Goal: Task Accomplishment & Management: Manage account settings

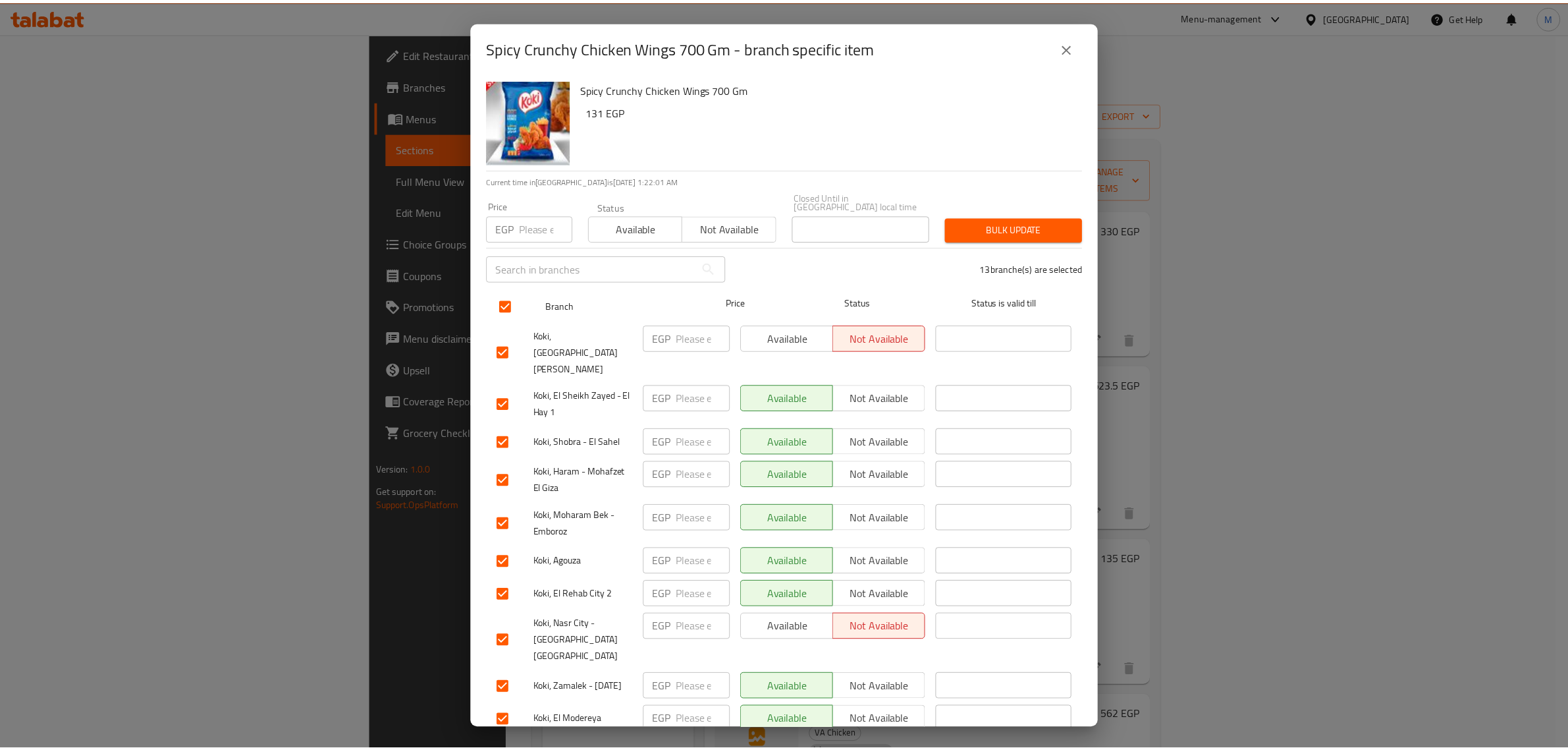
scroll to position [675, 0]
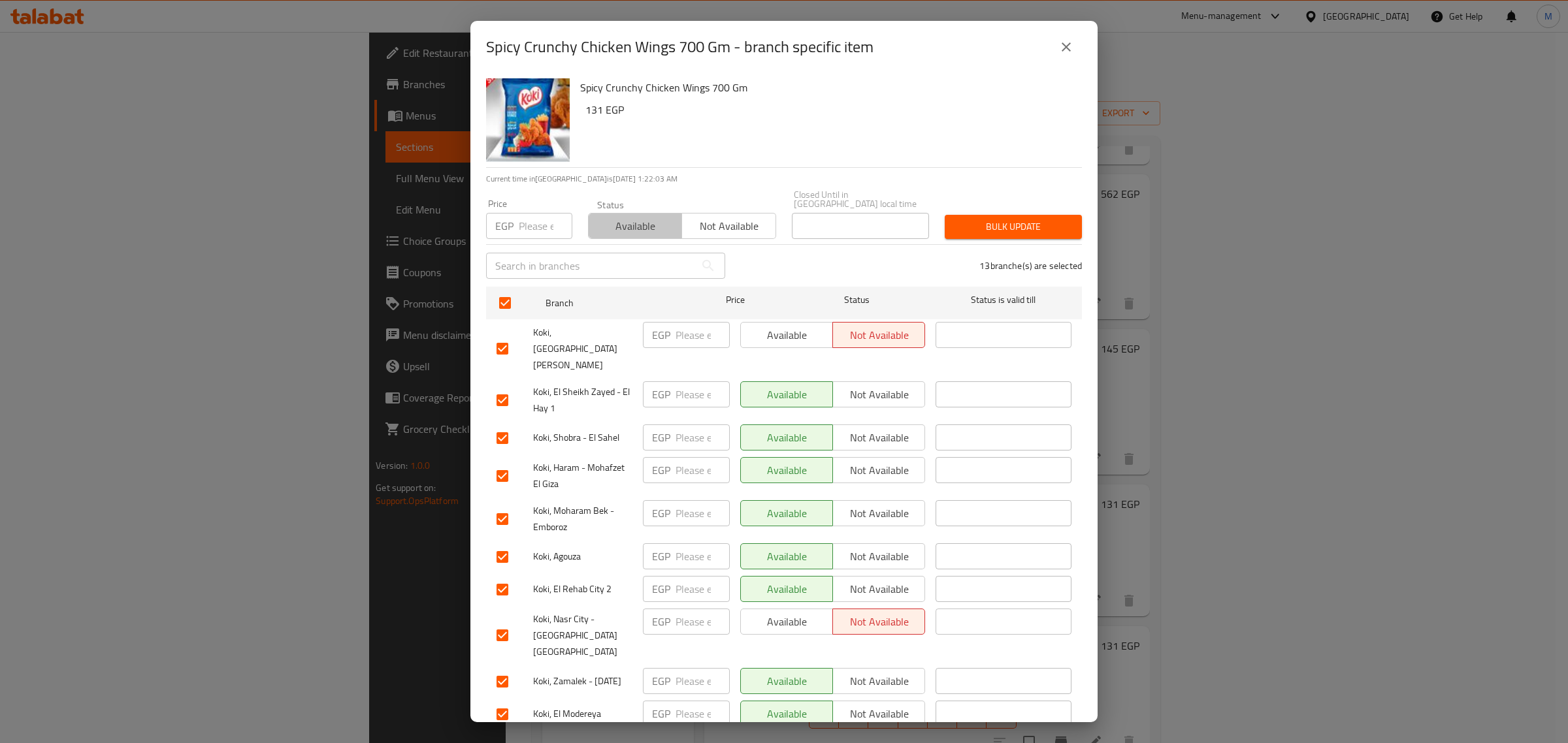
click at [650, 220] on span "Available" at bounding box center [635, 226] width 83 height 19
click at [988, 224] on span "Bulk update" at bounding box center [1013, 226] width 116 height 17
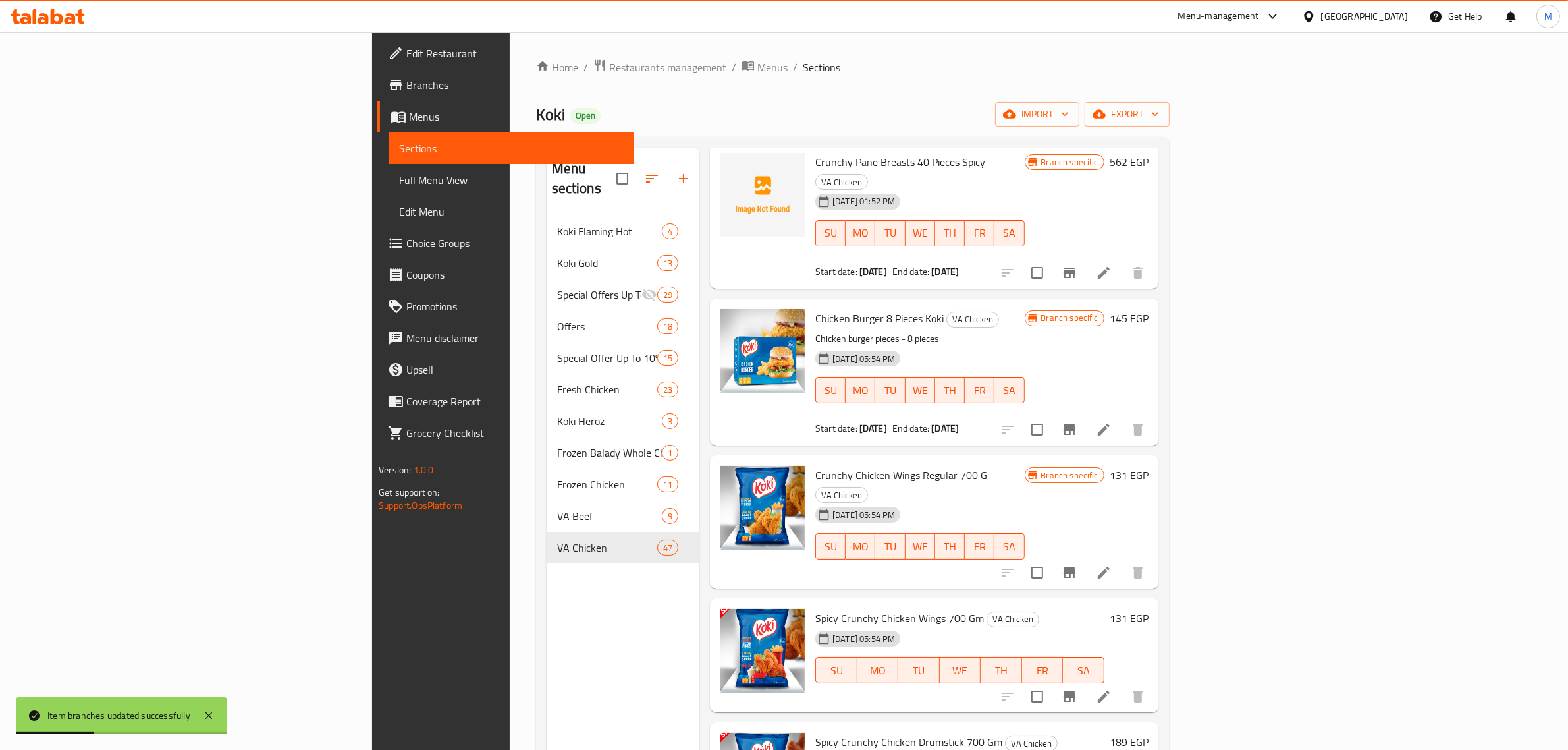
scroll to position [741, 0]
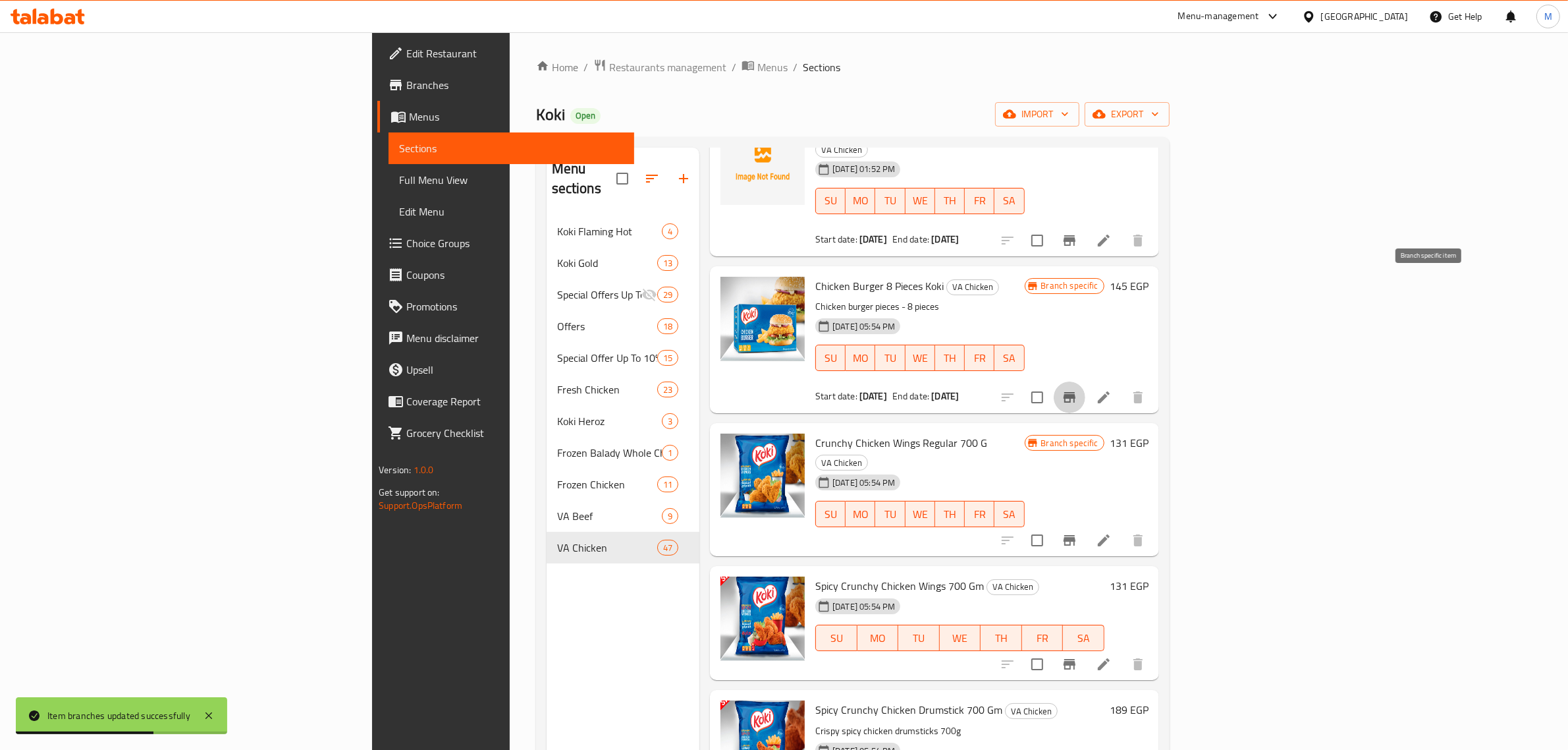
click at [1078, 390] on icon "Branch-specific-item" at bounding box center [1070, 397] width 16 height 16
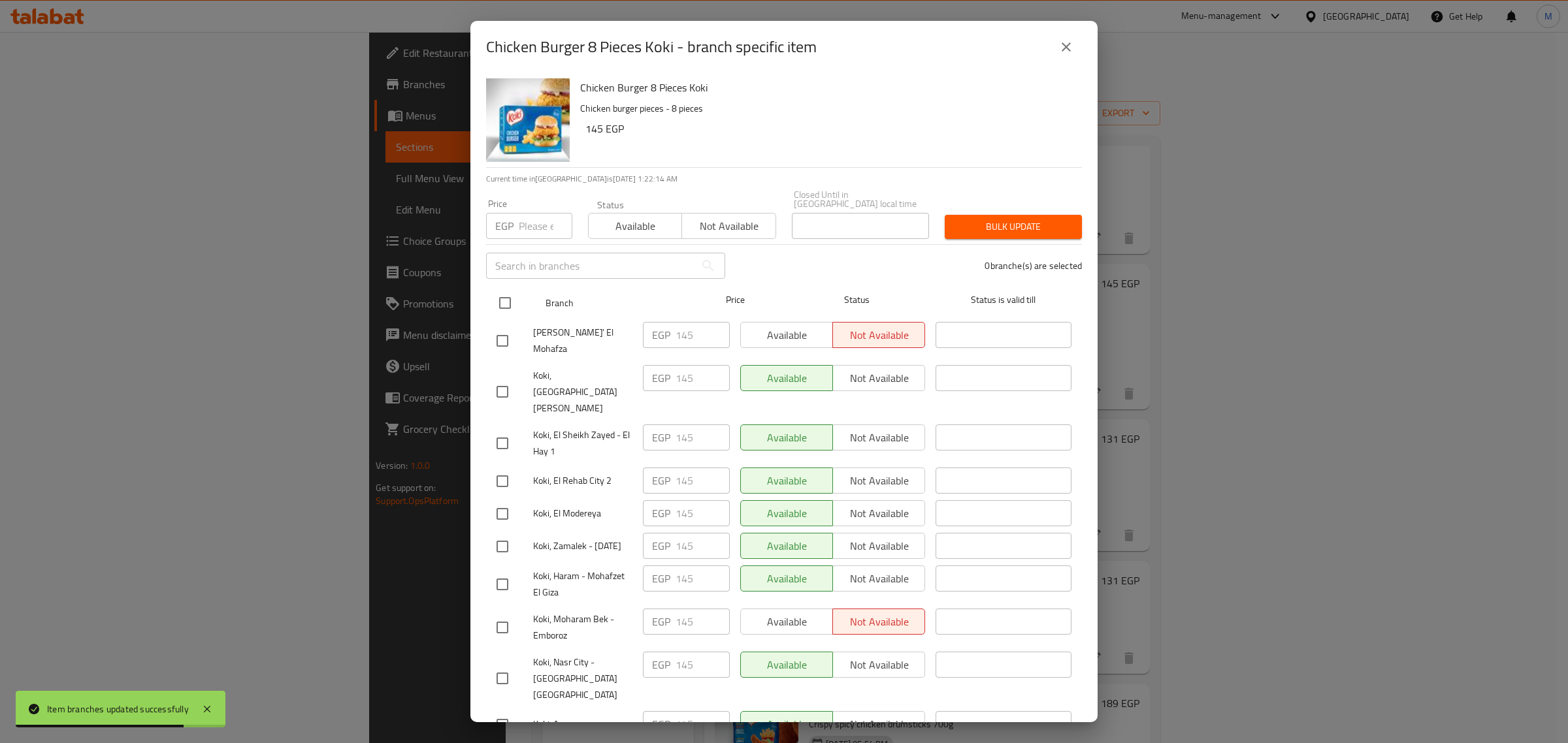
click at [497, 294] on input "checkbox" at bounding box center [505, 302] width 27 height 27
checkbox input "true"
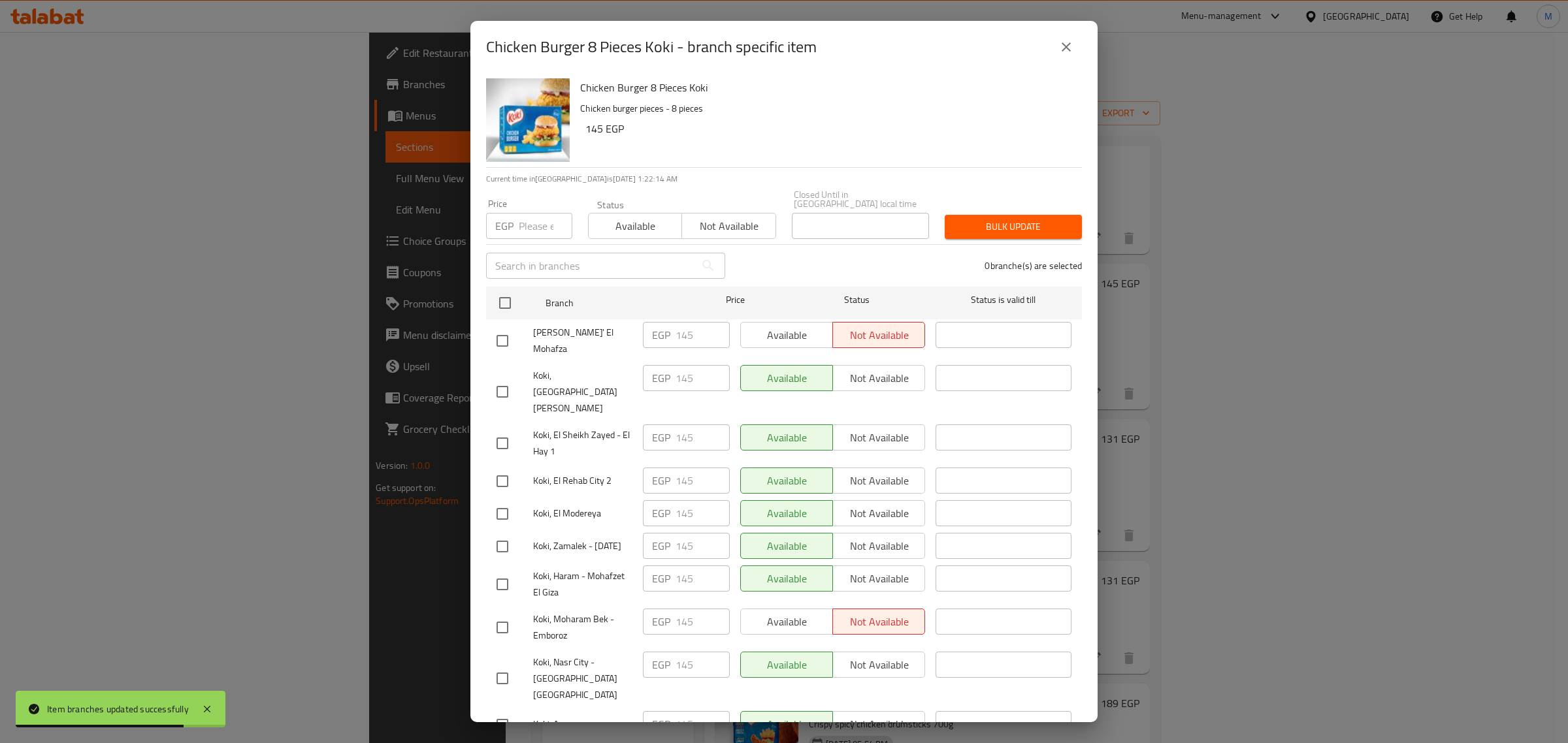
checkbox input "true"
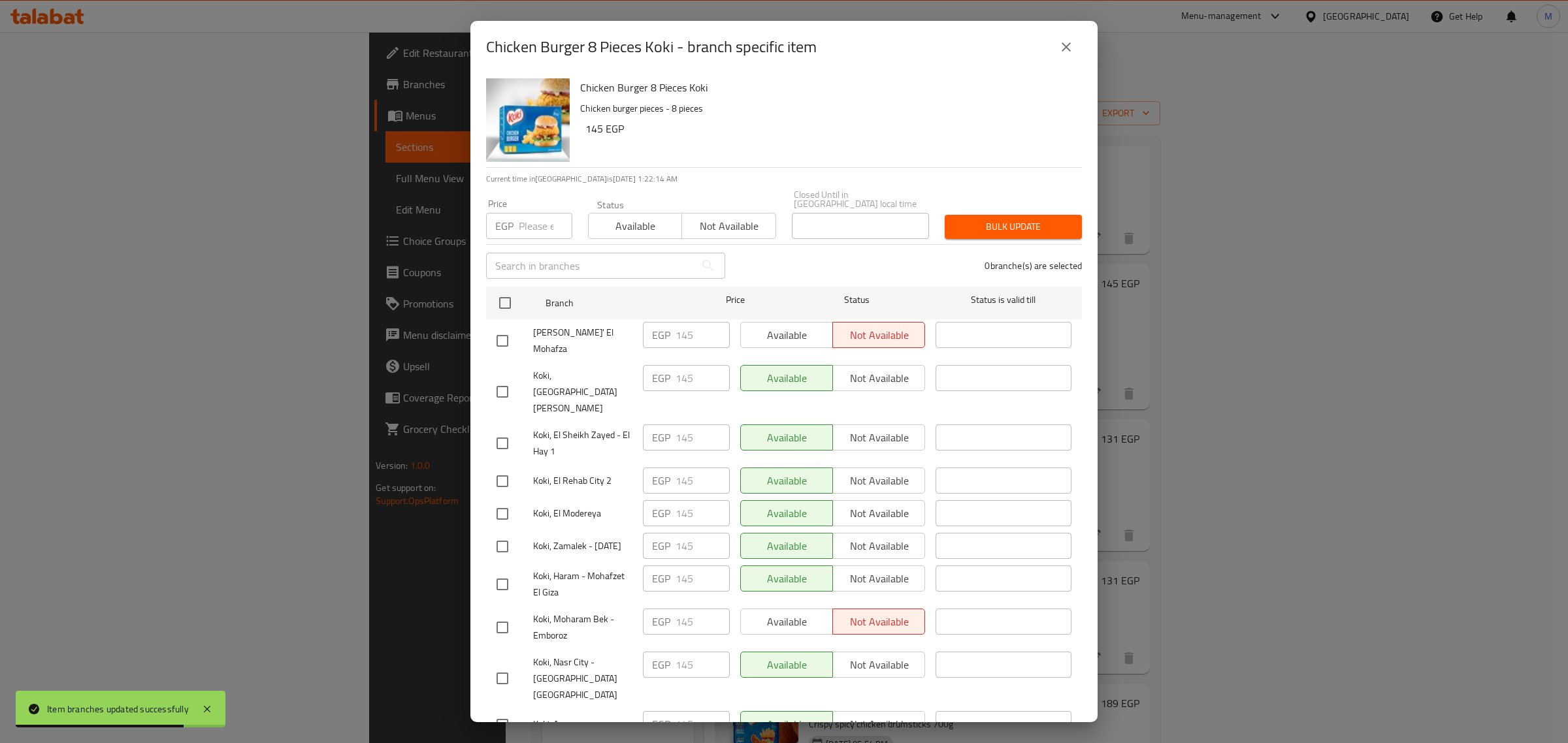
checkbox input "true"
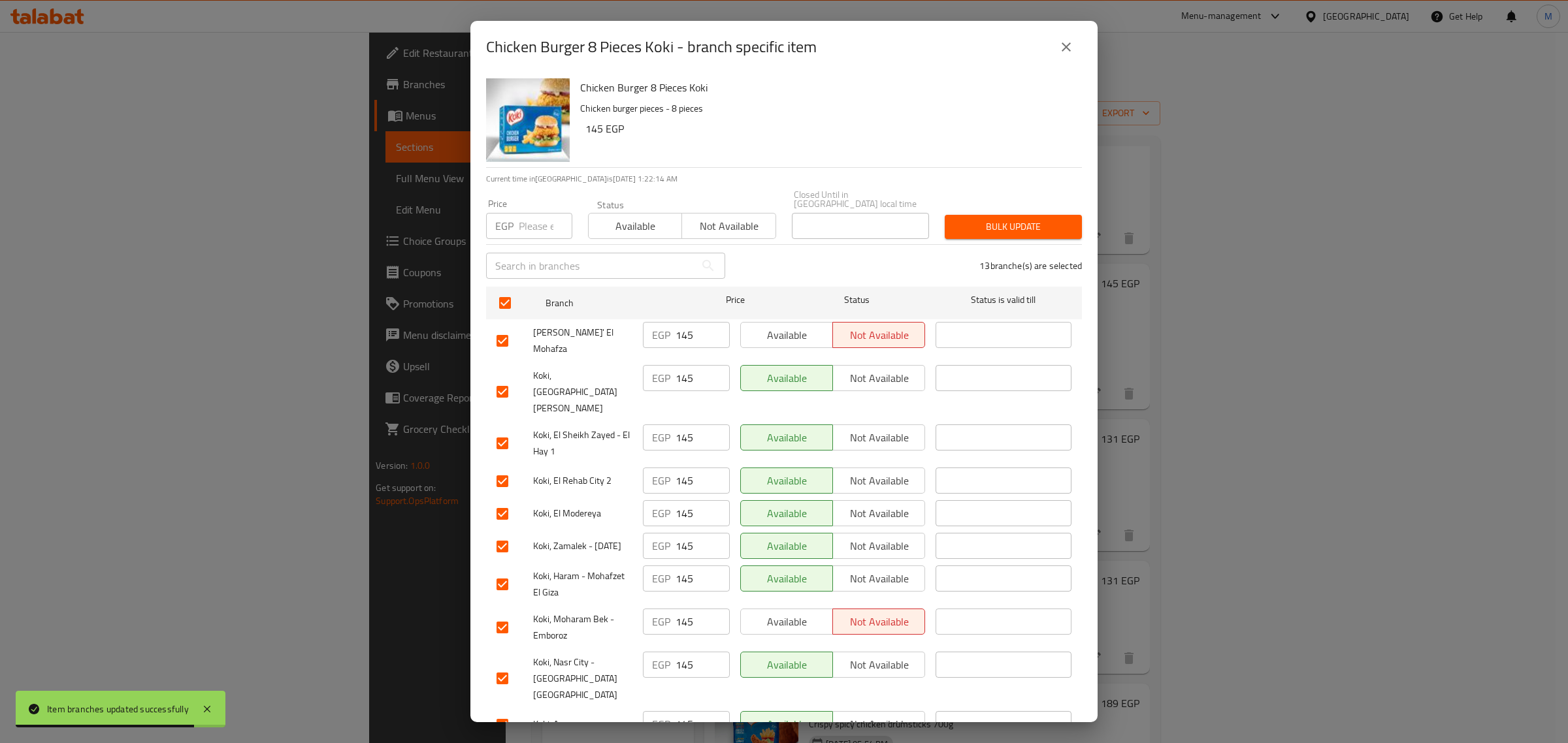
click at [606, 224] on span "Available" at bounding box center [635, 226] width 83 height 19
click at [967, 226] on span "Bulk update" at bounding box center [1013, 226] width 116 height 17
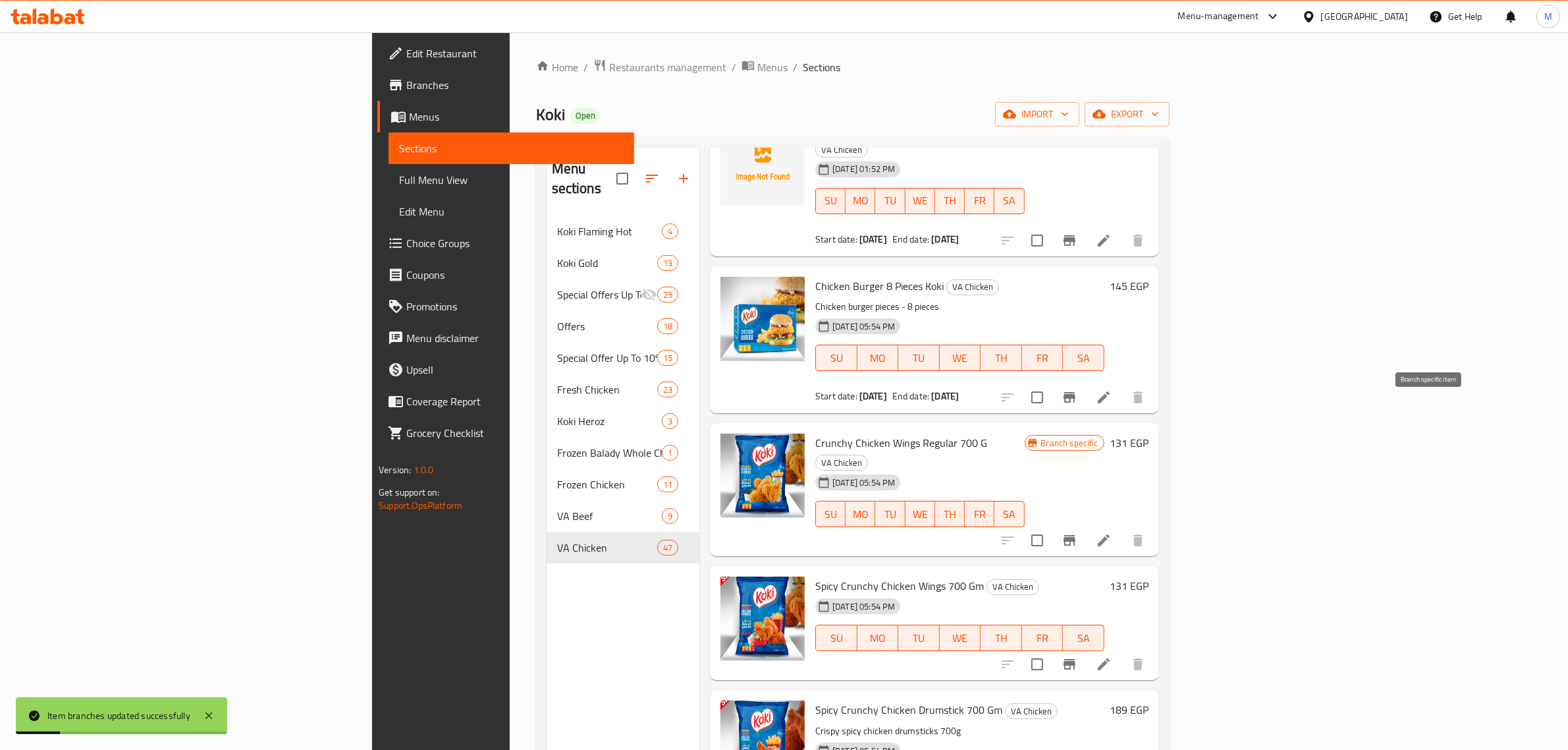
click at [1076, 535] on icon "Branch-specific-item" at bounding box center [1069, 541] width 11 height 11
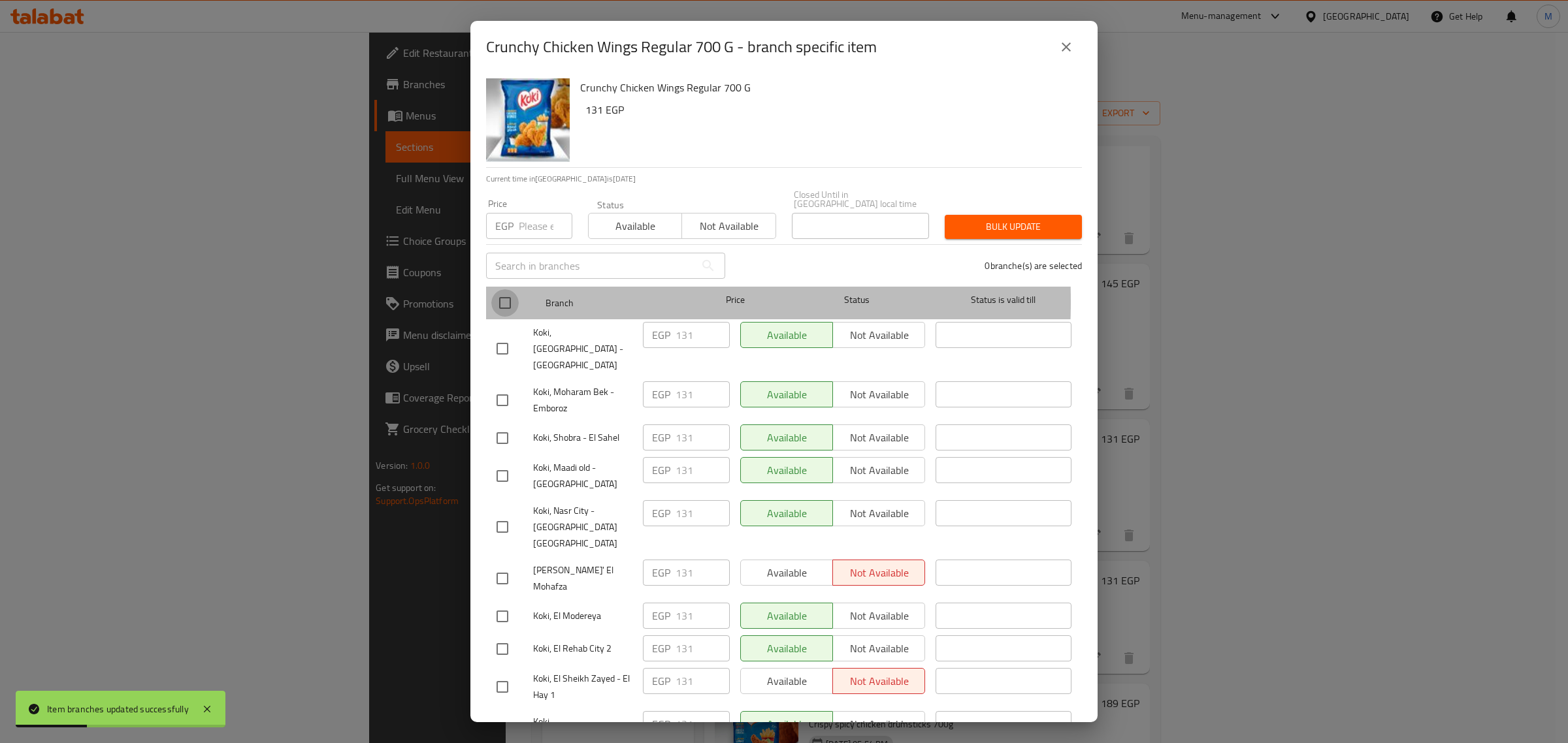
click at [501, 292] on input "checkbox" at bounding box center [505, 302] width 27 height 27
checkbox input "true"
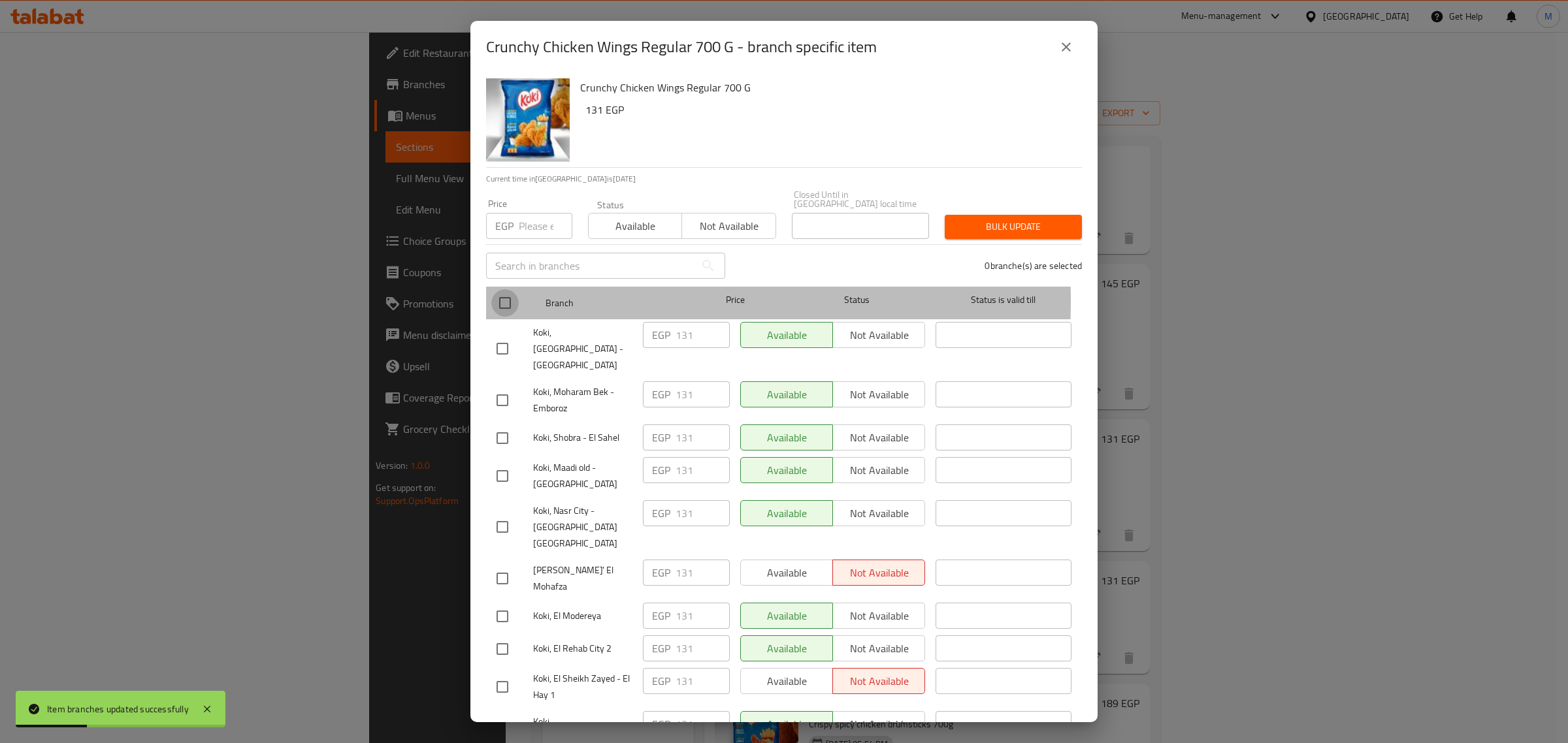
checkbox input "true"
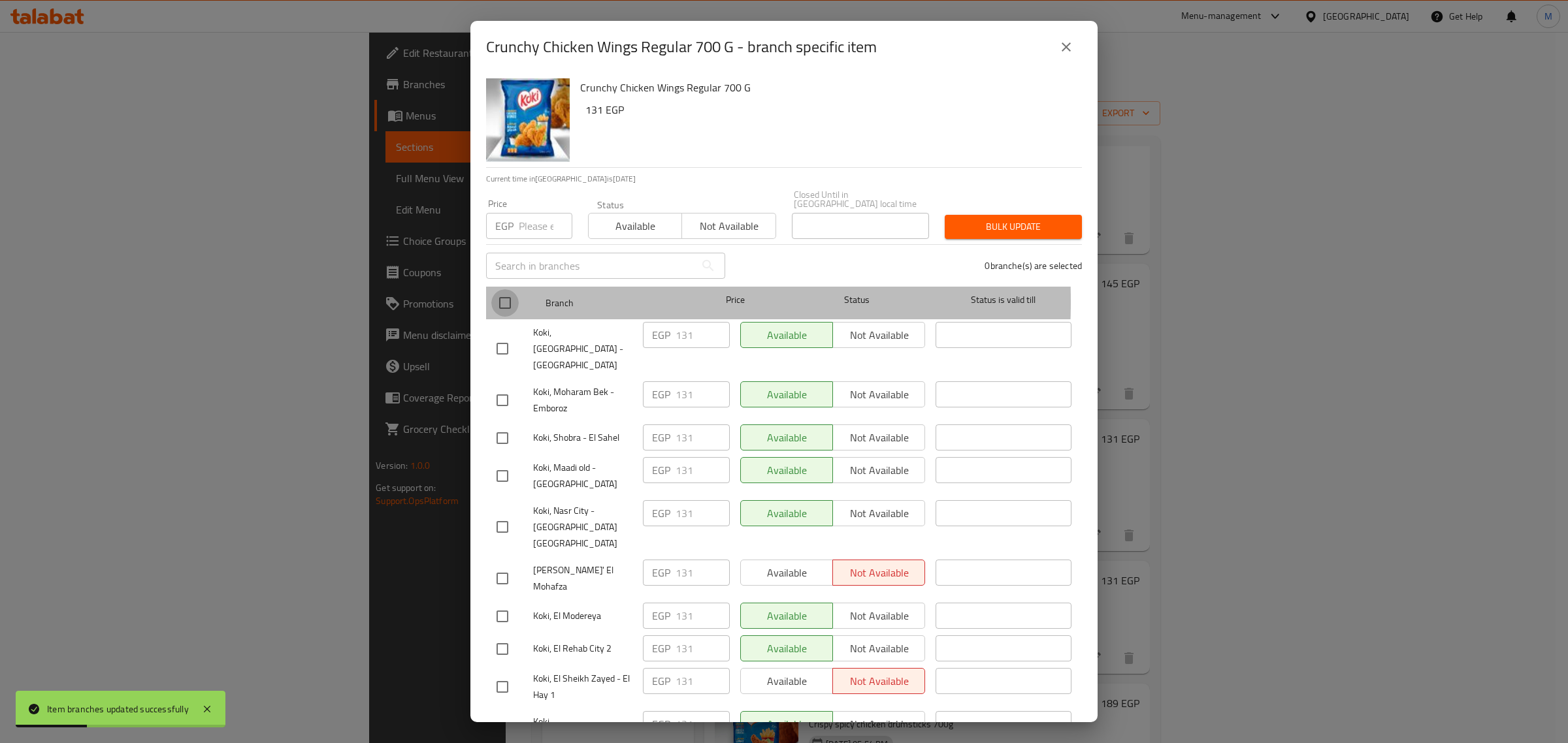
checkbox input "true"
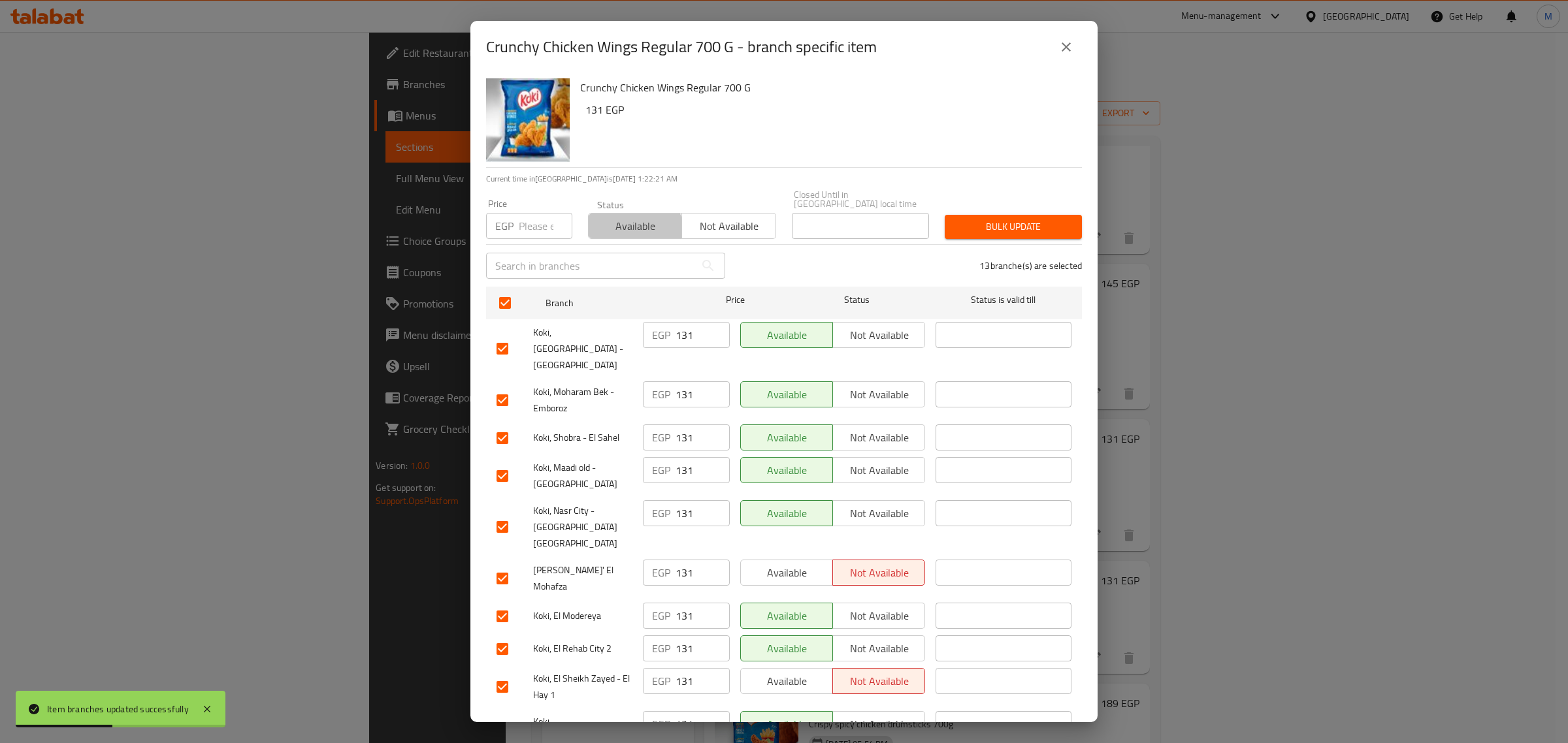
click at [632, 224] on span "Available" at bounding box center [635, 226] width 83 height 19
click at [1043, 223] on span "Bulk update" at bounding box center [1013, 226] width 116 height 17
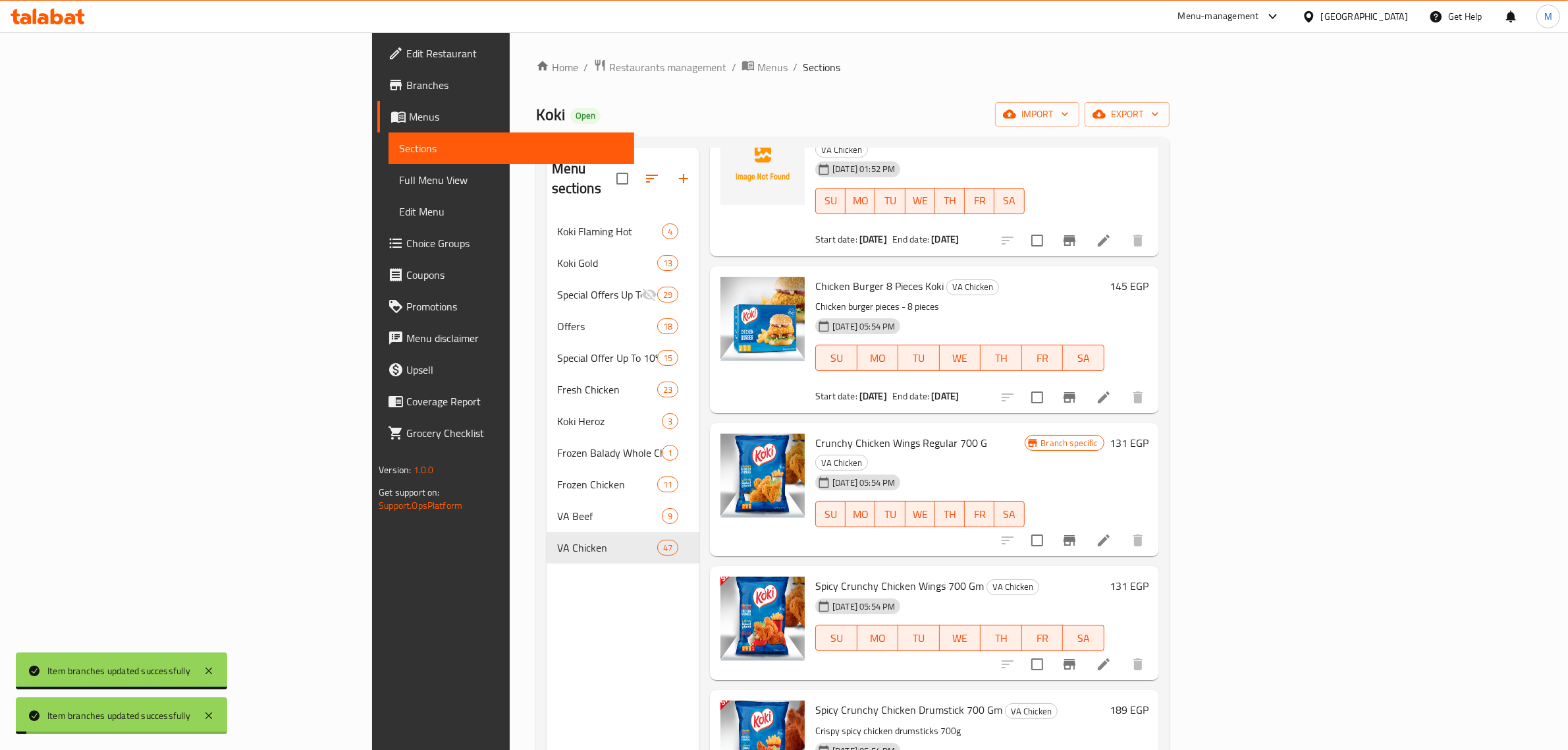
click at [1105, 577] on h6 "Spicy Crunchy Chicken Wings 700 Gm VA Chicken" at bounding box center [960, 586] width 289 height 18
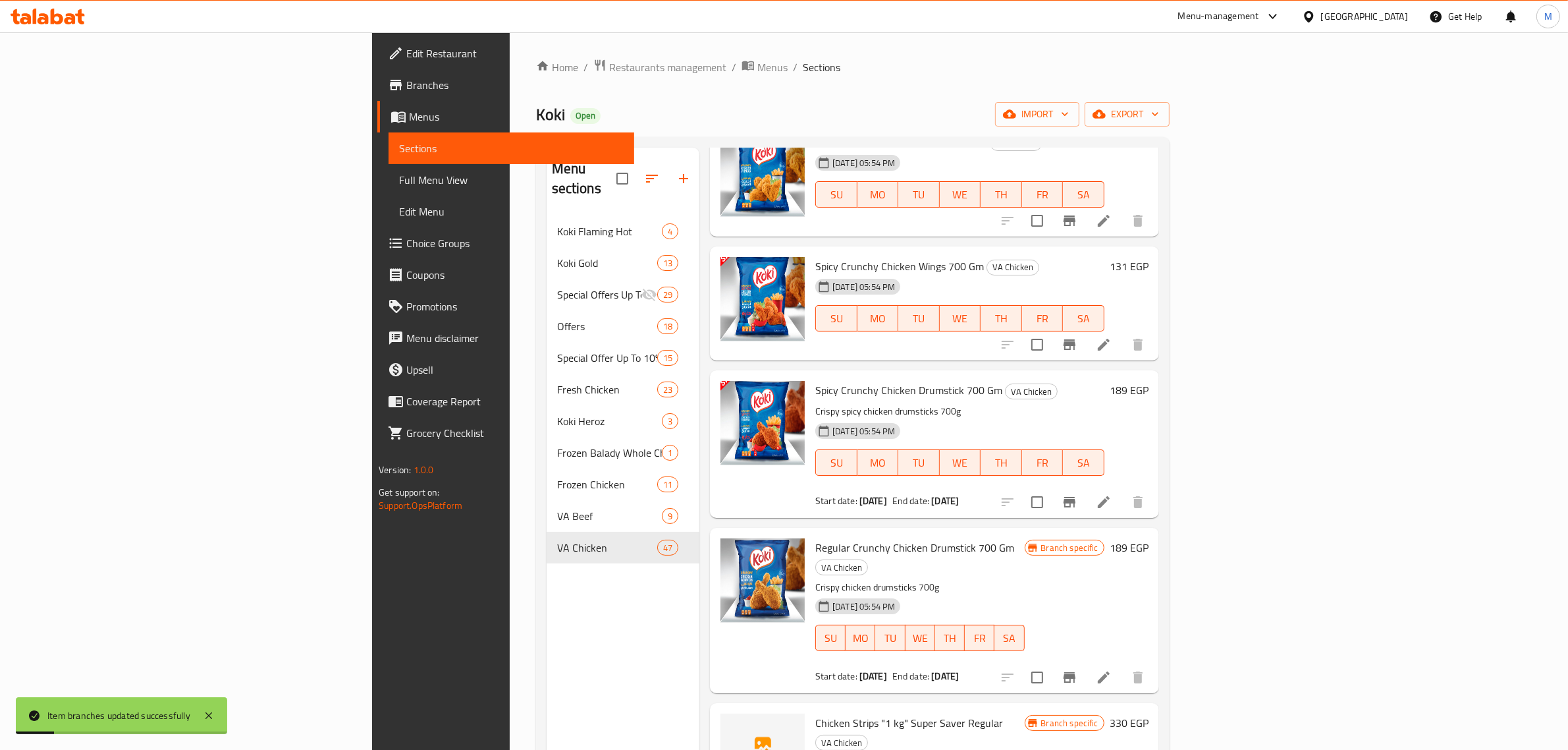
scroll to position [1071, 0]
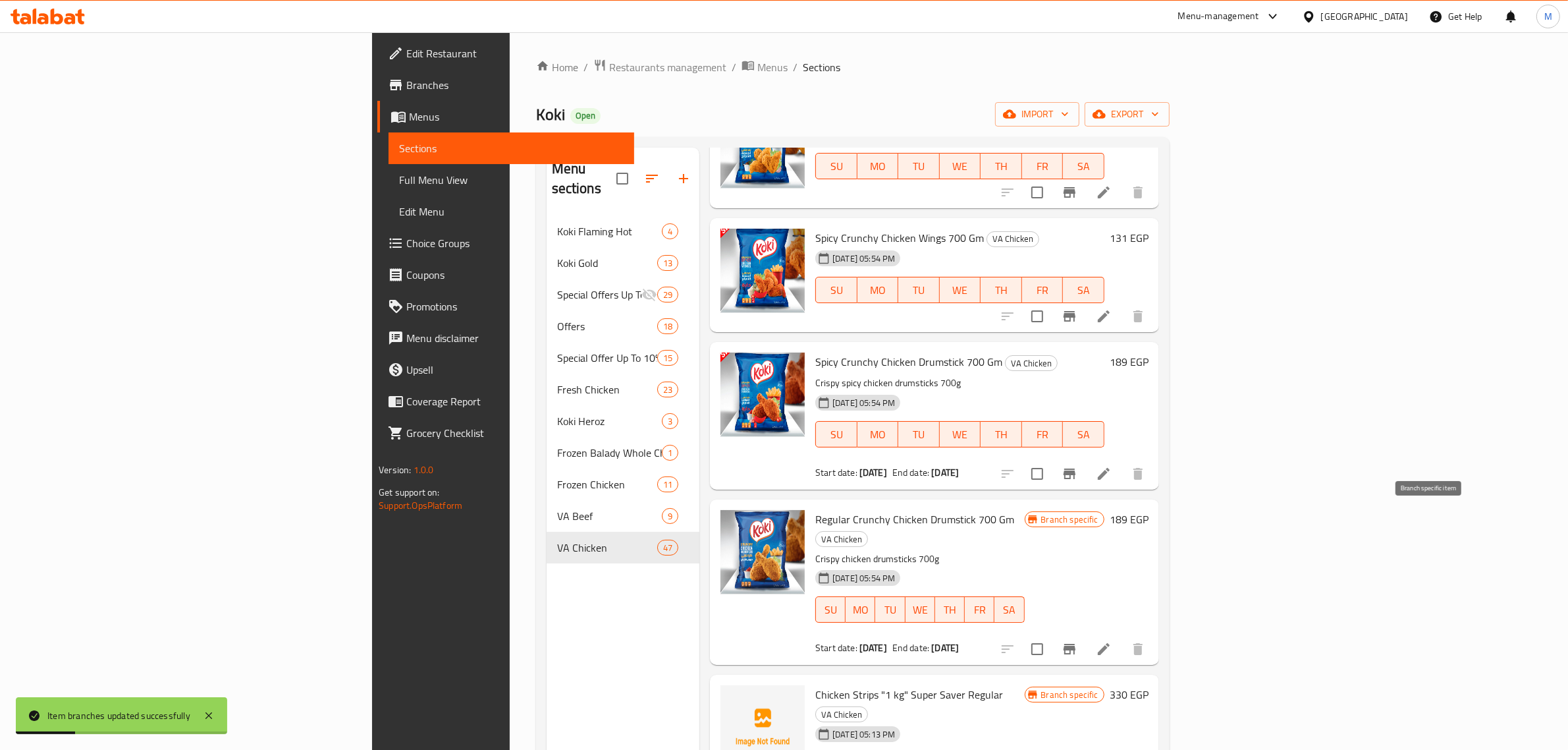
click at [1076, 644] on icon "Branch-specific-item" at bounding box center [1069, 649] width 11 height 11
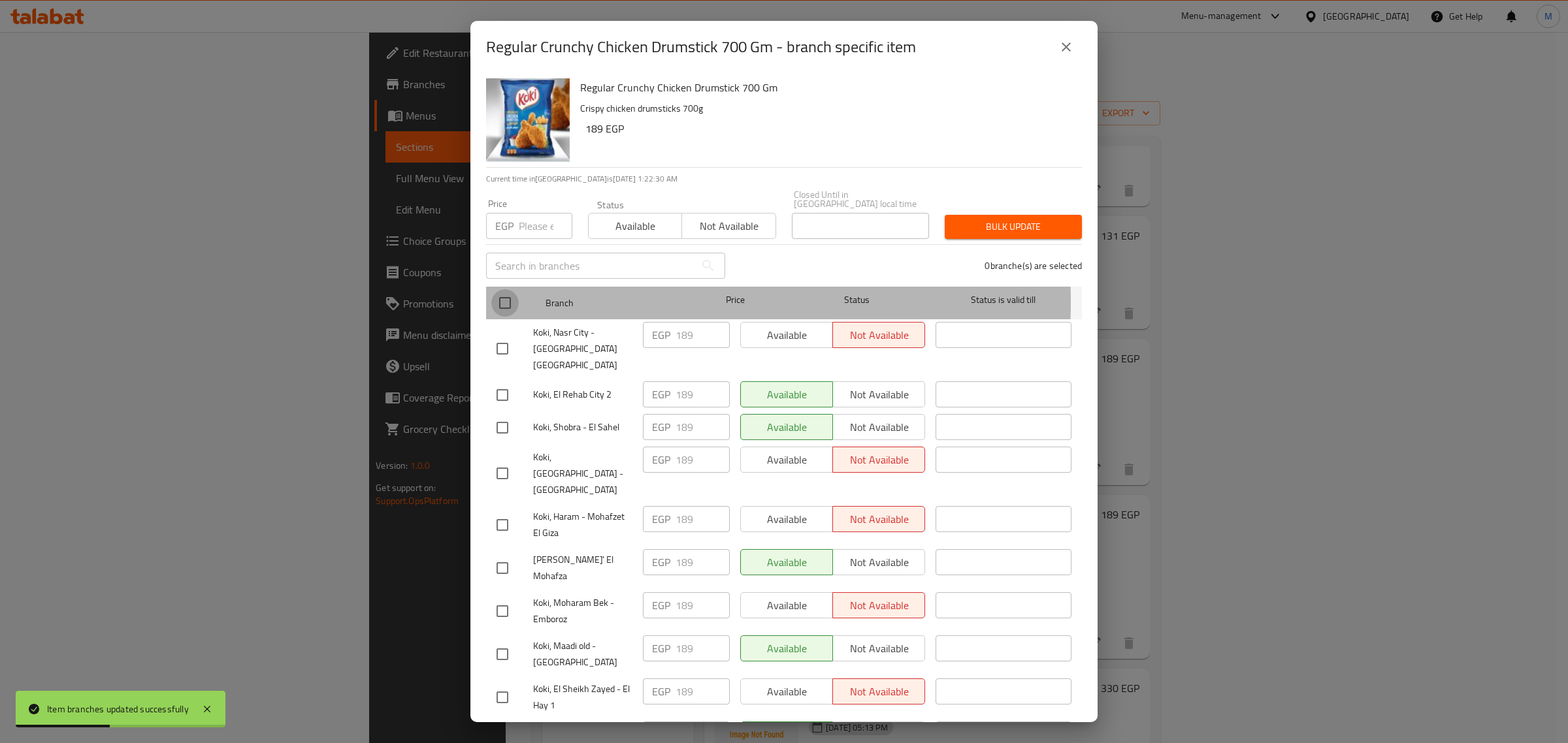
drag, startPoint x: 501, startPoint y: 292, endPoint x: 568, endPoint y: 269, distance: 70.8
click at [501, 293] on input "checkbox" at bounding box center [505, 302] width 27 height 27
checkbox input "true"
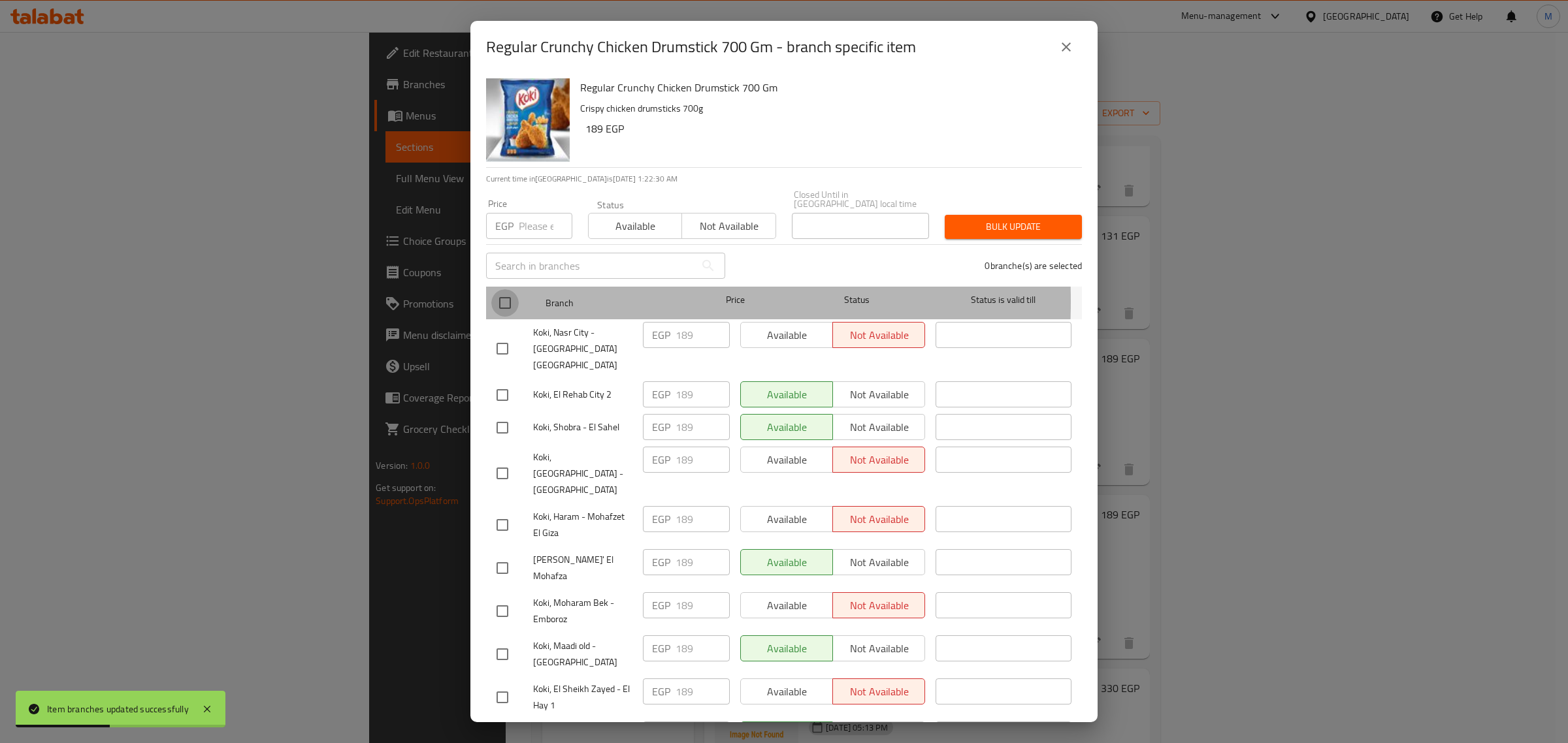
checkbox input "true"
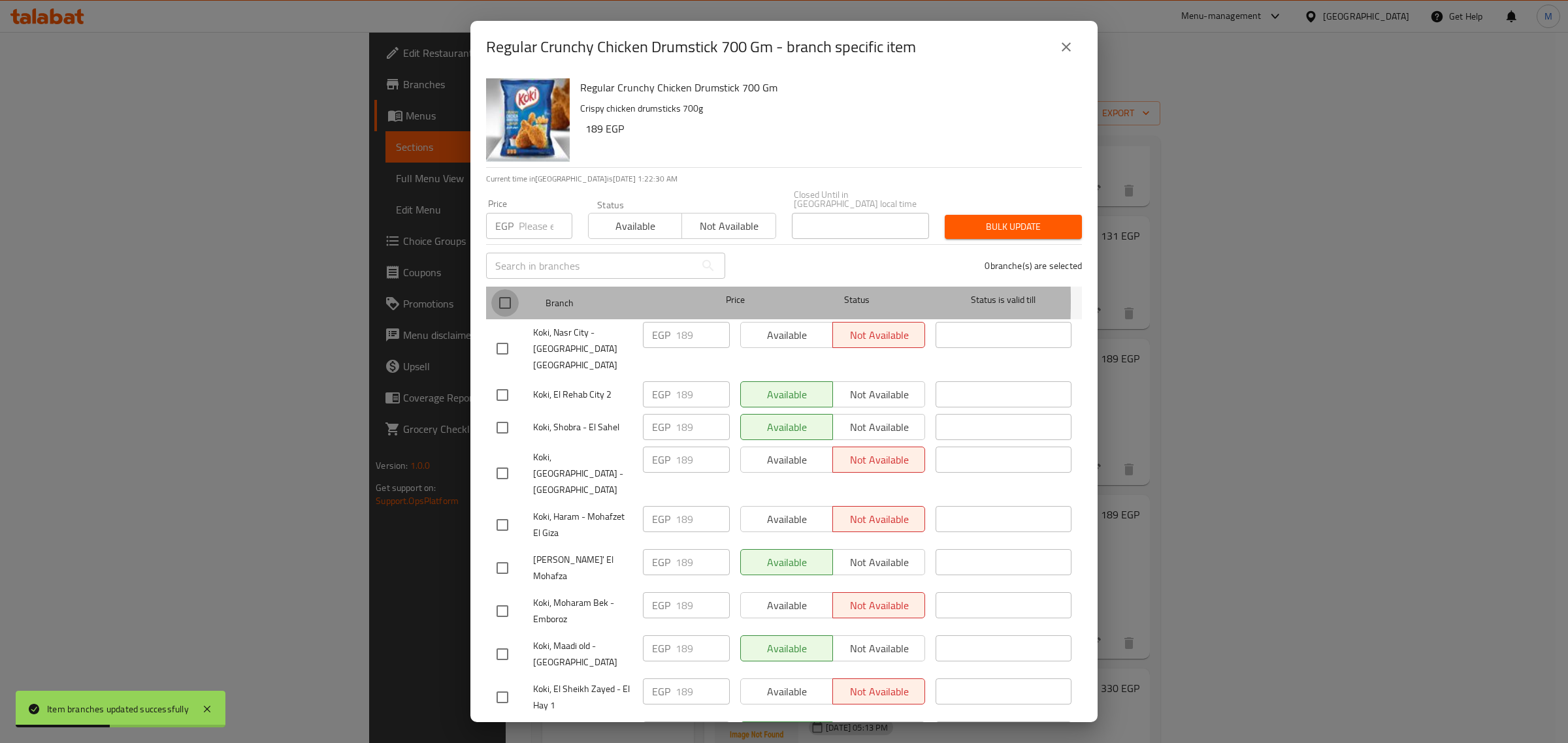
checkbox input "true"
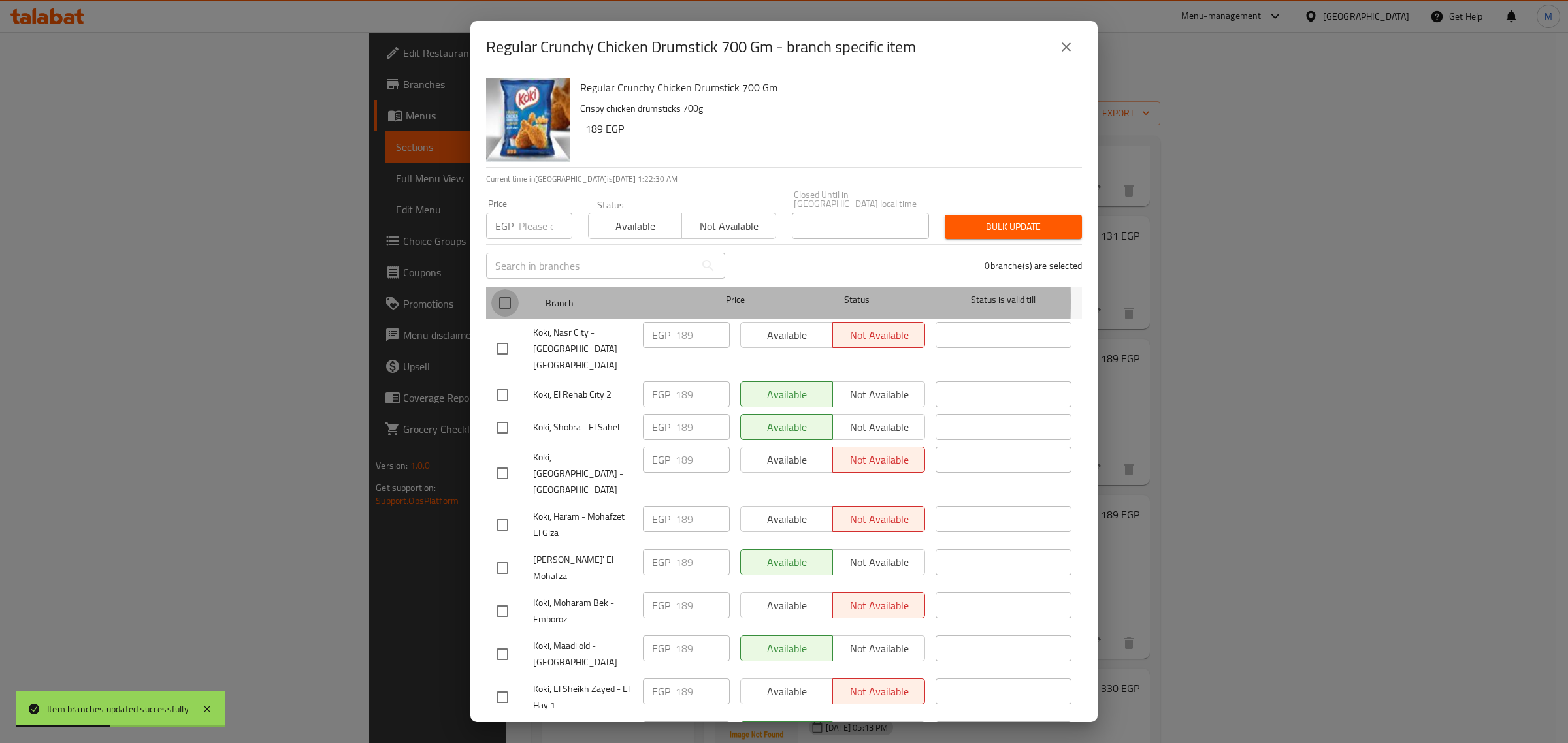
checkbox input "true"
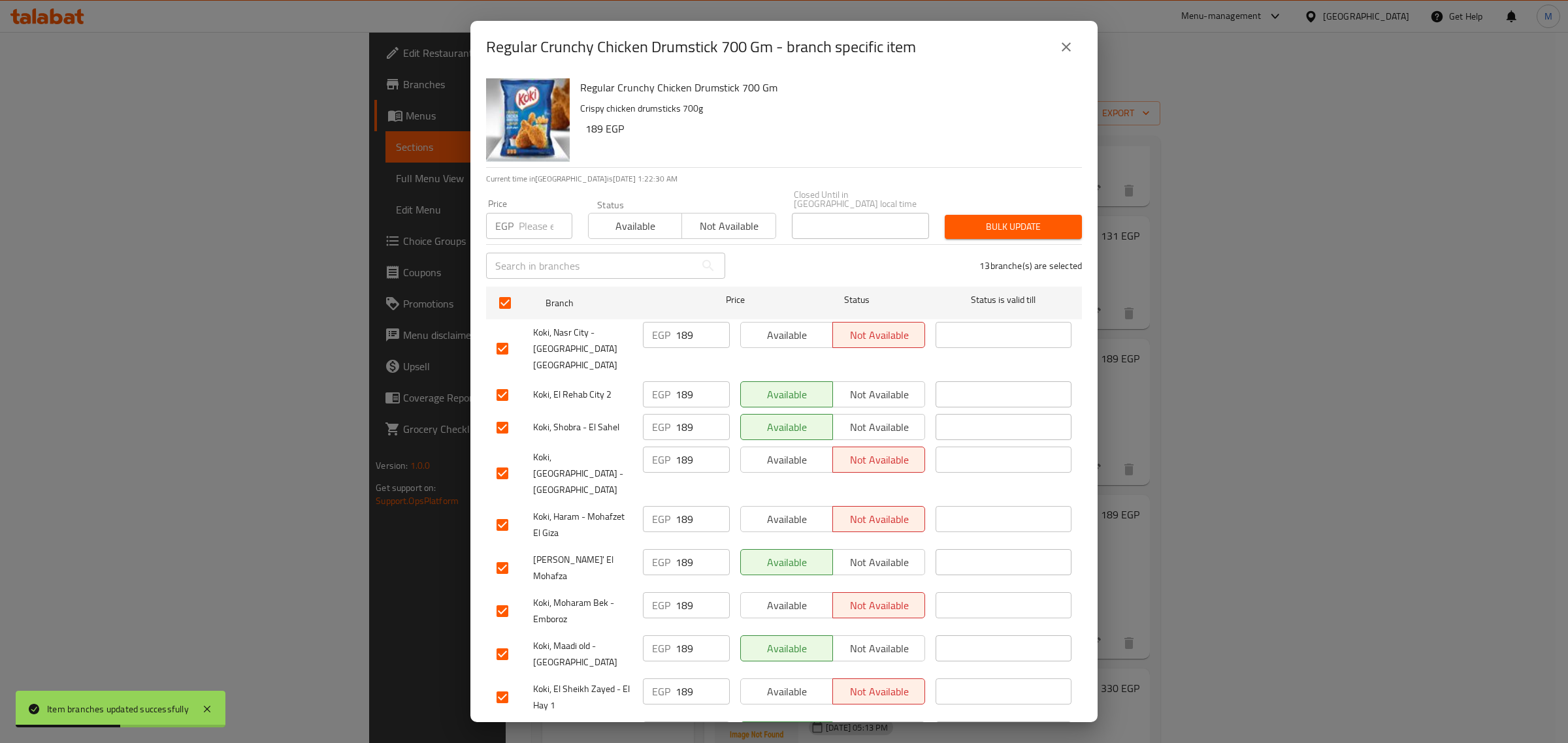
click at [618, 220] on span "Available" at bounding box center [635, 226] width 83 height 19
click at [1015, 220] on span "Bulk update" at bounding box center [1013, 226] width 116 height 17
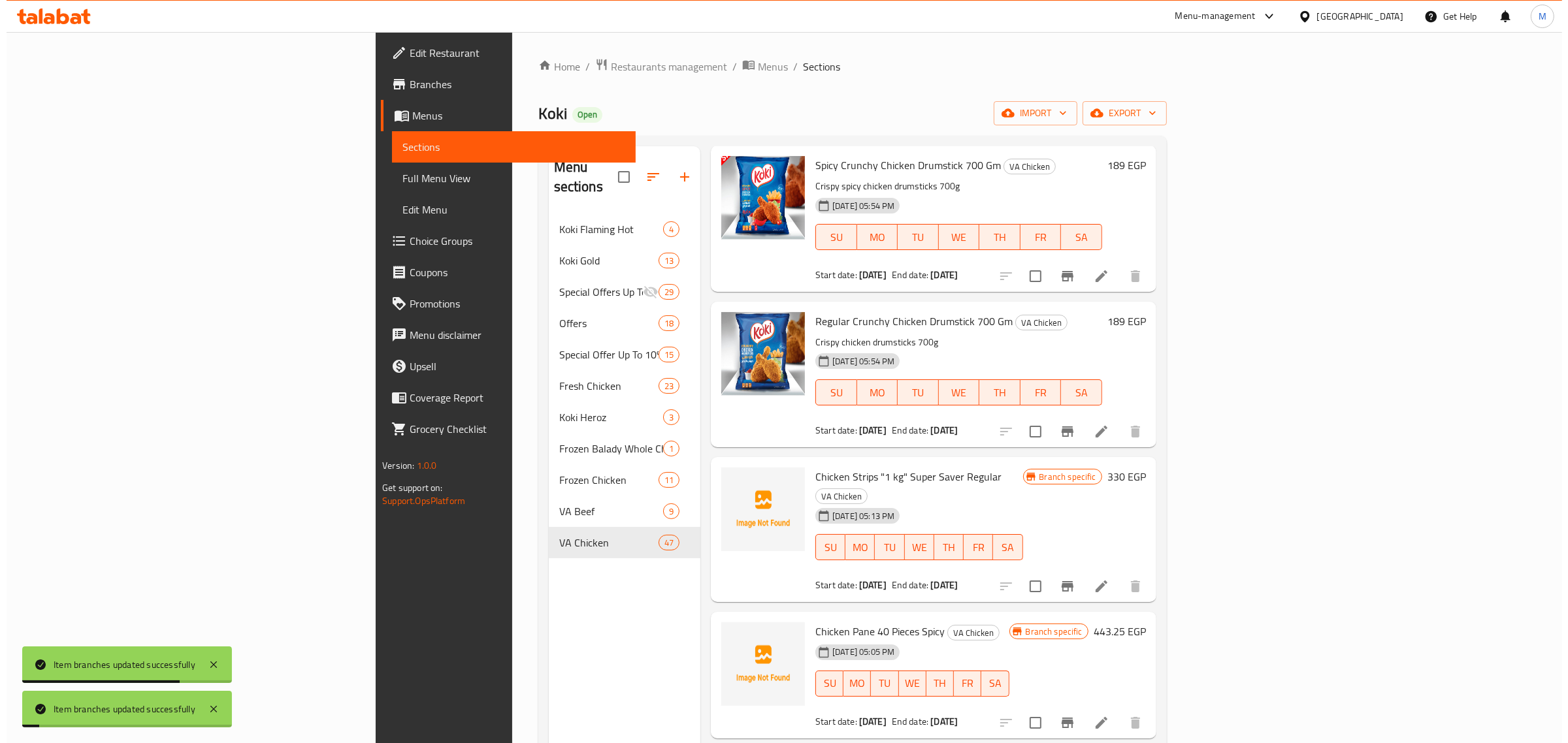
scroll to position [1306, 0]
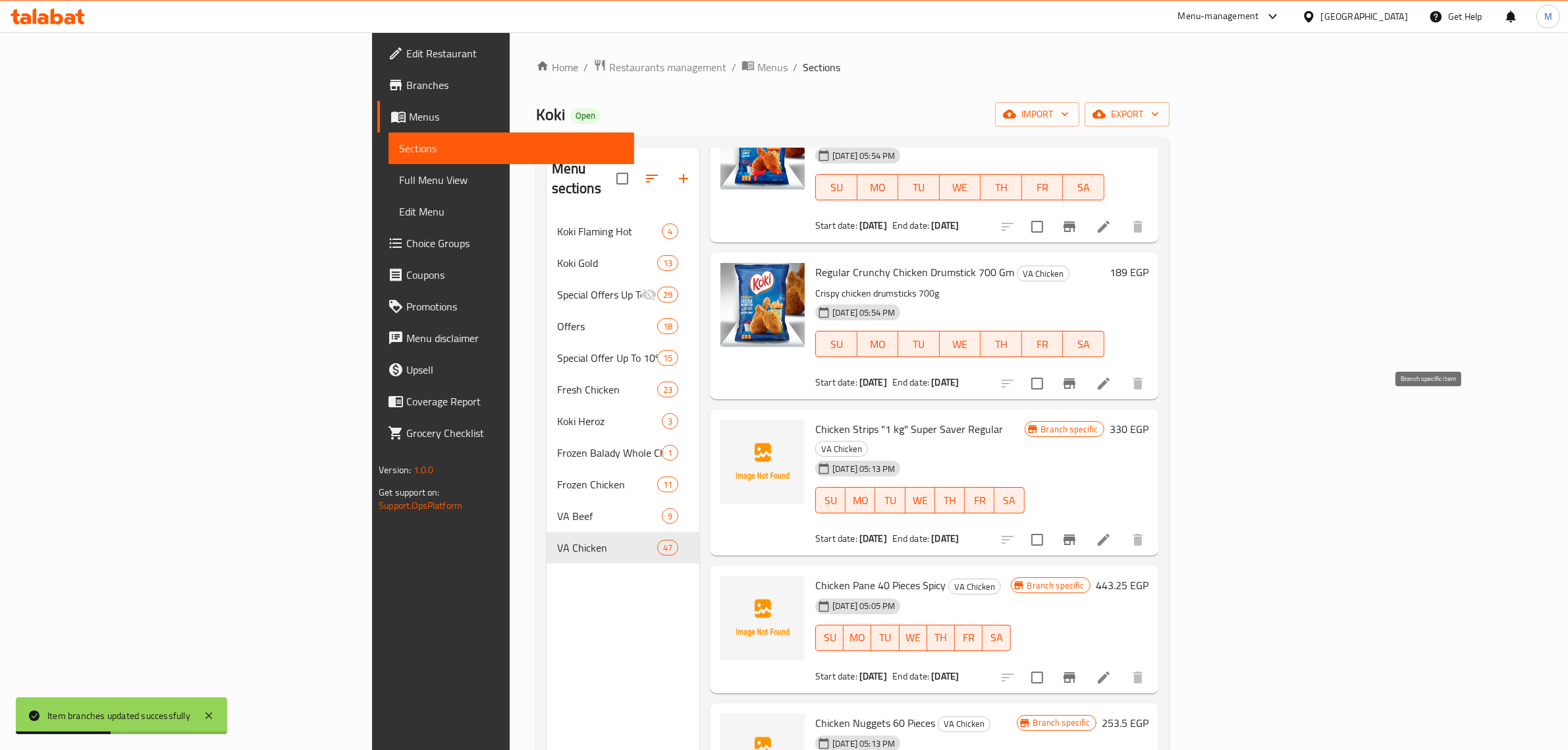
click at [1078, 532] on icon "Branch-specific-item" at bounding box center [1070, 540] width 16 height 16
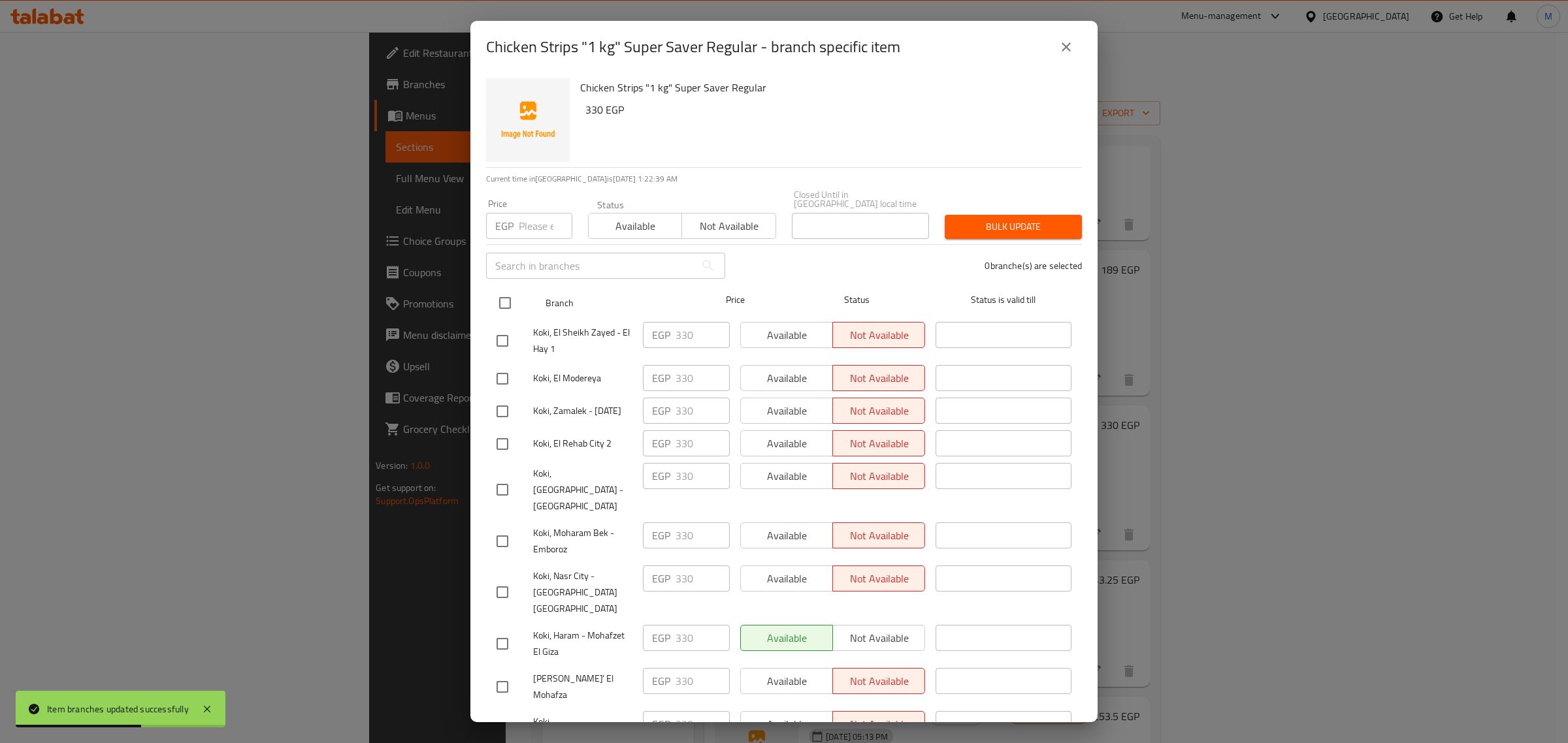
click at [507, 298] on input "checkbox" at bounding box center [505, 302] width 27 height 27
checkbox input "true"
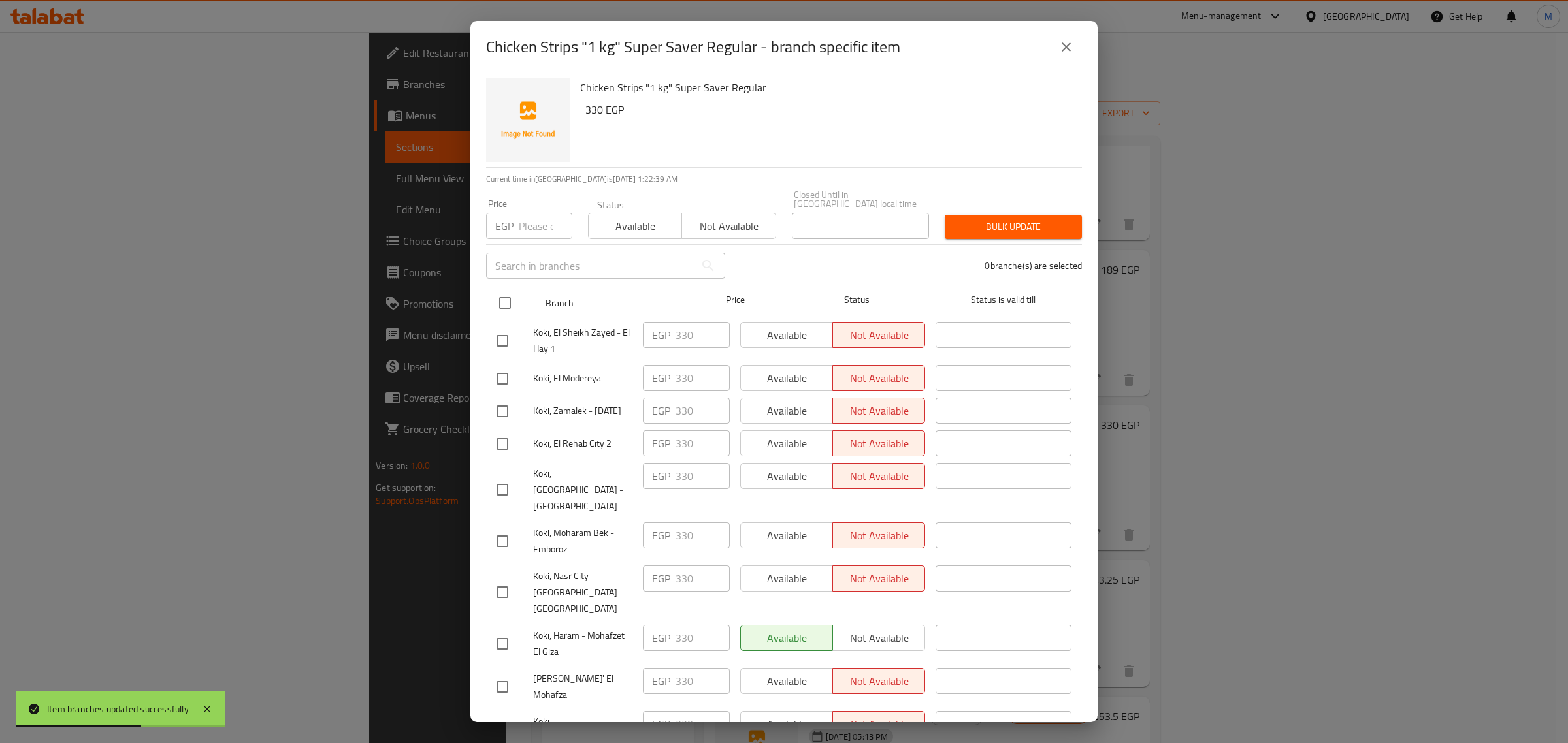
checkbox input "true"
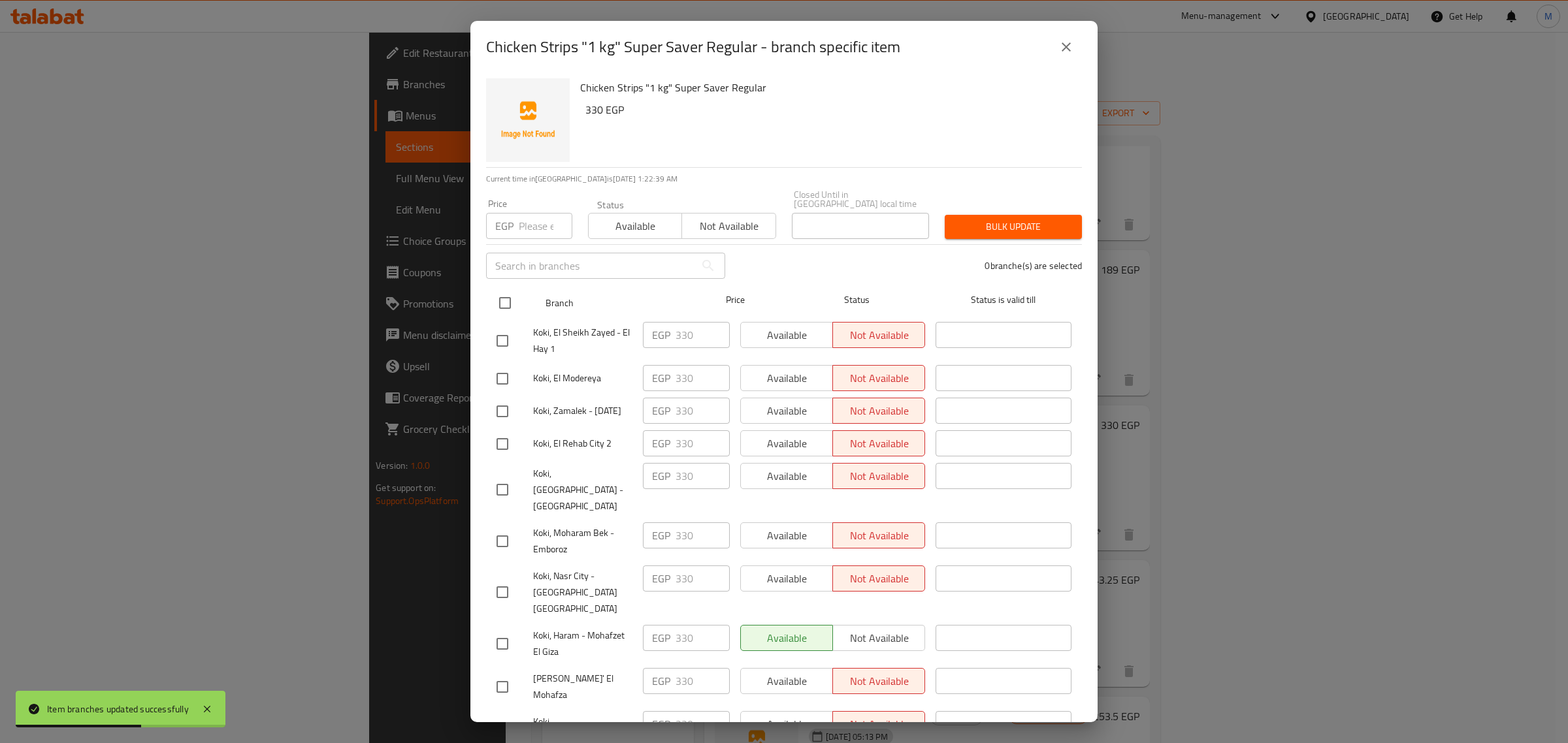
checkbox input "true"
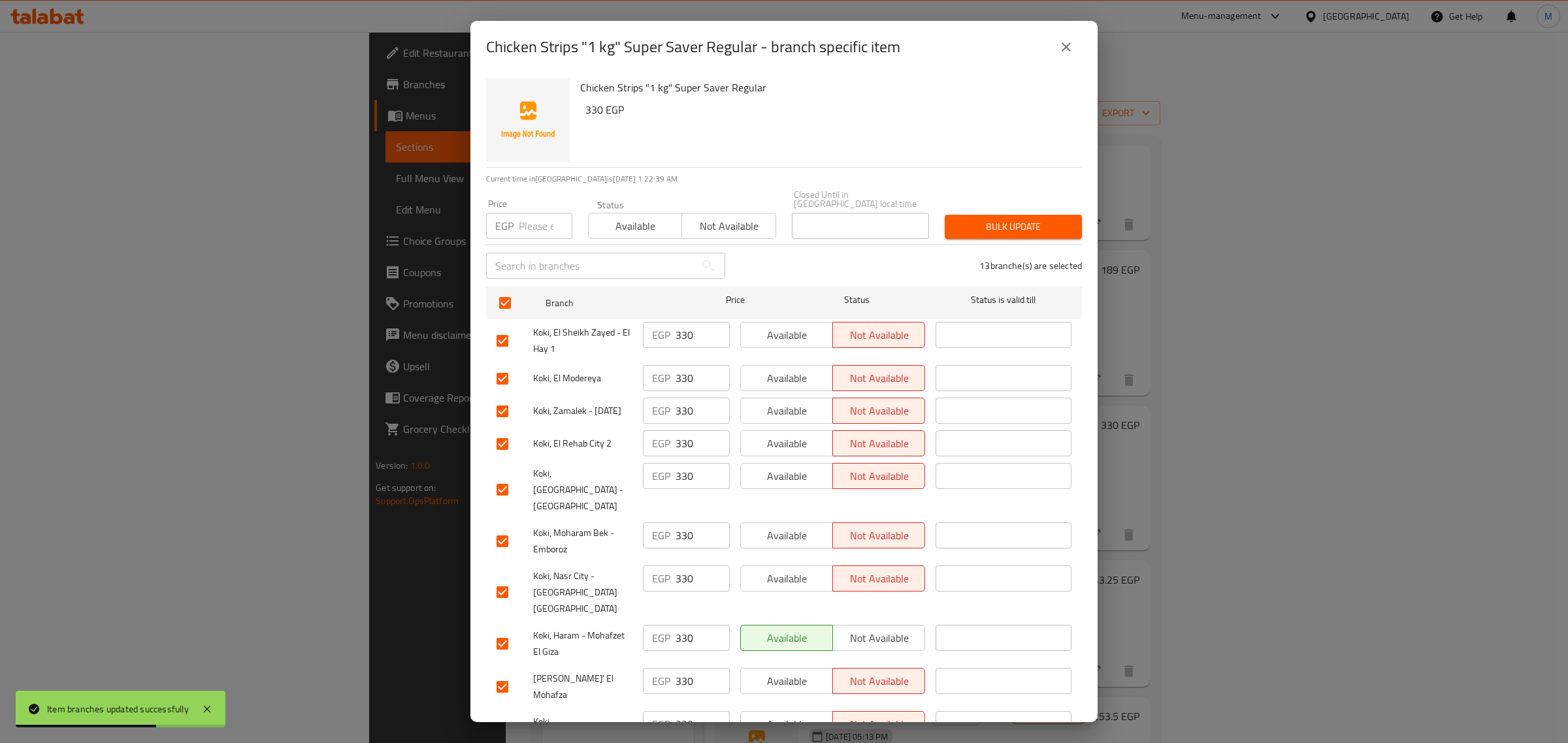
click at [621, 217] on span "Available" at bounding box center [635, 226] width 83 height 19
click at [945, 242] on div "13 branche(s) are selected" at bounding box center [911, 266] width 356 height 47
click at [984, 226] on span "Bulk update" at bounding box center [1013, 226] width 116 height 17
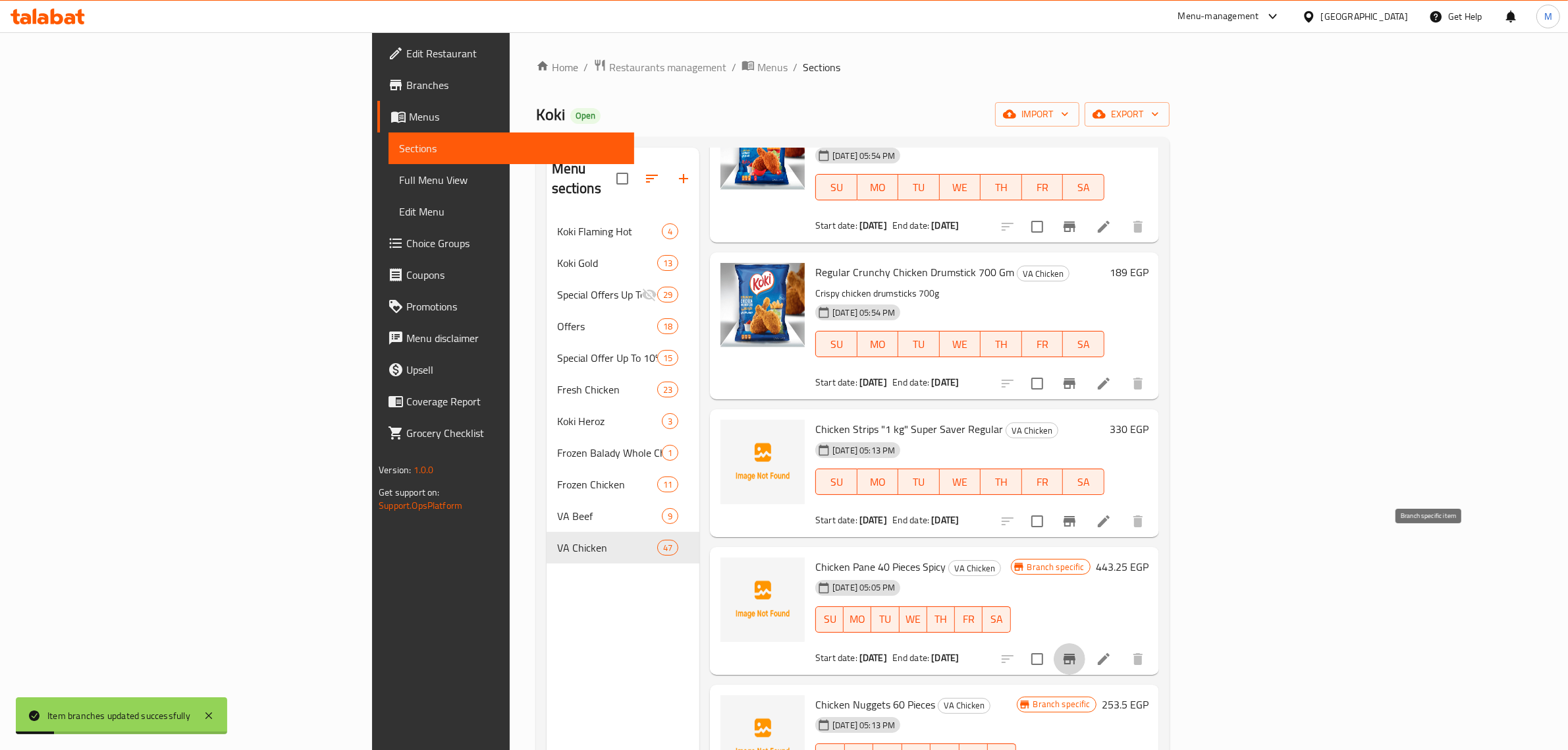
click at [1078, 651] on icon "Branch-specific-item" at bounding box center [1070, 659] width 16 height 16
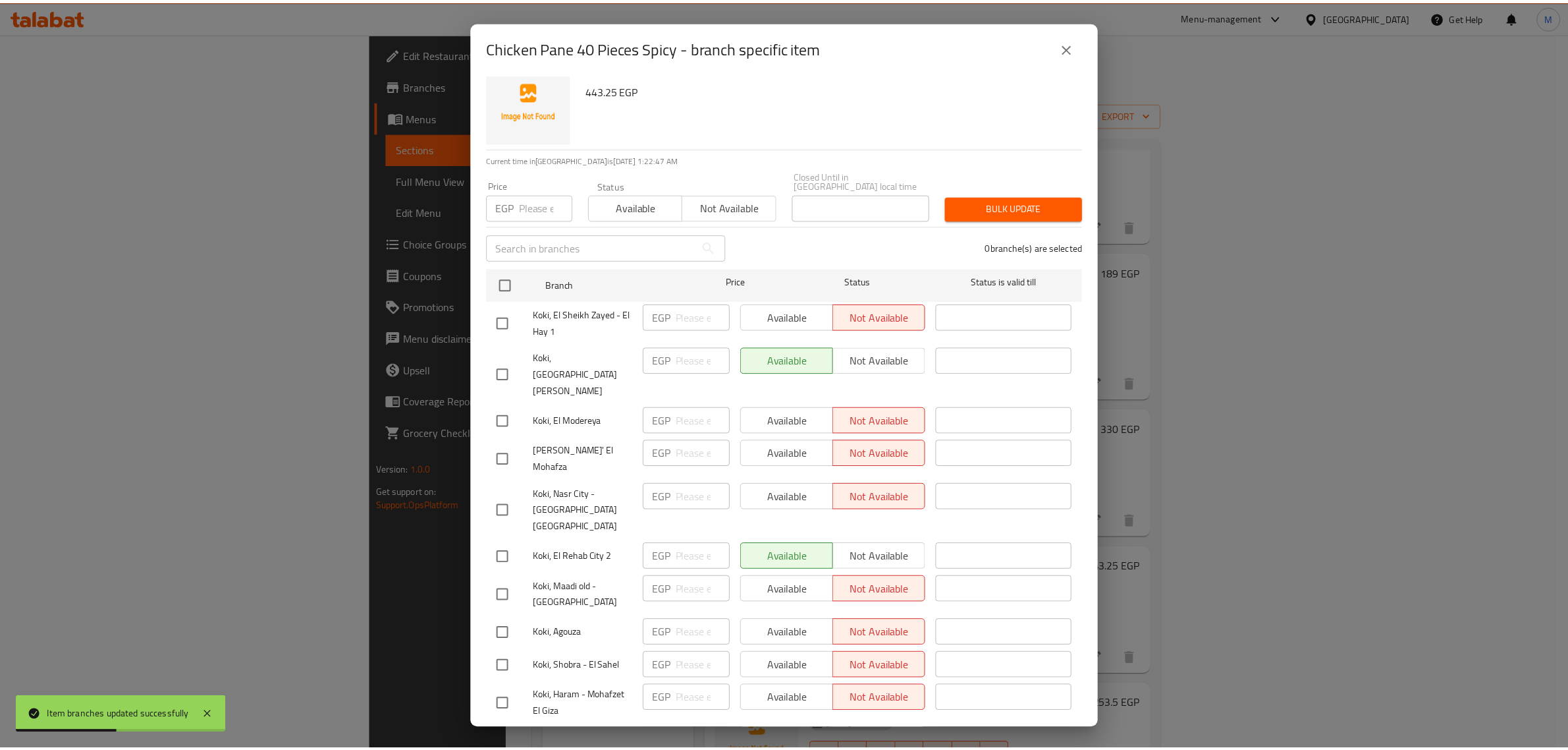
scroll to position [0, 0]
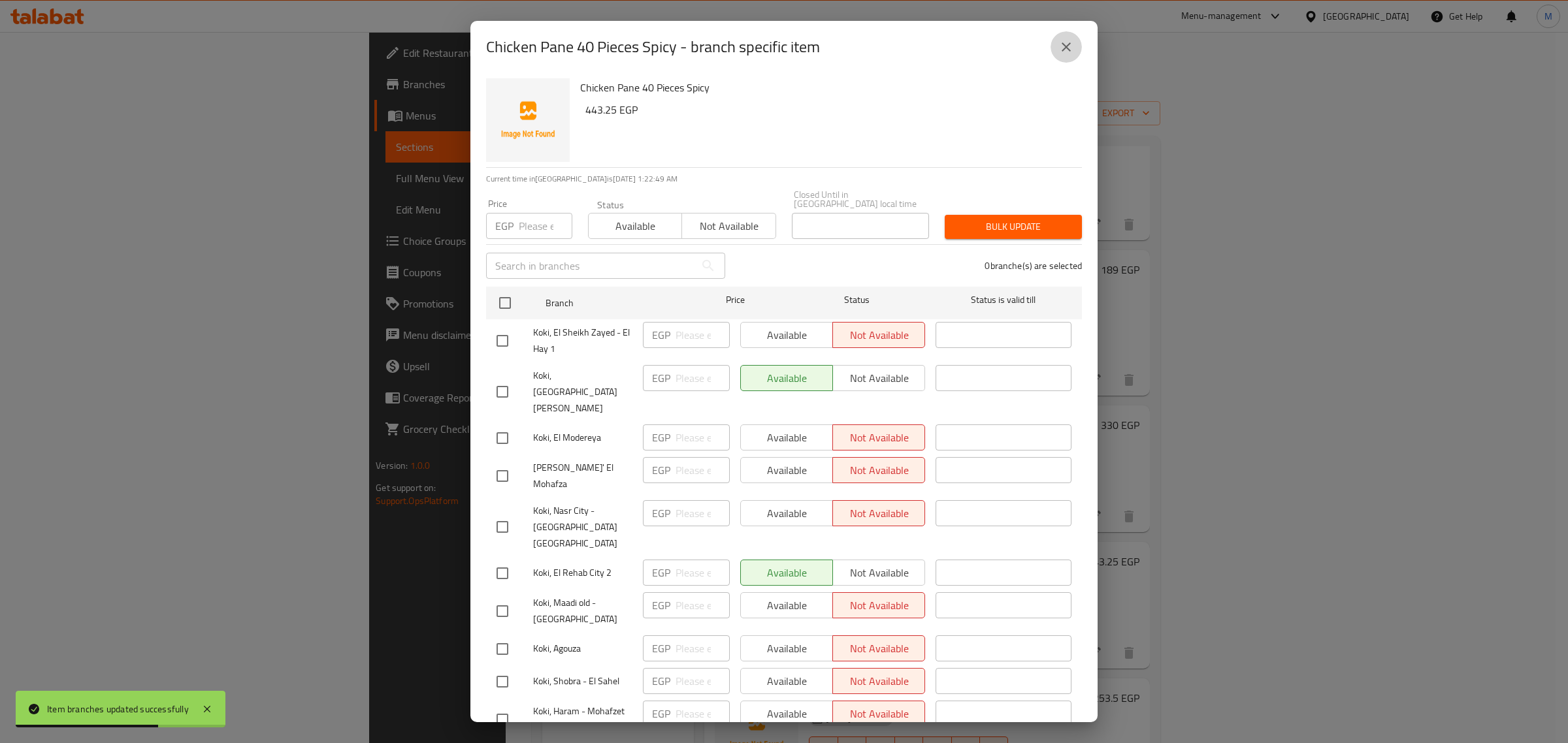
click at [1065, 51] on icon "close" at bounding box center [1066, 47] width 16 height 16
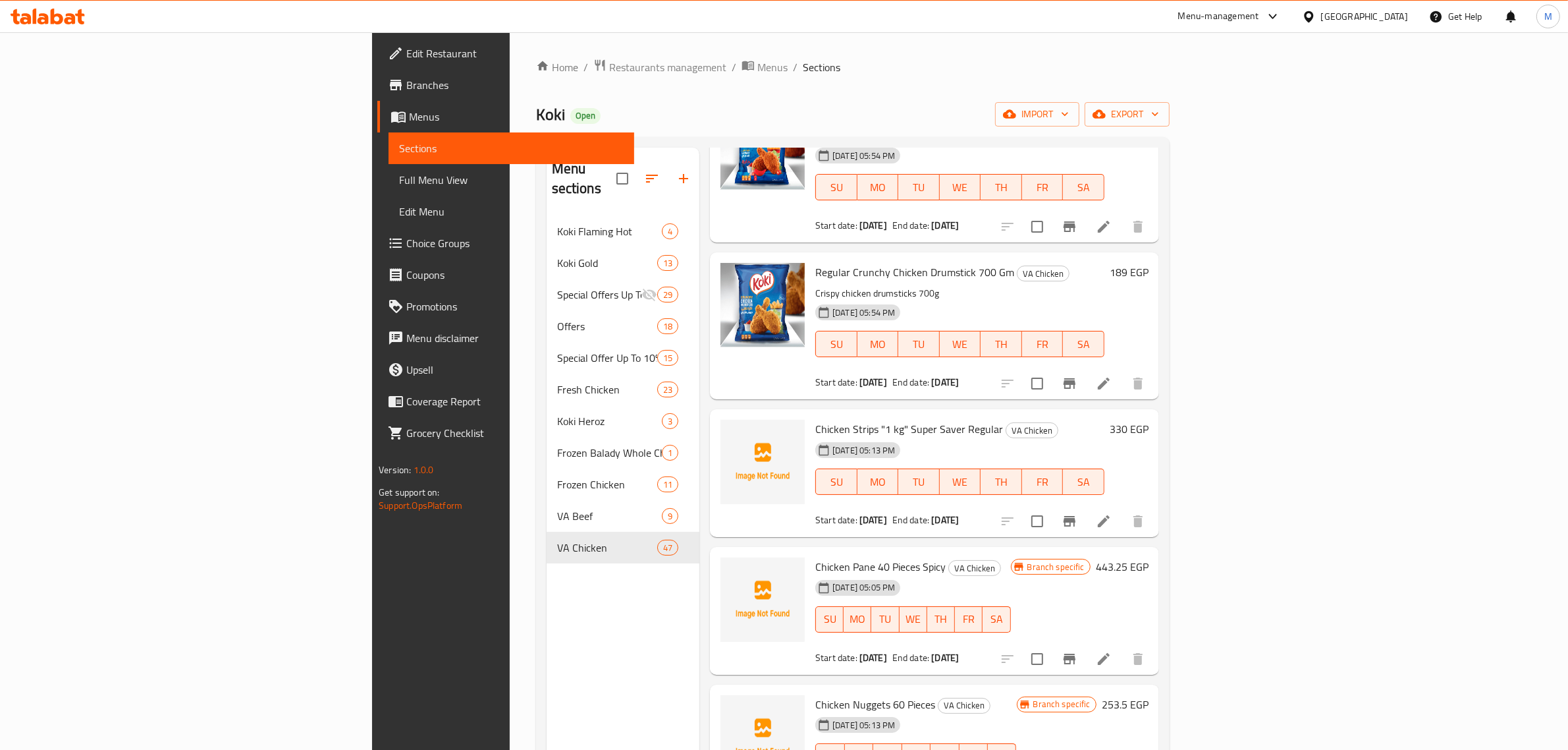
scroll to position [5608, 0]
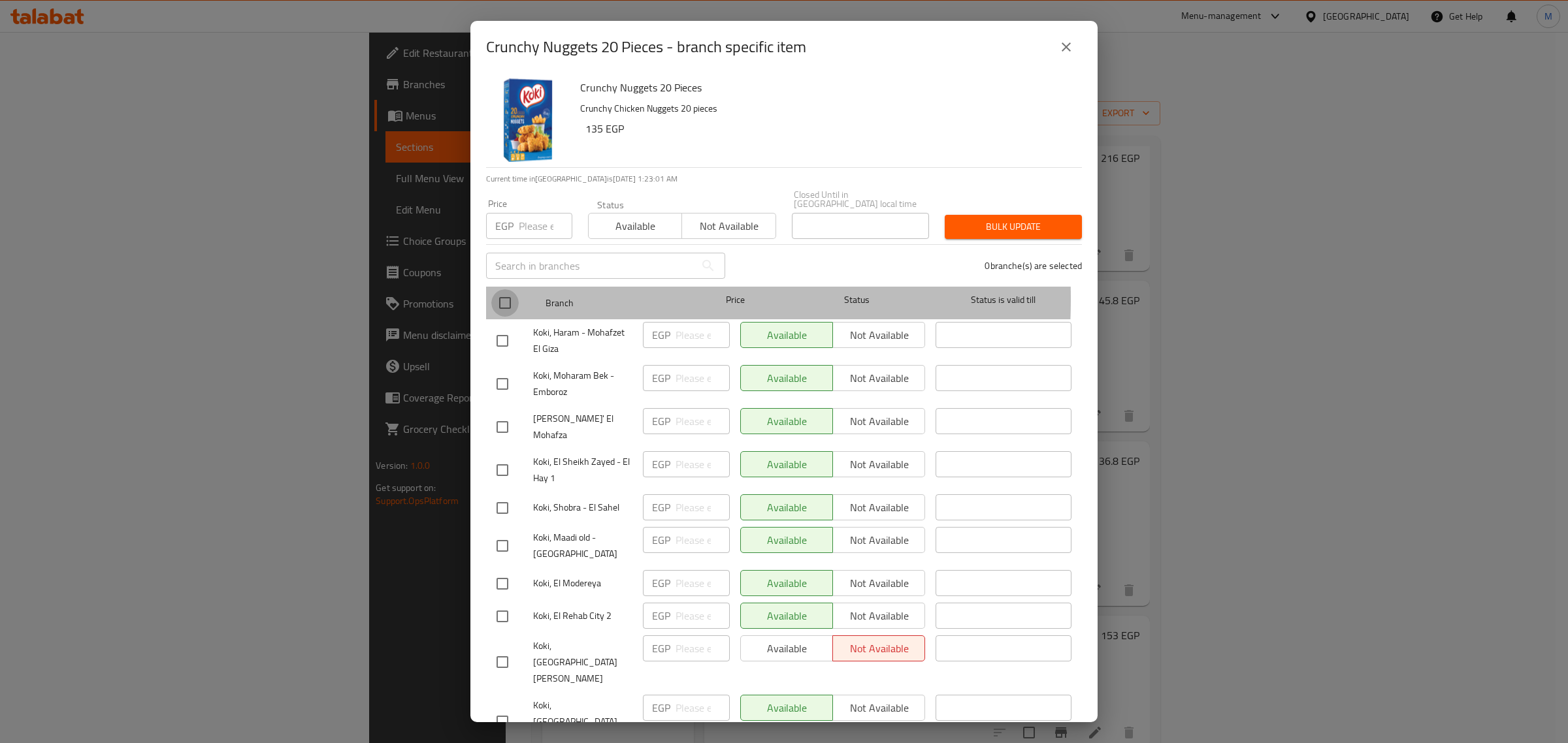
click at [507, 289] on input "checkbox" at bounding box center [505, 302] width 27 height 27
checkbox input "true"
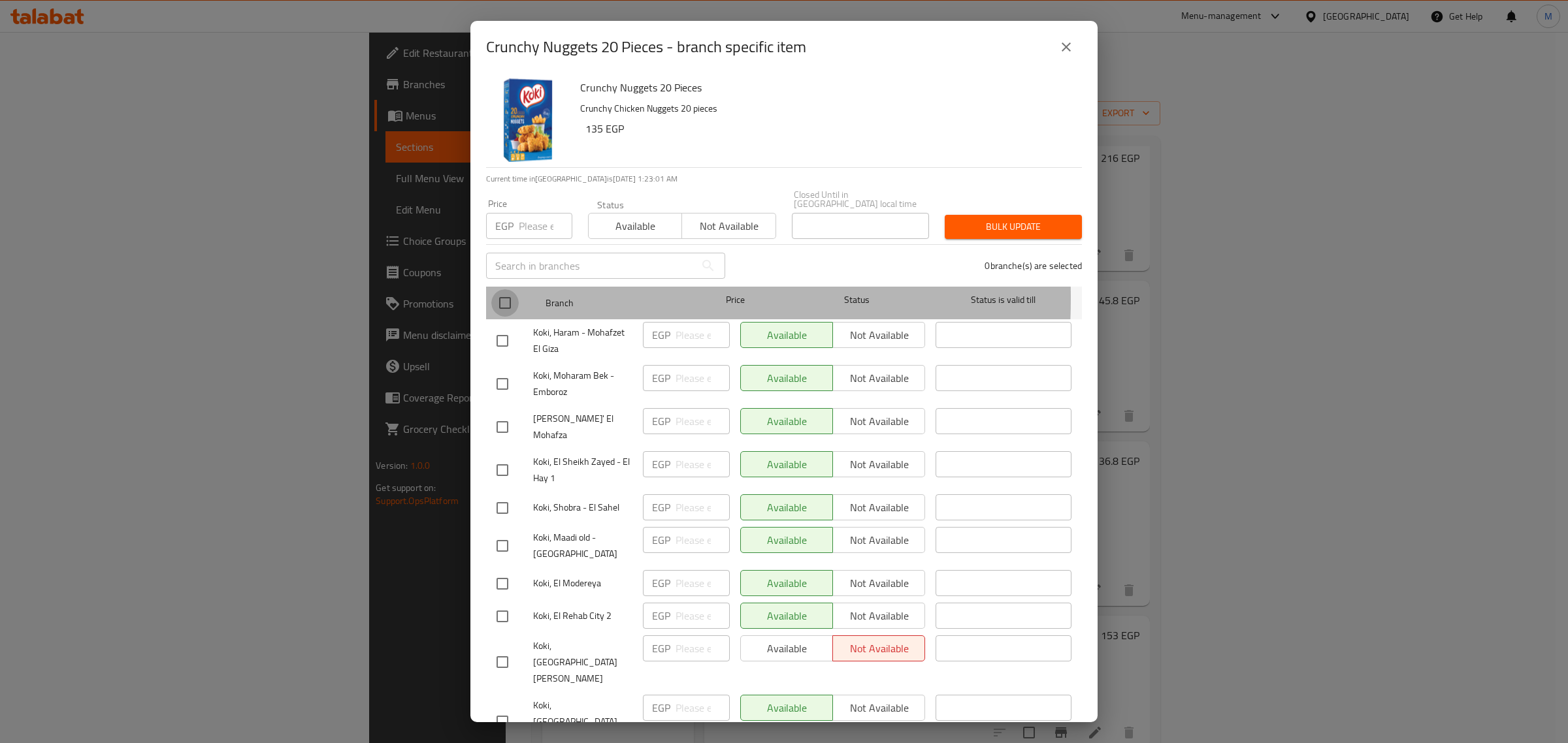
checkbox input "true"
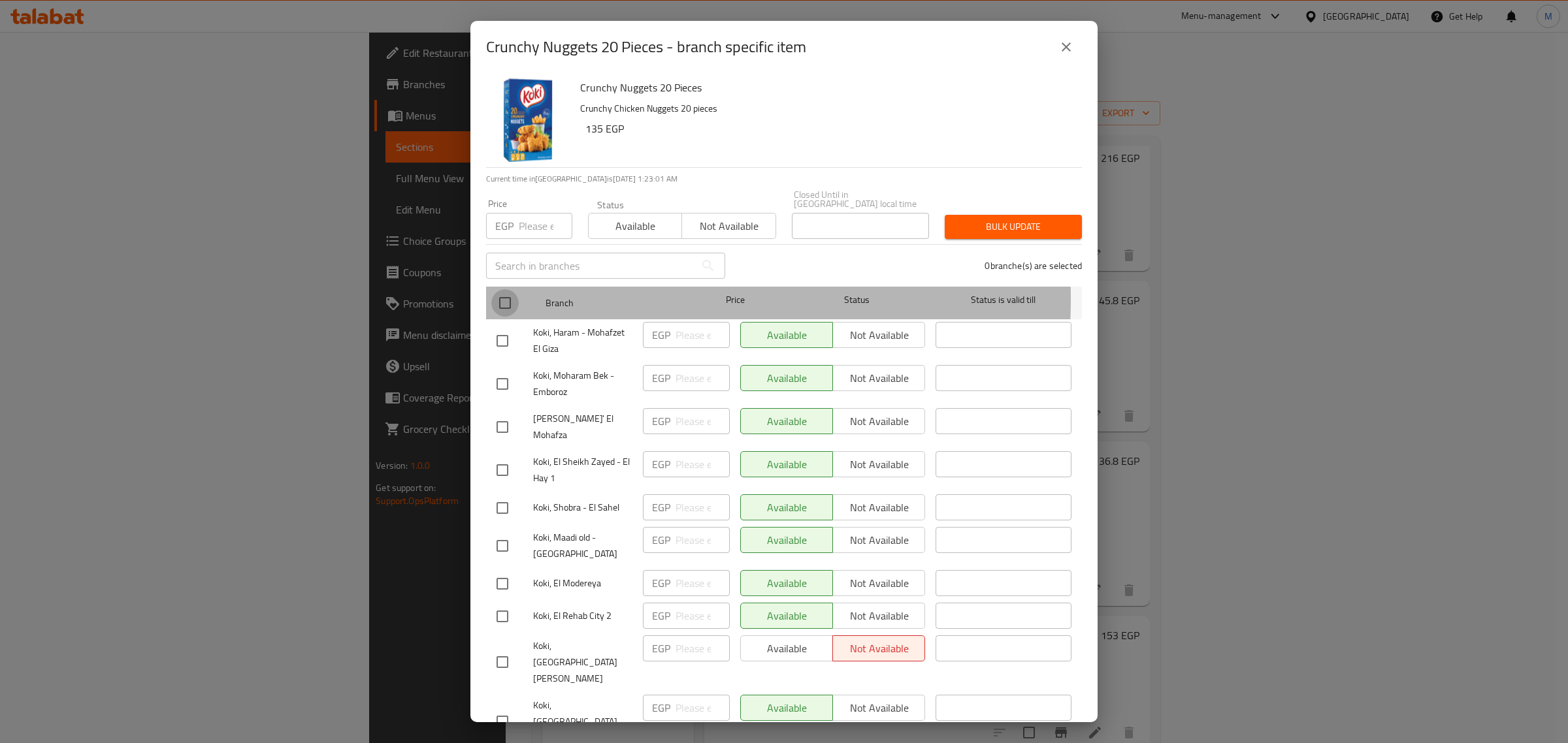
checkbox input "true"
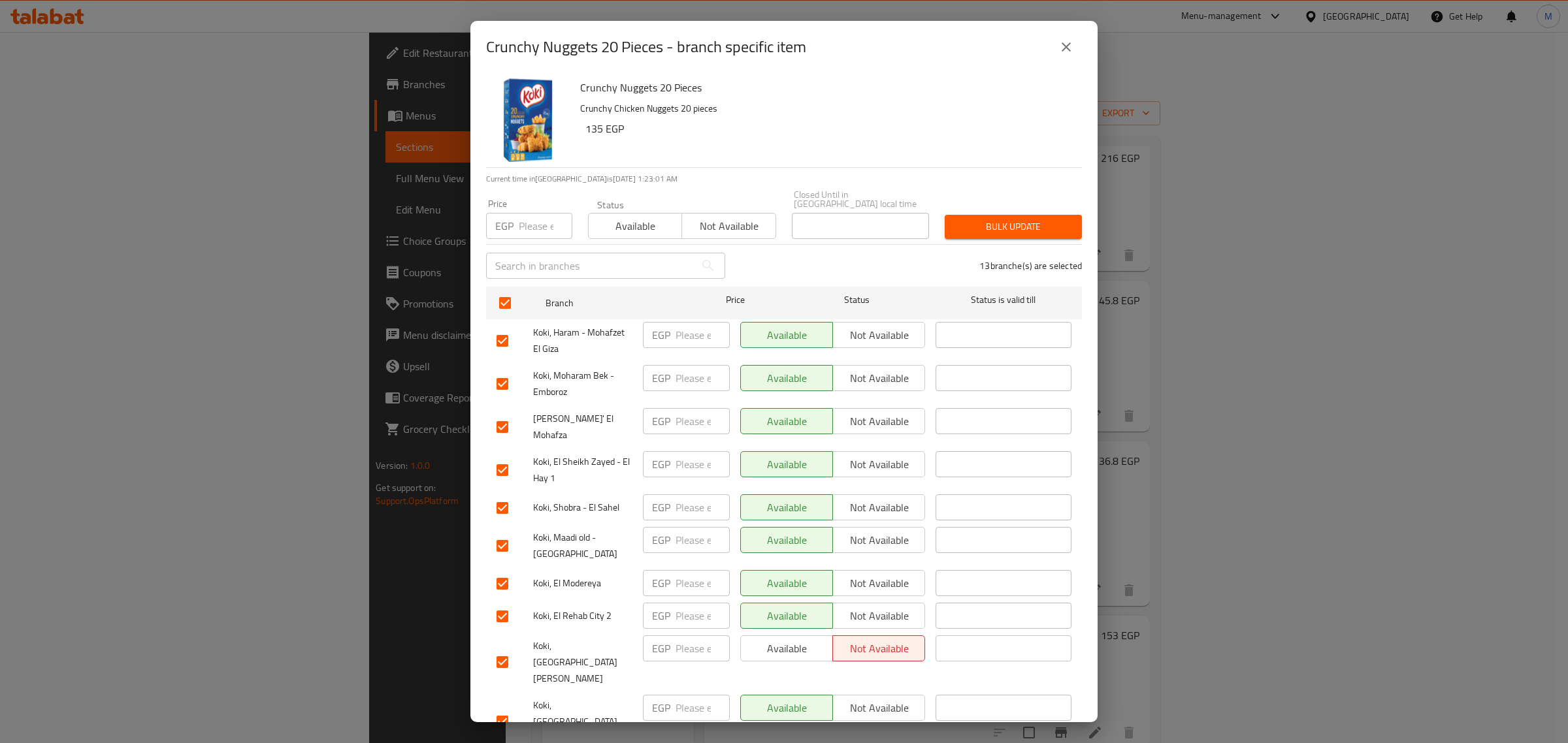
click at [608, 224] on span "Available" at bounding box center [635, 226] width 83 height 19
click at [966, 220] on span "Bulk update" at bounding box center [1013, 226] width 116 height 17
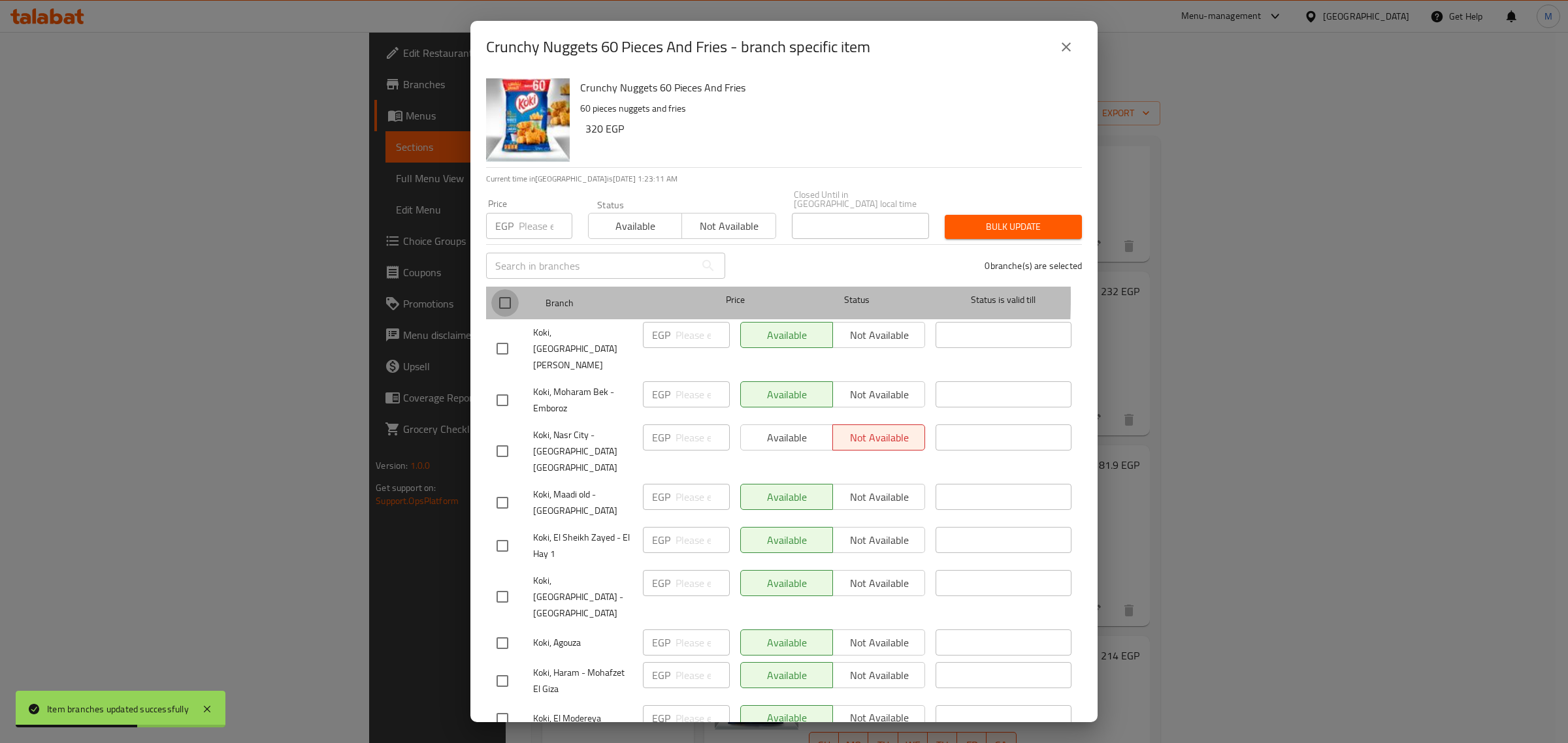
drag, startPoint x: 500, startPoint y: 287, endPoint x: 508, endPoint y: 287, distance: 8.0
click at [502, 289] on input "checkbox" at bounding box center [505, 302] width 27 height 27
checkbox input "true"
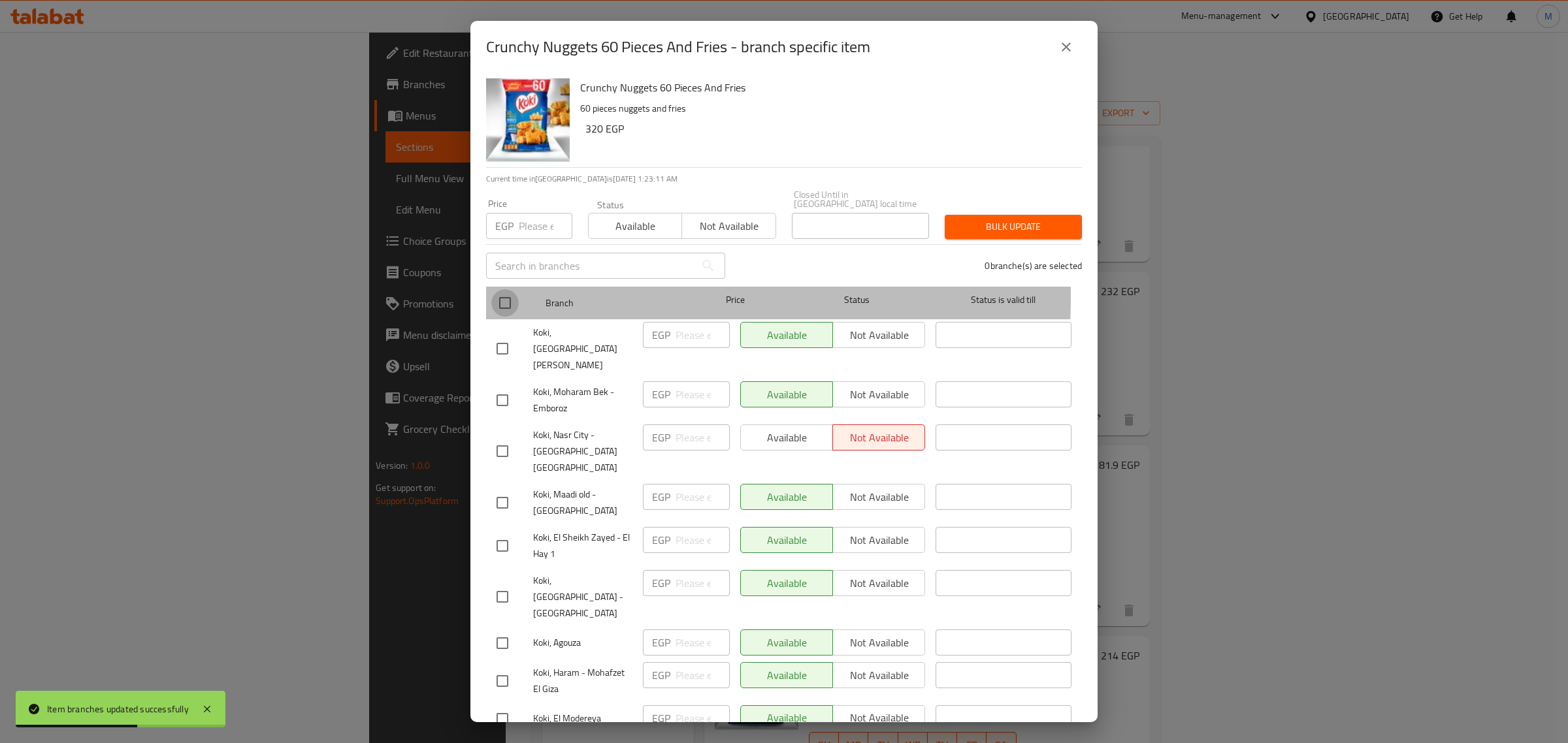
checkbox input "true"
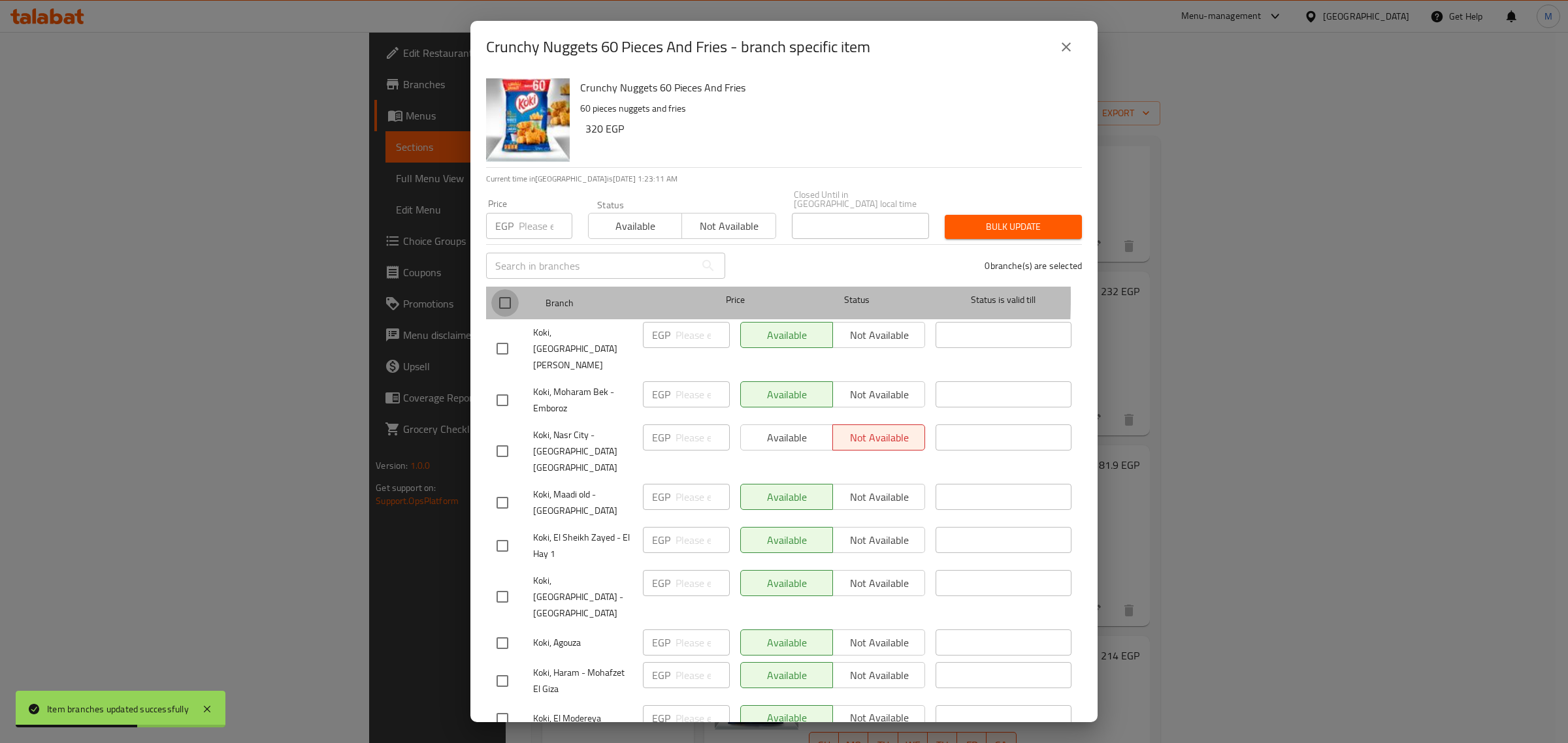
checkbox input "true"
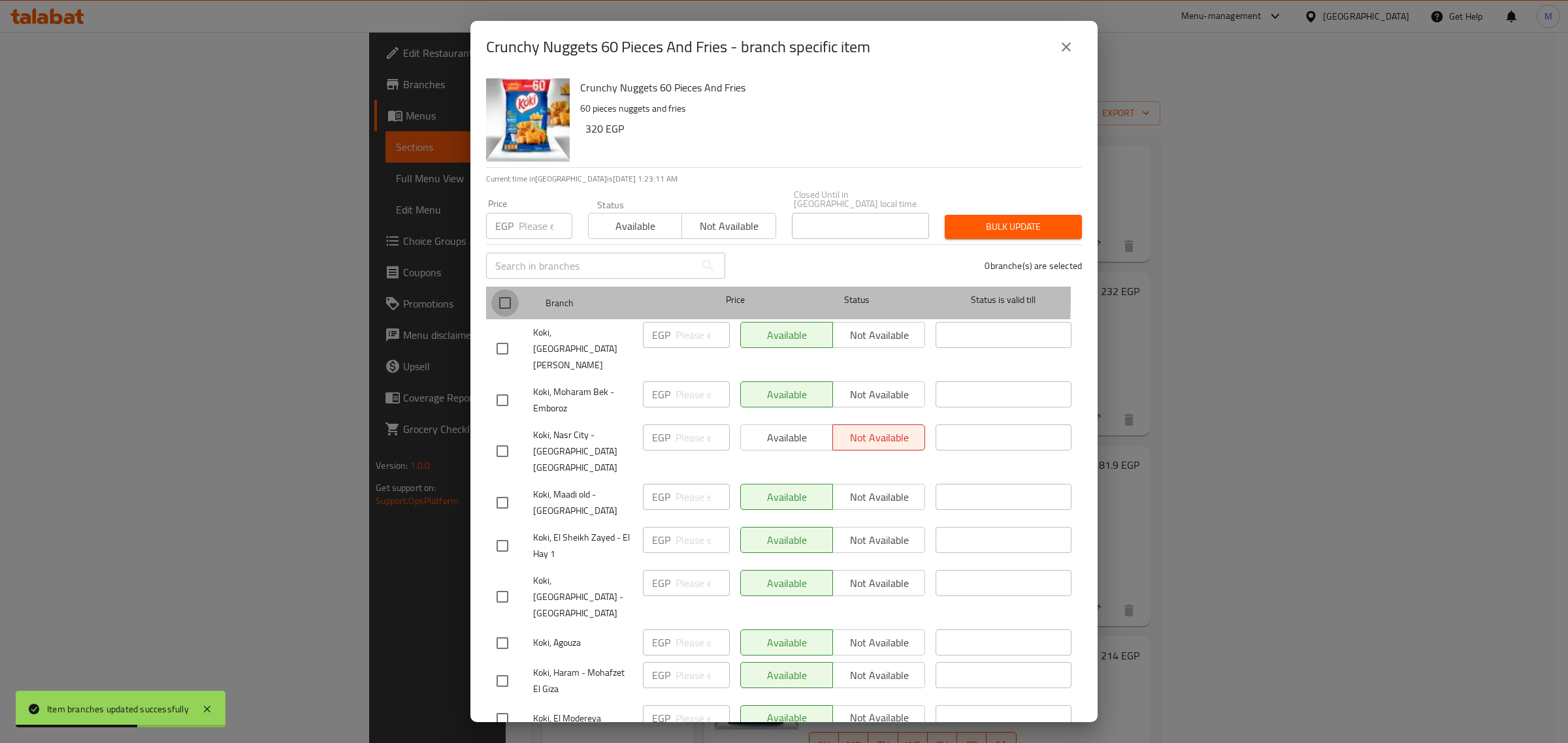
checkbox input "true"
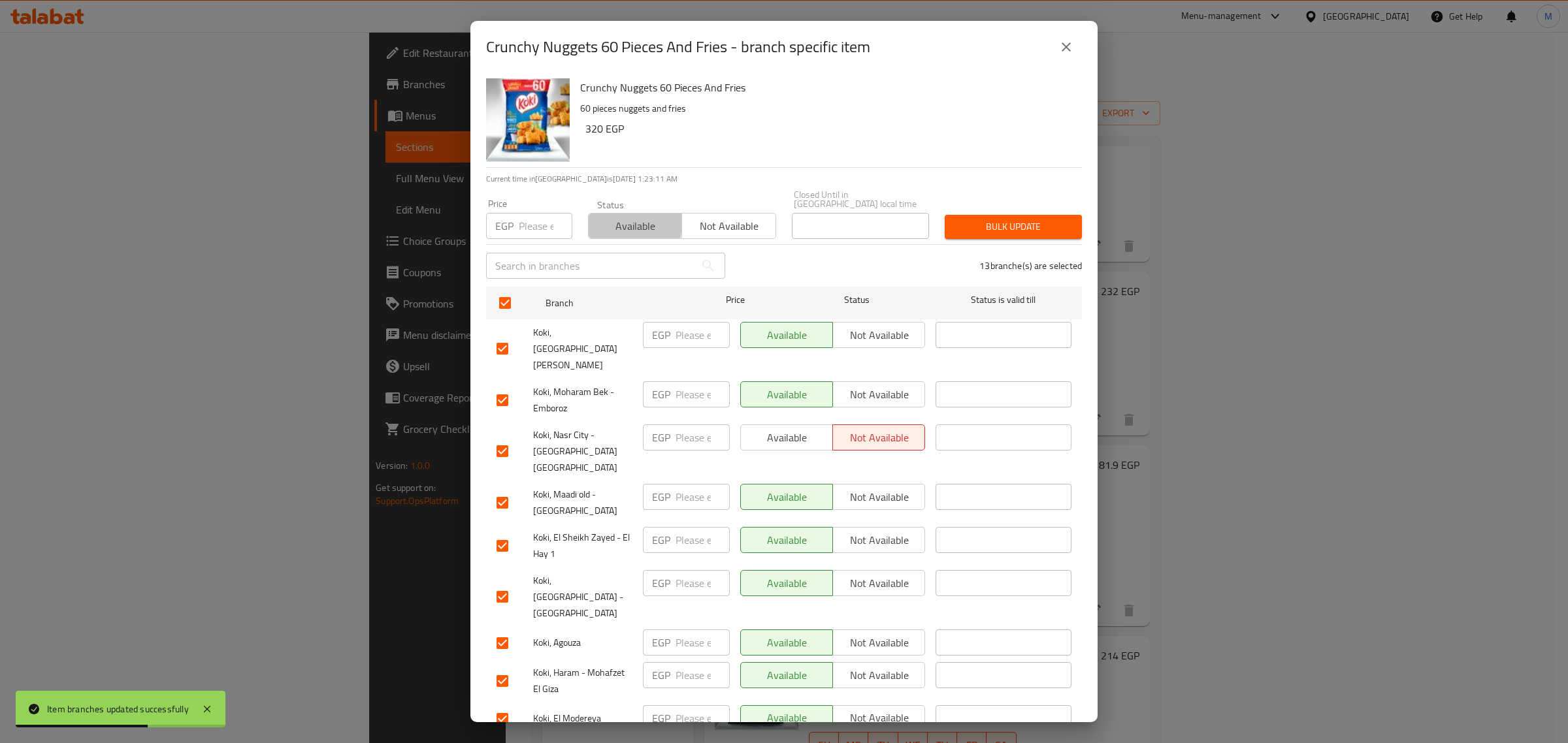
drag, startPoint x: 612, startPoint y: 214, endPoint x: 614, endPoint y: 220, distance: 6.3
click at [612, 217] on span "Available" at bounding box center [635, 226] width 83 height 19
click at [965, 226] on button "Bulk update" at bounding box center [1013, 227] width 137 height 24
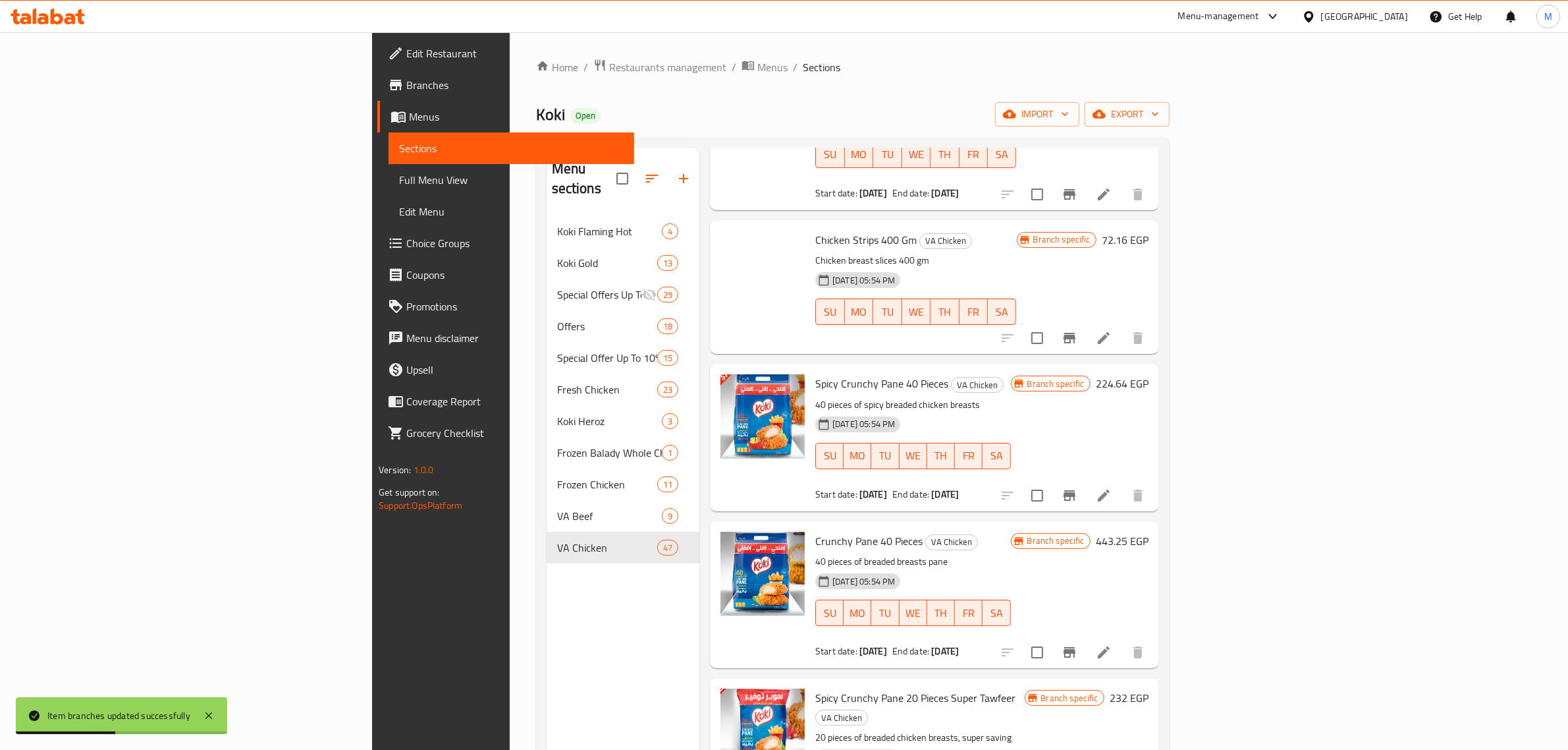
scroll to position [3941, 0]
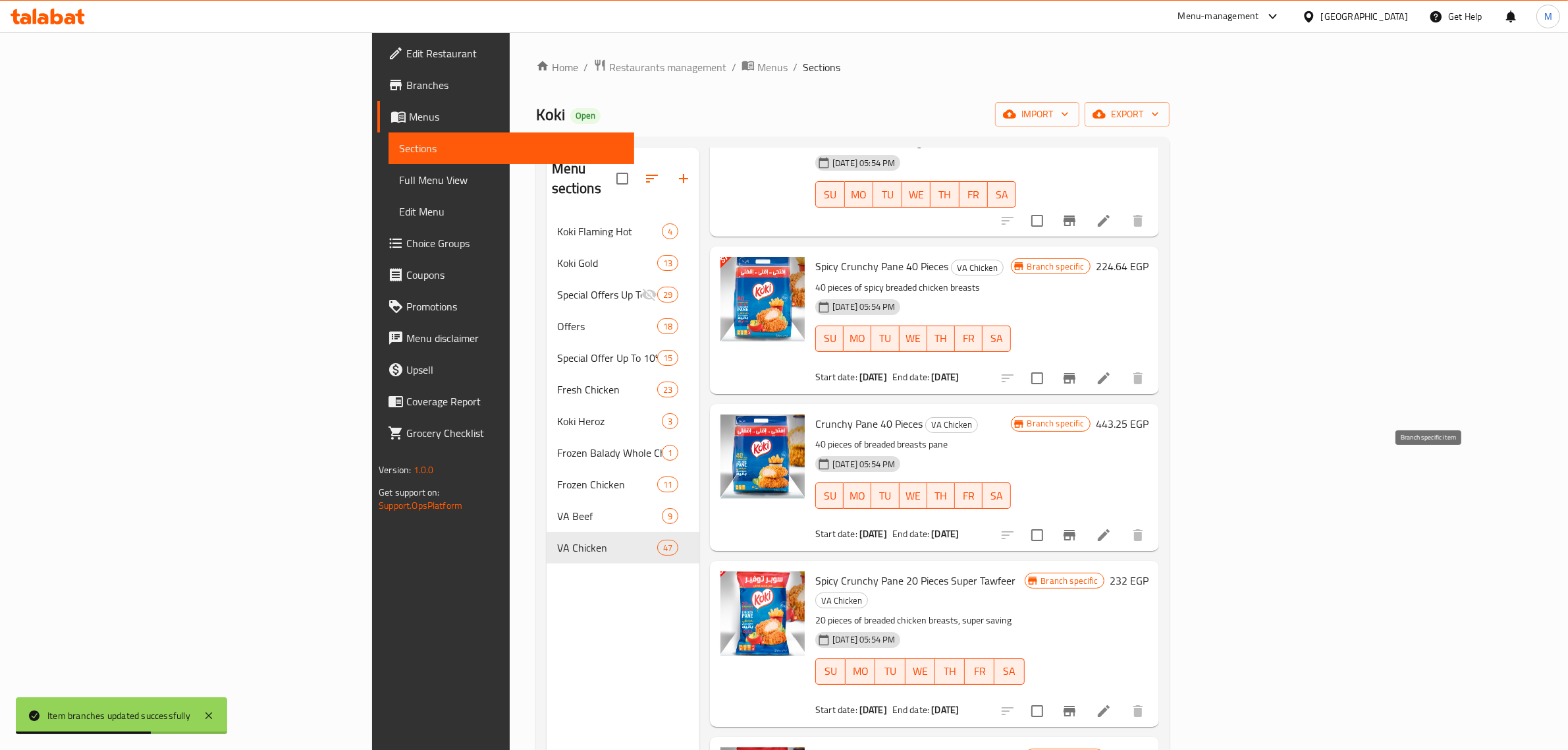
click at [1078, 703] on icon "Branch-specific-item" at bounding box center [1070, 711] width 16 height 16
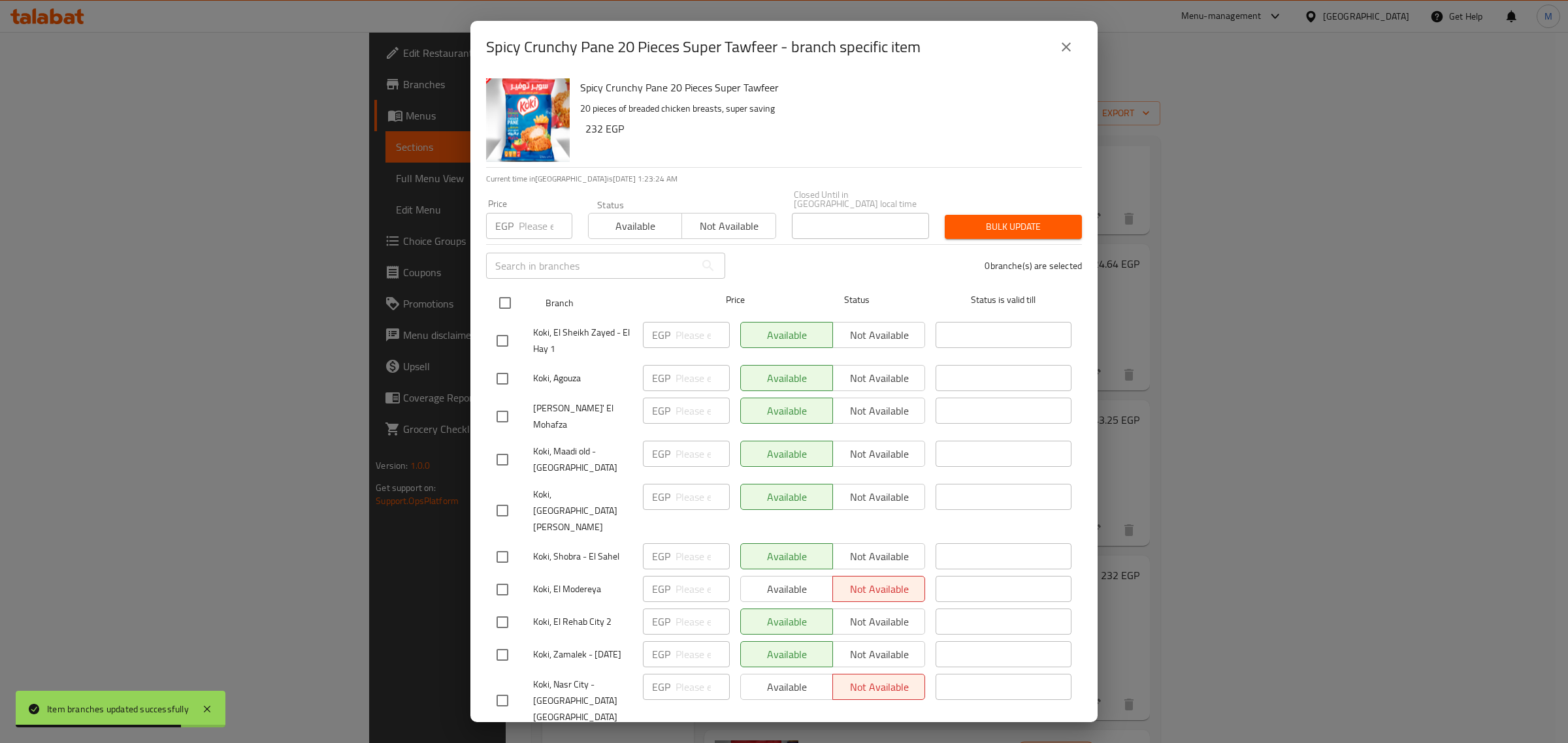
click at [505, 289] on input "checkbox" at bounding box center [505, 302] width 27 height 27
checkbox input "true"
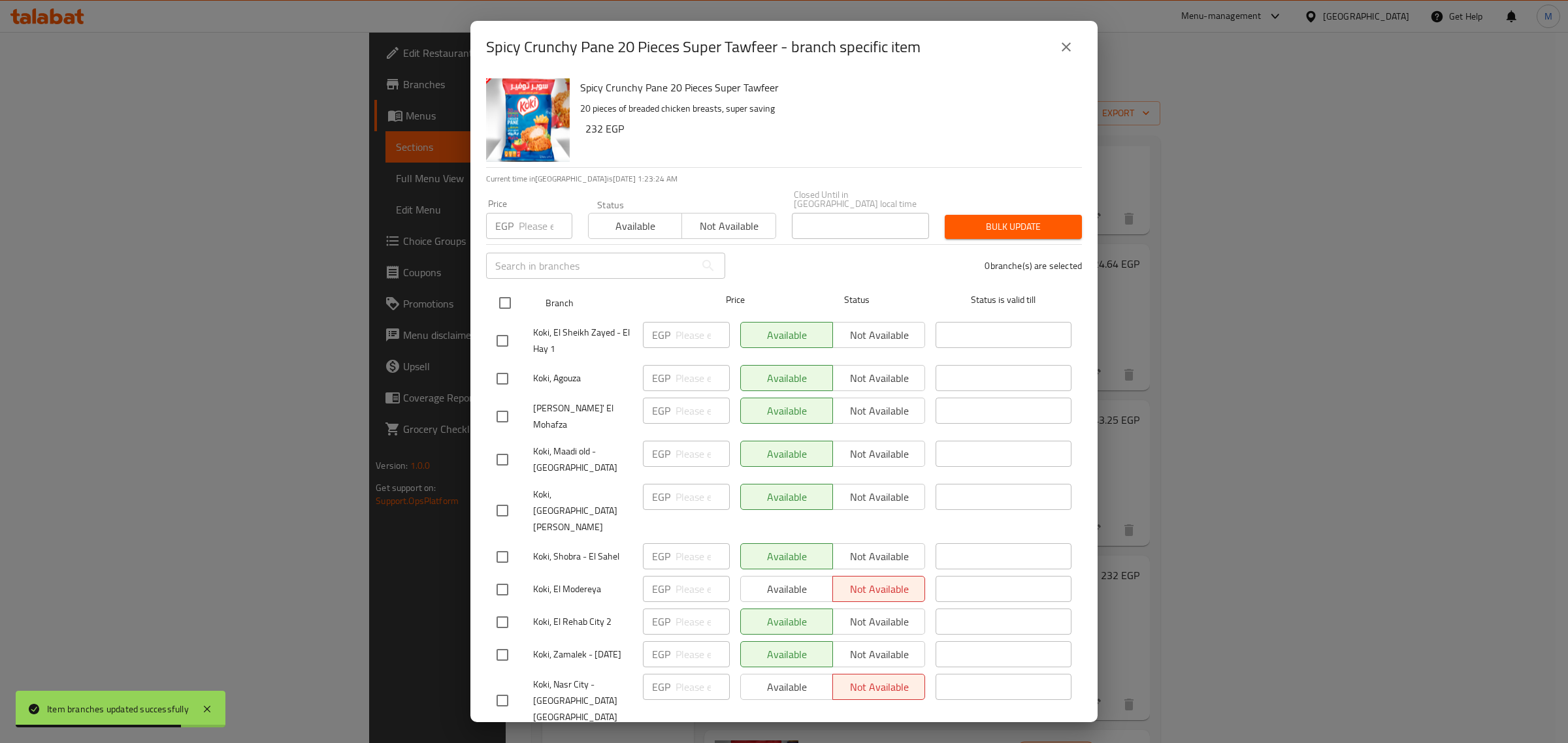
checkbox input "true"
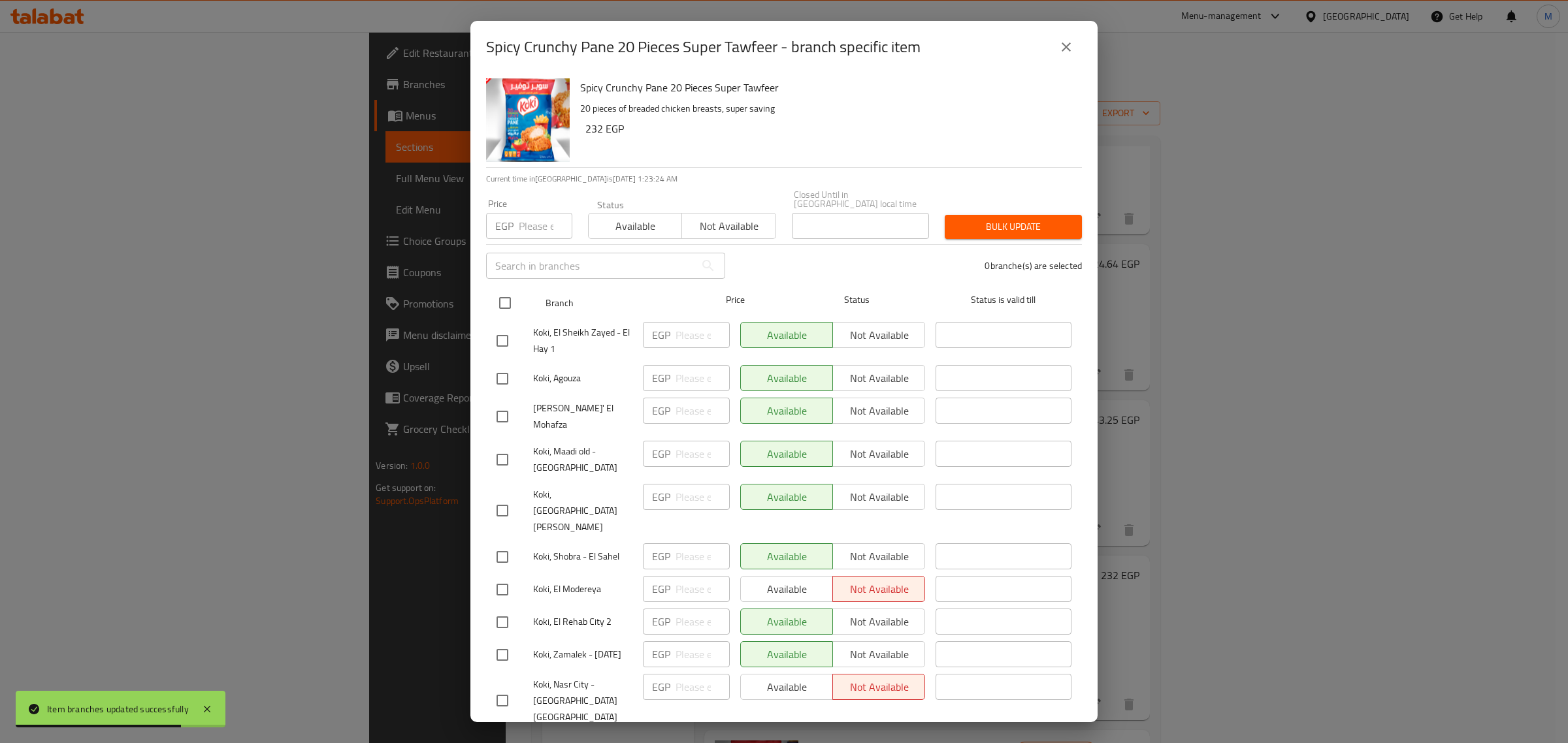
checkbox input "true"
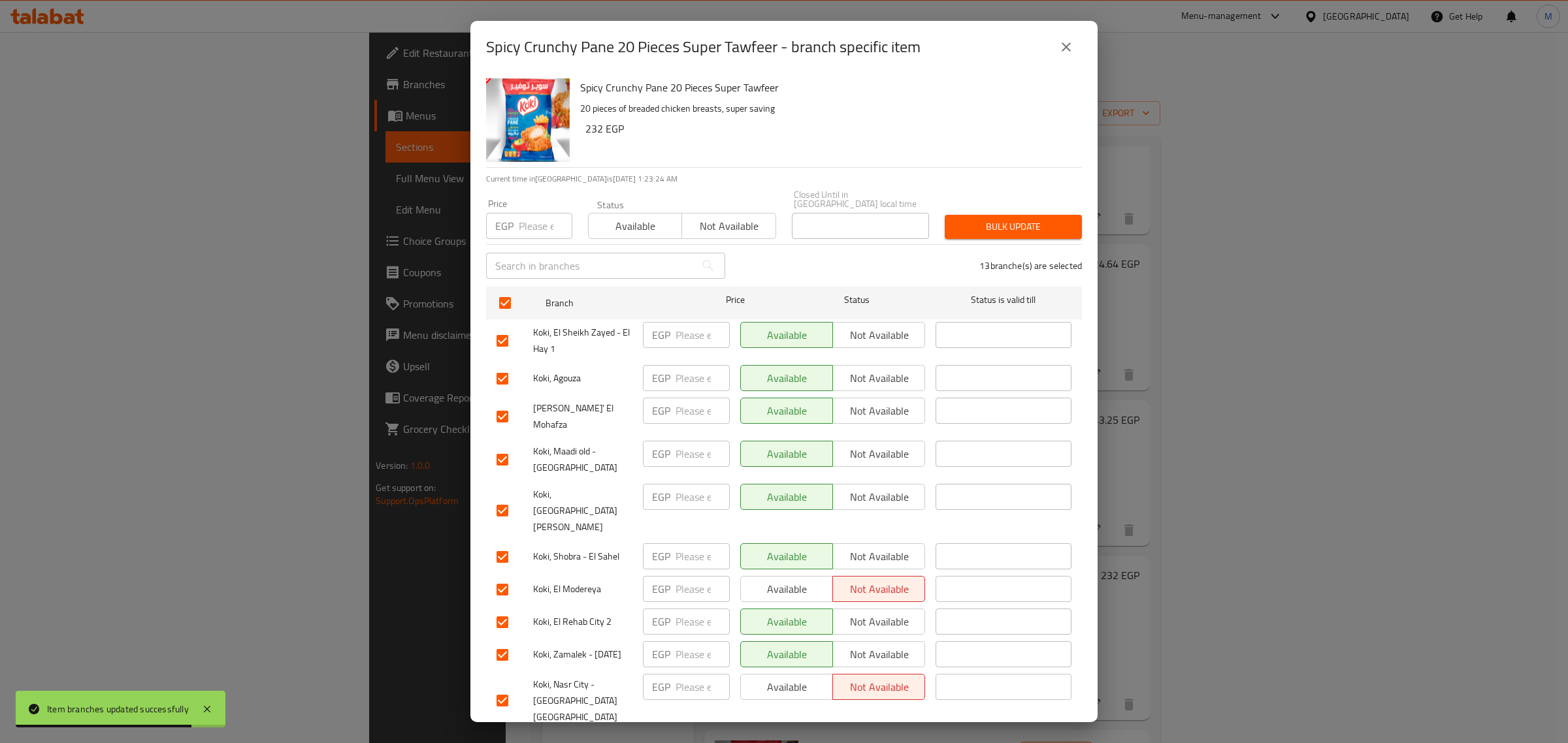
click at [624, 217] on span "Available" at bounding box center [635, 226] width 83 height 19
click at [955, 219] on span "Bulk update" at bounding box center [1013, 226] width 116 height 17
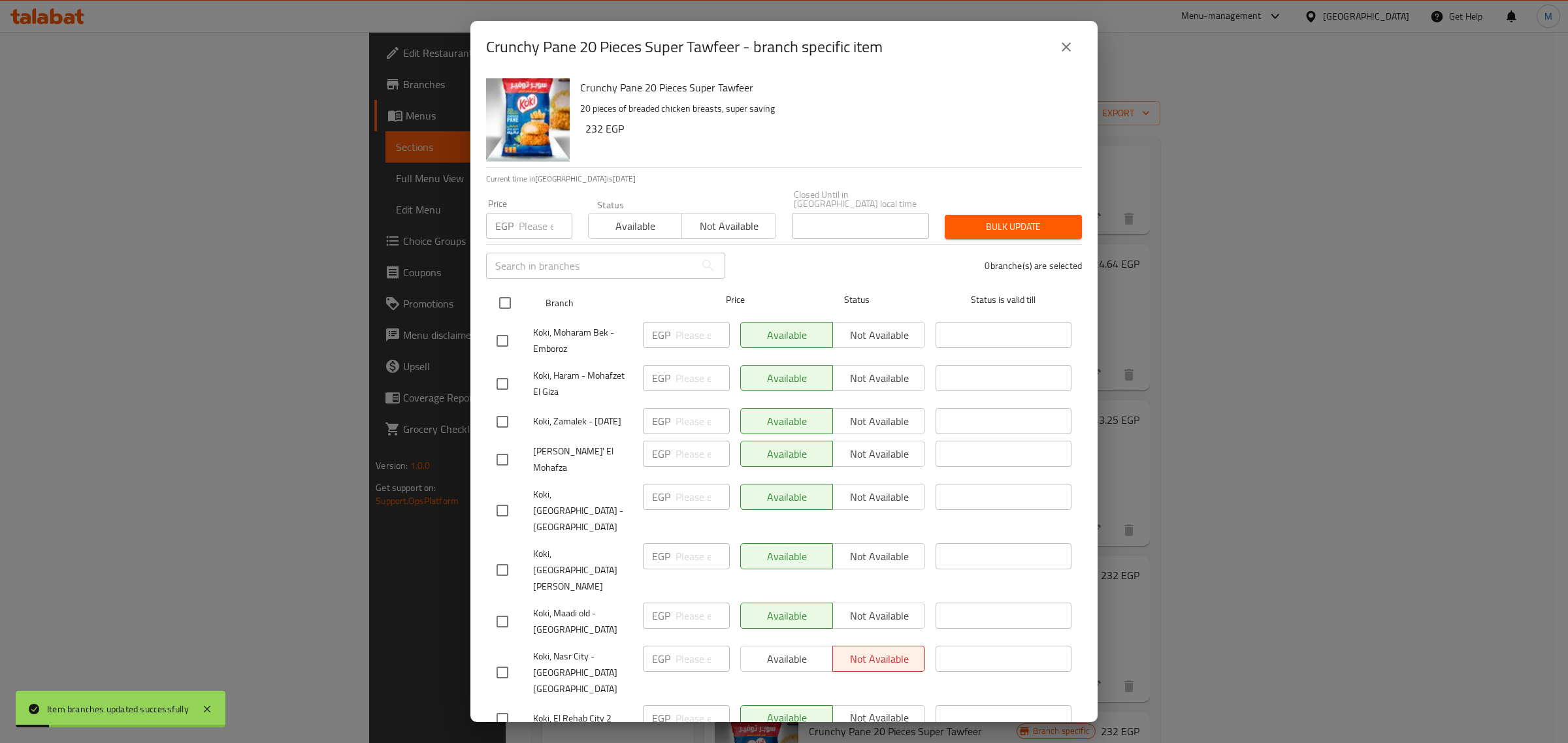
click at [506, 293] on input "checkbox" at bounding box center [505, 302] width 27 height 27
checkbox input "true"
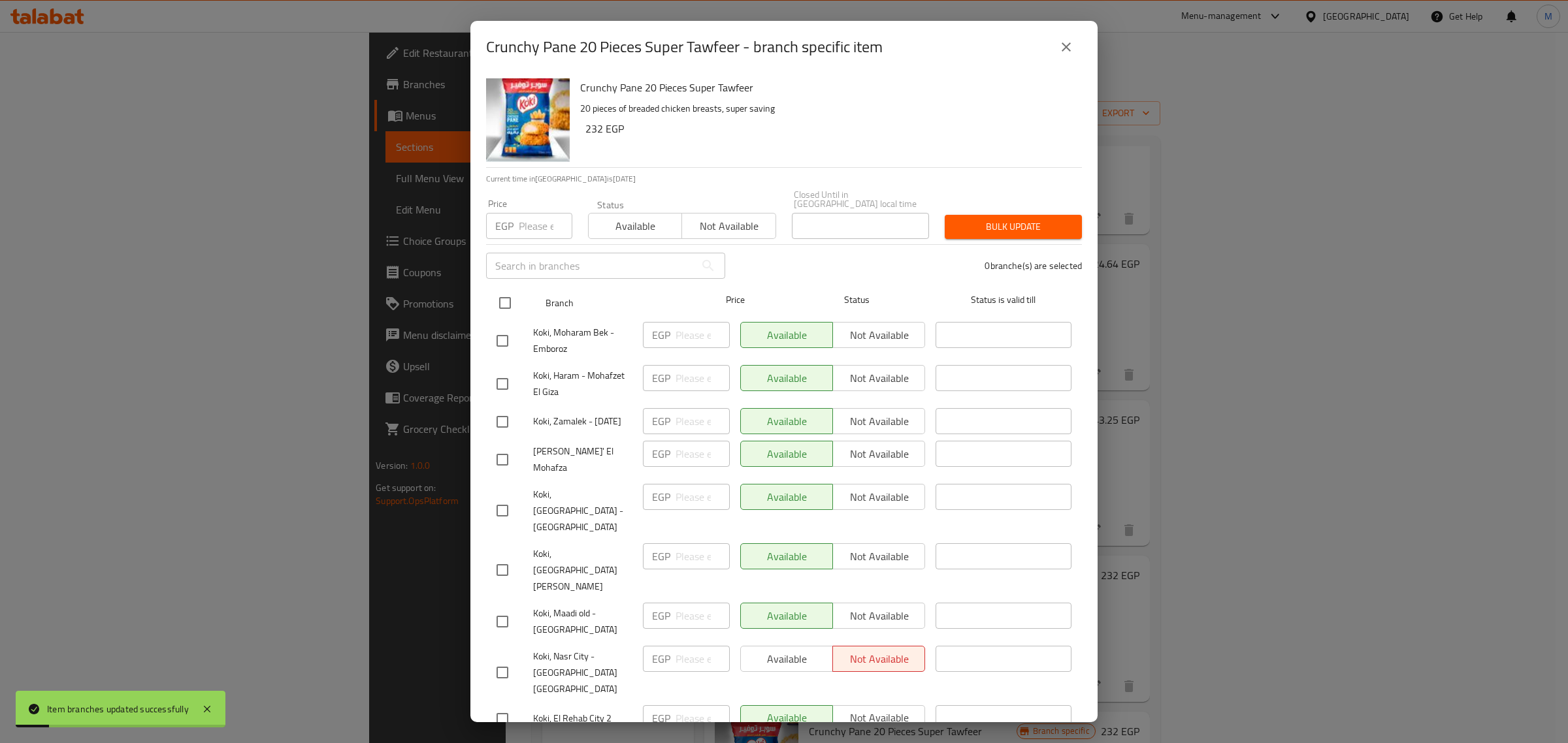
checkbox input "true"
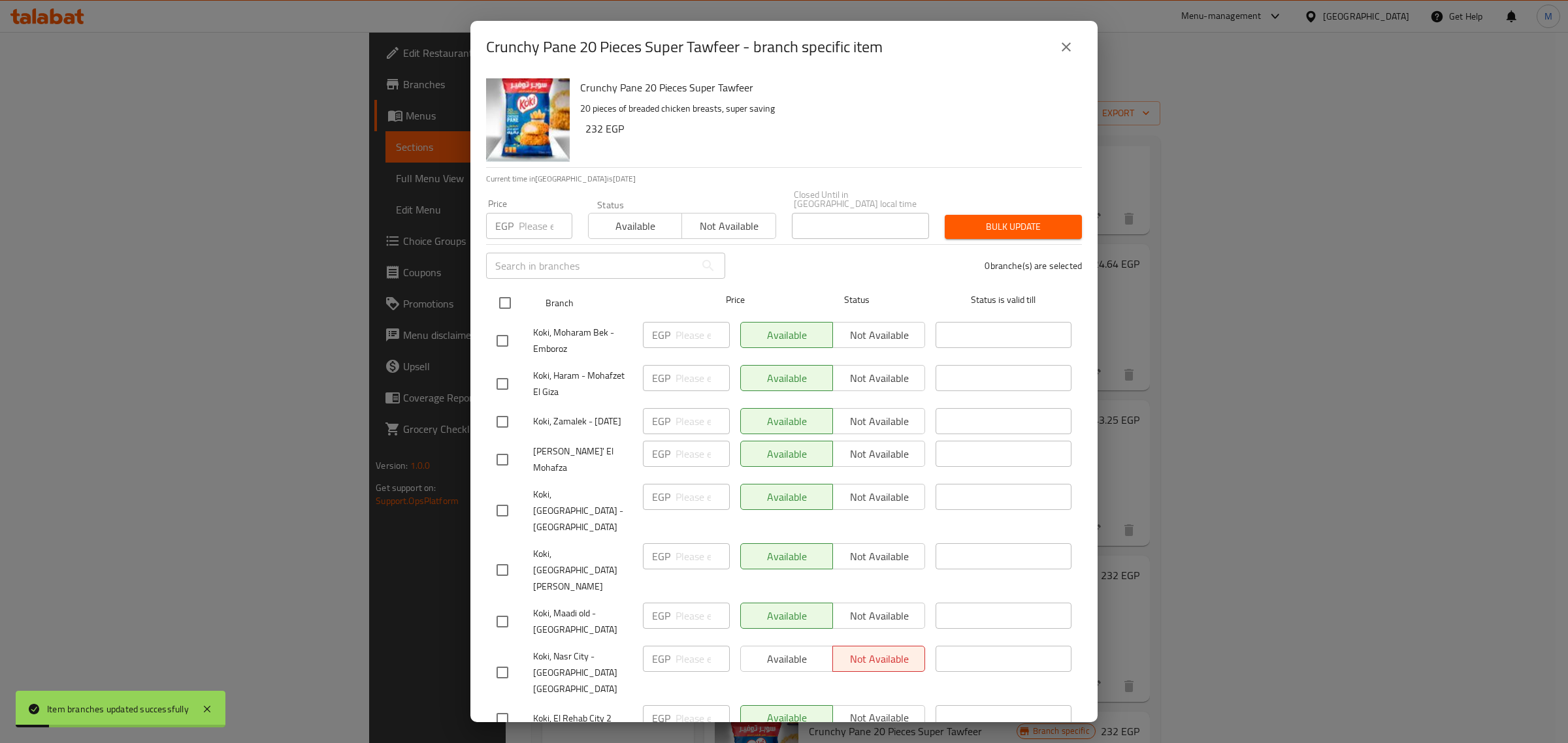
checkbox input "true"
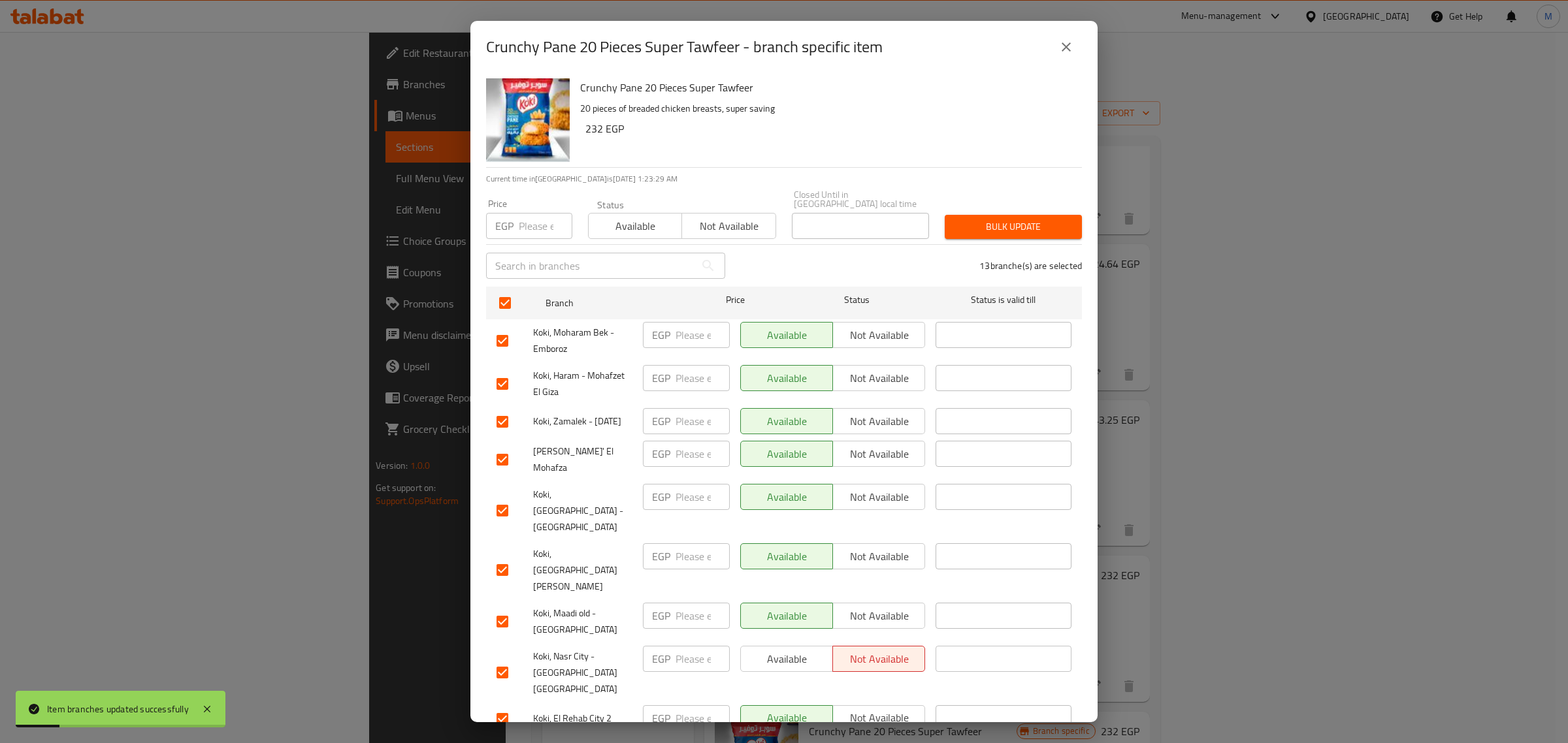
click at [628, 217] on span "Available" at bounding box center [635, 226] width 83 height 19
click at [968, 220] on span "Bulk update" at bounding box center [1013, 226] width 116 height 17
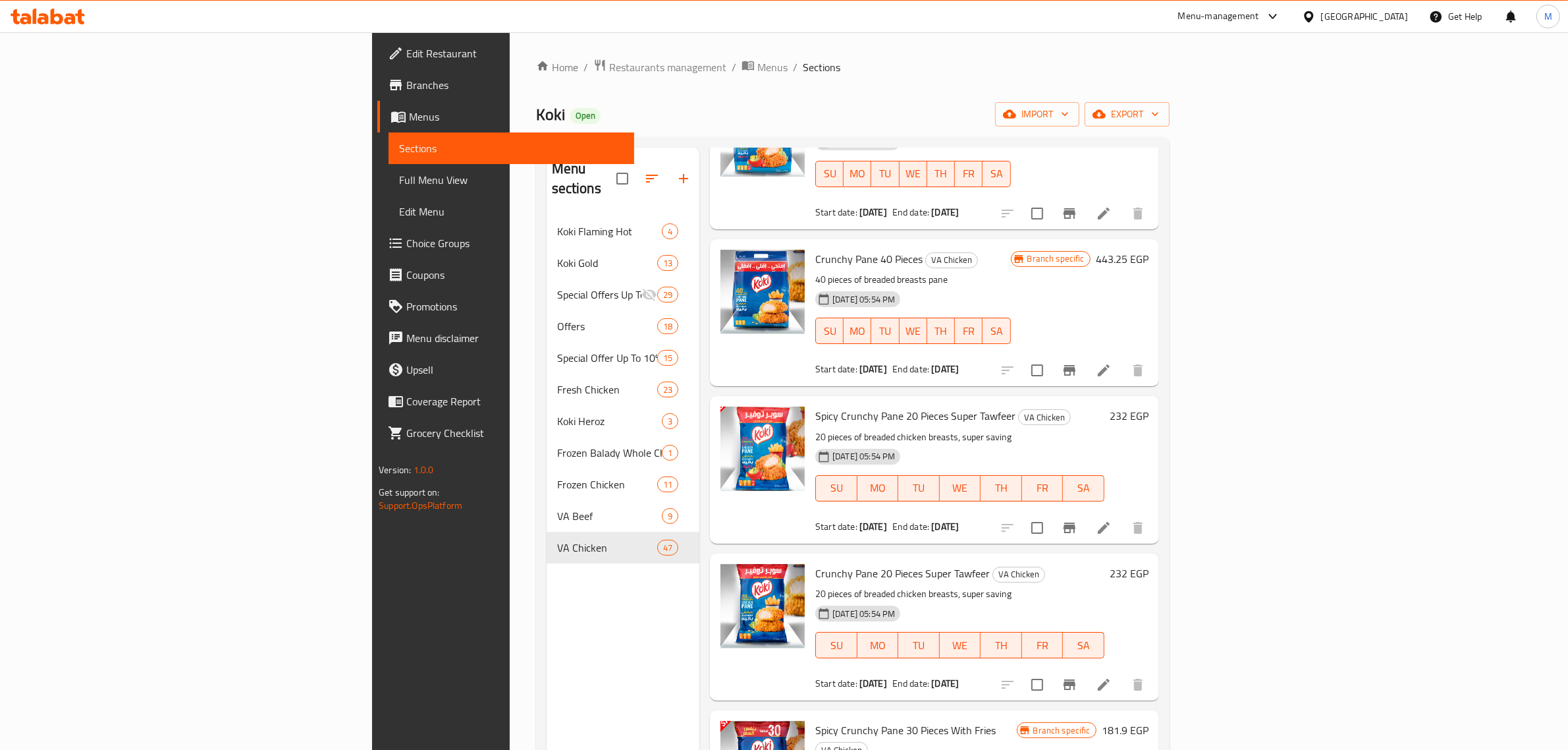
scroll to position [4875, 0]
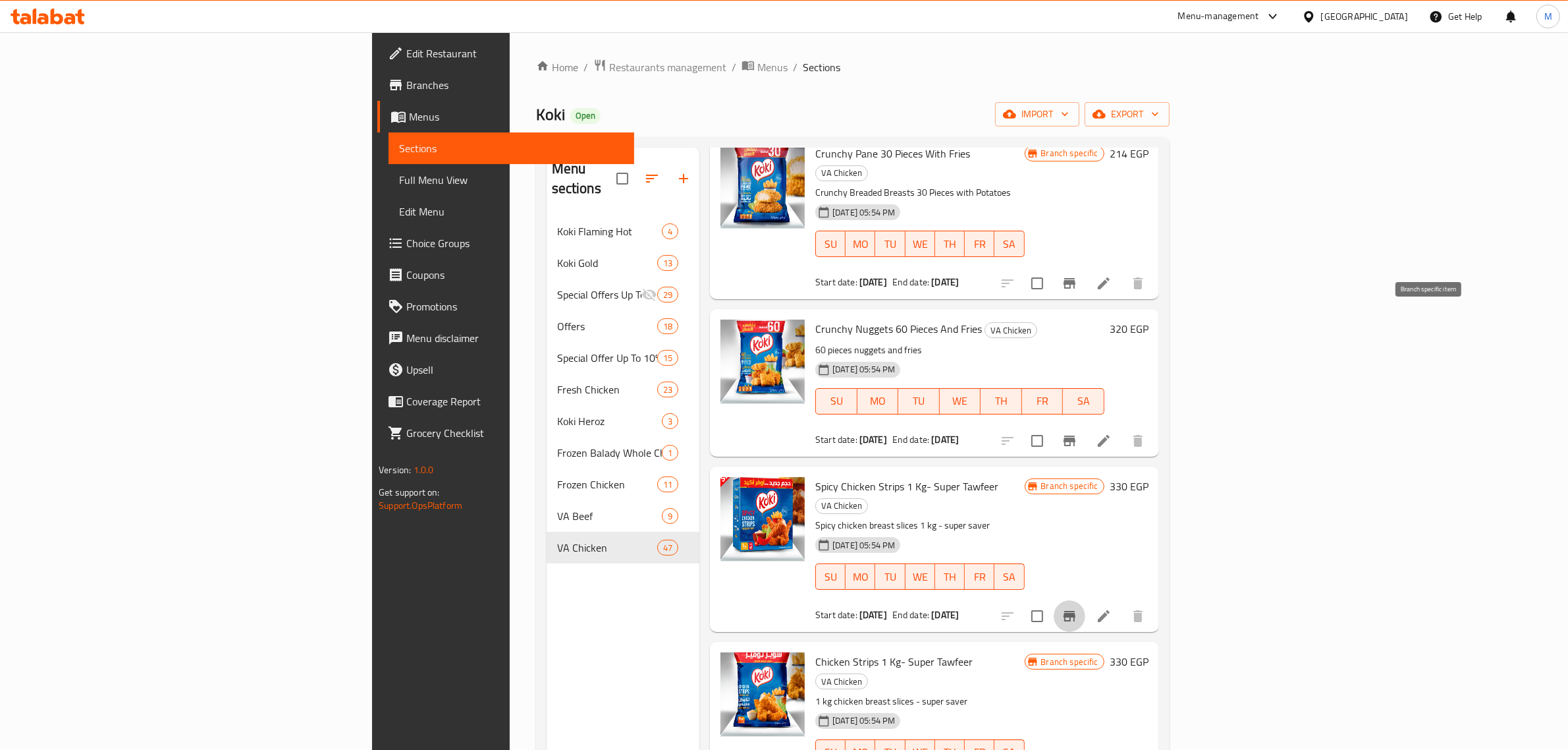
click at [1085, 601] on button "Branch-specific-item" at bounding box center [1070, 616] width 32 height 32
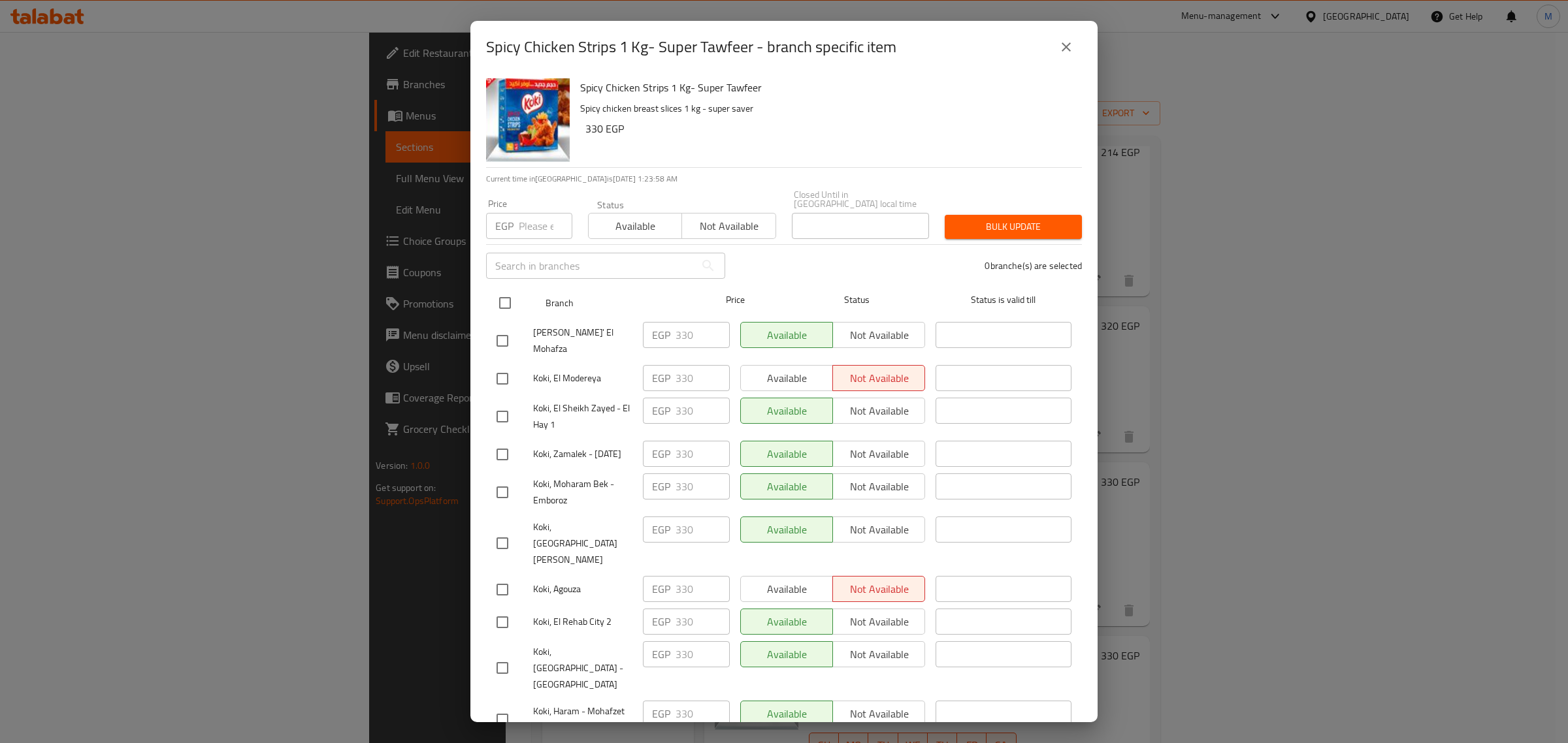
click at [499, 289] on input "checkbox" at bounding box center [505, 302] width 27 height 27
checkbox input "true"
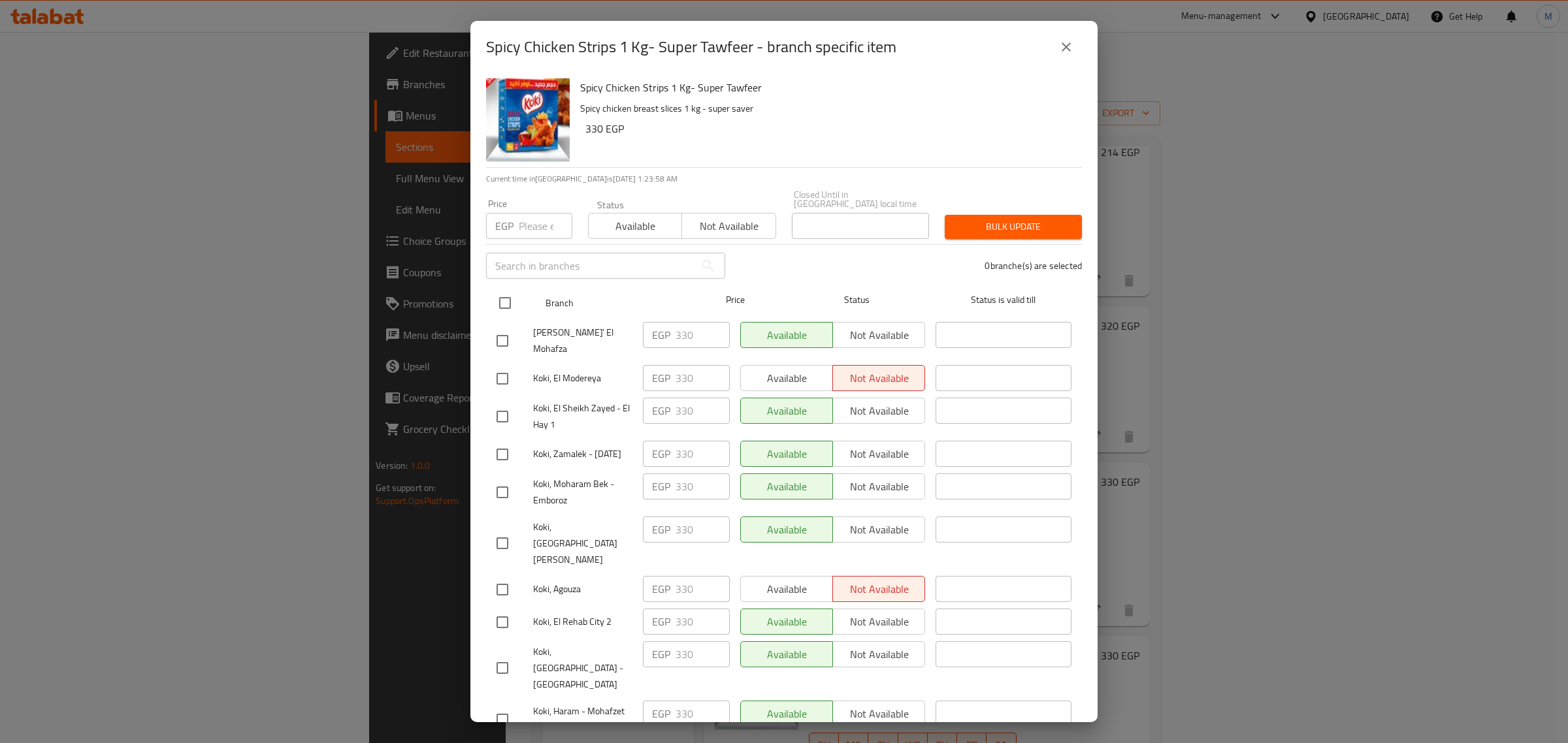
checkbox input "true"
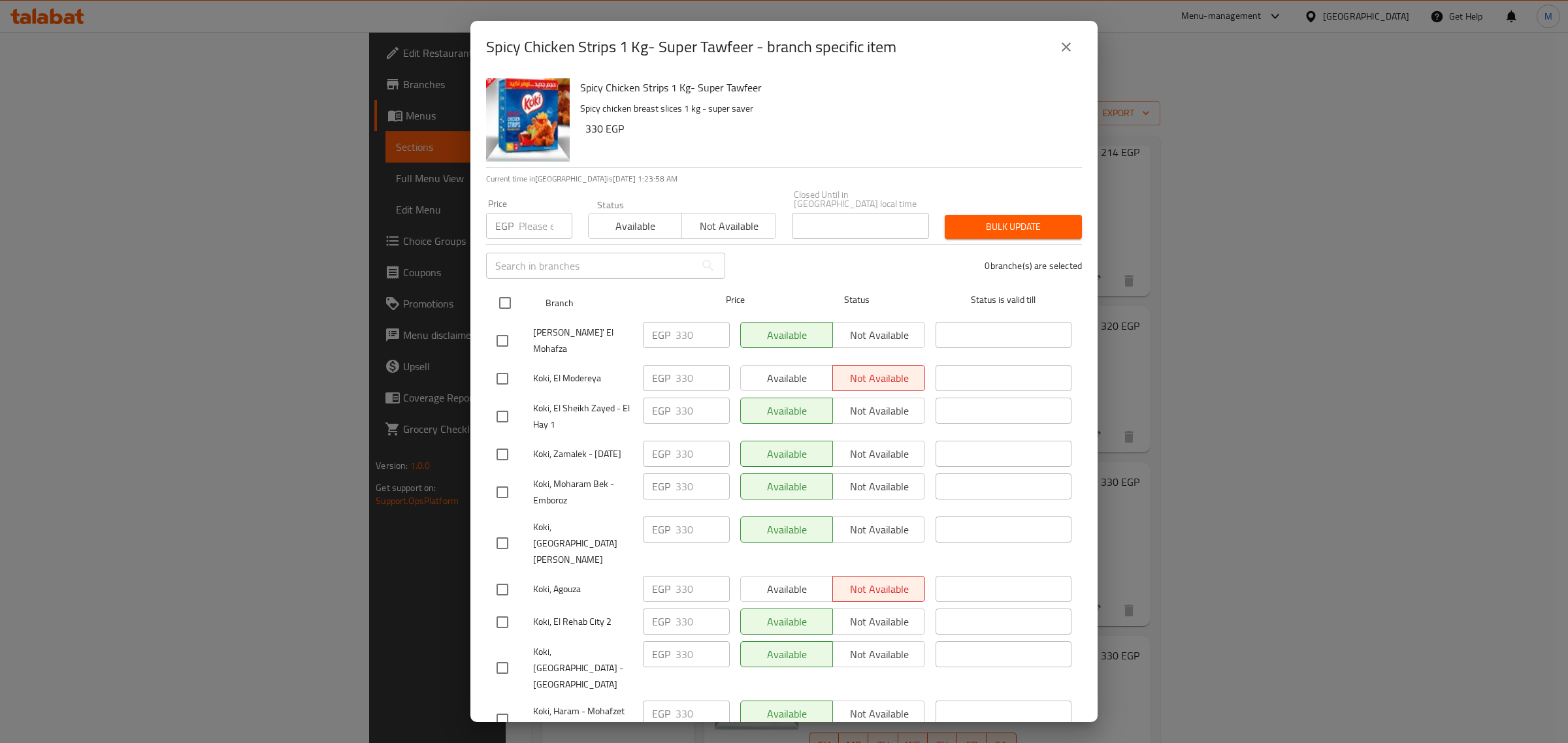
checkbox input "true"
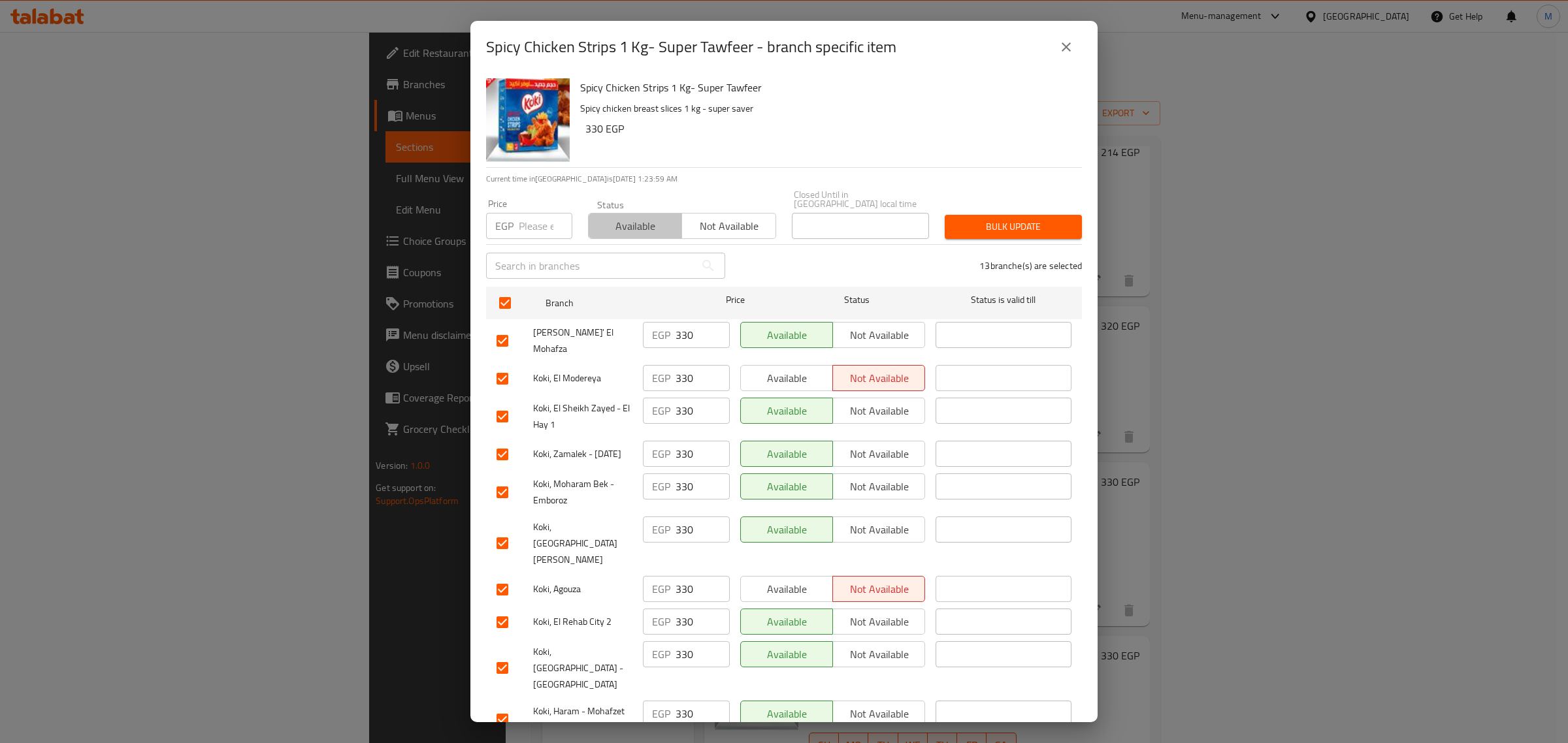
drag, startPoint x: 653, startPoint y: 213, endPoint x: 709, endPoint y: 215, distance: 56.0
click at [652, 217] on span "Available" at bounding box center [635, 226] width 83 height 19
click at [945, 215] on button "Bulk update" at bounding box center [1013, 227] width 137 height 24
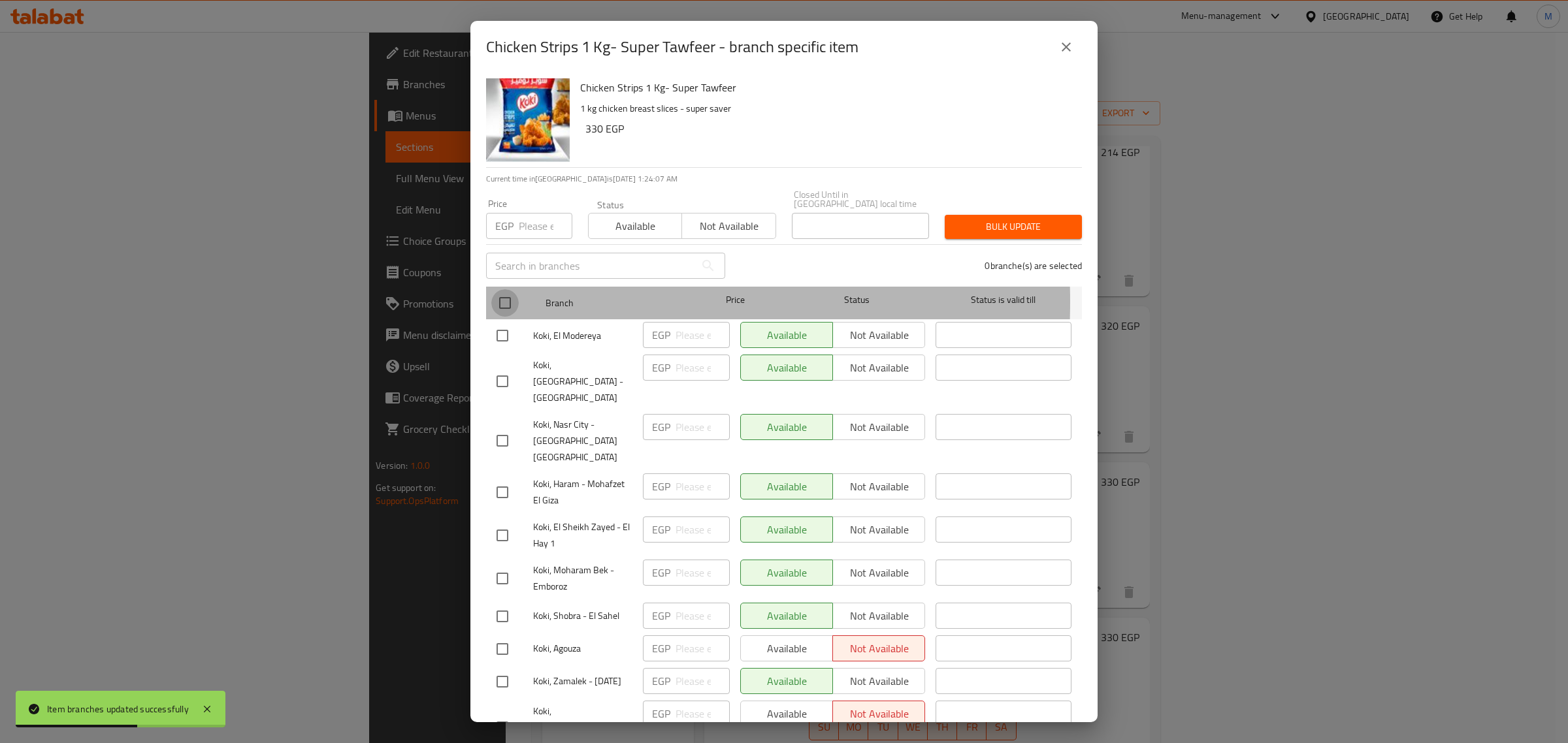
drag, startPoint x: 500, startPoint y: 293, endPoint x: 587, endPoint y: 265, distance: 91.4
click at [504, 292] on input "checkbox" at bounding box center [505, 302] width 27 height 27
checkbox input "true"
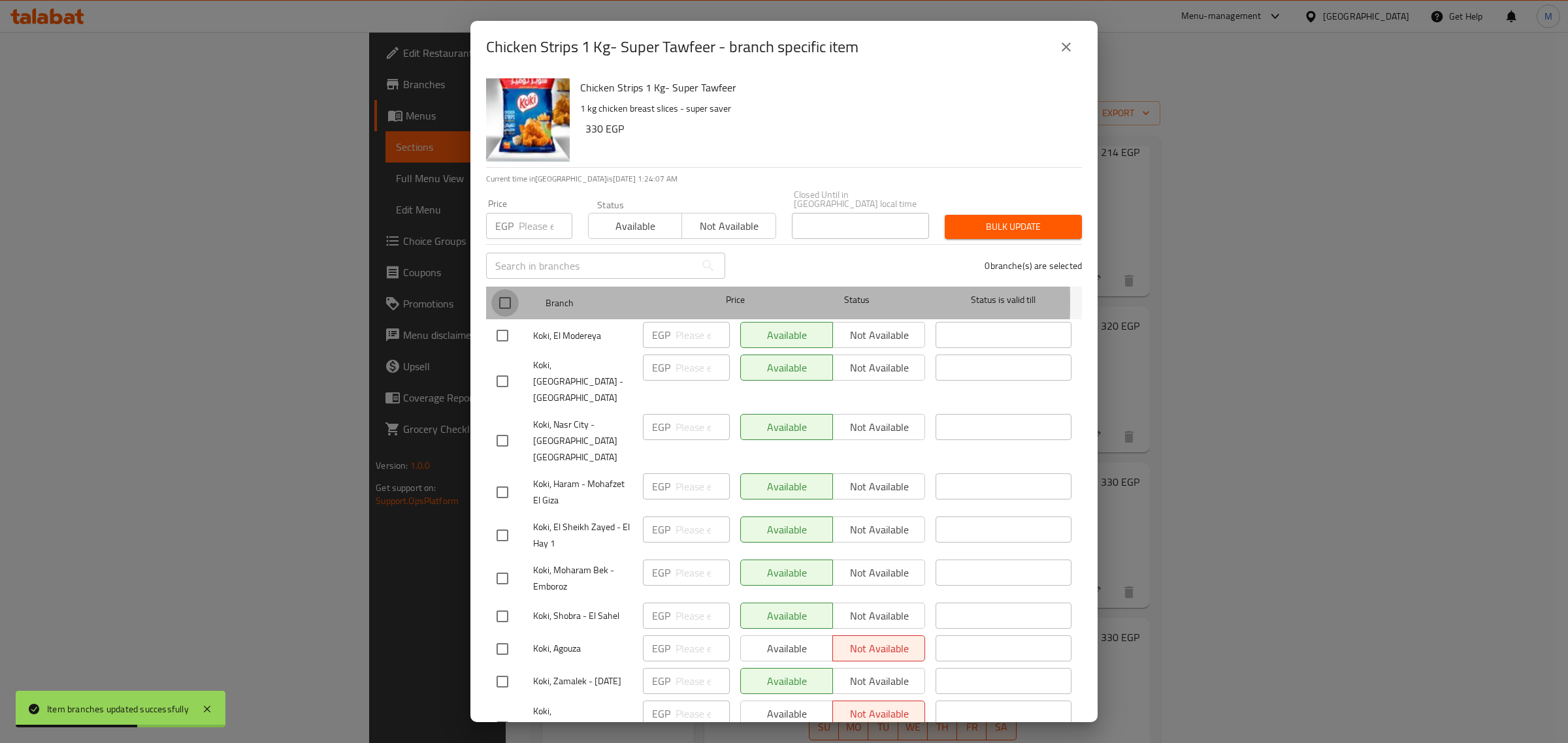
checkbox input "true"
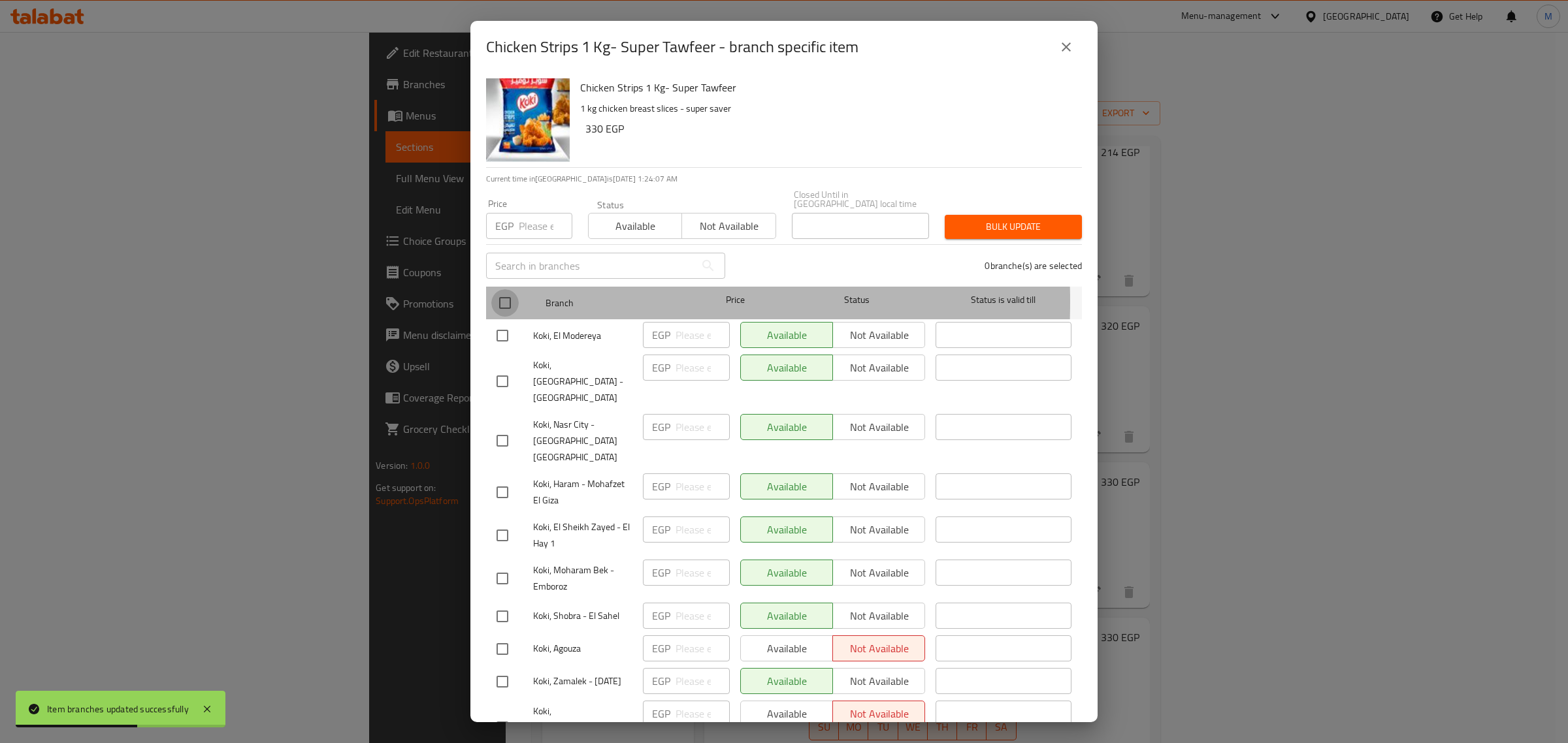
checkbox input "true"
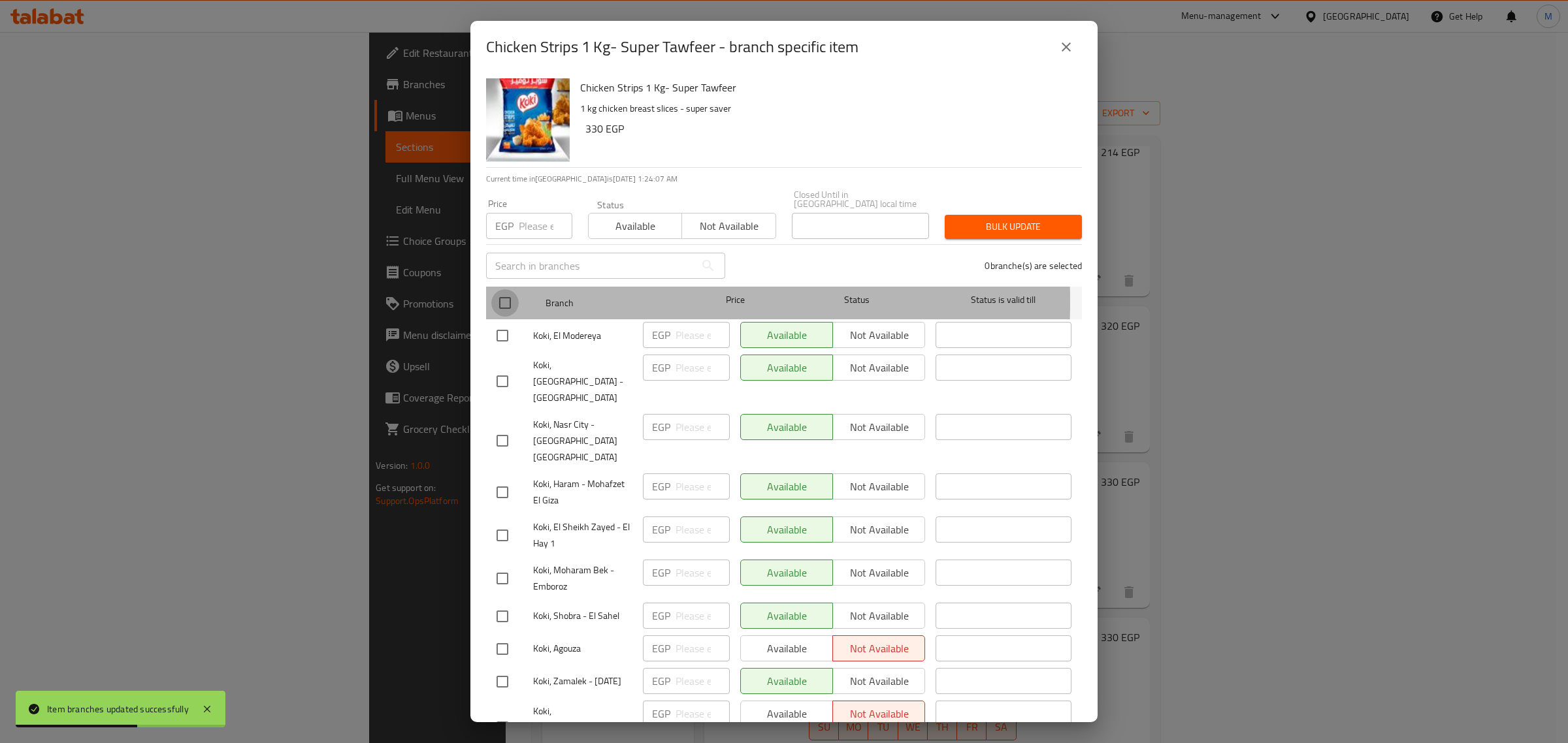
checkbox input "true"
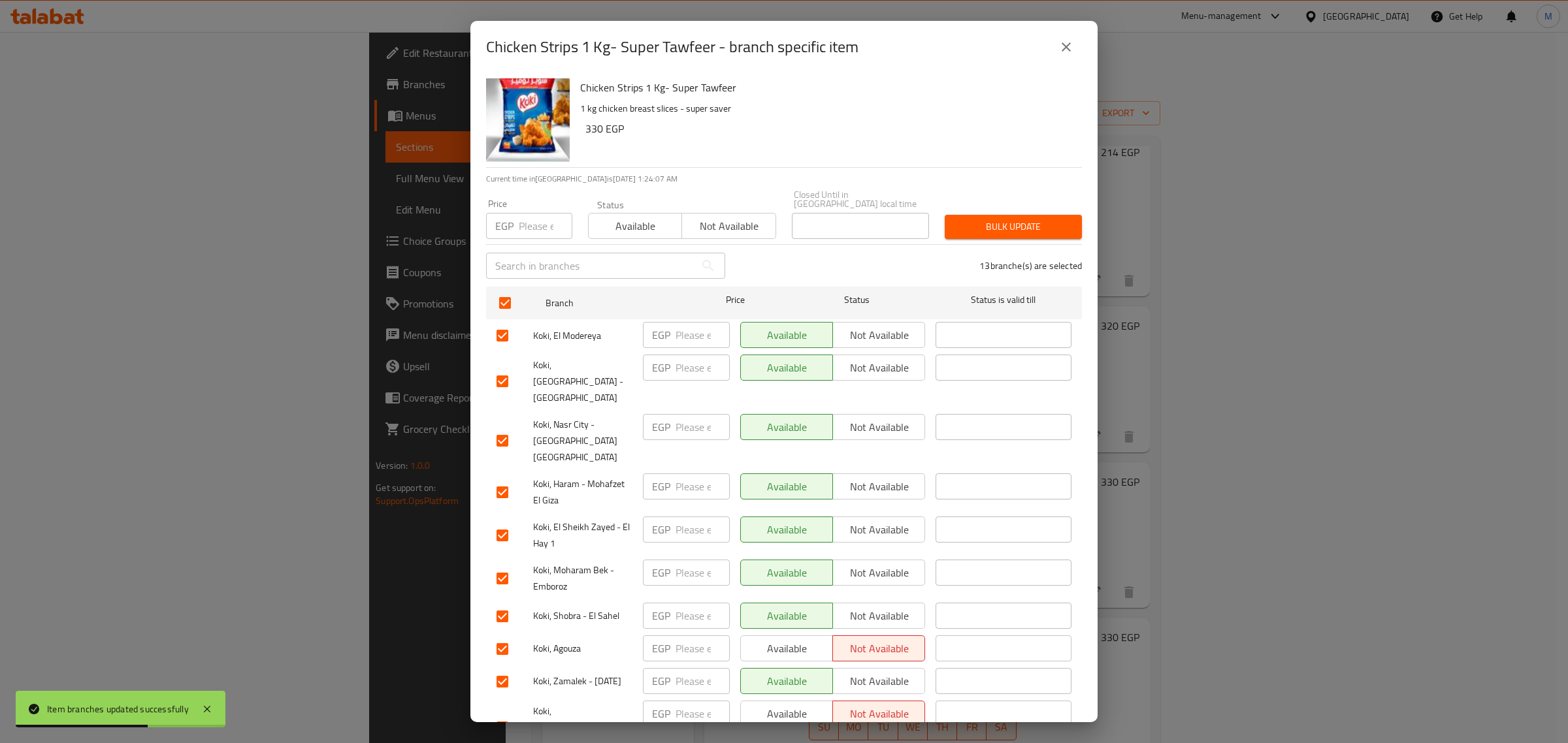
click at [638, 222] on span "Available" at bounding box center [635, 226] width 83 height 19
click at [1026, 219] on span "Bulk update" at bounding box center [1013, 226] width 116 height 17
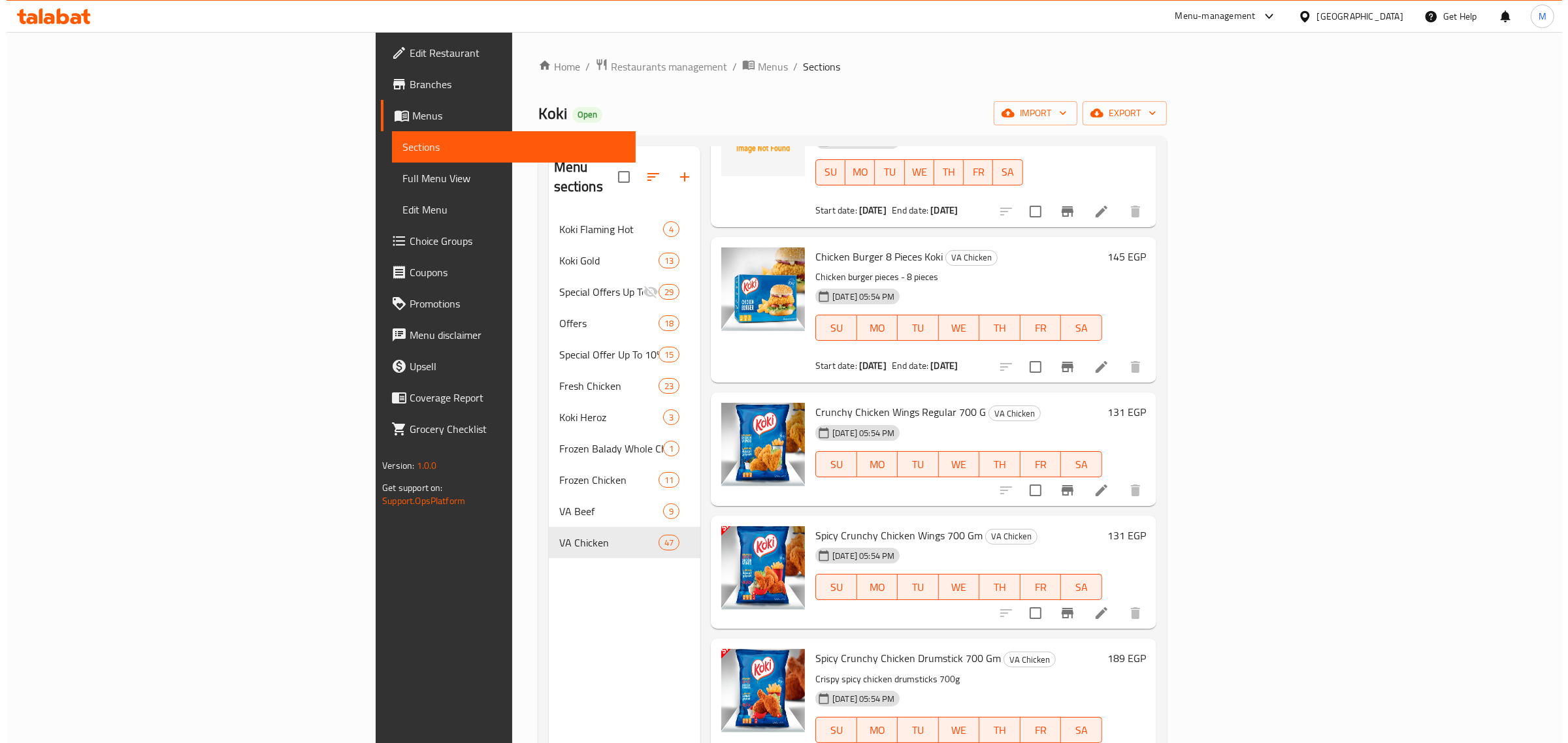
scroll to position [798, 0]
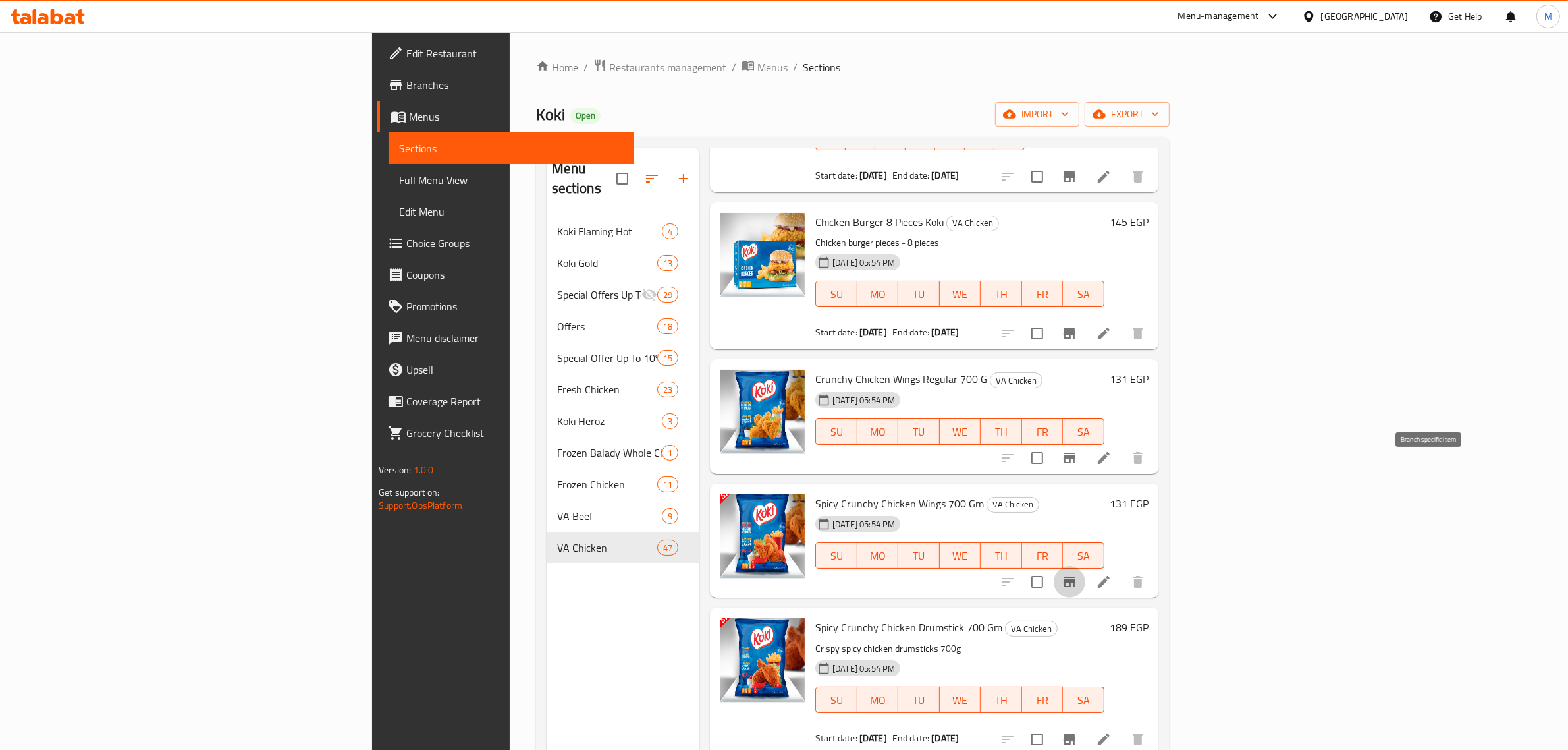
click at [1078, 574] on icon "Branch-specific-item" at bounding box center [1070, 582] width 16 height 16
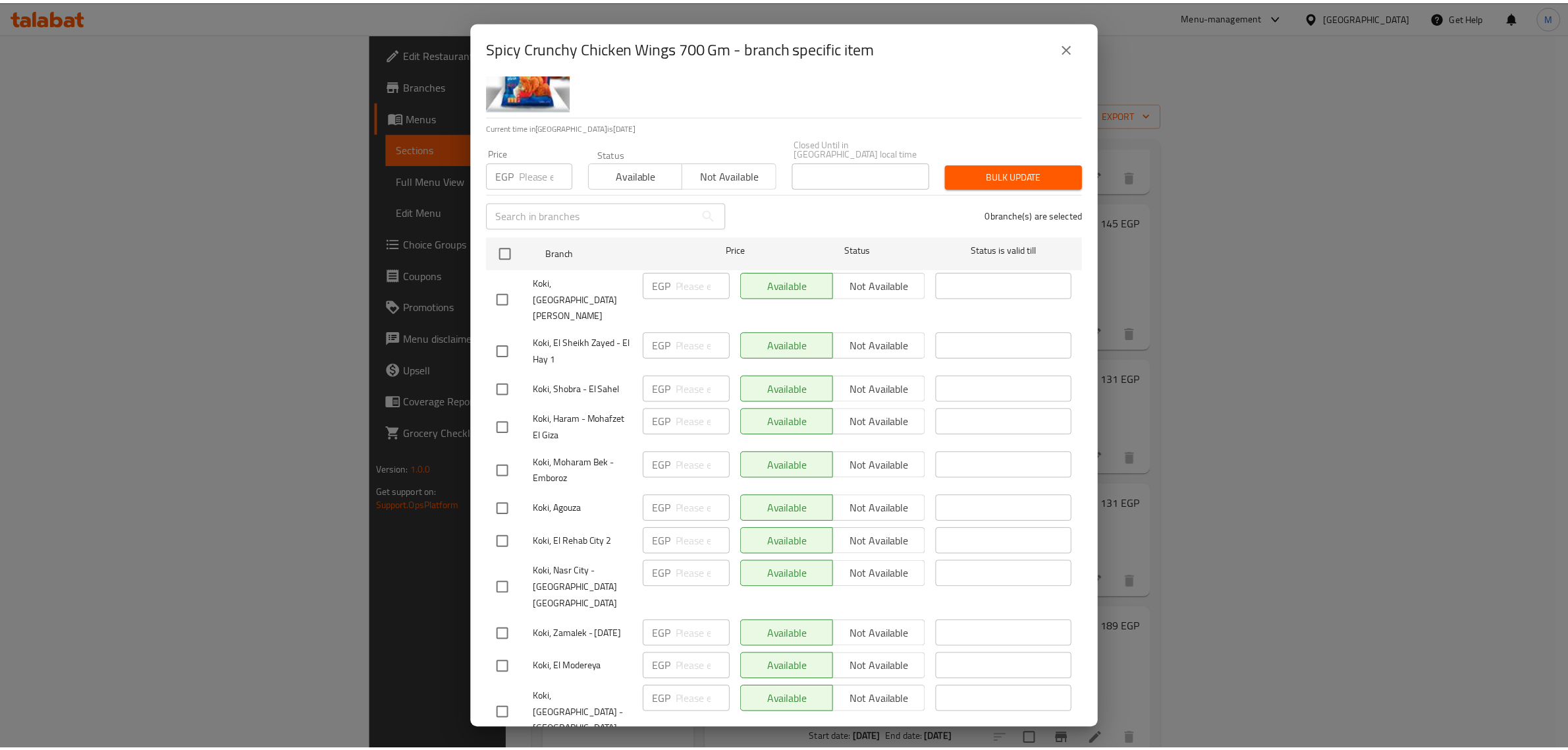
scroll to position [109, 0]
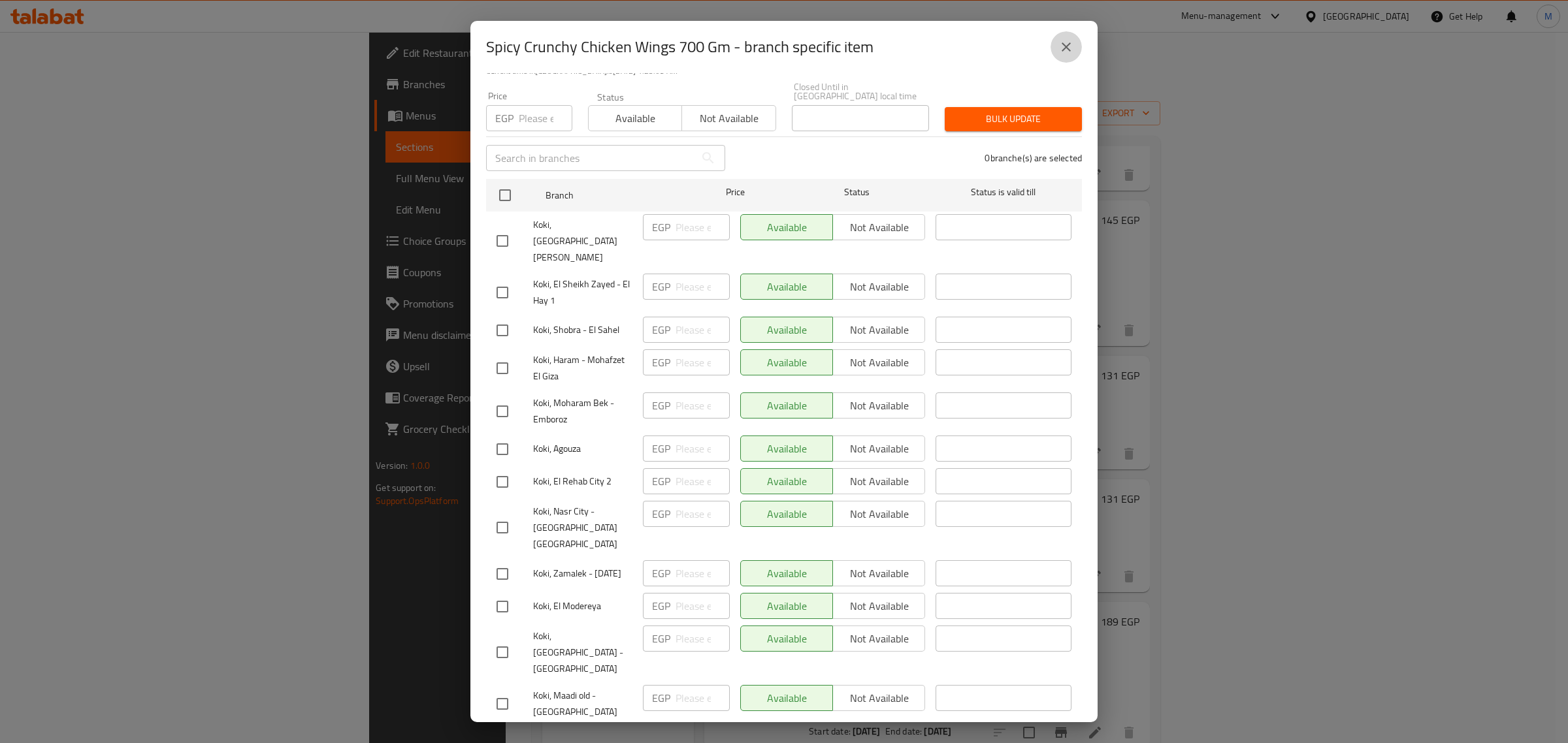
click at [1062, 39] on icon "close" at bounding box center [1066, 47] width 16 height 16
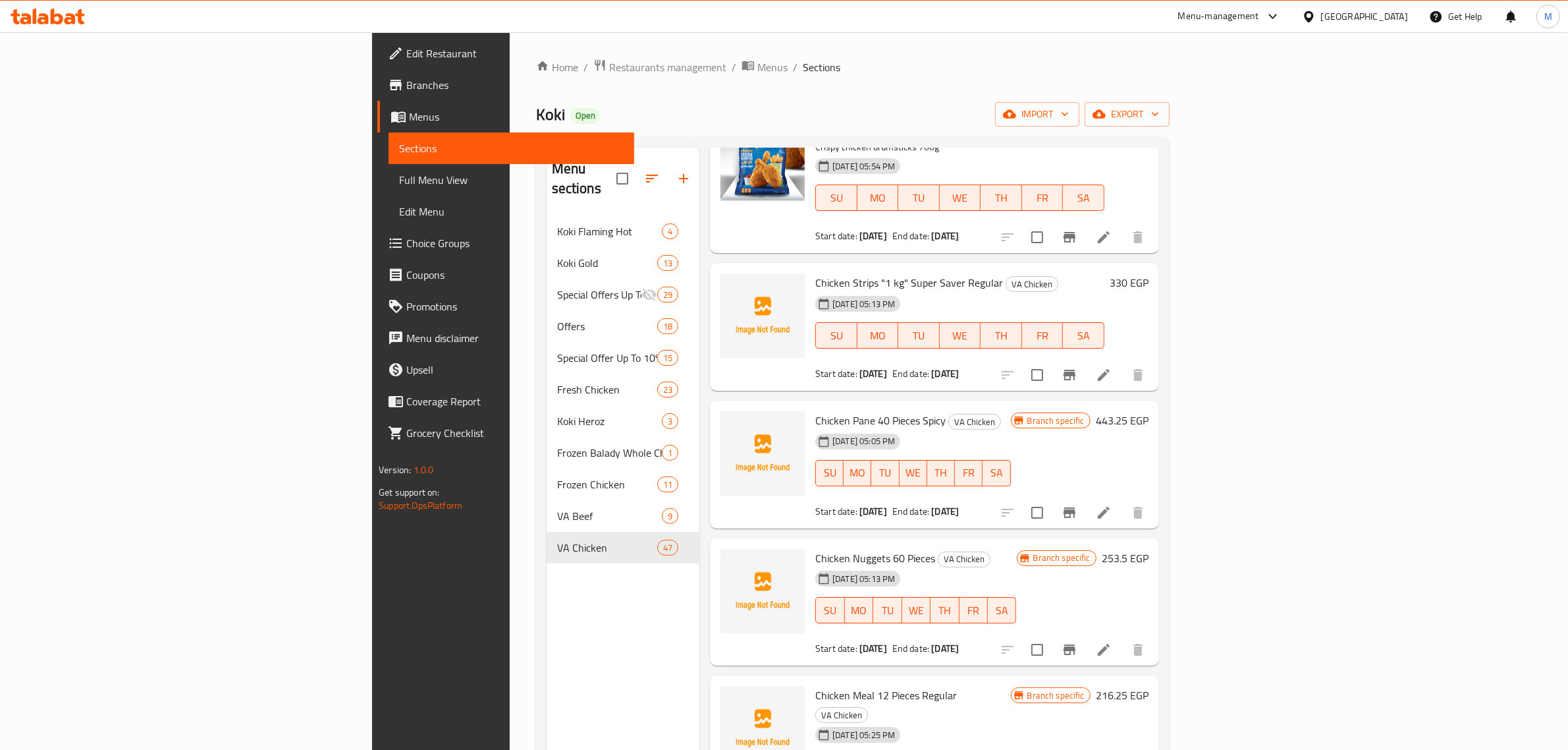
scroll to position [1547, 0]
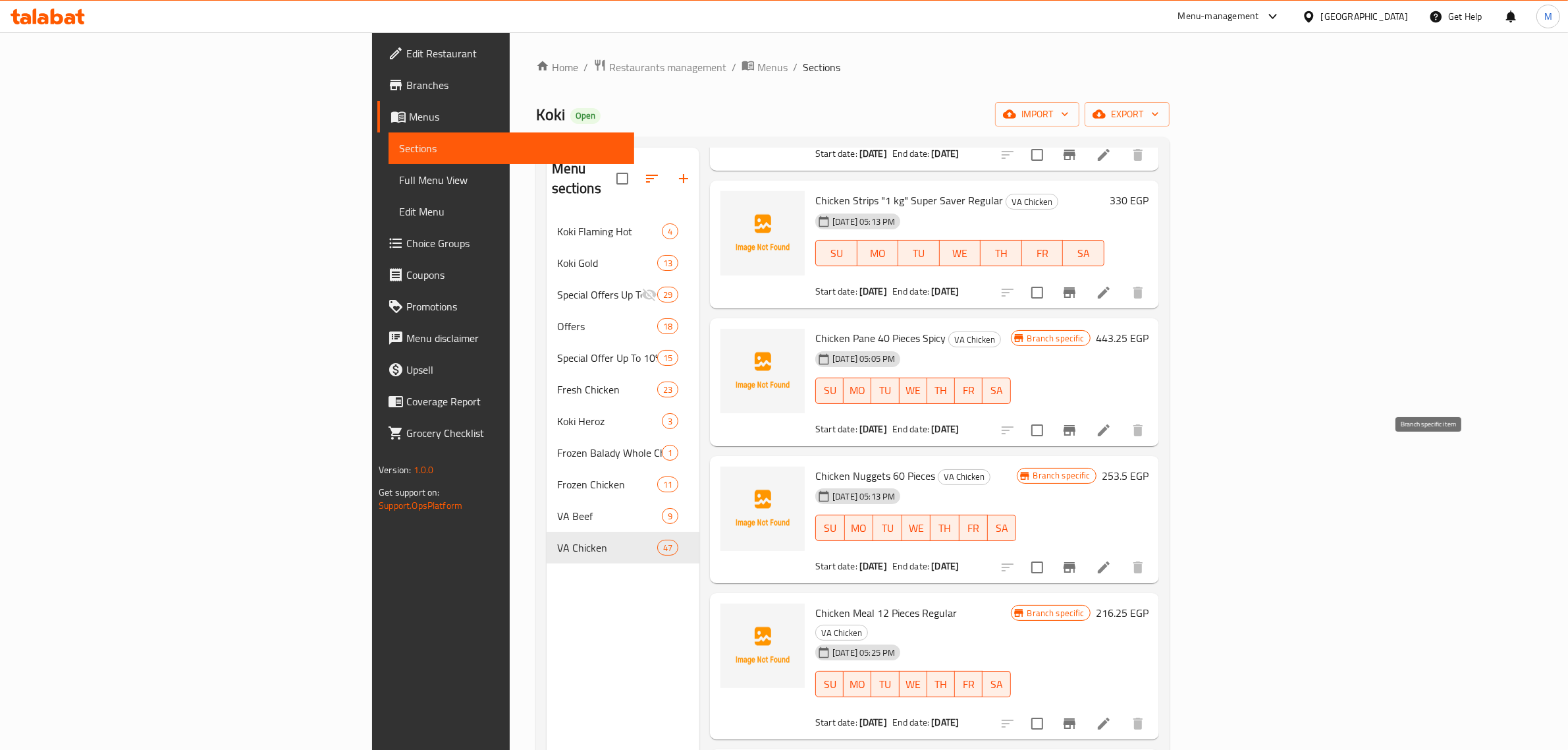
click at [1076, 562] on icon "Branch-specific-item" at bounding box center [1069, 567] width 11 height 11
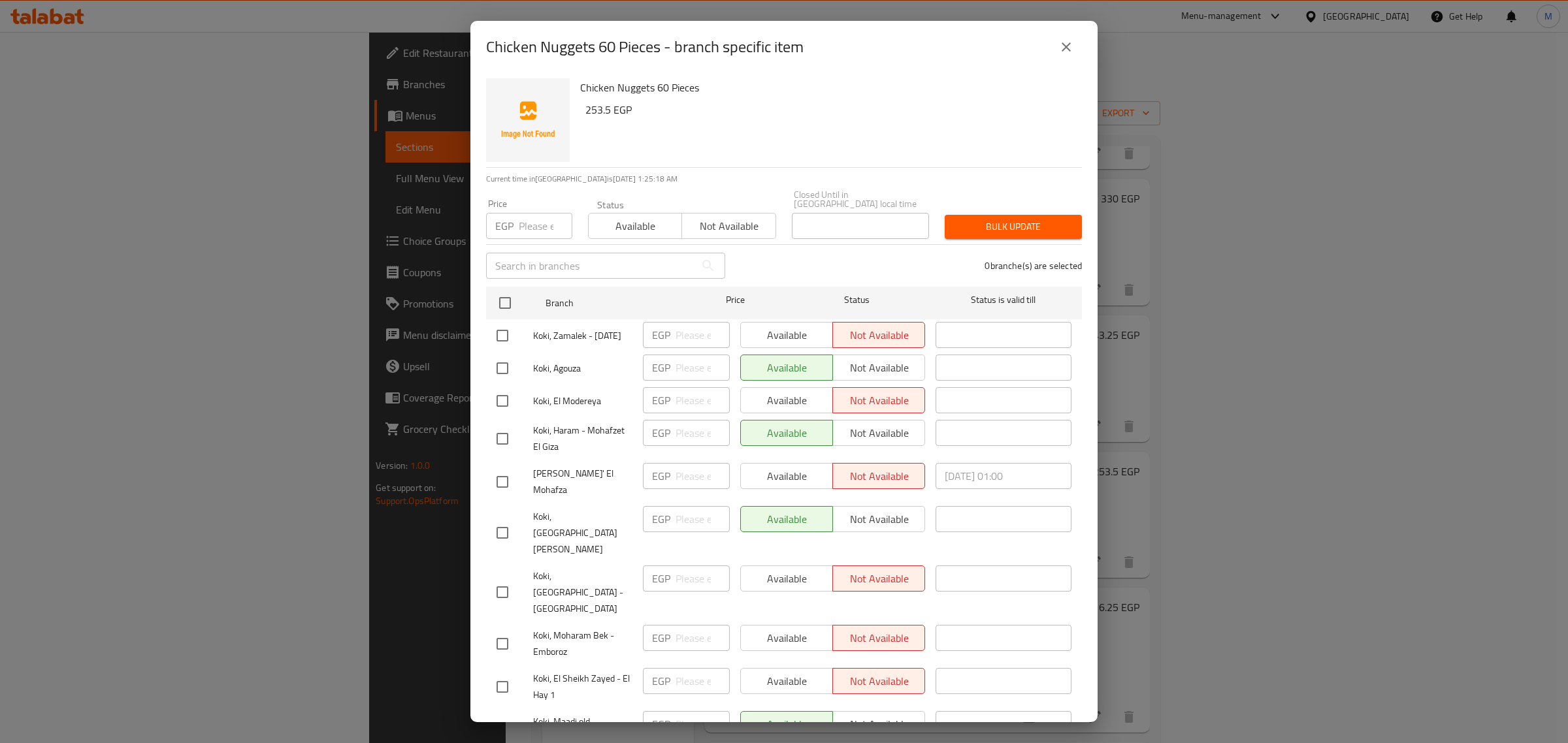
click at [1066, 59] on button "close" at bounding box center [1066, 47] width 31 height 31
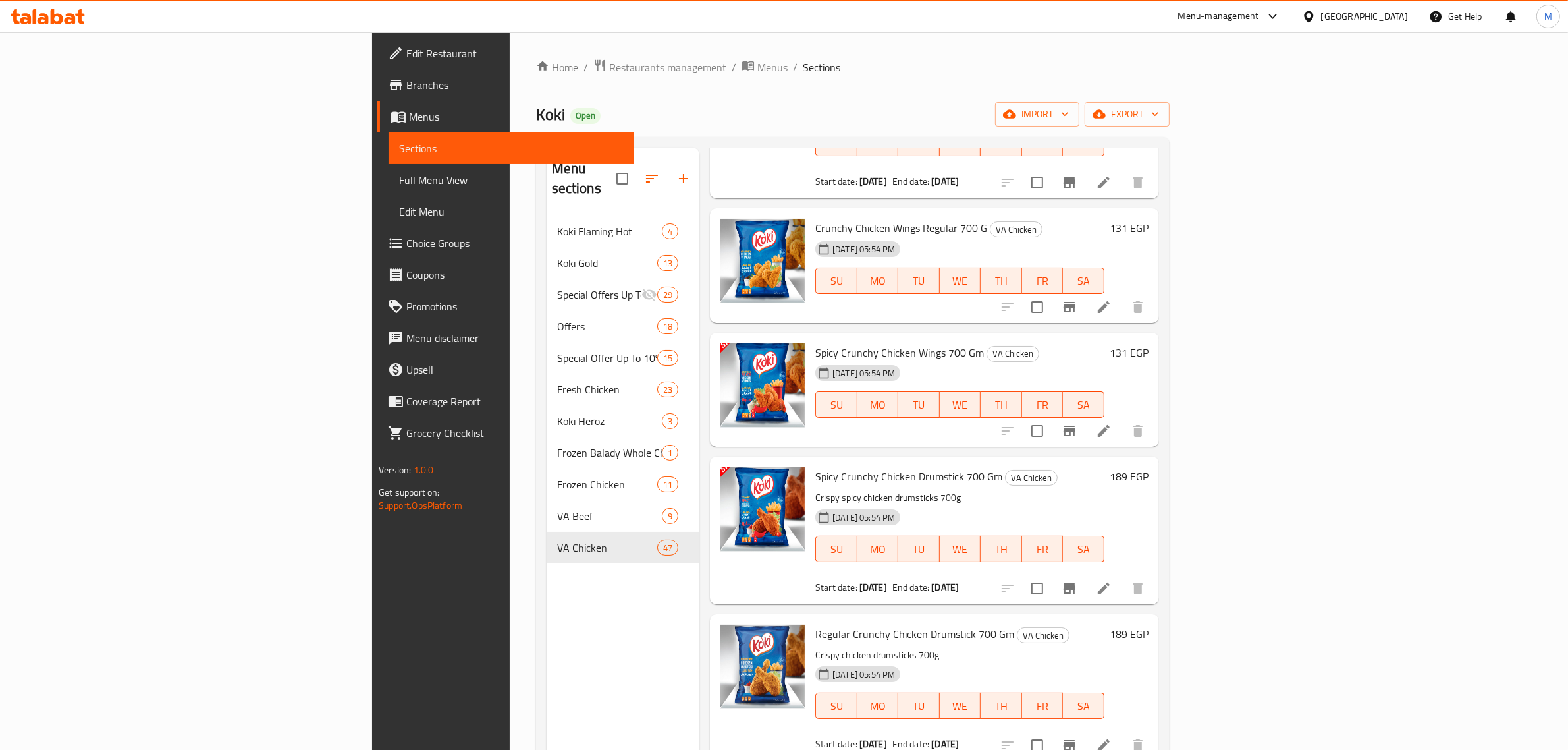
scroll to position [5163, 0]
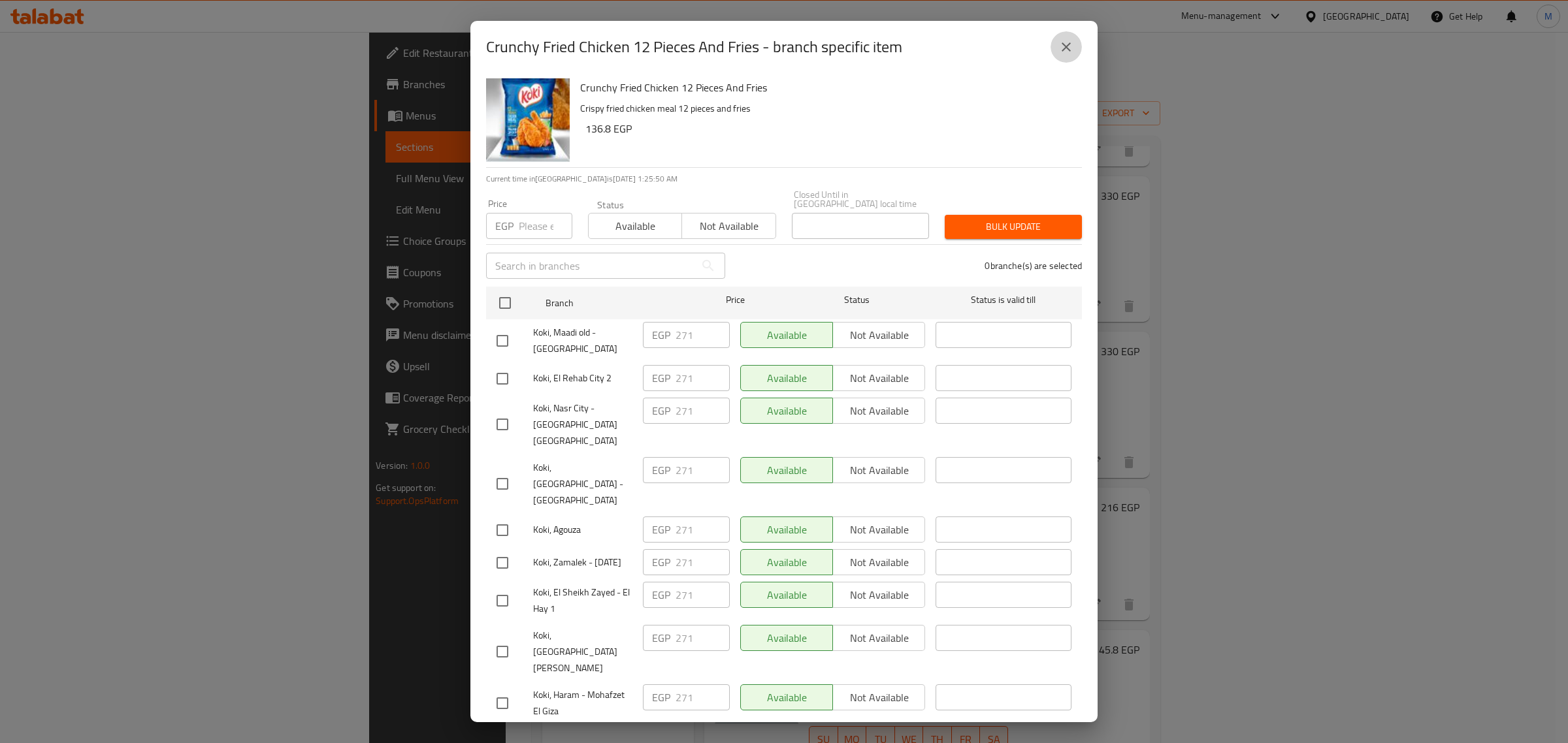
click at [1069, 52] on icon "close" at bounding box center [1066, 47] width 16 height 16
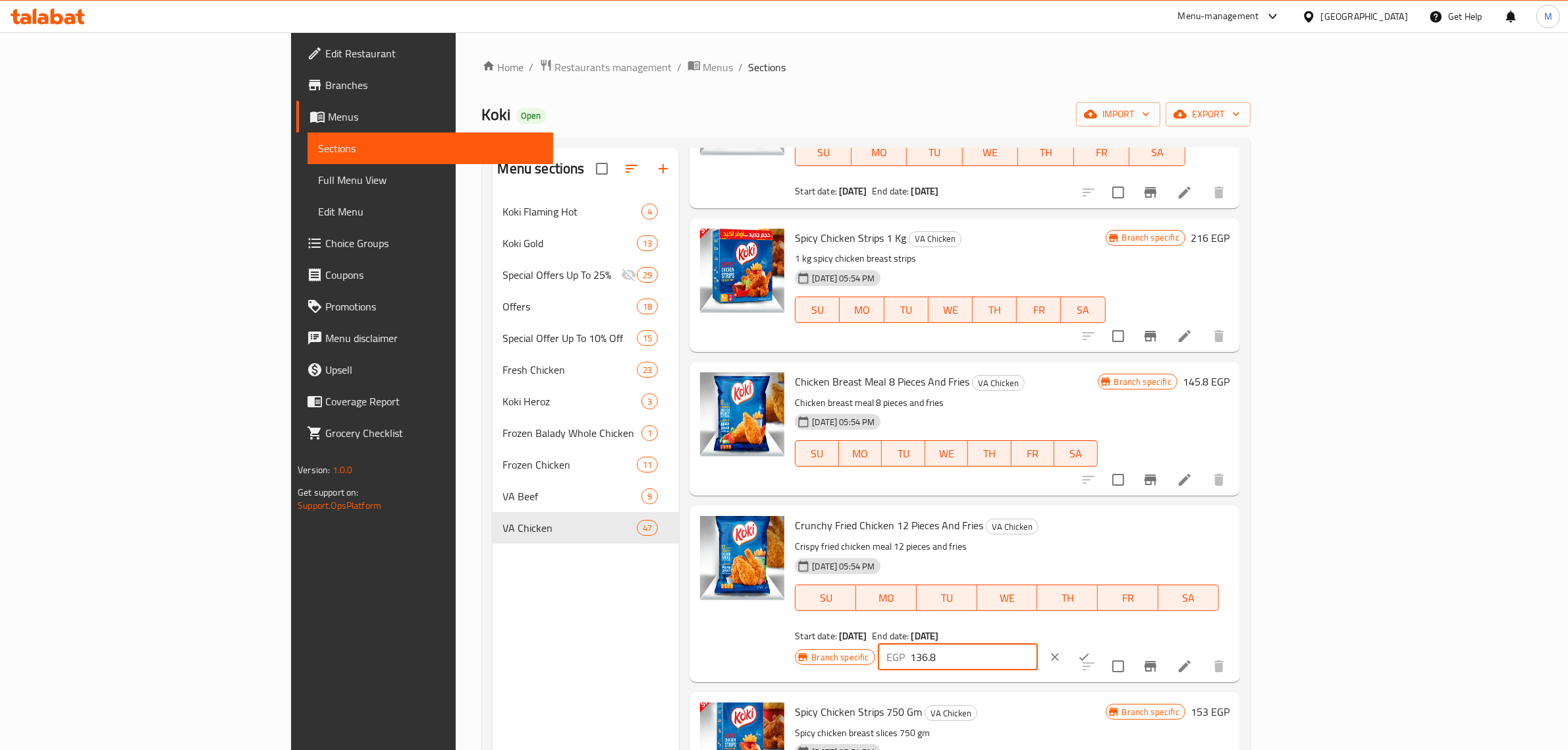
click at [1038, 644] on input "136.8" at bounding box center [974, 657] width 127 height 26
paste input "271"
type input "271"
click at [1091, 651] on icon "ok" at bounding box center [1084, 657] width 13 height 13
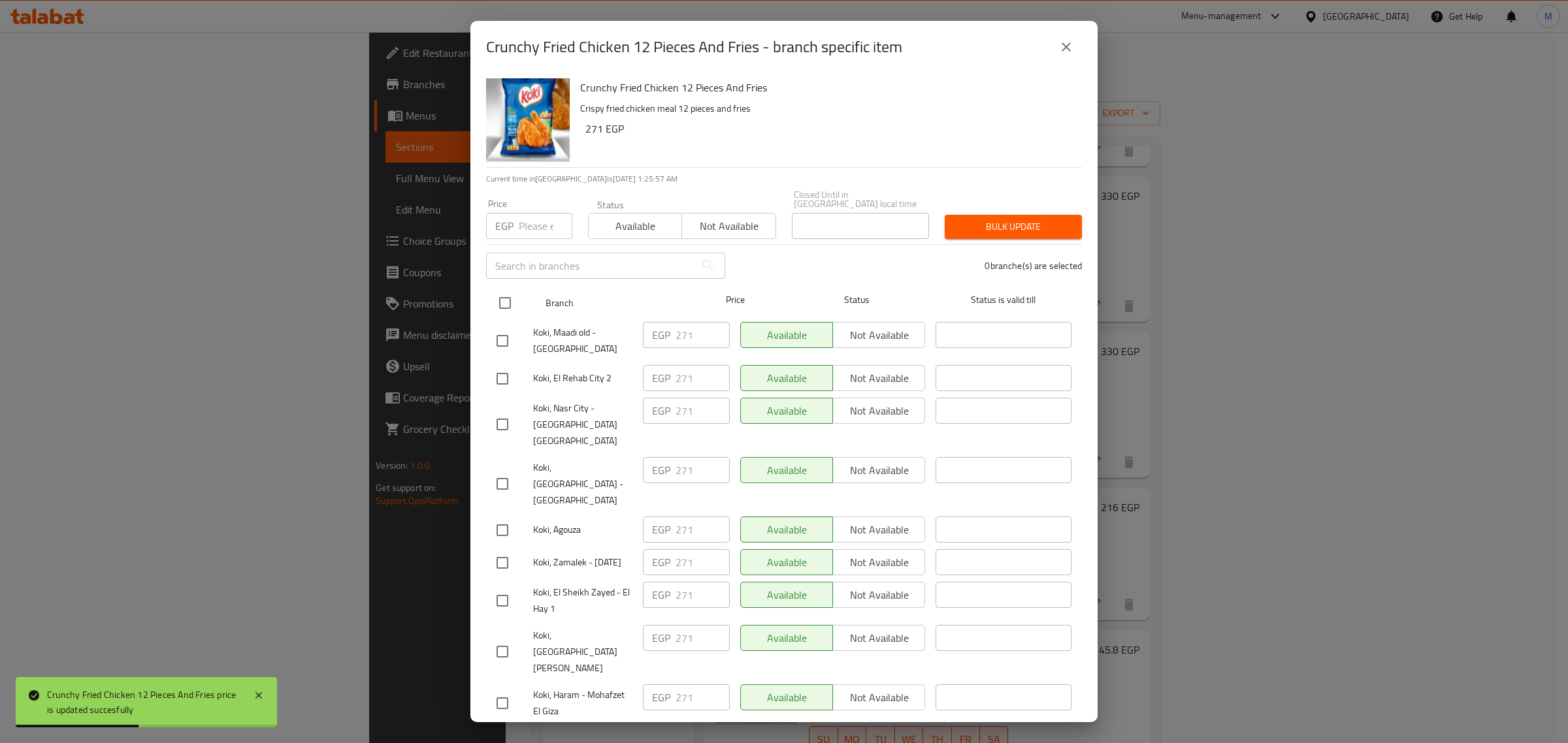
click at [511, 294] on input "checkbox" at bounding box center [505, 302] width 27 height 27
checkbox input "true"
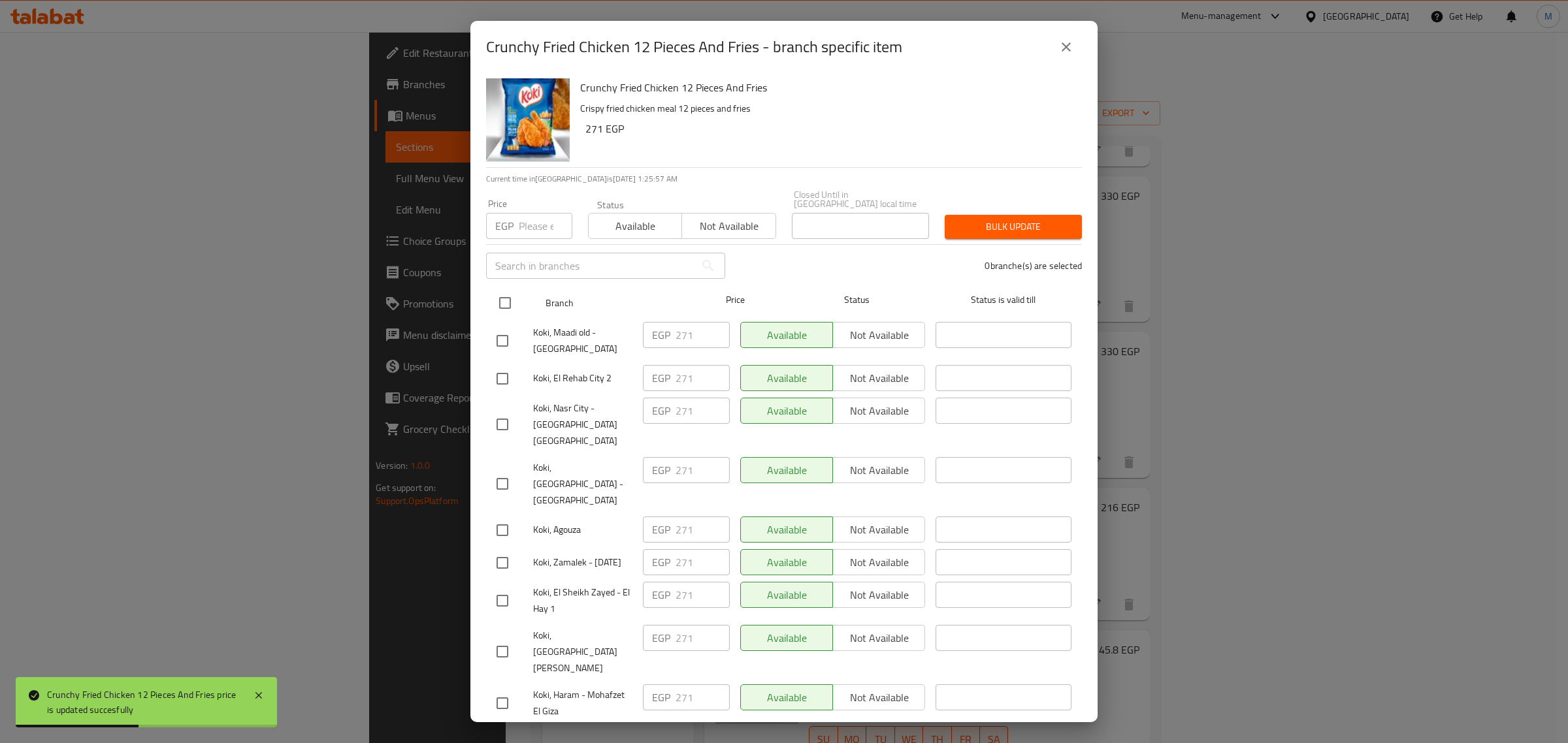
checkbox input "true"
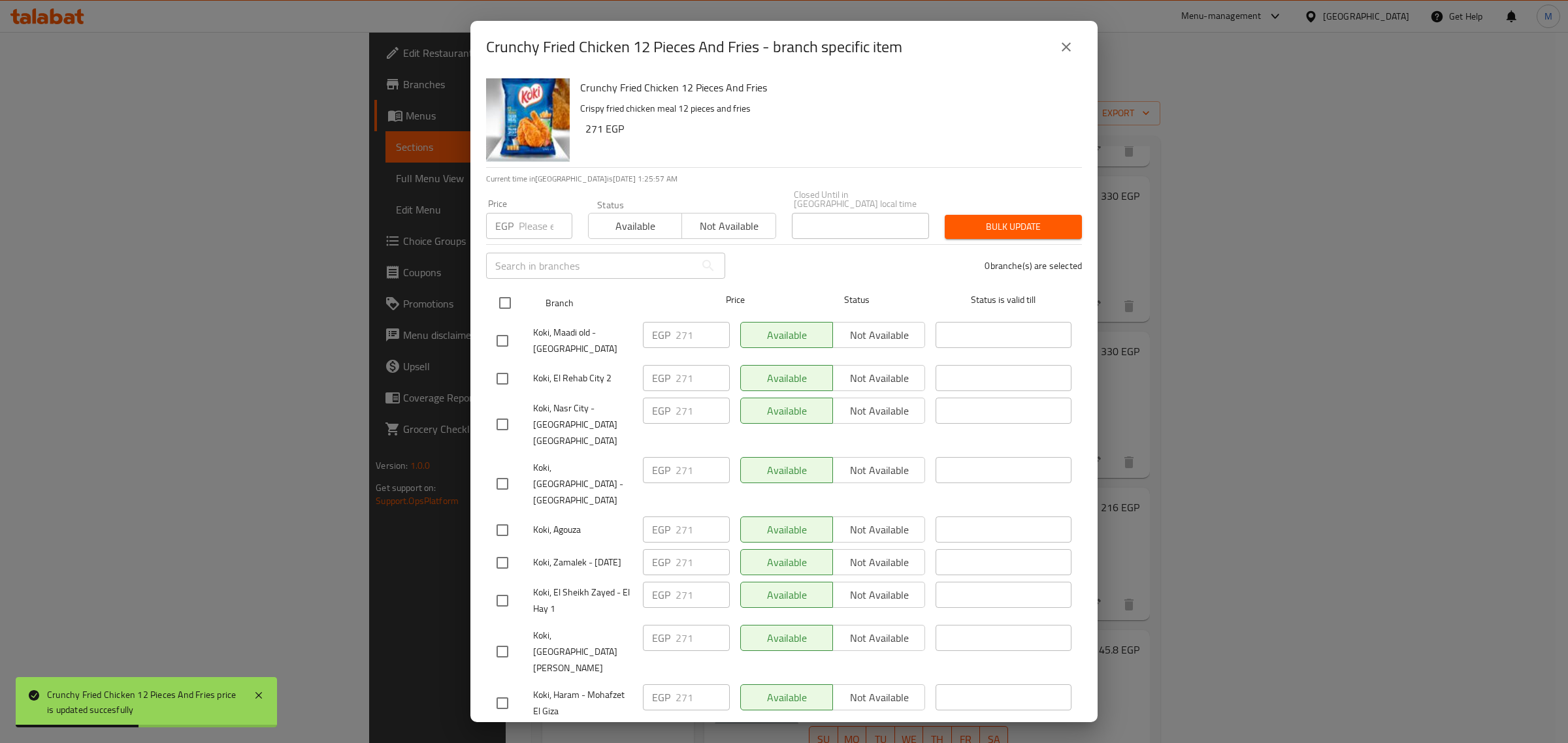
checkbox input "true"
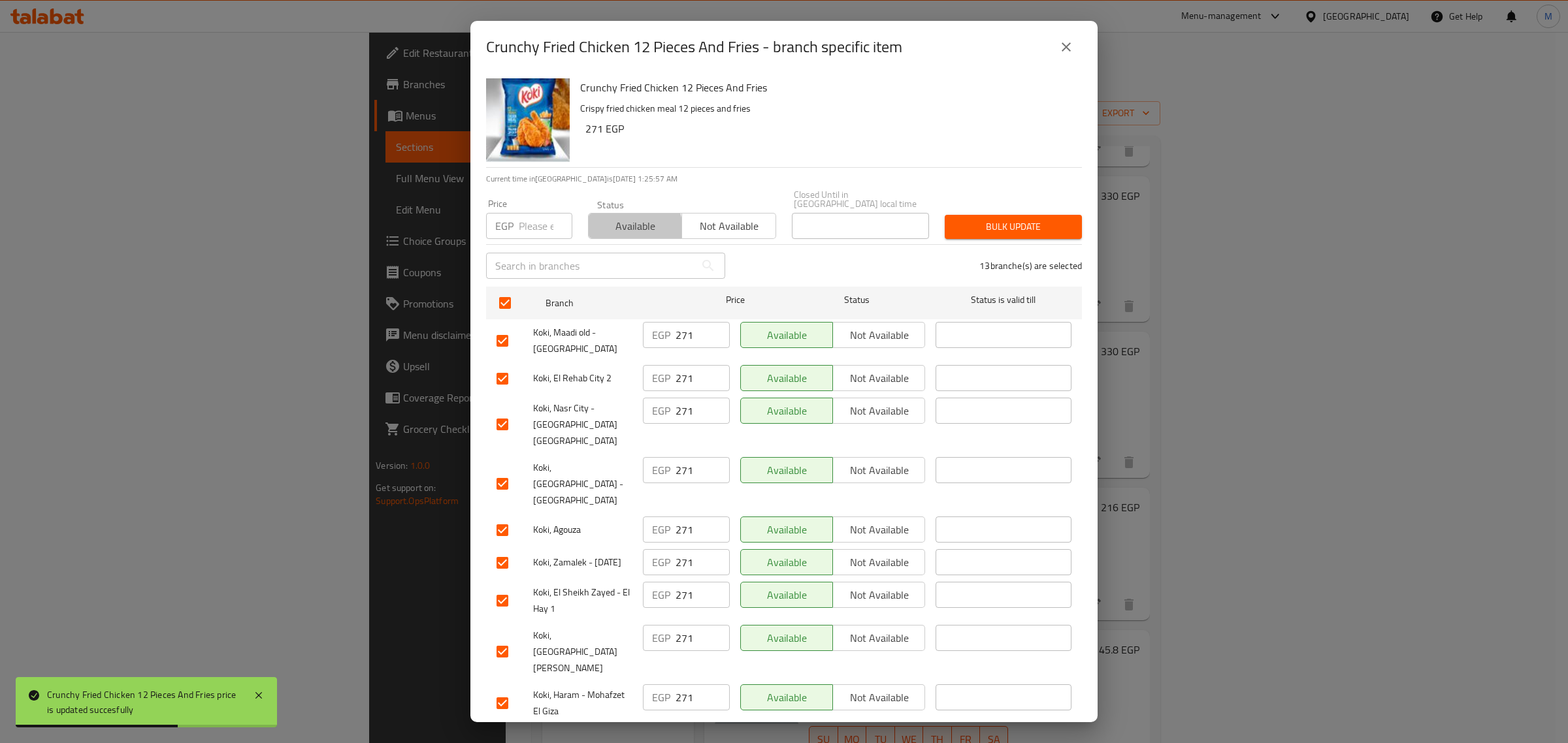
click at [602, 226] on button "Available" at bounding box center [635, 226] width 94 height 26
click at [987, 219] on span "Bulk update" at bounding box center [1013, 226] width 116 height 17
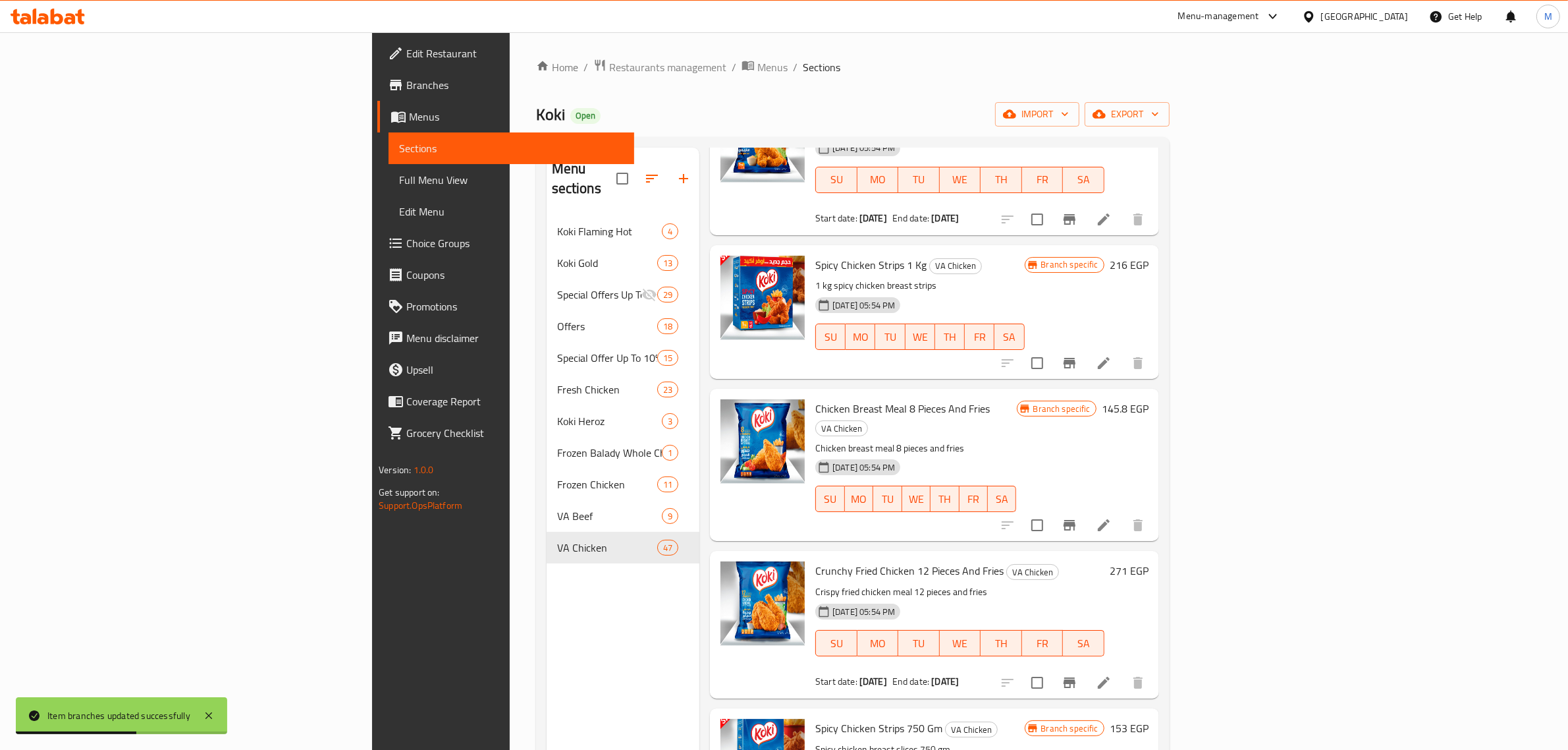
scroll to position [186, 0]
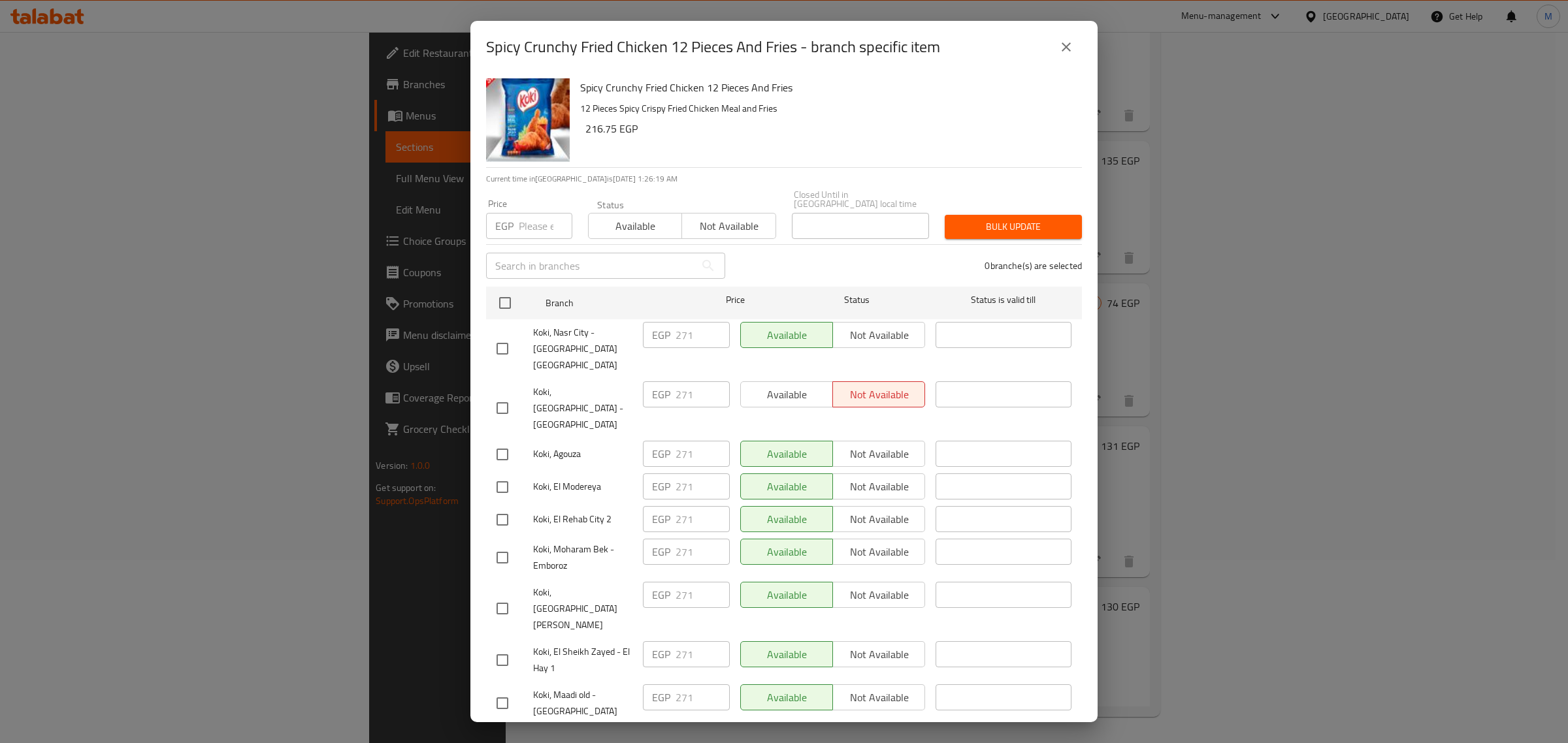
click at [1065, 50] on icon "close" at bounding box center [1066, 47] width 16 height 16
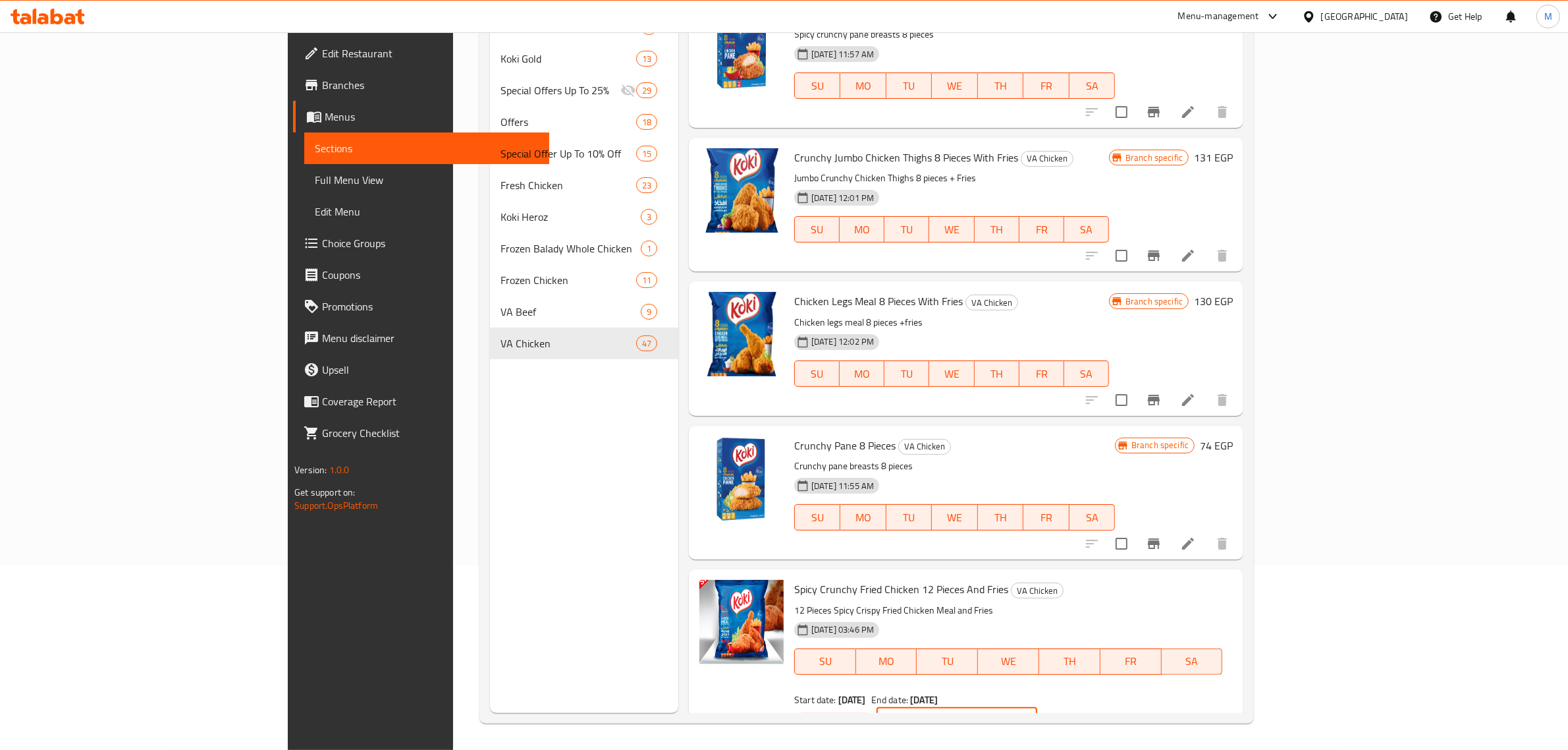
click at [1037, 708] on input "216.75" at bounding box center [973, 721] width 127 height 26
paste input "71"
type input "271"
click at [1090, 714] on icon "ok" at bounding box center [1083, 720] width 13 height 13
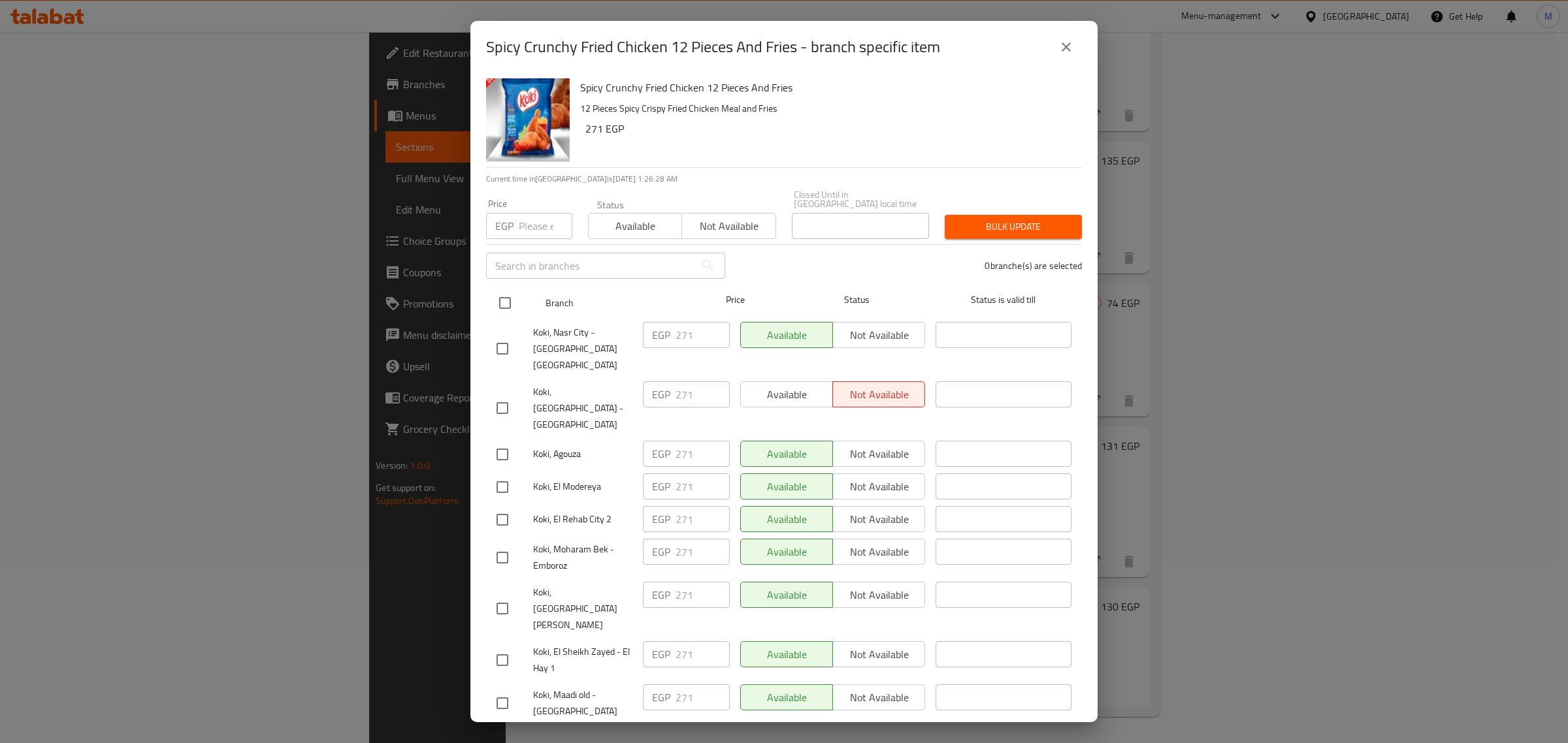
drag, startPoint x: 504, startPoint y: 293, endPoint x: 510, endPoint y: 291, distance: 6.3
click at [505, 293] on input "checkbox" at bounding box center [505, 302] width 27 height 27
checkbox input "true"
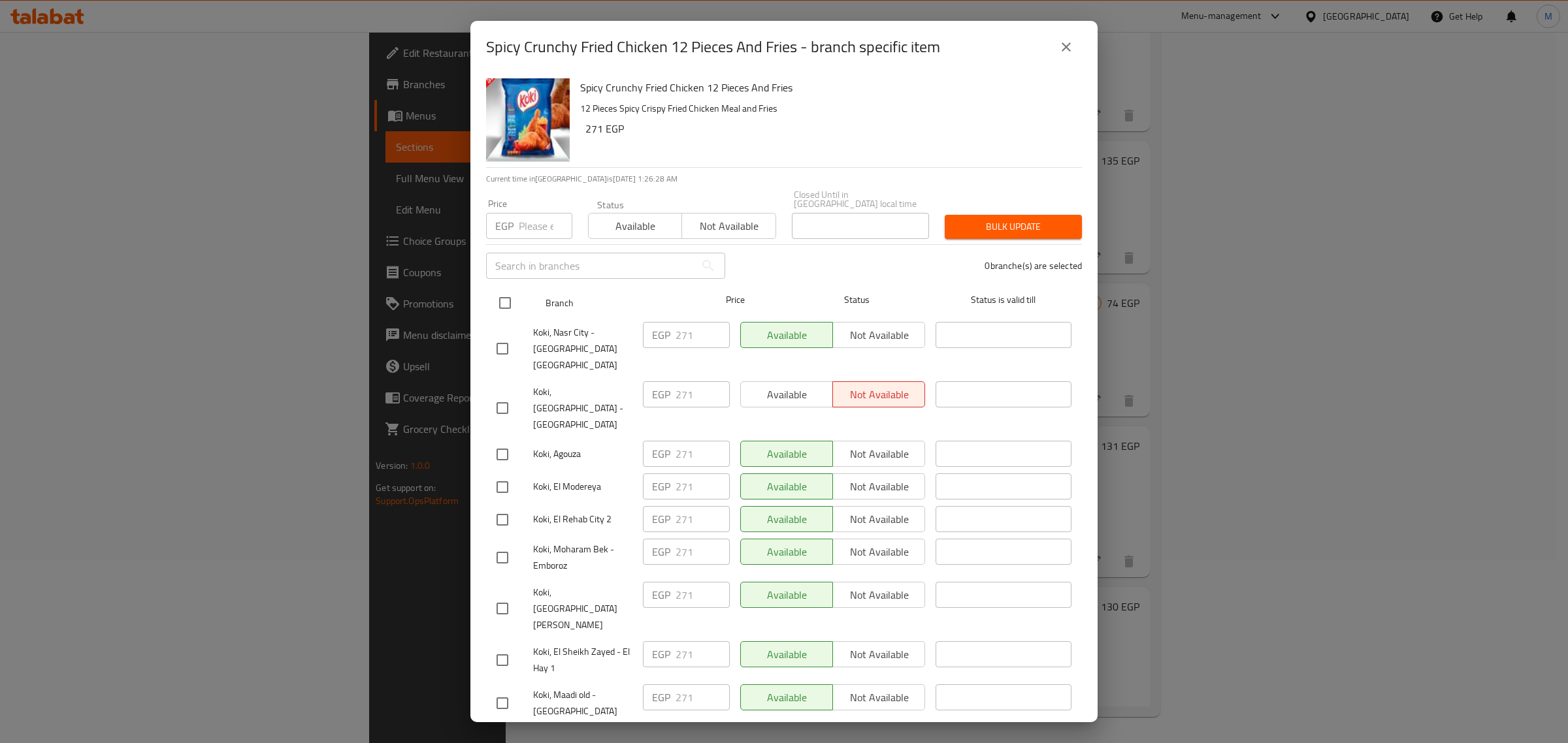
checkbox input "true"
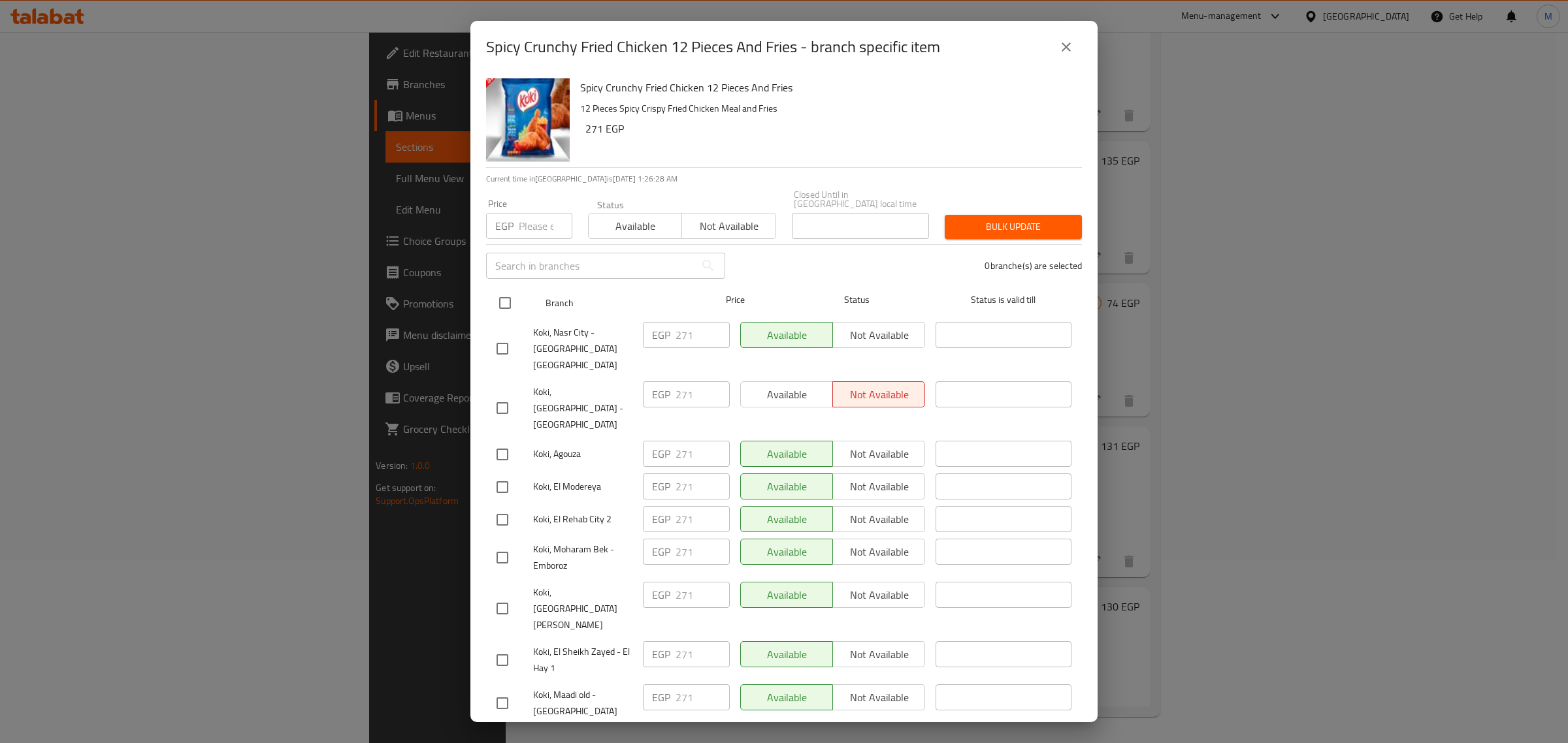
checkbox input "true"
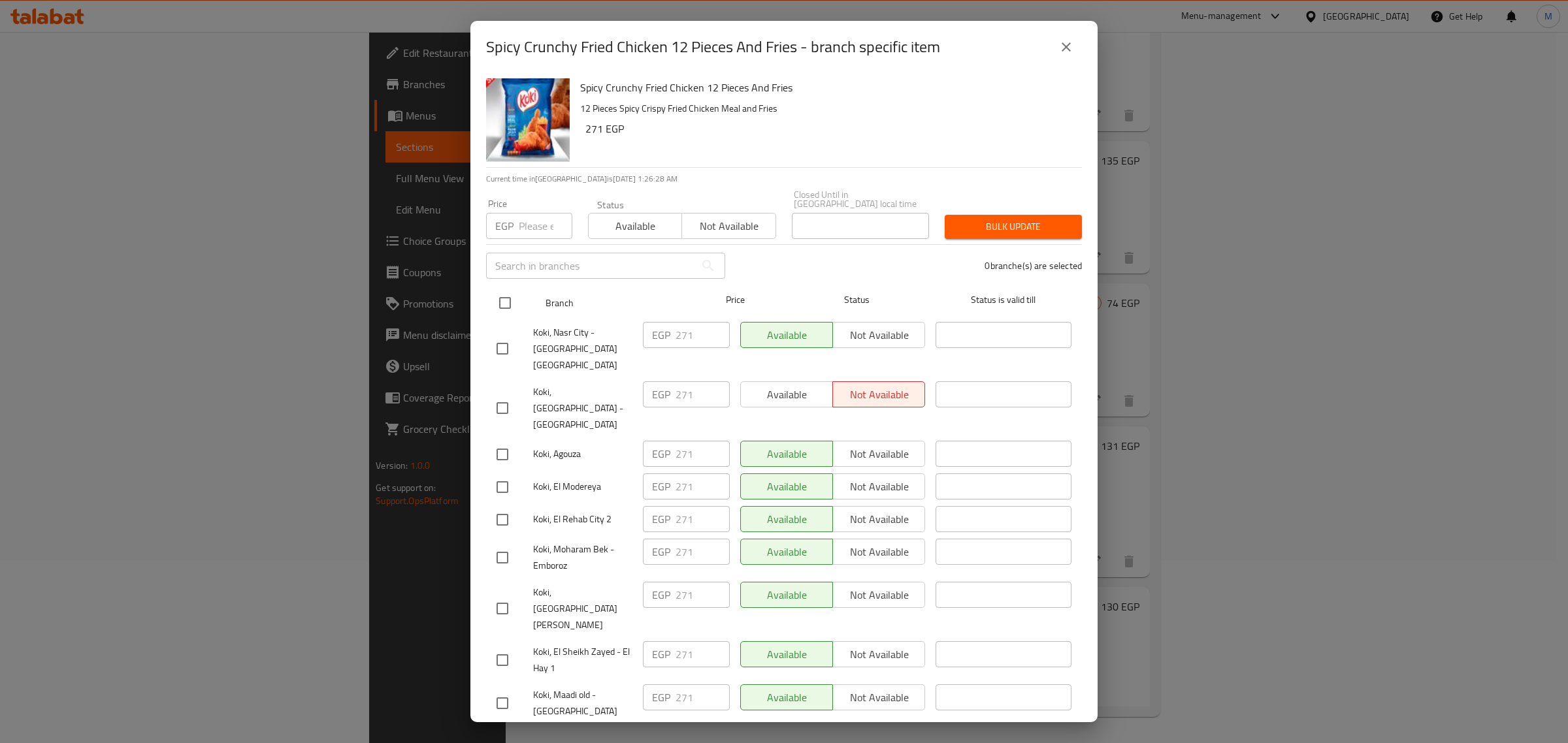
checkbox input "true"
click at [615, 217] on span "Available" at bounding box center [635, 226] width 83 height 19
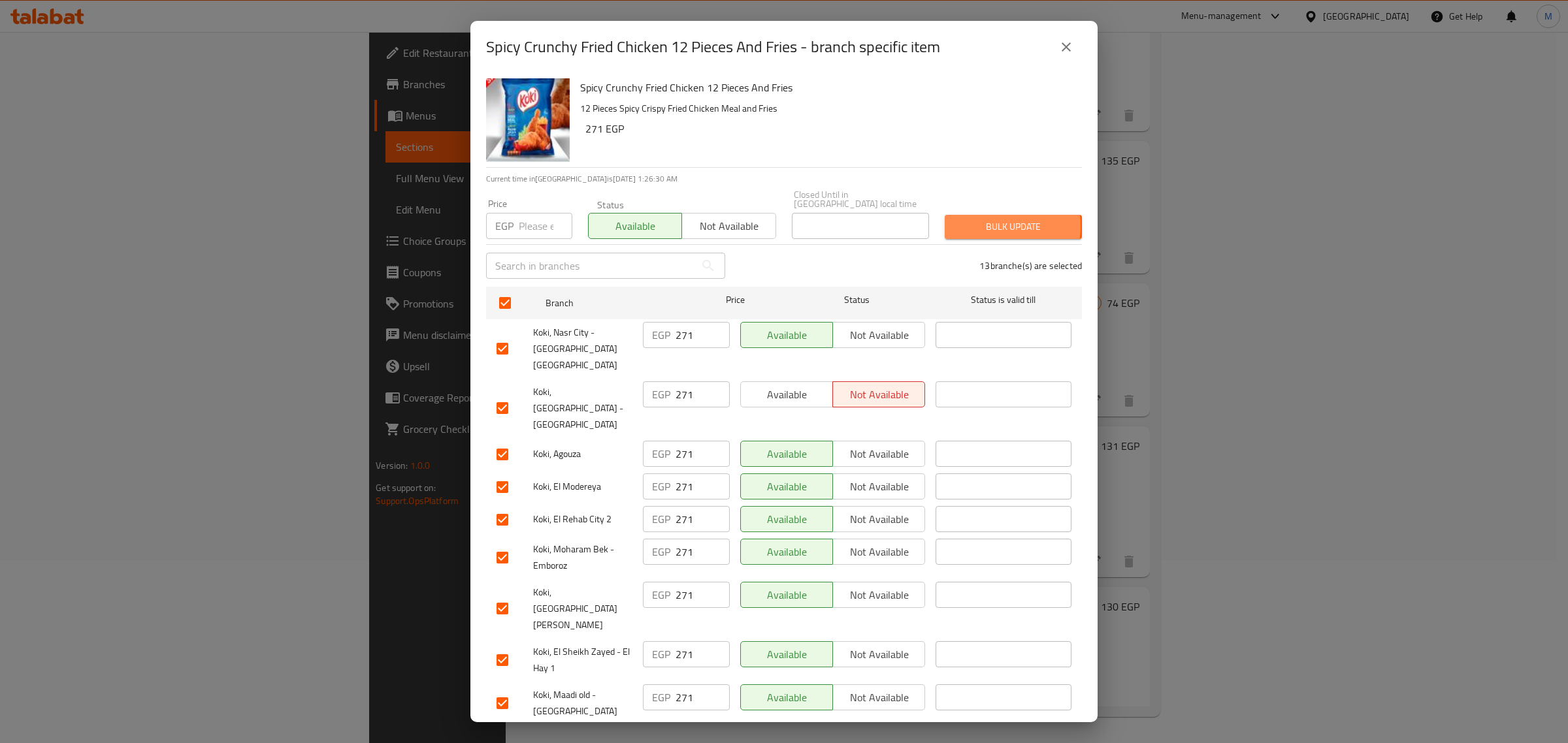
click at [975, 219] on span "Bulk update" at bounding box center [1013, 226] width 116 height 17
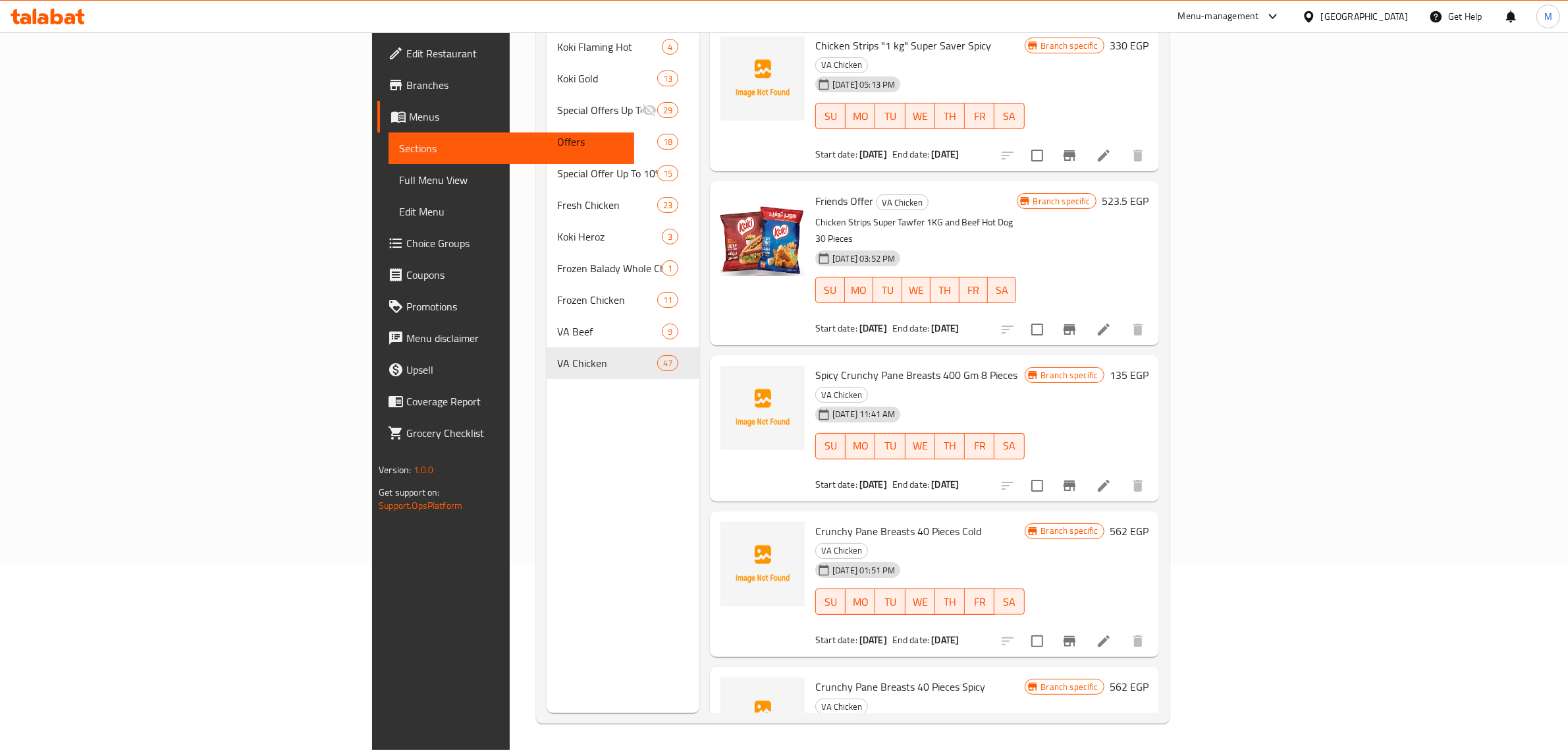
scroll to position [83, 0]
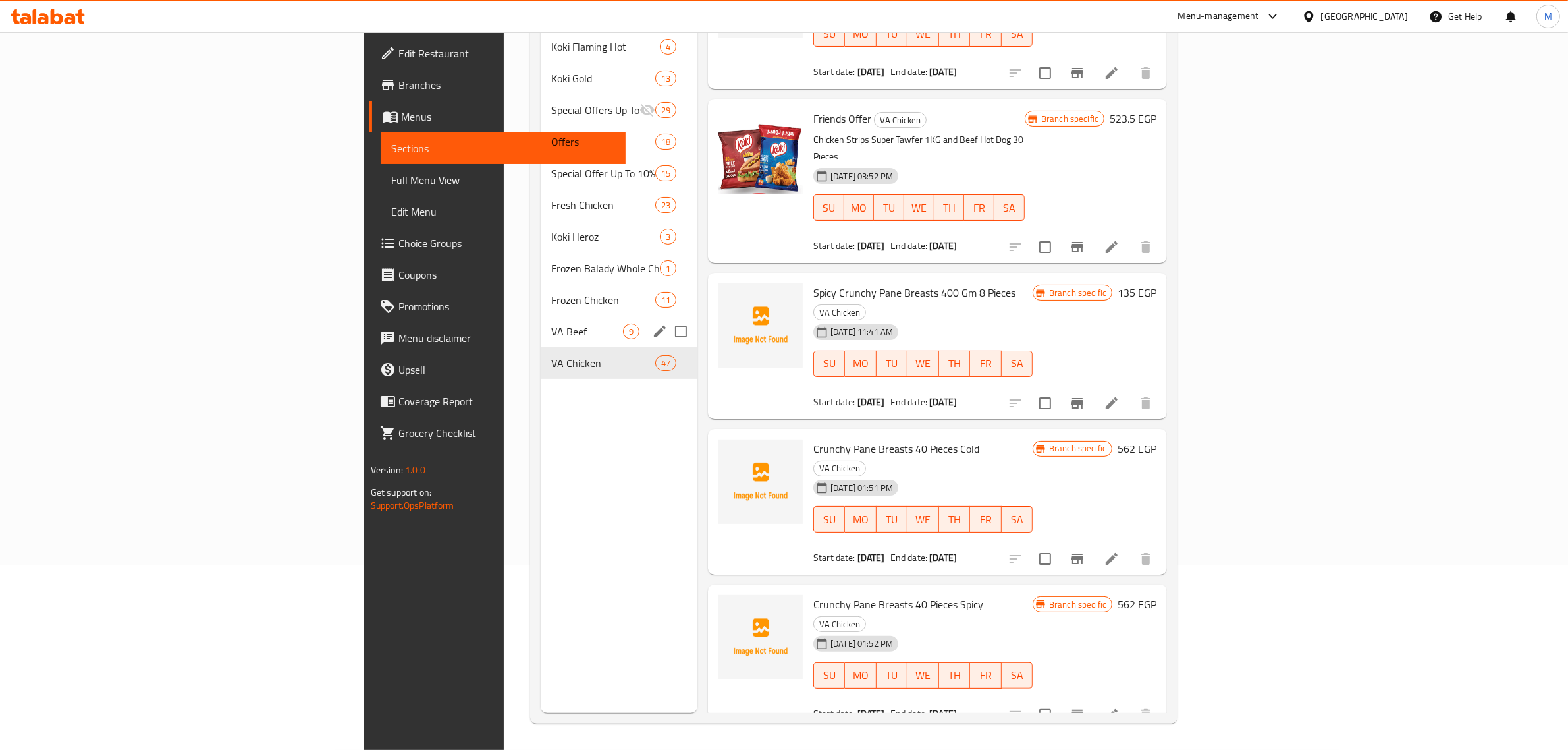
click at [551, 324] on span "VA Beef" at bounding box center [587, 331] width 72 height 16
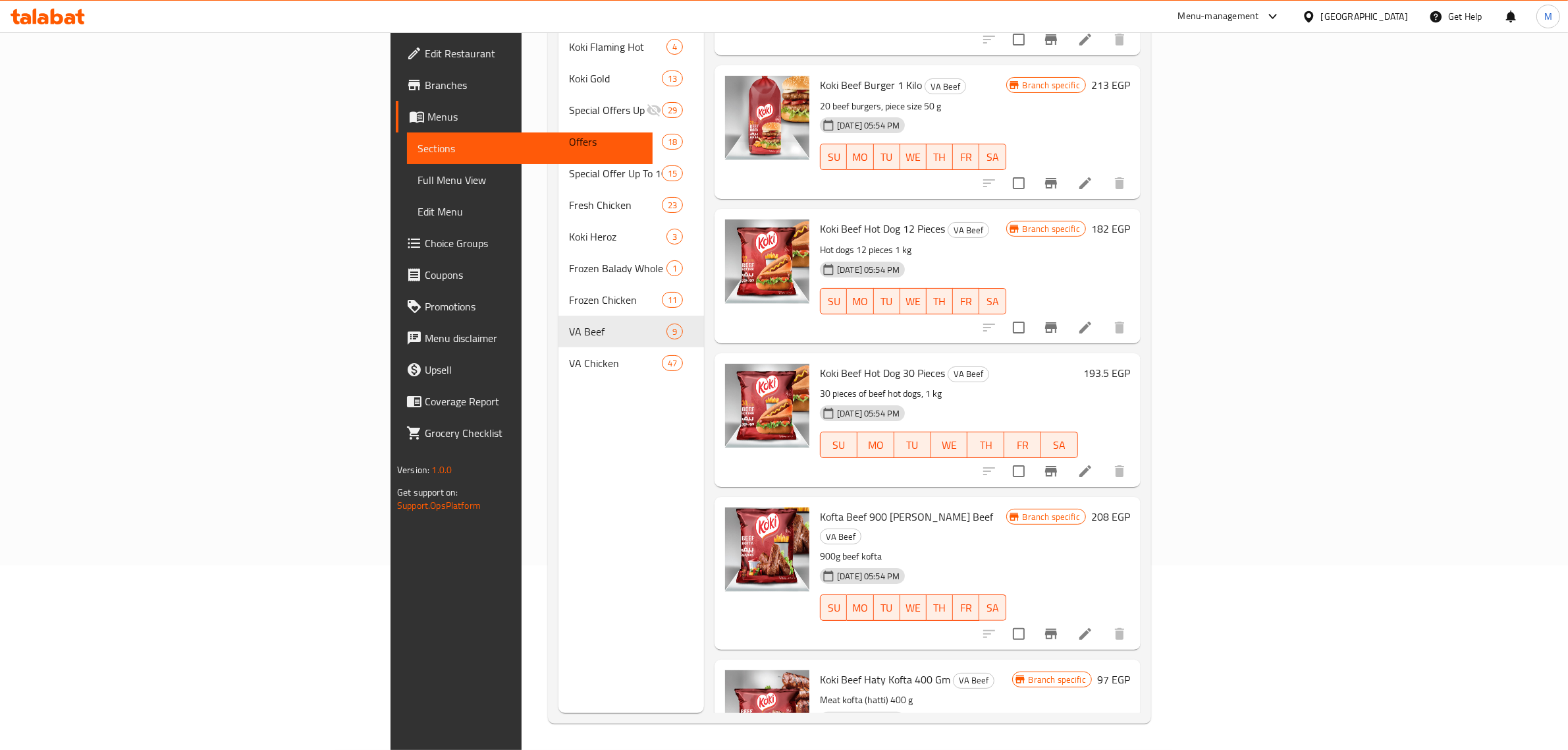
scroll to position [518, 0]
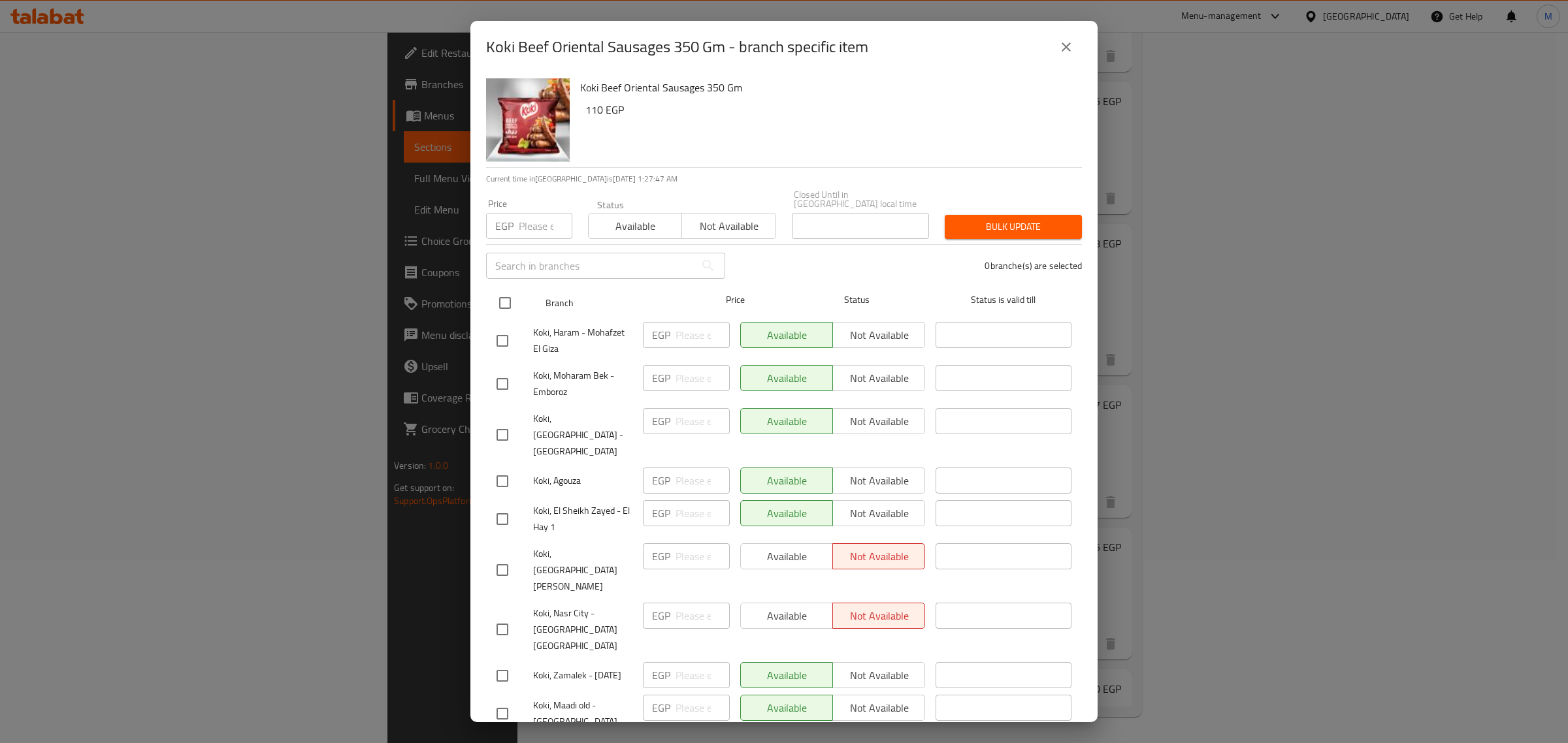
click at [512, 298] on input "checkbox" at bounding box center [505, 302] width 27 height 27
checkbox input "true"
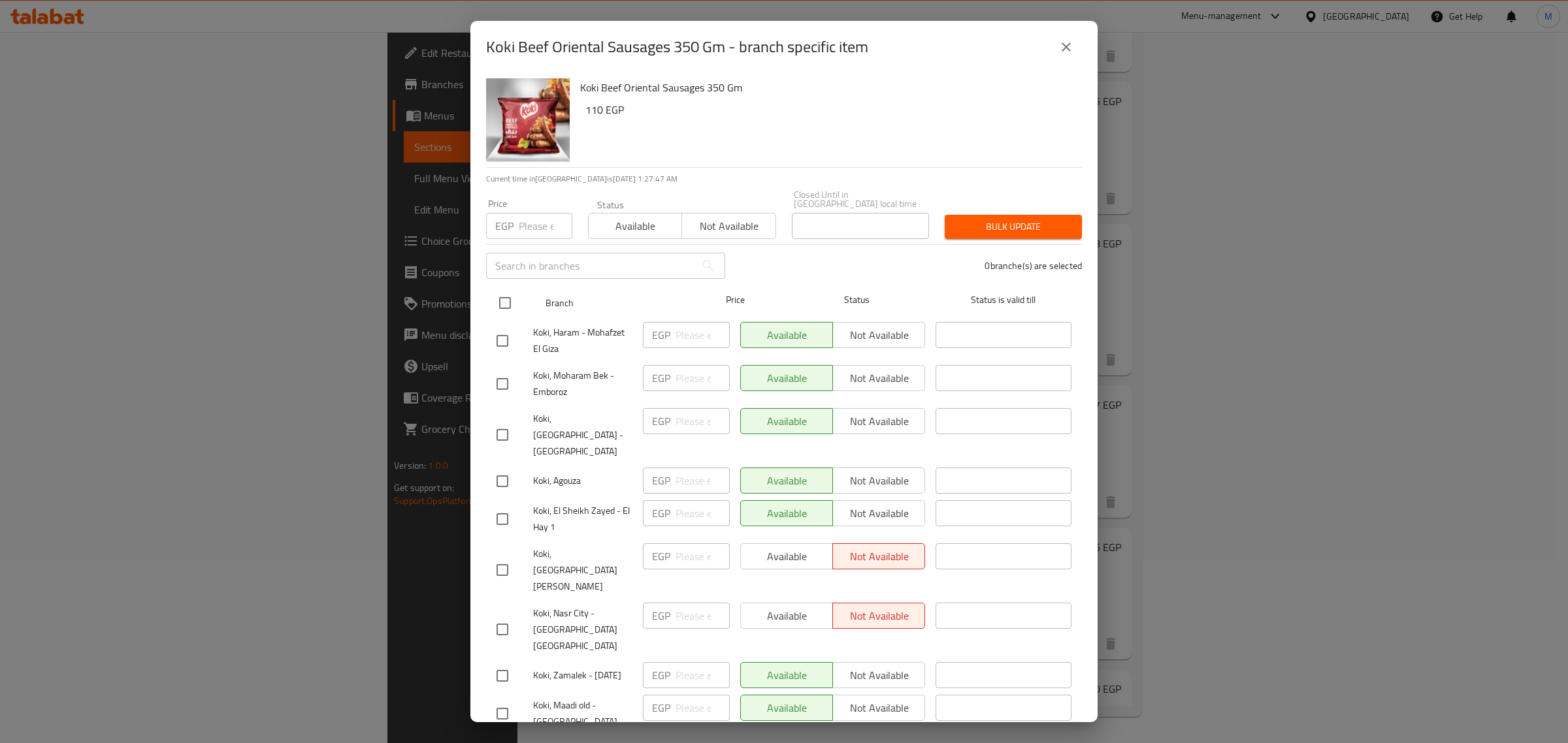
checkbox input "true"
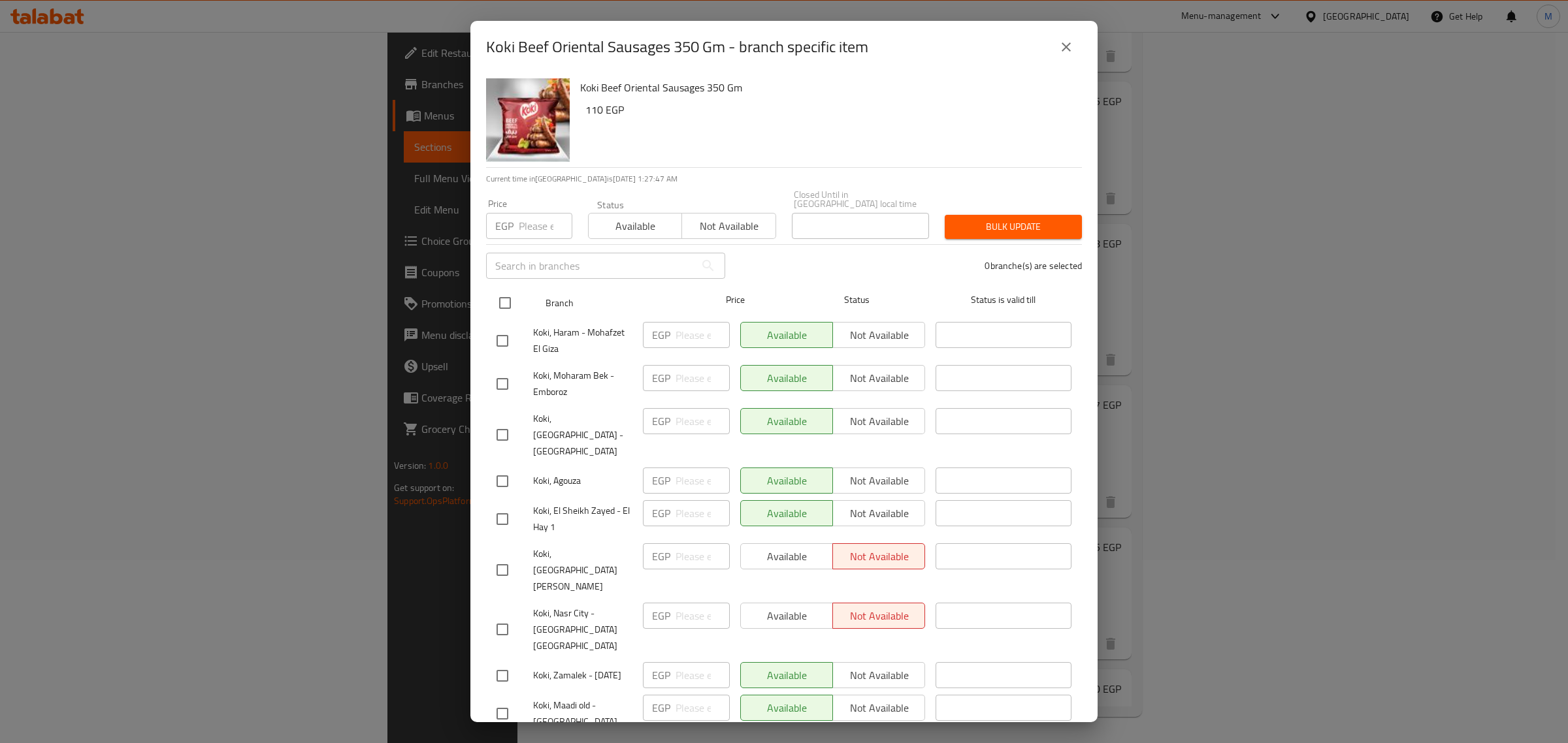
checkbox input "true"
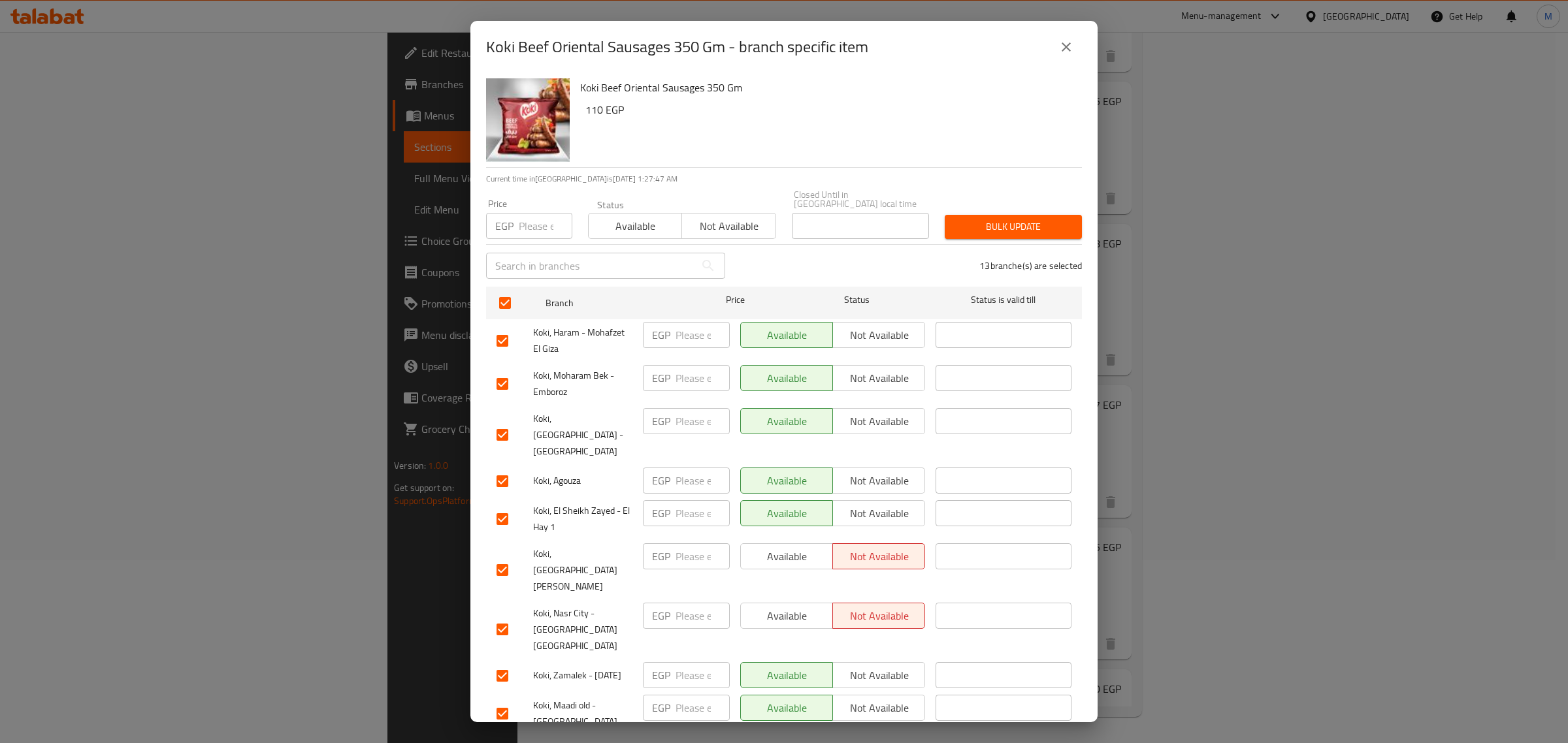
click at [629, 222] on span "Available" at bounding box center [635, 226] width 83 height 19
click at [960, 226] on button "Bulk update" at bounding box center [1013, 227] width 137 height 24
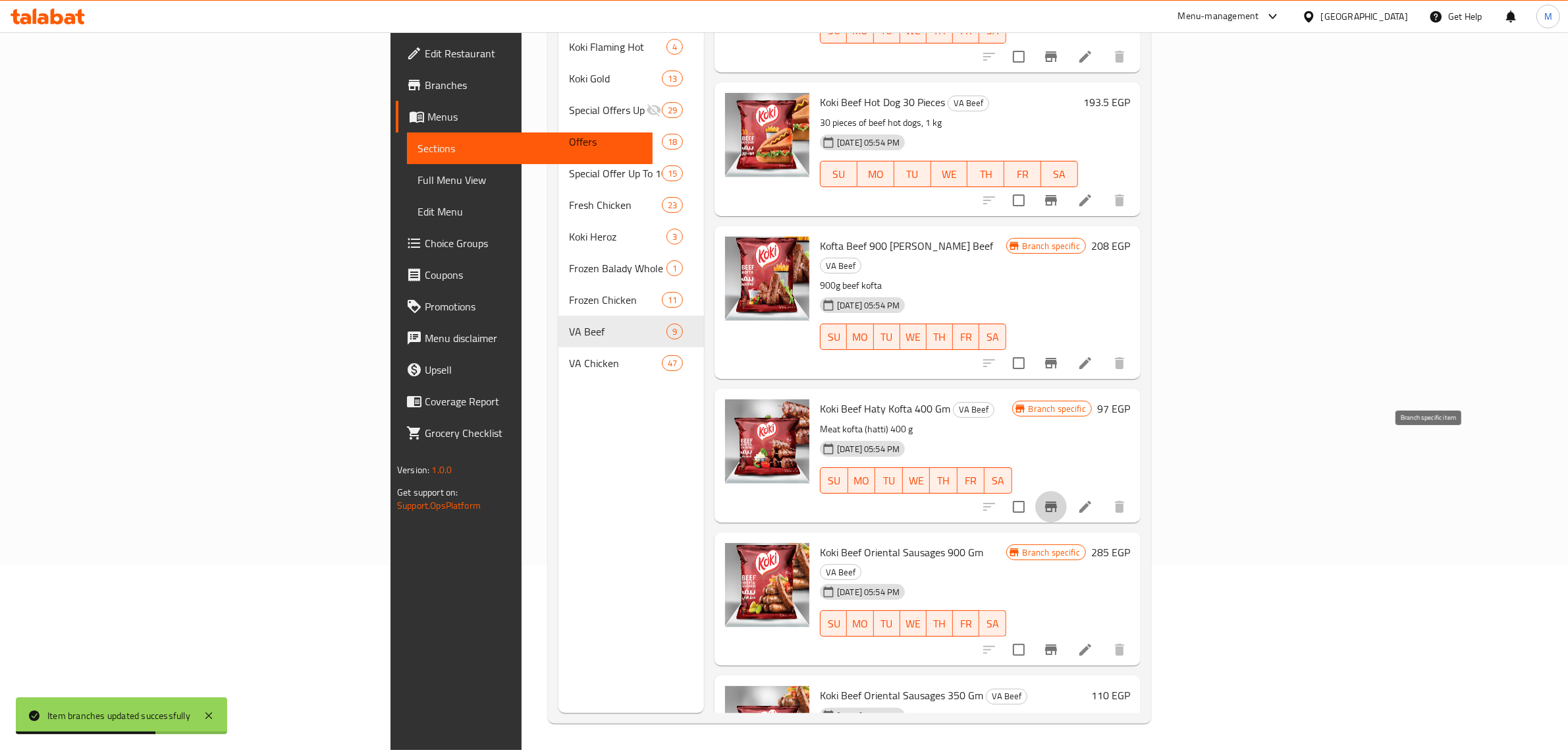
click at [1059, 499] on icon "Branch-specific-item" at bounding box center [1051, 506] width 16 height 16
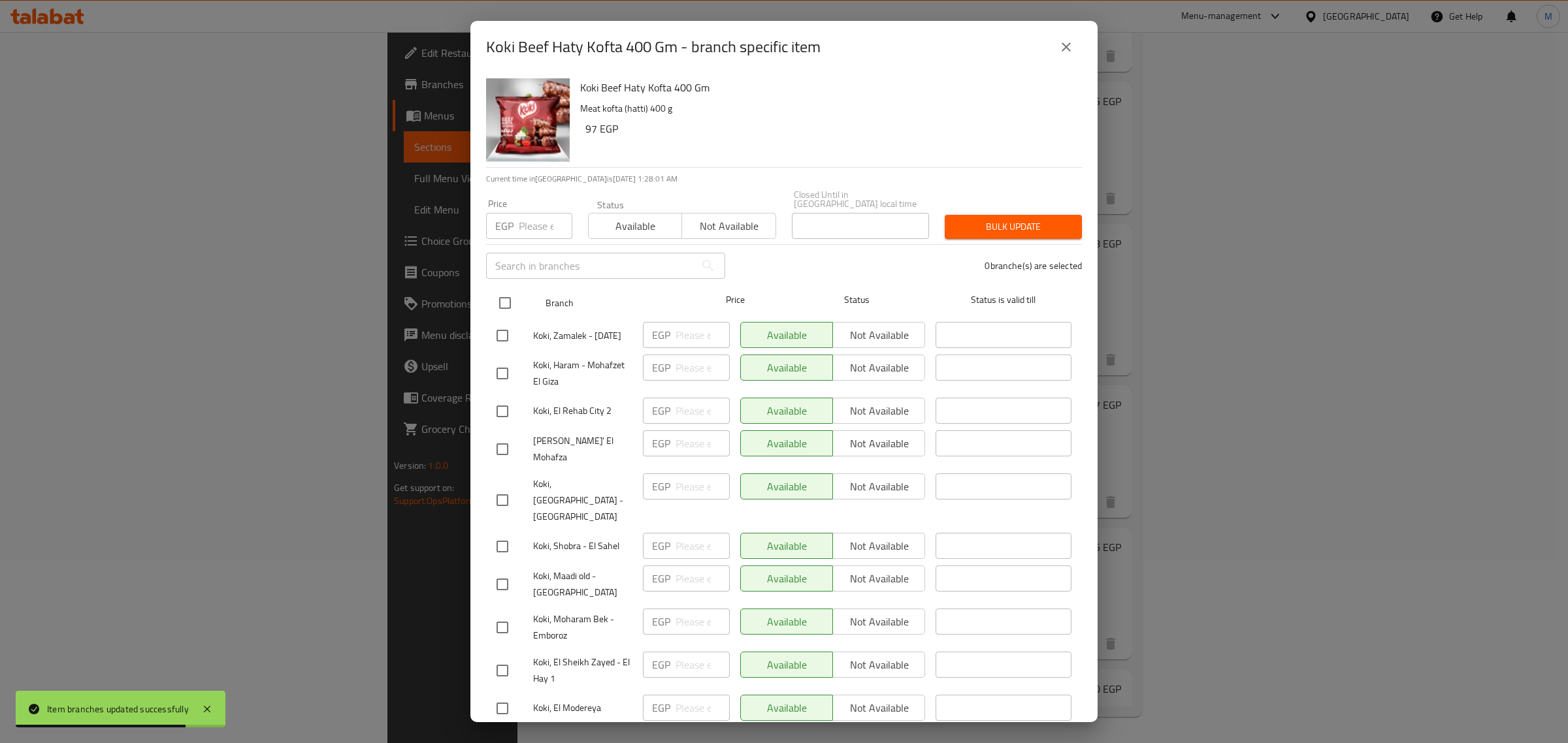
click at [502, 294] on input "checkbox" at bounding box center [505, 302] width 27 height 27
checkbox input "true"
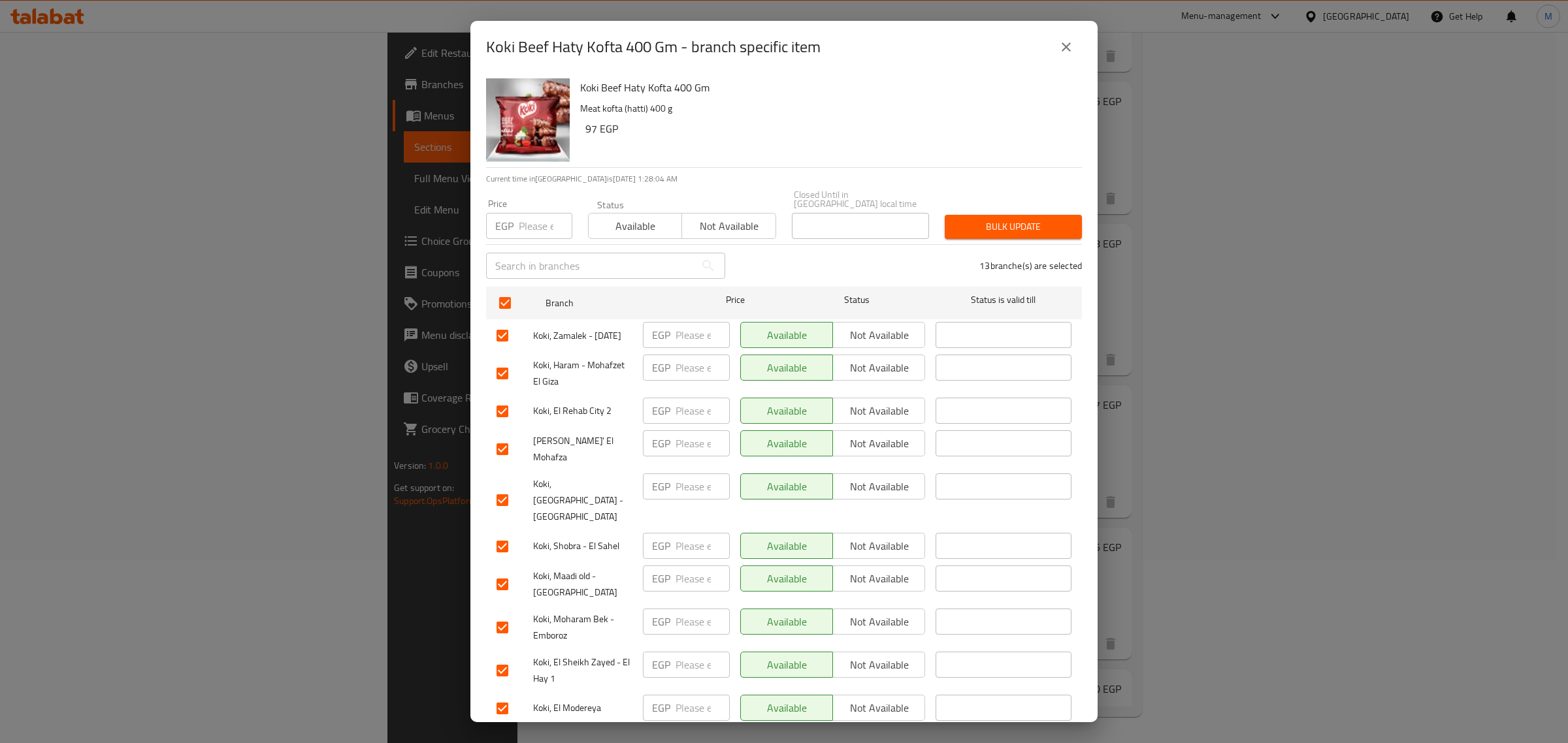
click at [612, 224] on span "Available" at bounding box center [635, 226] width 83 height 19
click at [974, 219] on span "Bulk update" at bounding box center [1013, 226] width 116 height 17
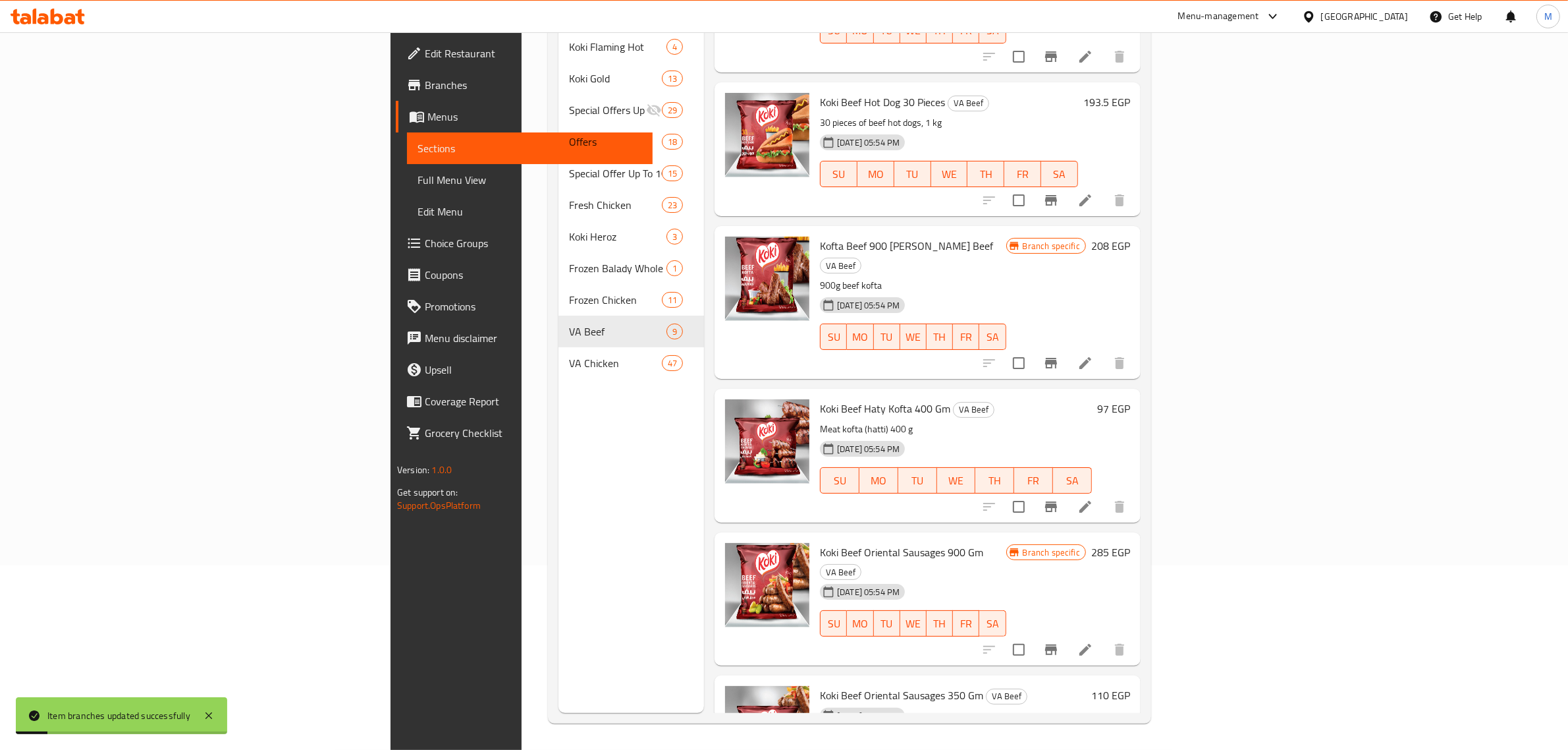
scroll to position [0, 0]
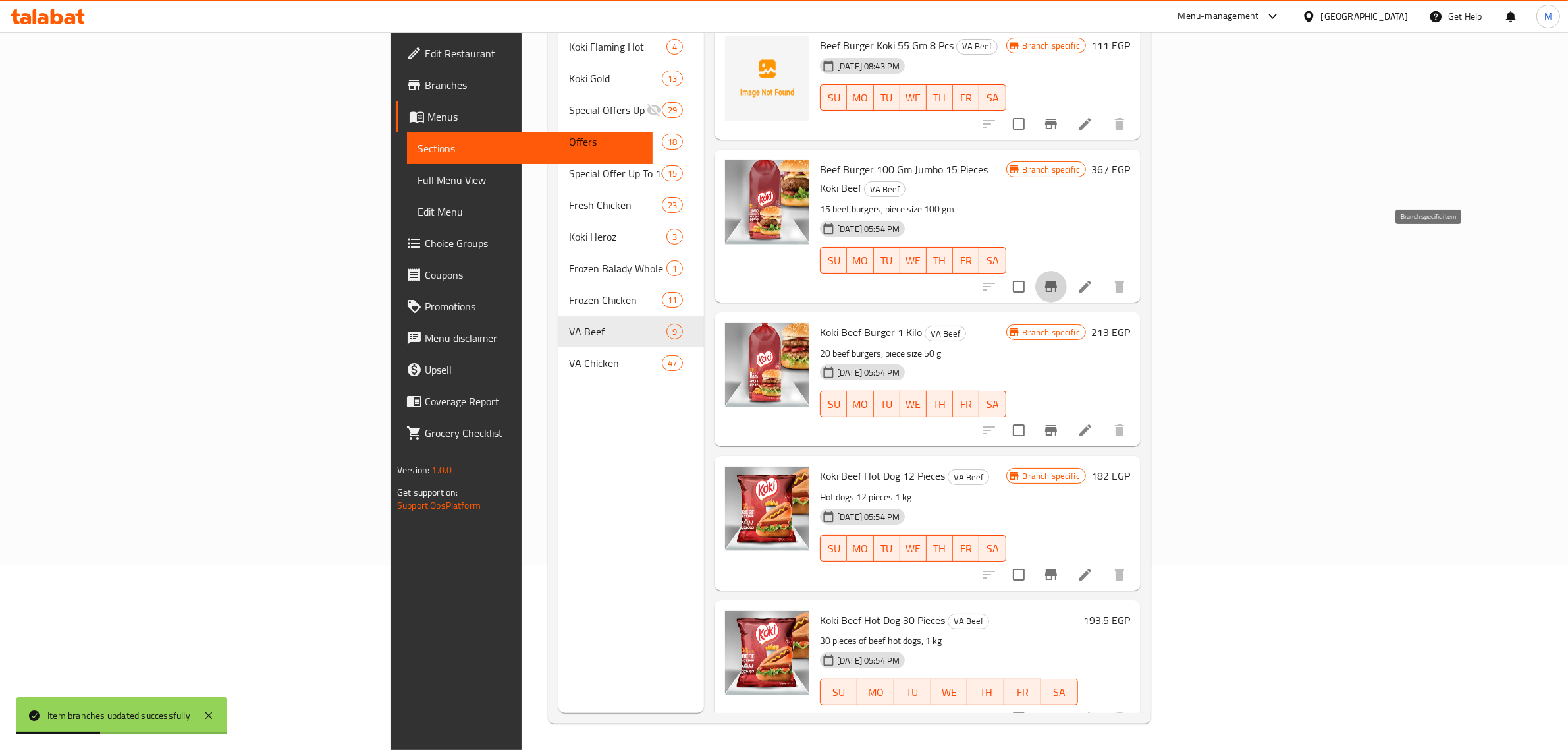
click at [1059, 279] on icon "Branch-specific-item" at bounding box center [1051, 287] width 16 height 16
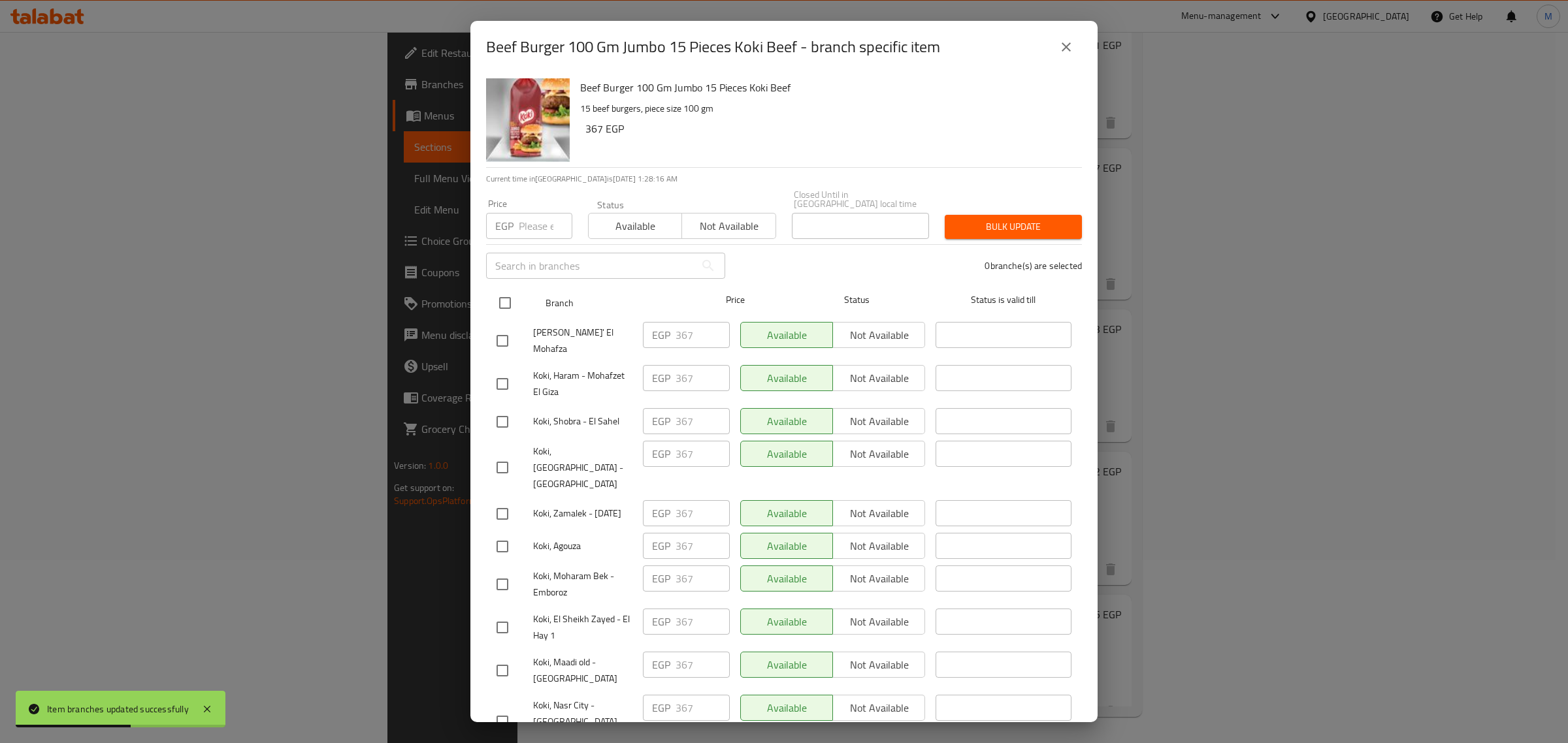
click at [498, 290] on input "checkbox" at bounding box center [505, 302] width 27 height 27
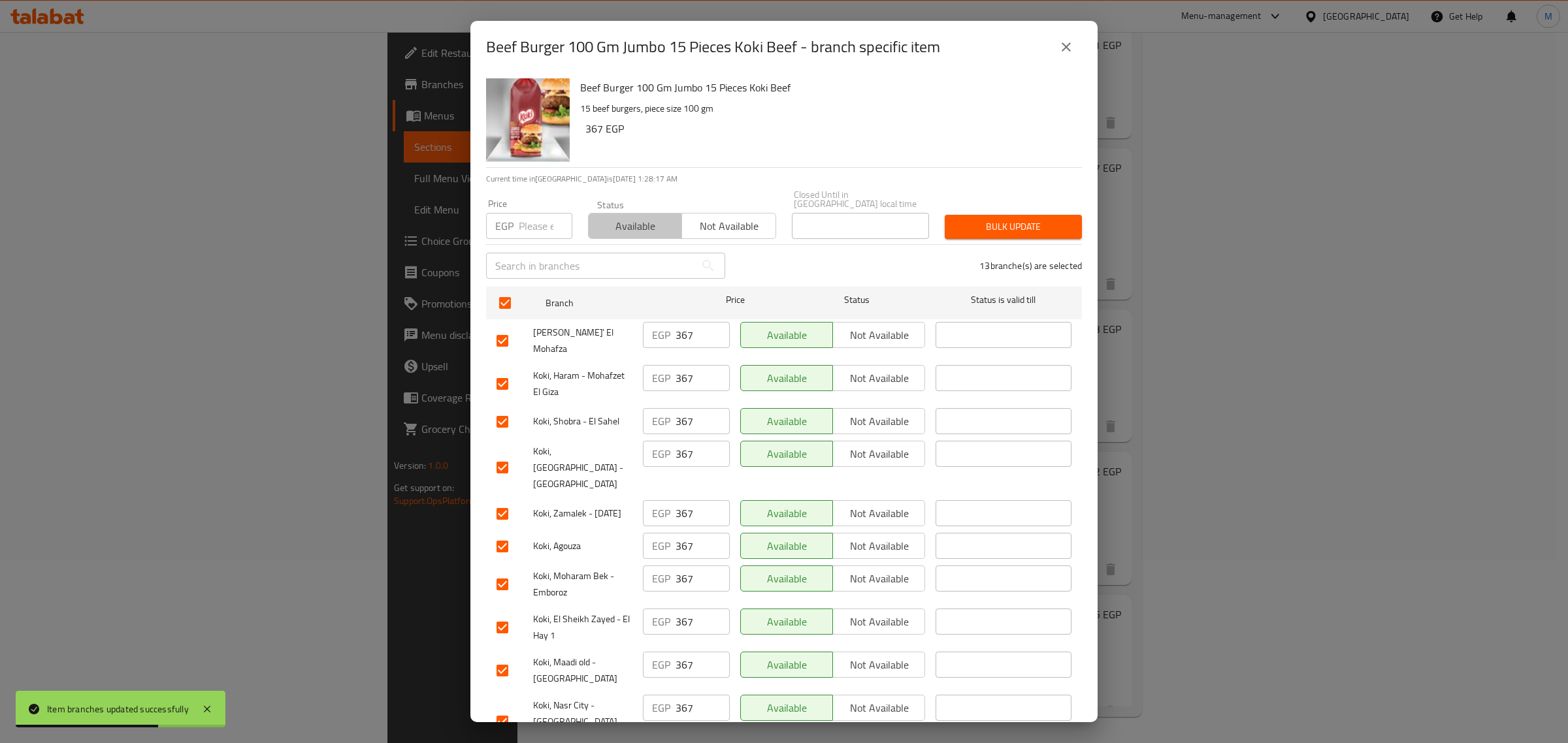
click at [632, 223] on span "Available" at bounding box center [635, 226] width 83 height 19
click at [1002, 219] on span "Bulk update" at bounding box center [1013, 226] width 116 height 17
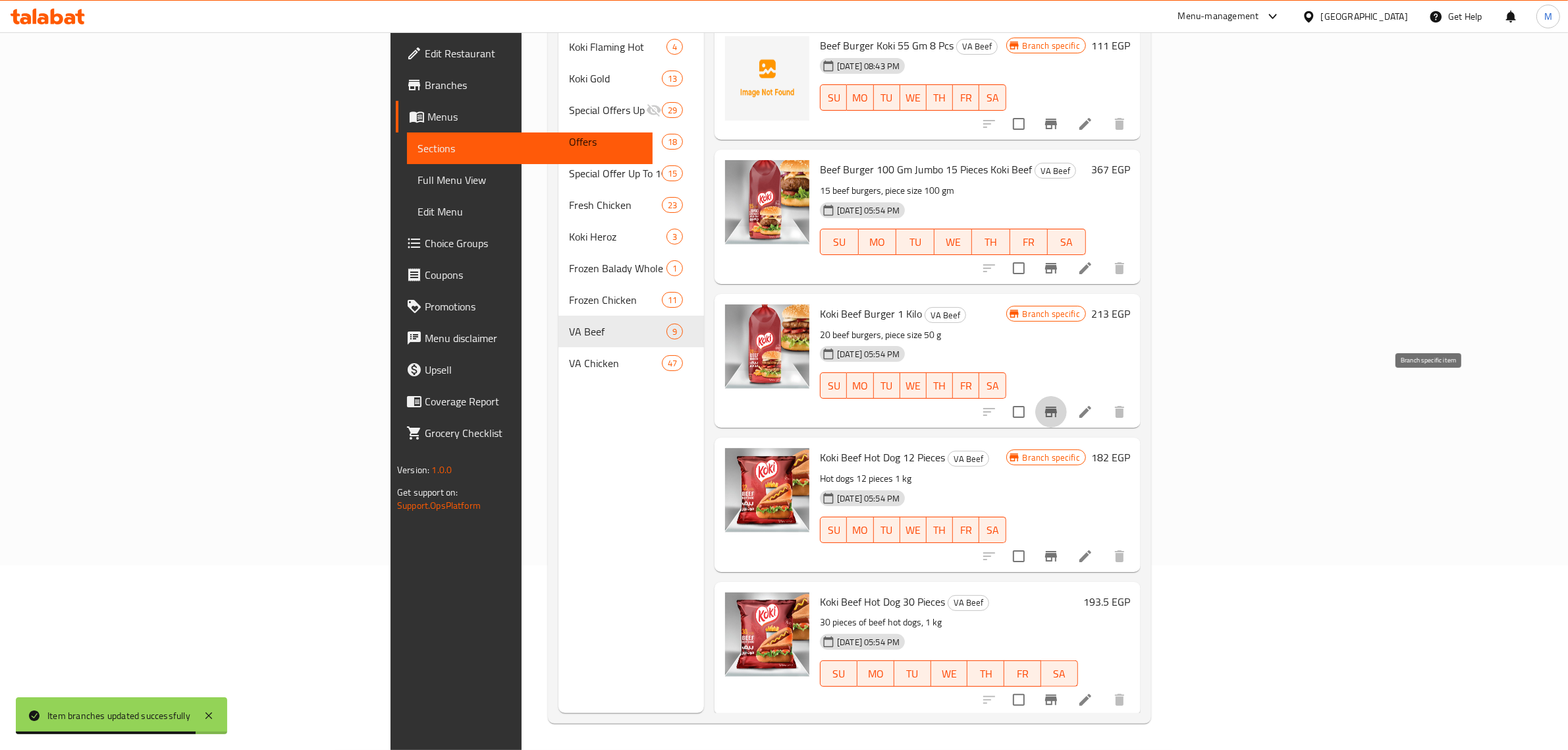
click at [1067, 396] on button "Branch-specific-item" at bounding box center [1051, 411] width 32 height 32
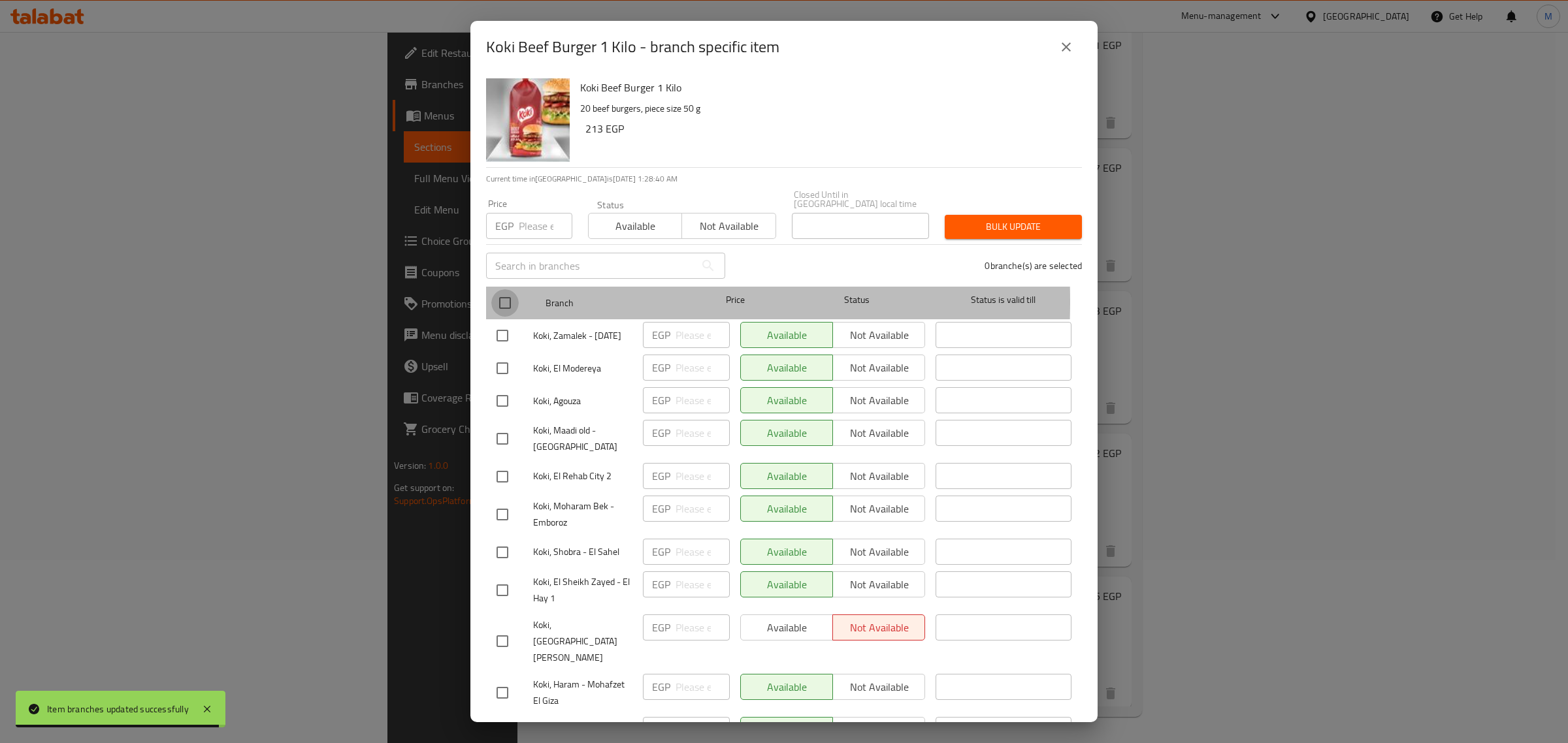
click at [510, 292] on input "checkbox" at bounding box center [505, 302] width 27 height 27
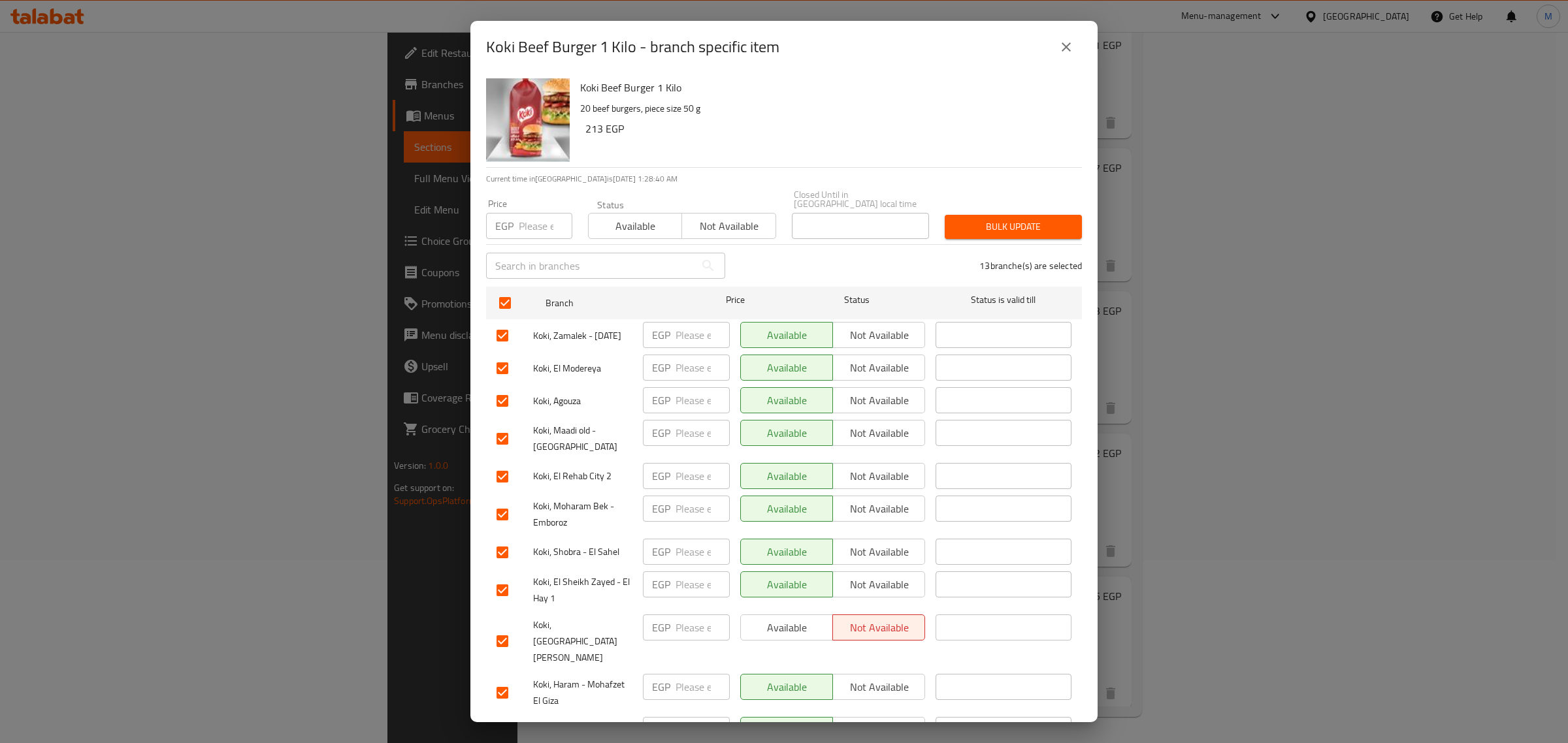
click at [637, 217] on span "Available" at bounding box center [635, 226] width 83 height 19
drag, startPoint x: 992, startPoint y: 240, endPoint x: 996, endPoint y: 227, distance: 13.6
click at [992, 242] on div "13 branche(s) are selected" at bounding box center [911, 266] width 356 height 47
click at [994, 224] on span "Bulk update" at bounding box center [1013, 226] width 116 height 17
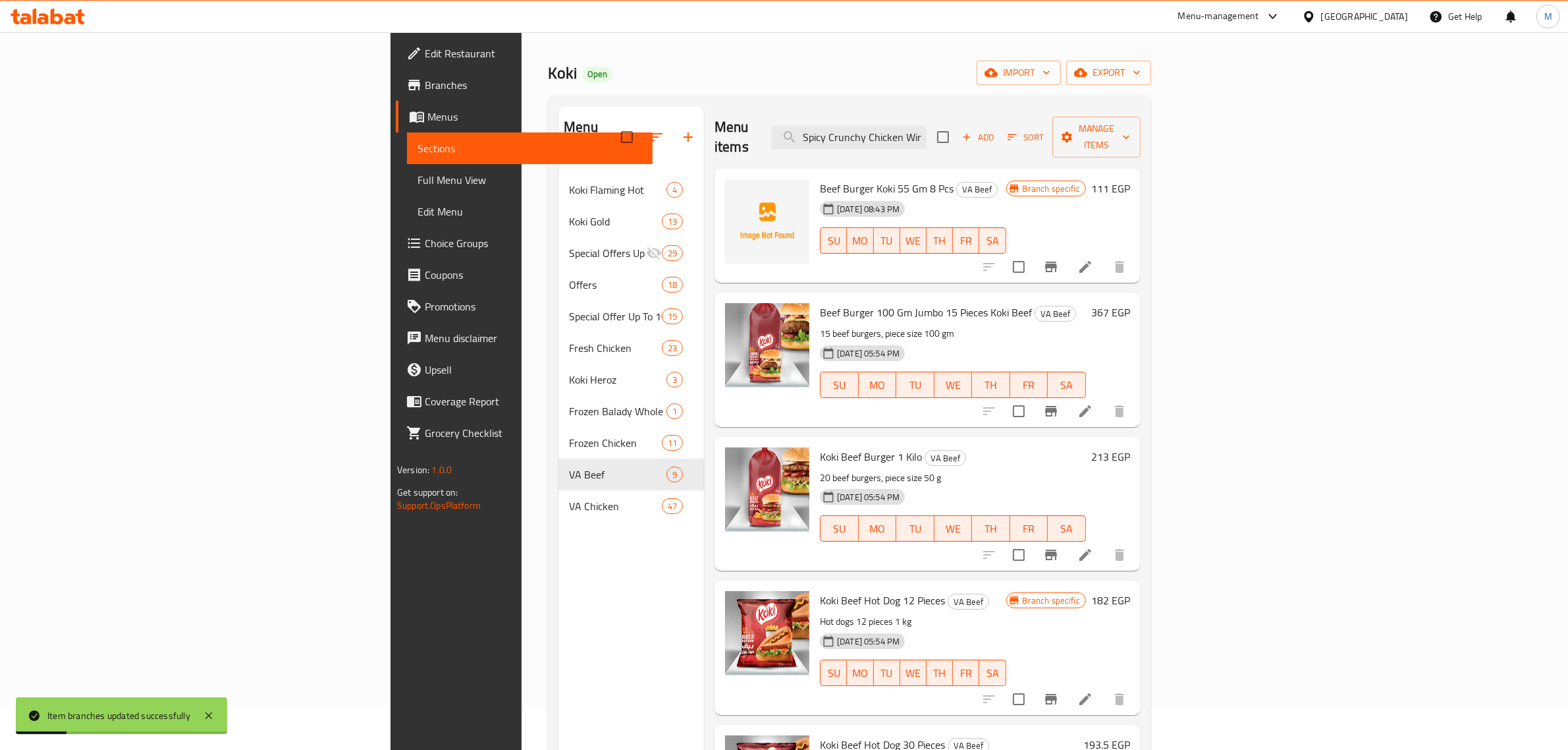
scroll to position [20, 0]
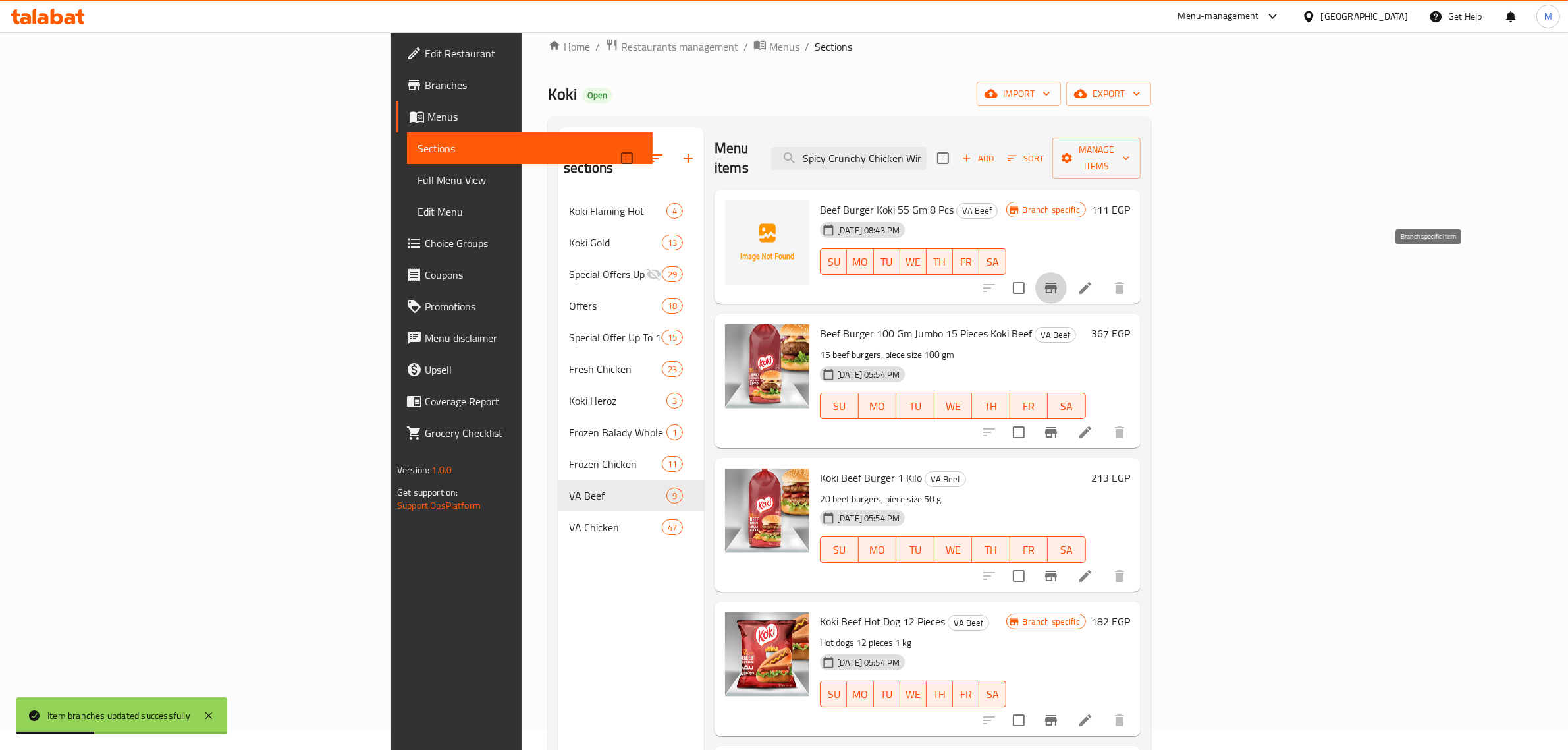
click at [1059, 280] on icon "Branch-specific-item" at bounding box center [1051, 288] width 16 height 16
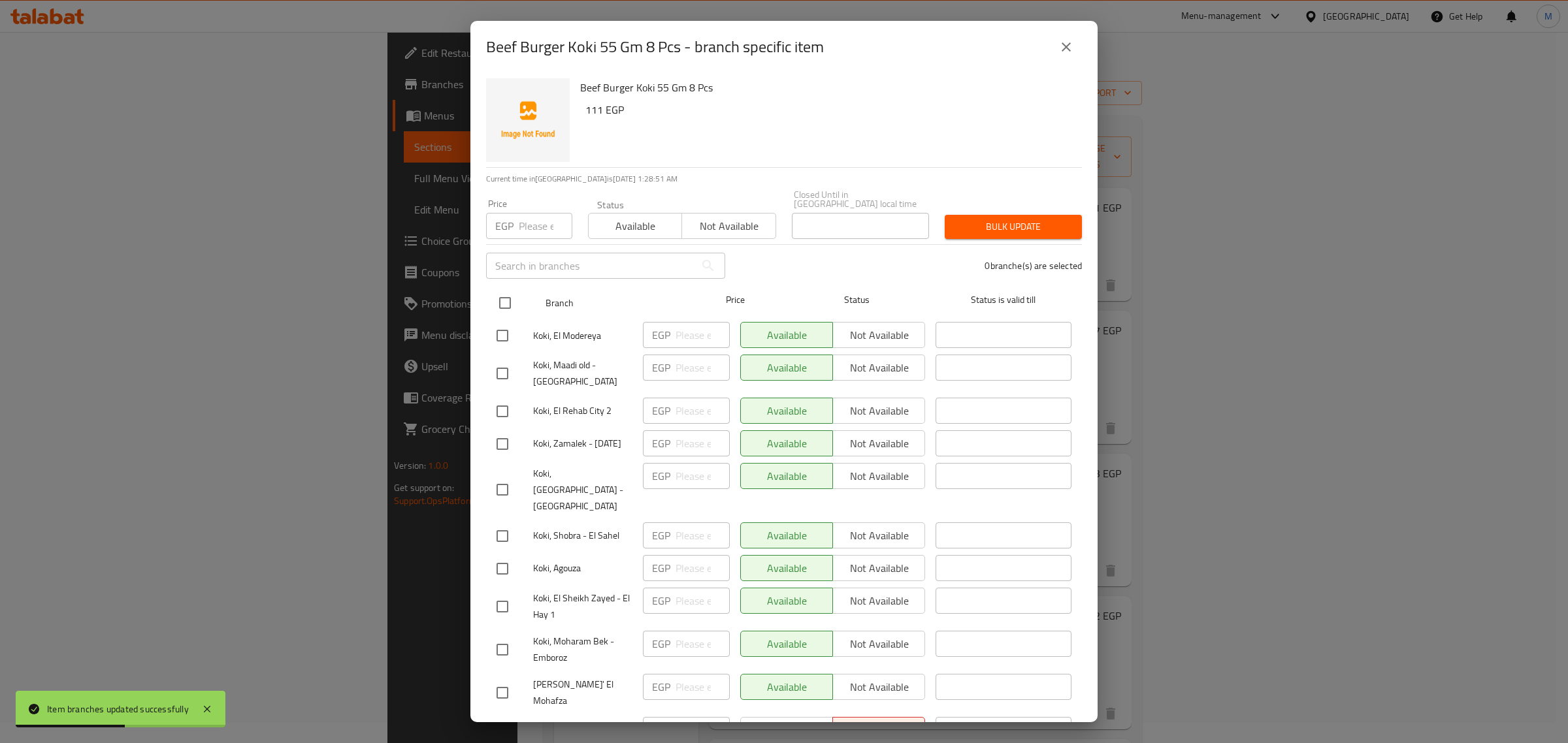
click at [502, 298] on input "checkbox" at bounding box center [505, 302] width 27 height 27
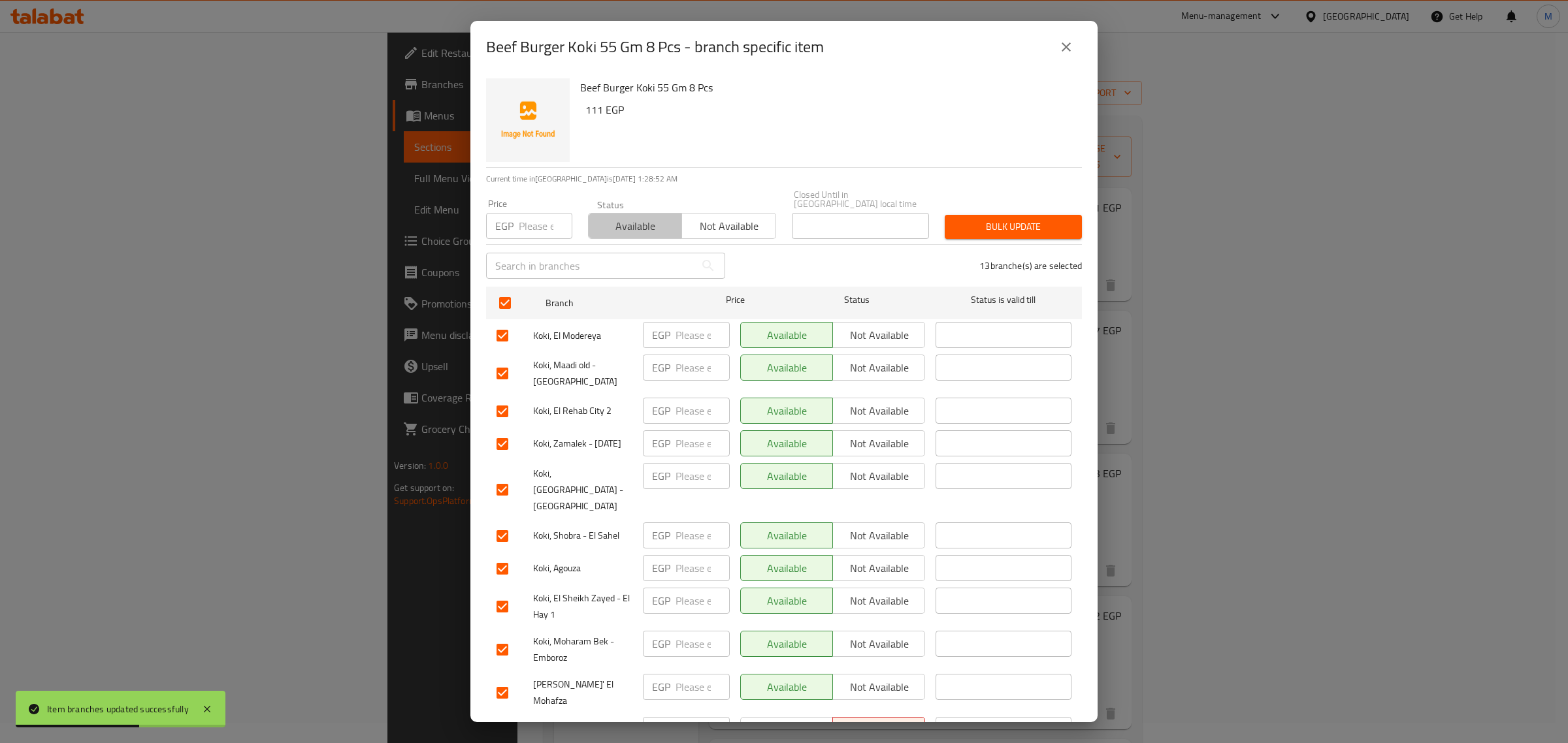
click at [645, 217] on span "Available" at bounding box center [635, 226] width 83 height 19
click at [974, 219] on span "Bulk update" at bounding box center [1013, 226] width 116 height 17
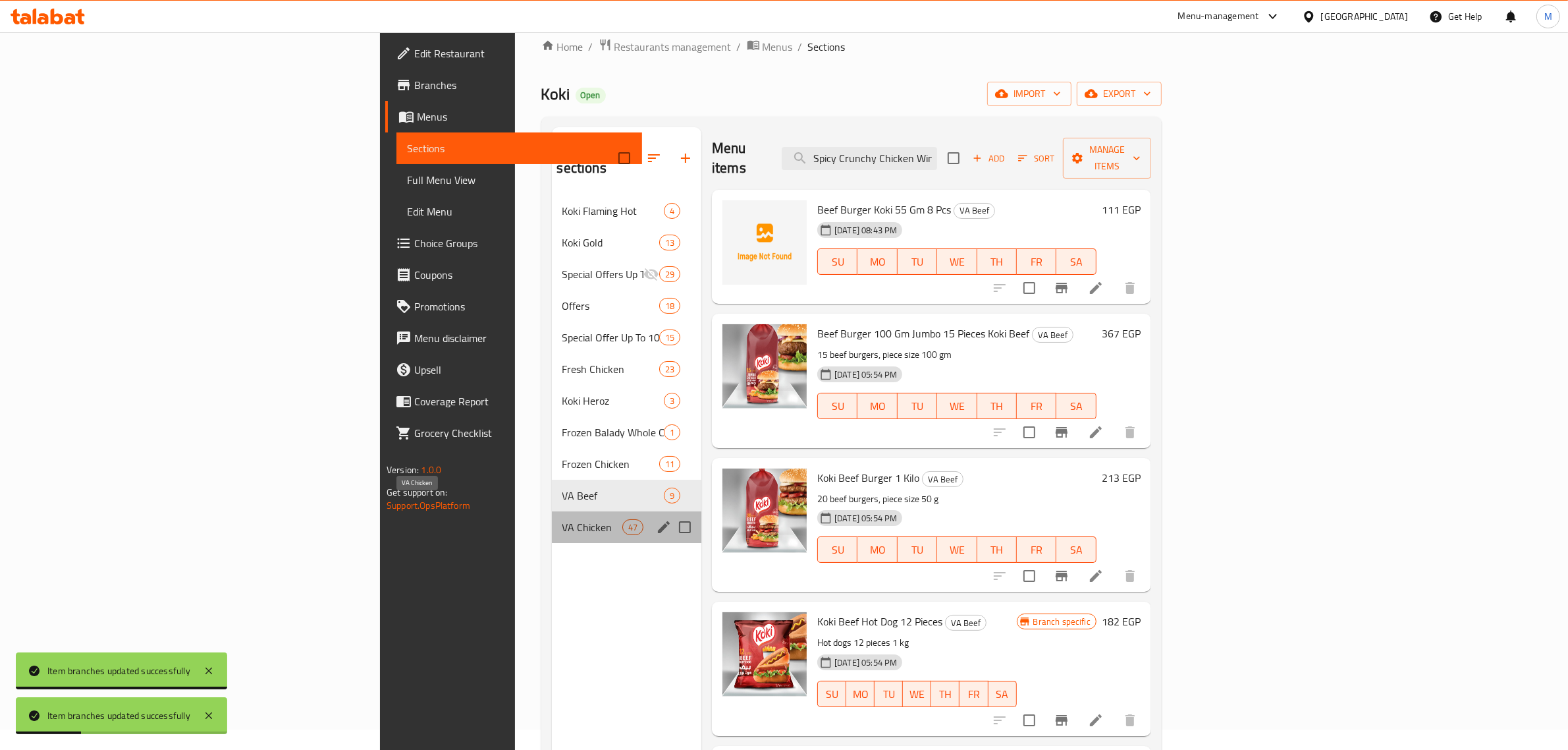
drag, startPoint x: 380, startPoint y: 501, endPoint x: 385, endPoint y: 492, distance: 10.3
click at [563, 520] on span "VA Chicken" at bounding box center [592, 528] width 60 height 16
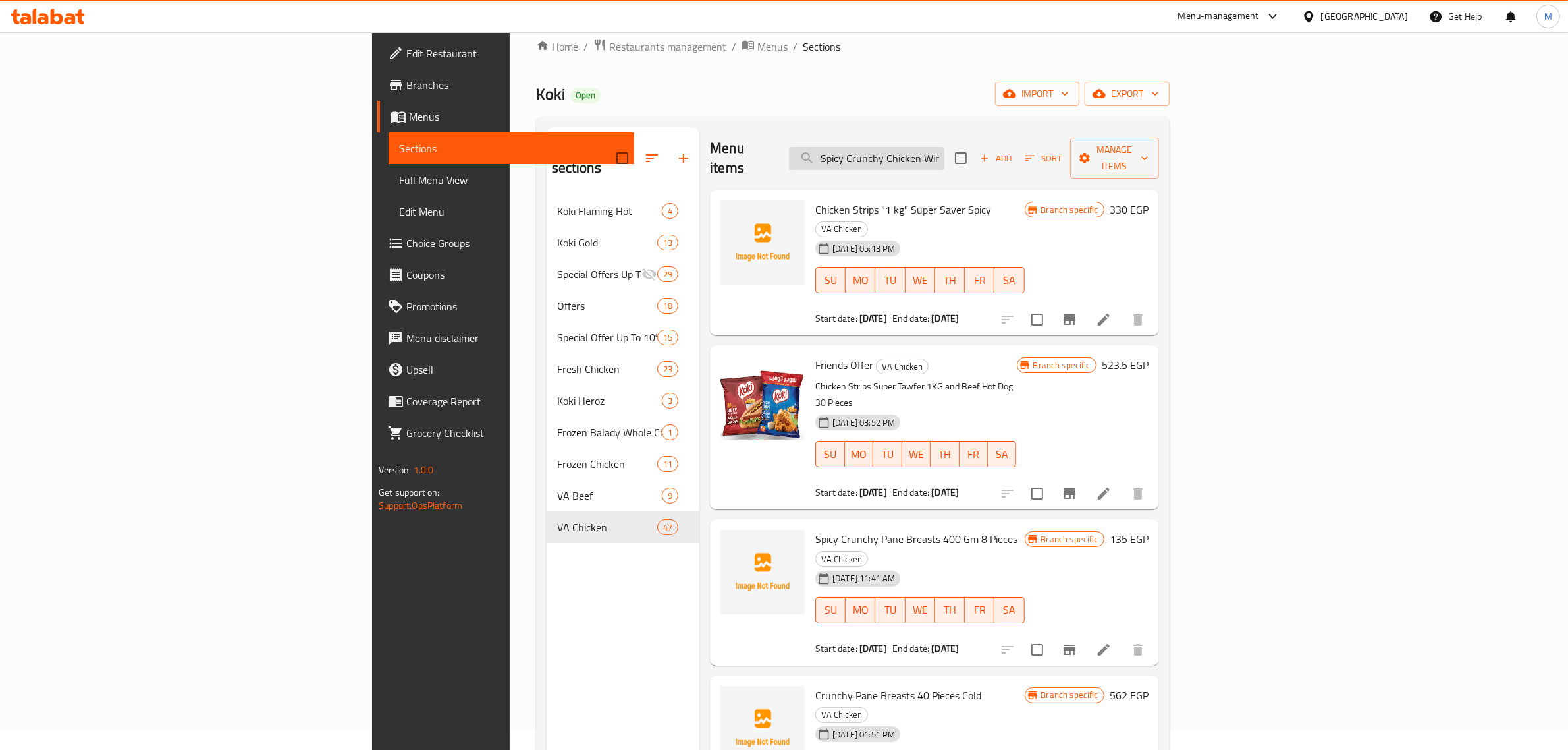
click at [945, 152] on input "Spicy Crunchy Chicken Wings" at bounding box center [867, 158] width 156 height 23
paste input "Koki gold grilled chicken shish tawook 400 gm"
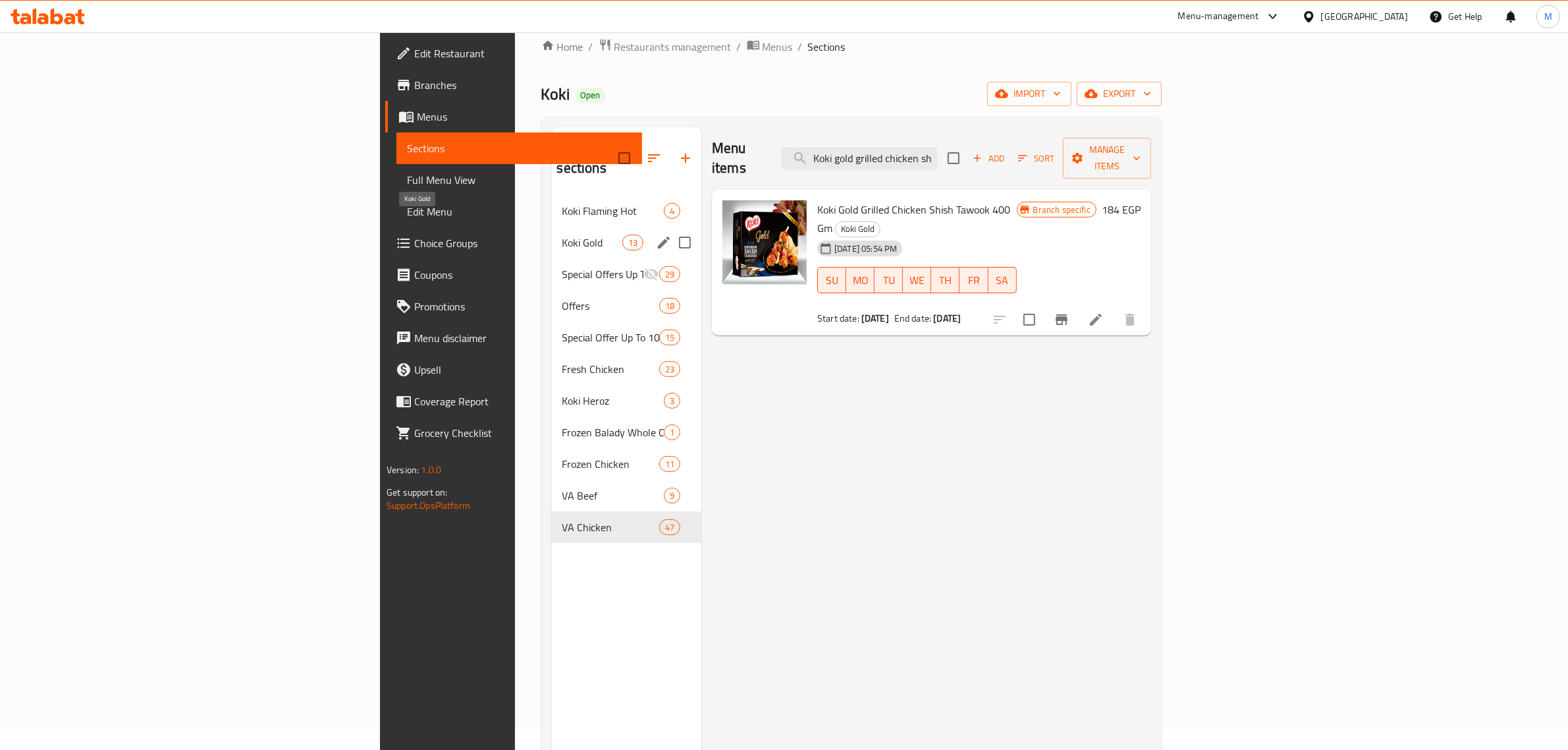
click at [563, 235] on span "Koki Gold" at bounding box center [592, 243] width 60 height 16
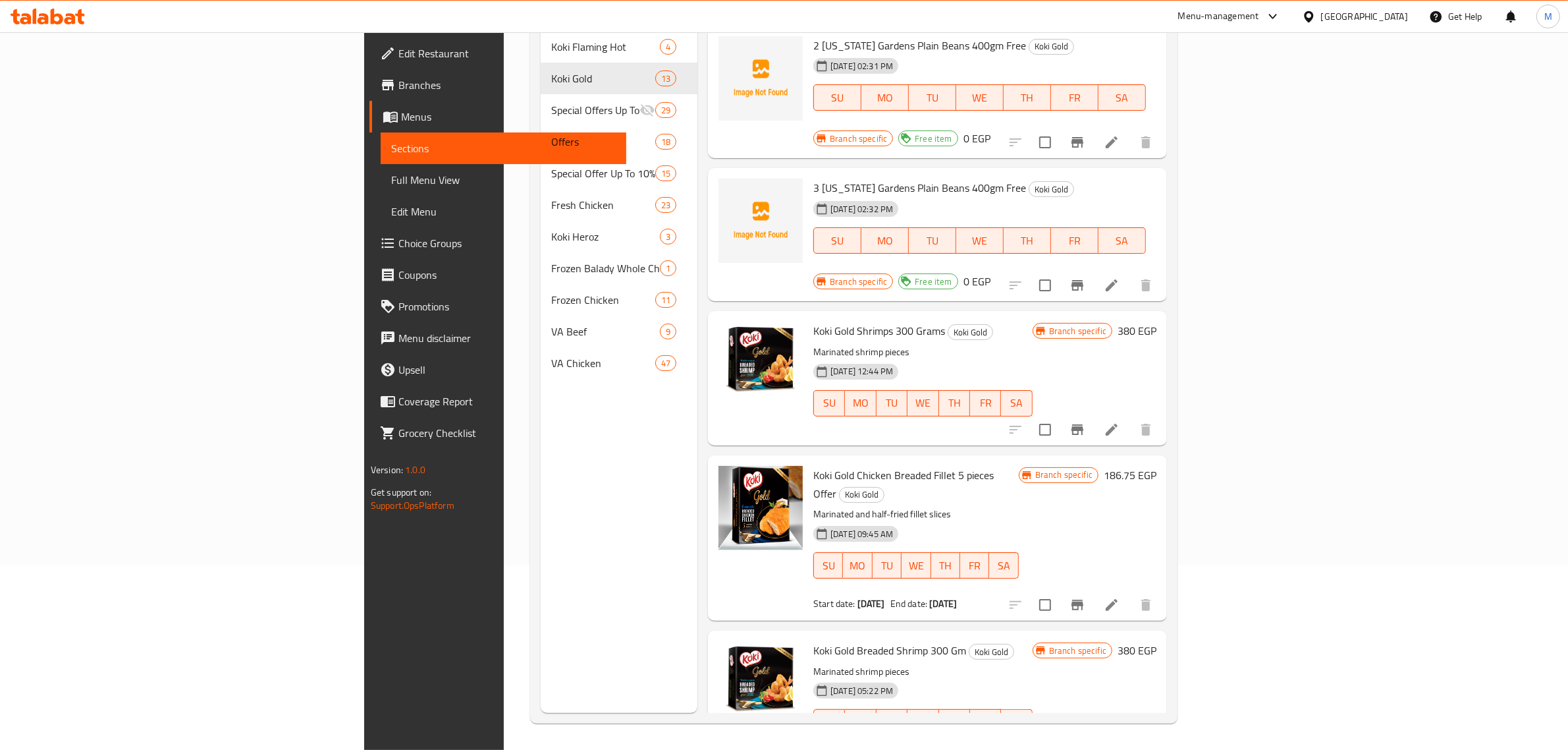
scroll to position [1107, 0]
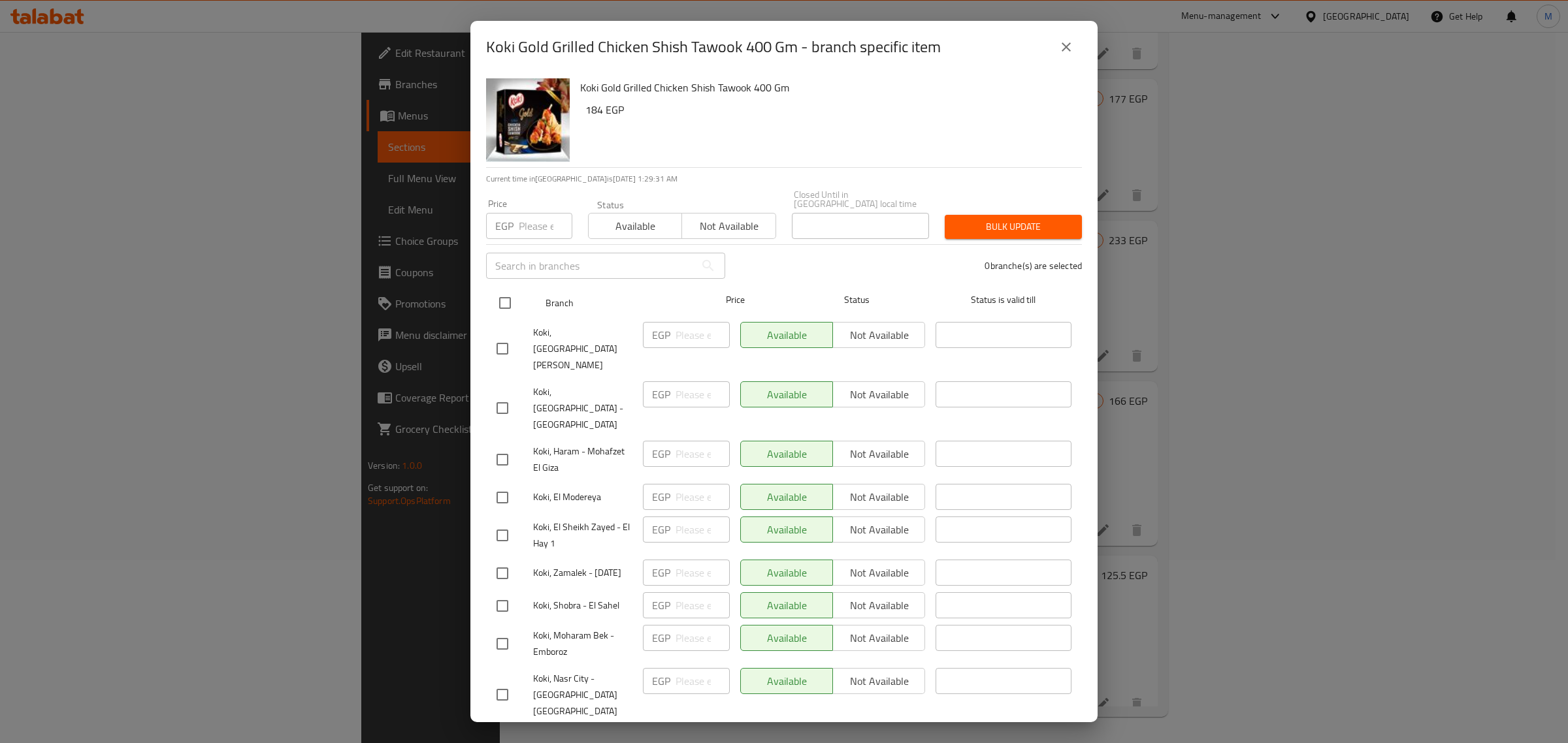
click at [508, 291] on input "checkbox" at bounding box center [505, 302] width 27 height 27
click at [604, 233] on div "Status Available Not available" at bounding box center [682, 219] width 204 height 55
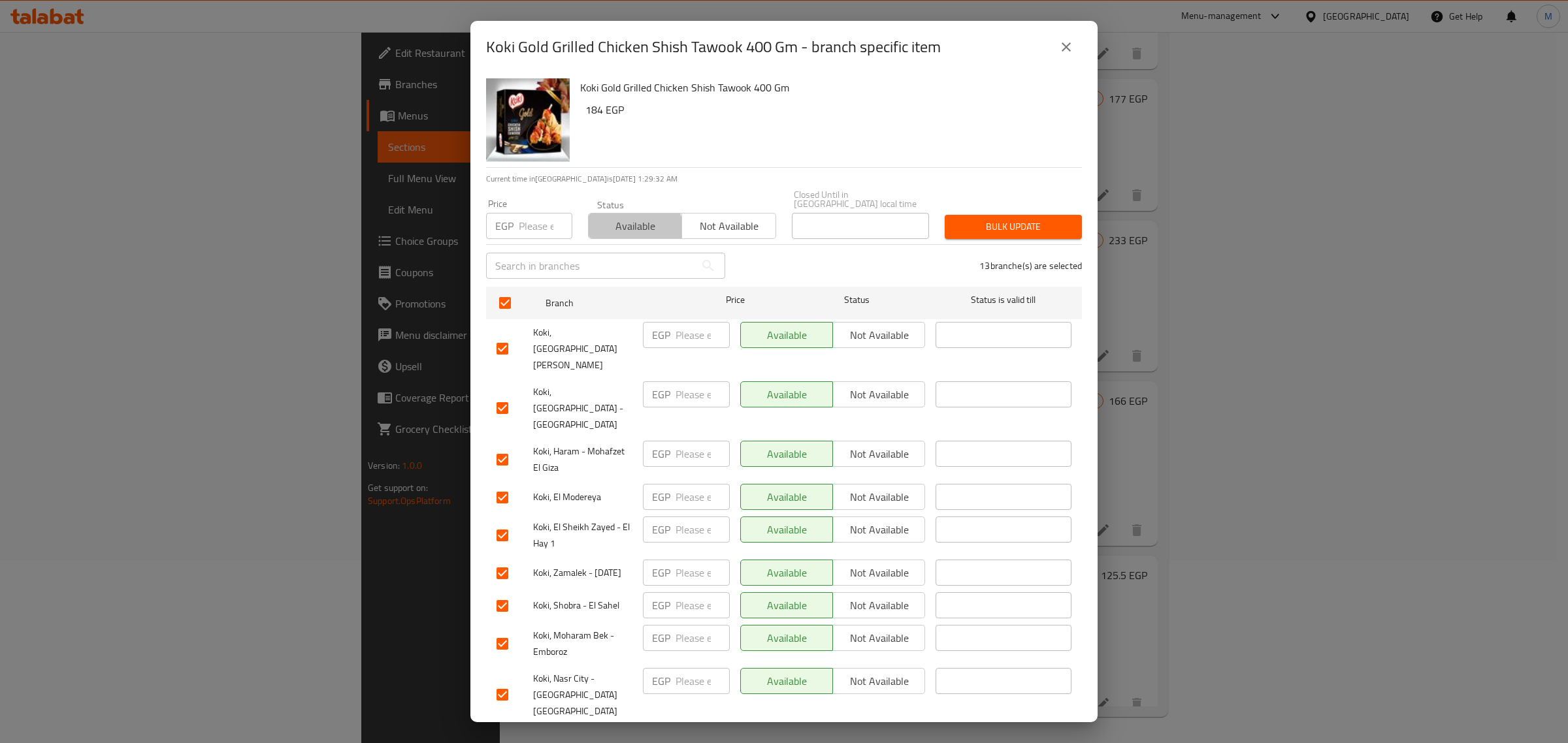
click at [628, 222] on span "Available" at bounding box center [635, 226] width 83 height 19
click at [988, 232] on div "Bulk update" at bounding box center [1013, 227] width 153 height 40
click at [985, 220] on span "Bulk update" at bounding box center [1013, 226] width 116 height 17
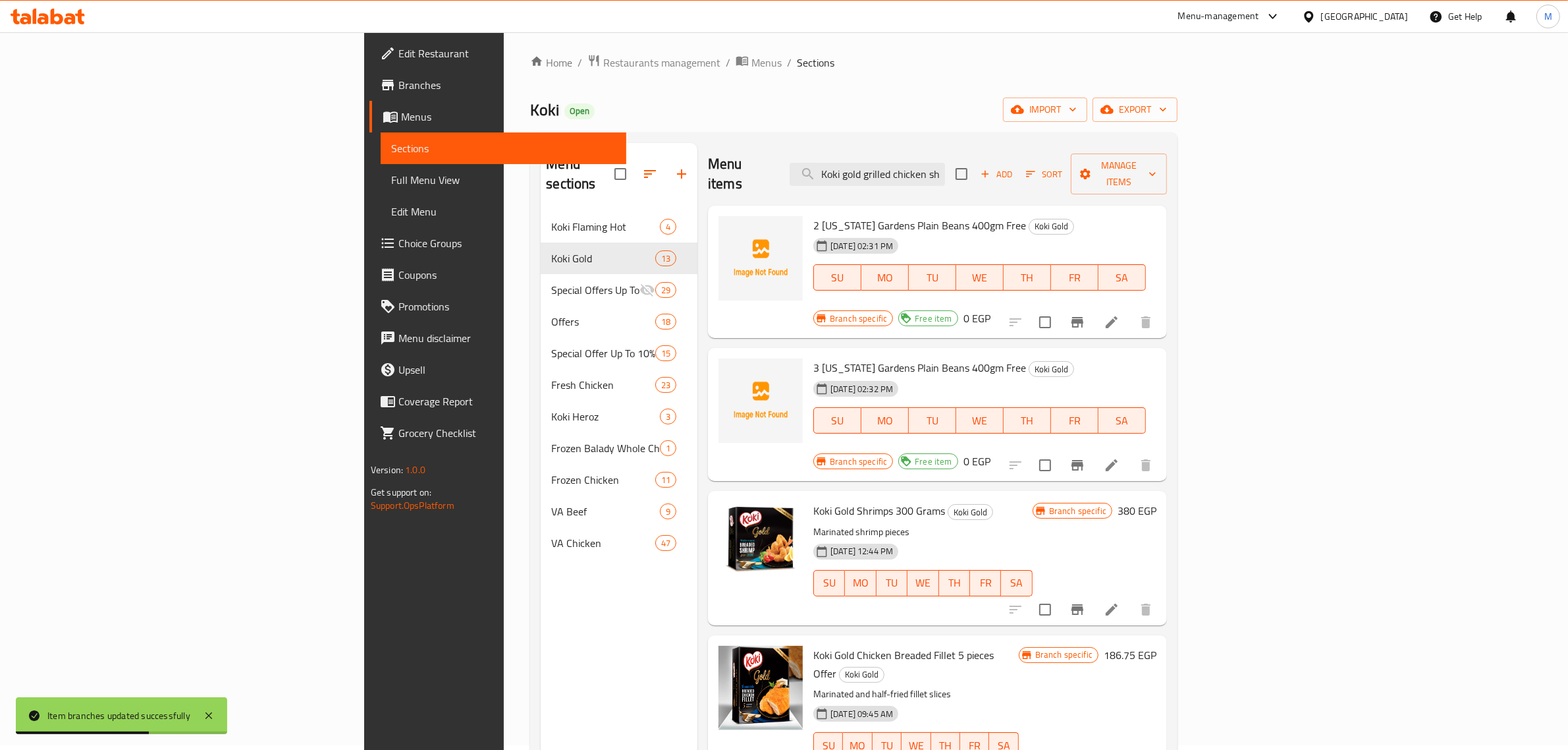
scroll to position [0, 0]
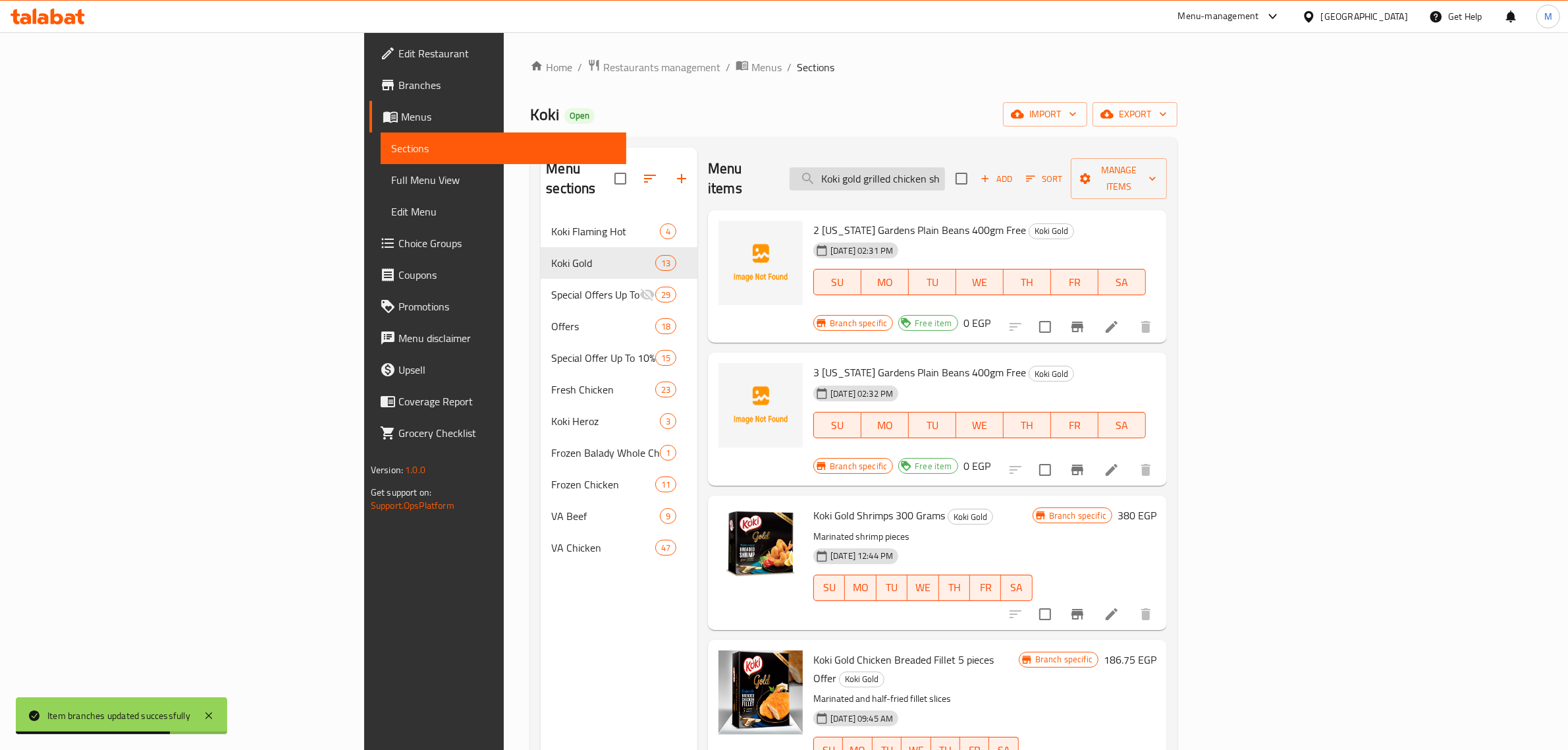
click at [945, 172] on input "Koki gold grilled chicken shish tawook 400 gm" at bounding box center [867, 178] width 156 height 23
paste input "heroz chicken popcorn"
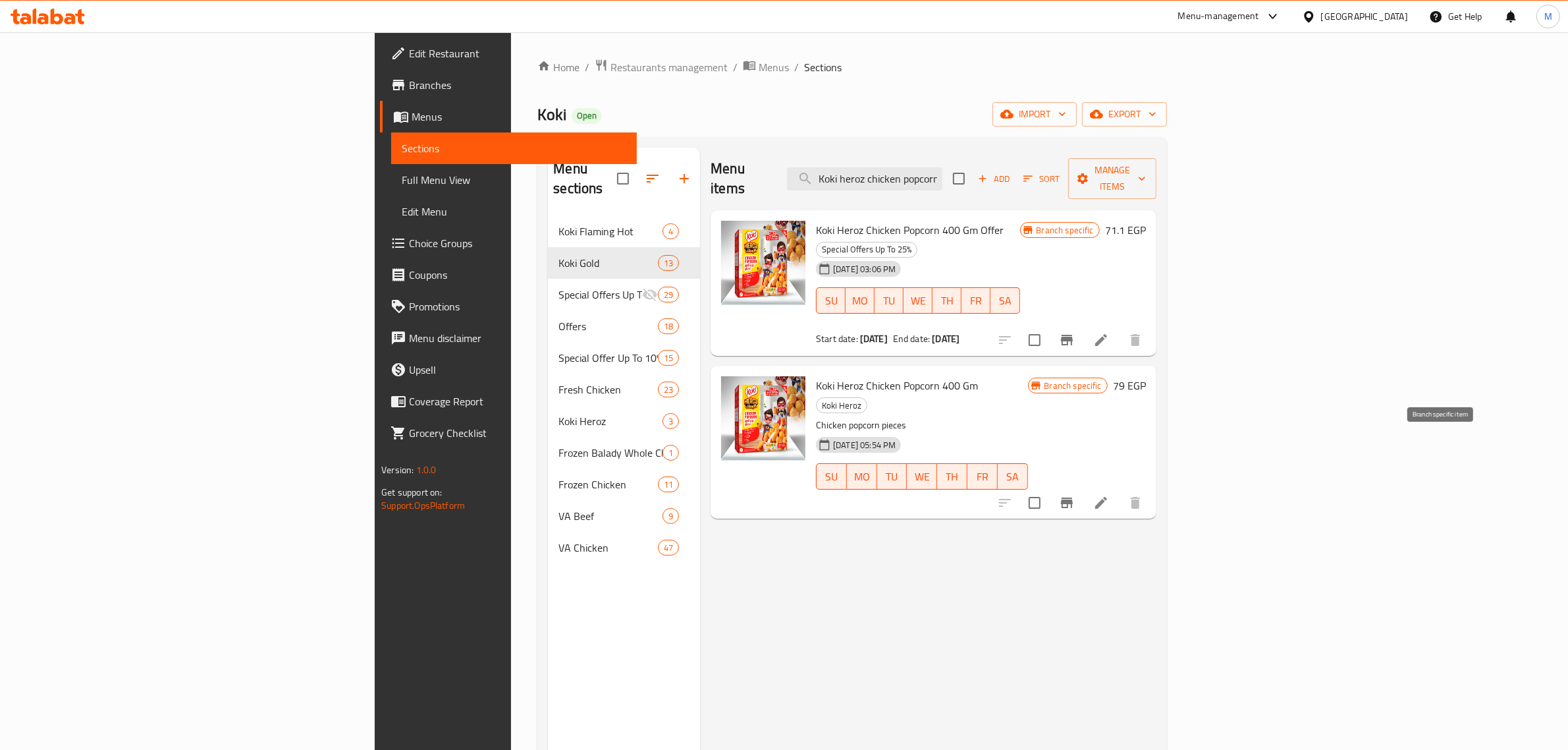
click at [1073, 498] on icon "Branch-specific-item" at bounding box center [1066, 503] width 11 height 11
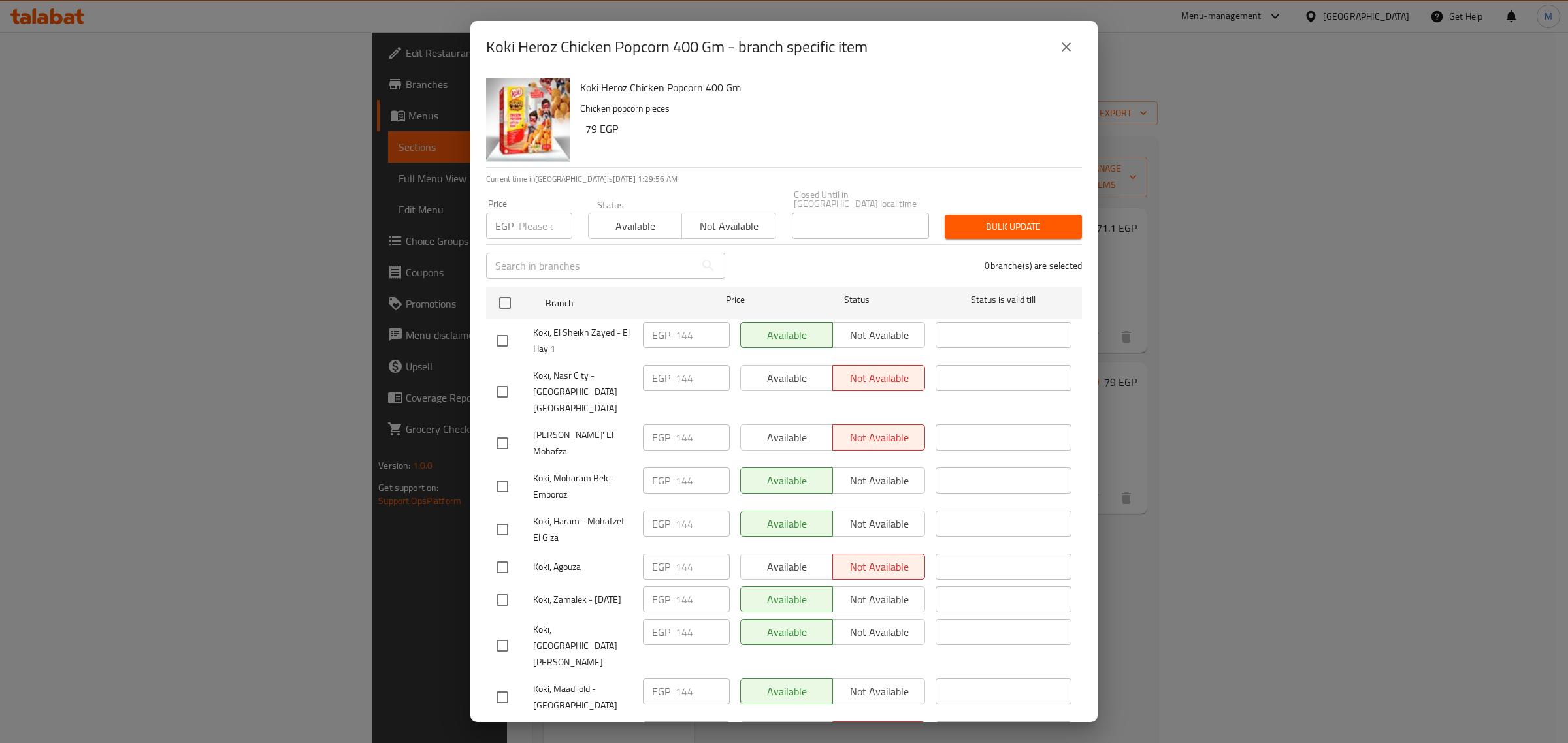
drag, startPoint x: 1069, startPoint y: 46, endPoint x: 1078, endPoint y: 71, distance: 26.6
click at [1068, 46] on icon "close" at bounding box center [1066, 47] width 16 height 16
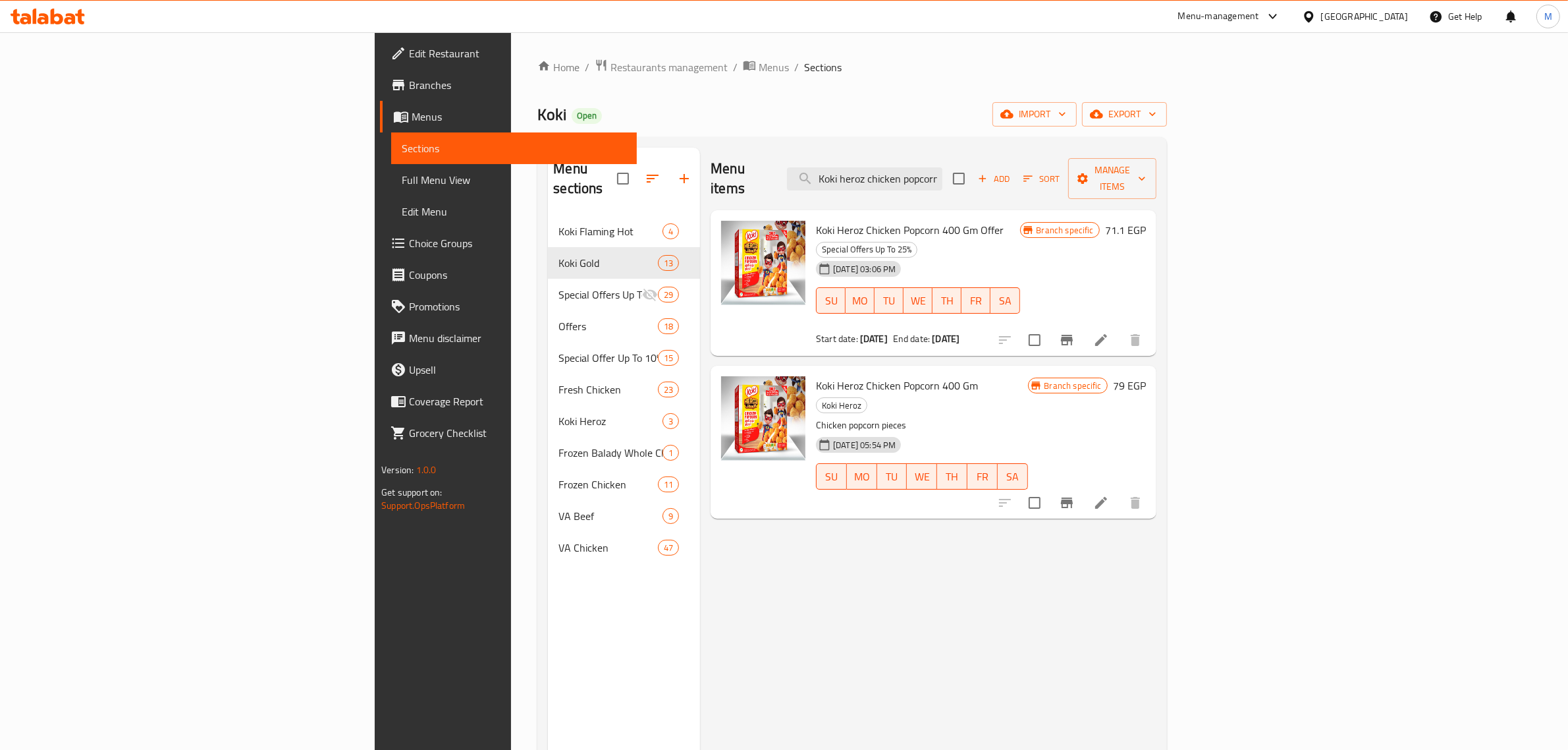
click at [1146, 376] on h6 "79 EGP" at bounding box center [1129, 385] width 33 height 18
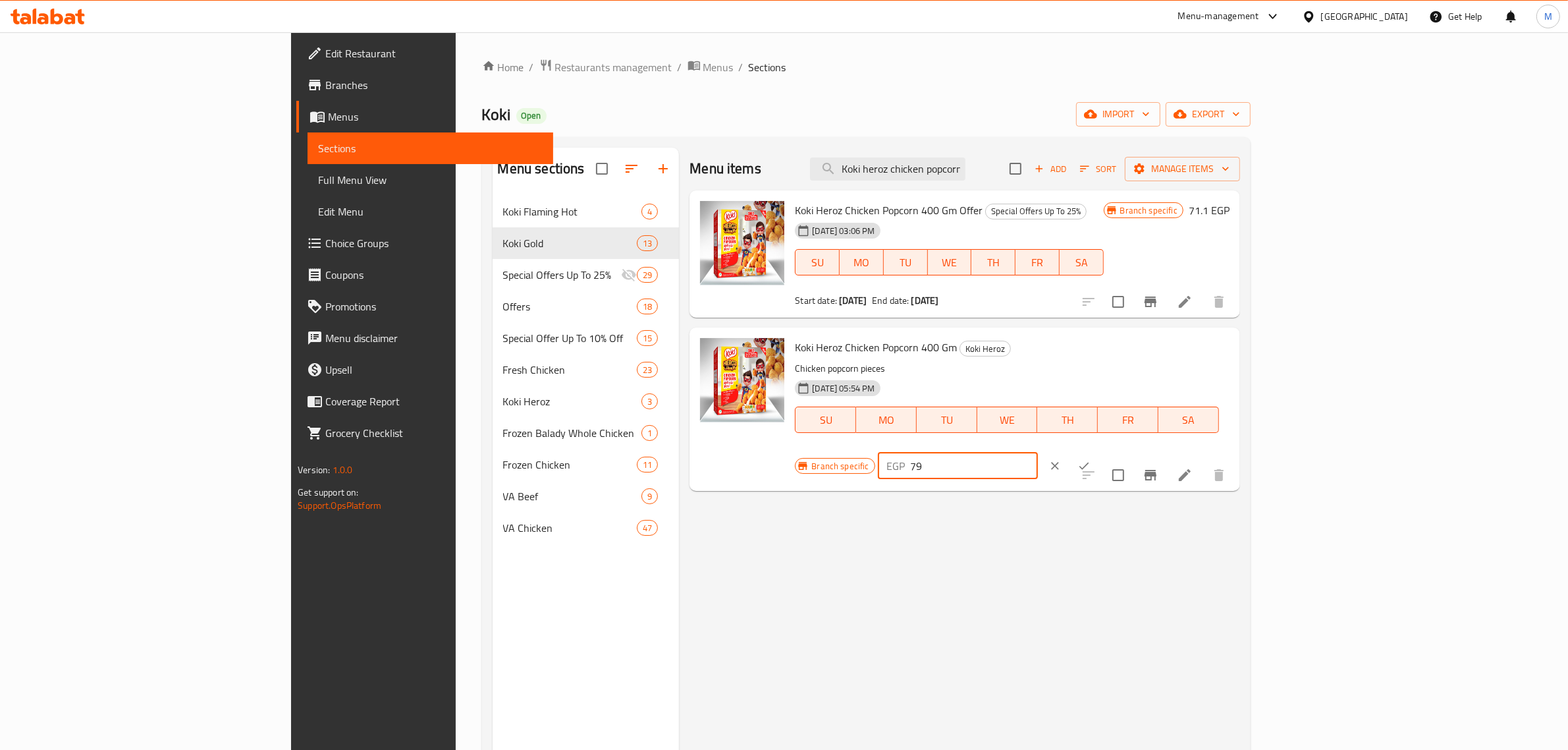
click at [1038, 453] on input "79" at bounding box center [974, 466] width 127 height 26
paste input "144"
click at [1099, 451] on button "ok" at bounding box center [1084, 465] width 29 height 29
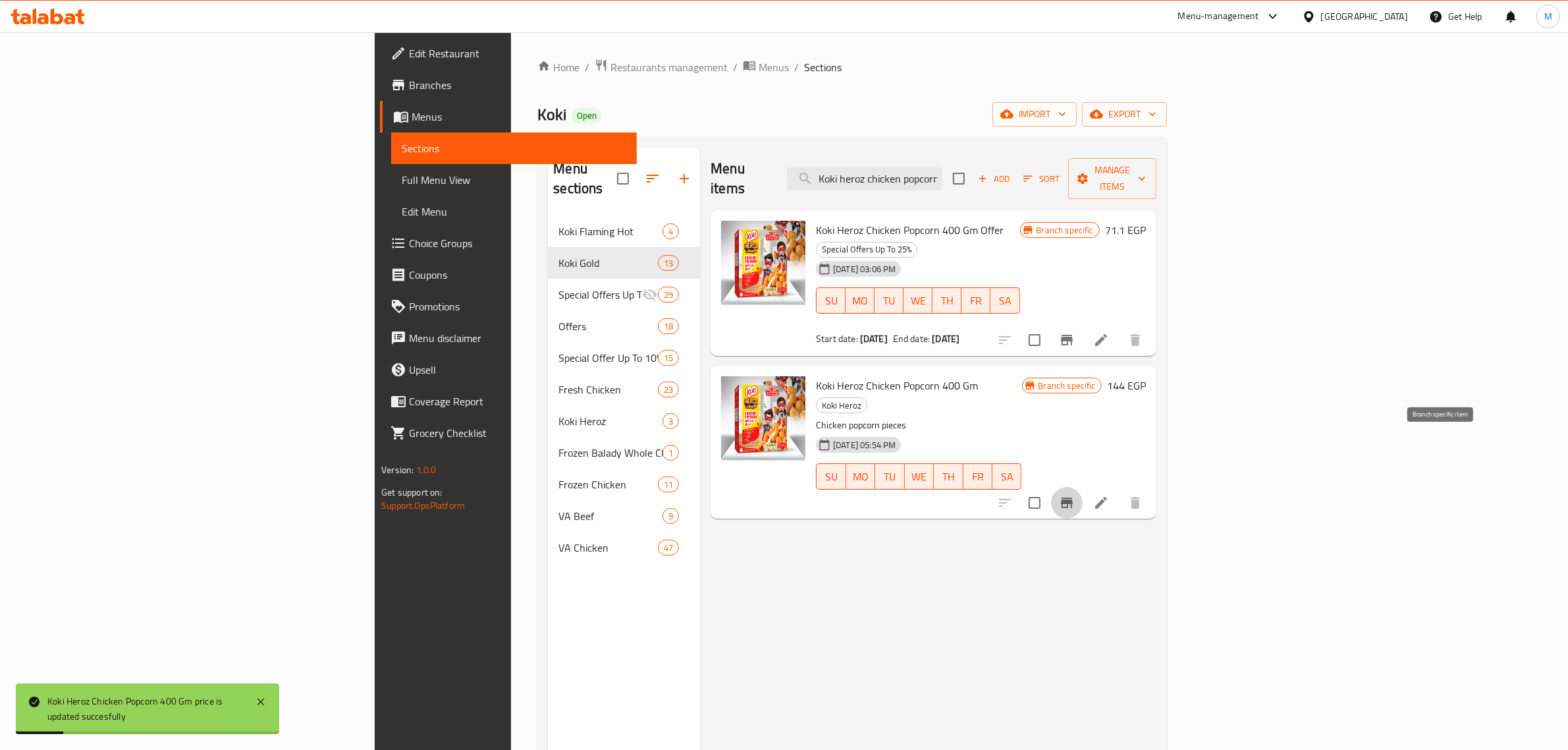
click at [1075, 495] on icon "Branch-specific-item" at bounding box center [1067, 503] width 16 height 16
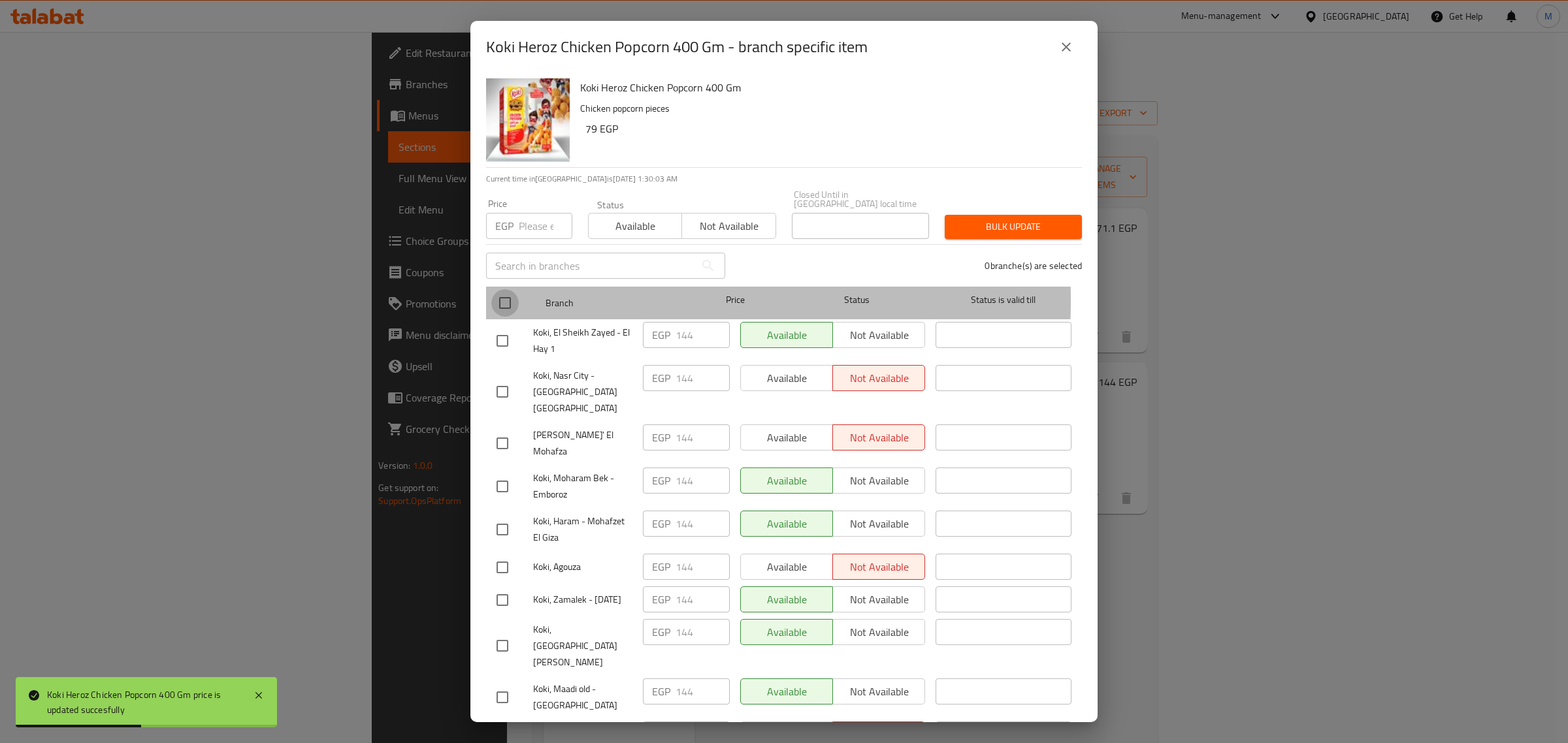
click at [510, 290] on input "checkbox" at bounding box center [505, 302] width 27 height 27
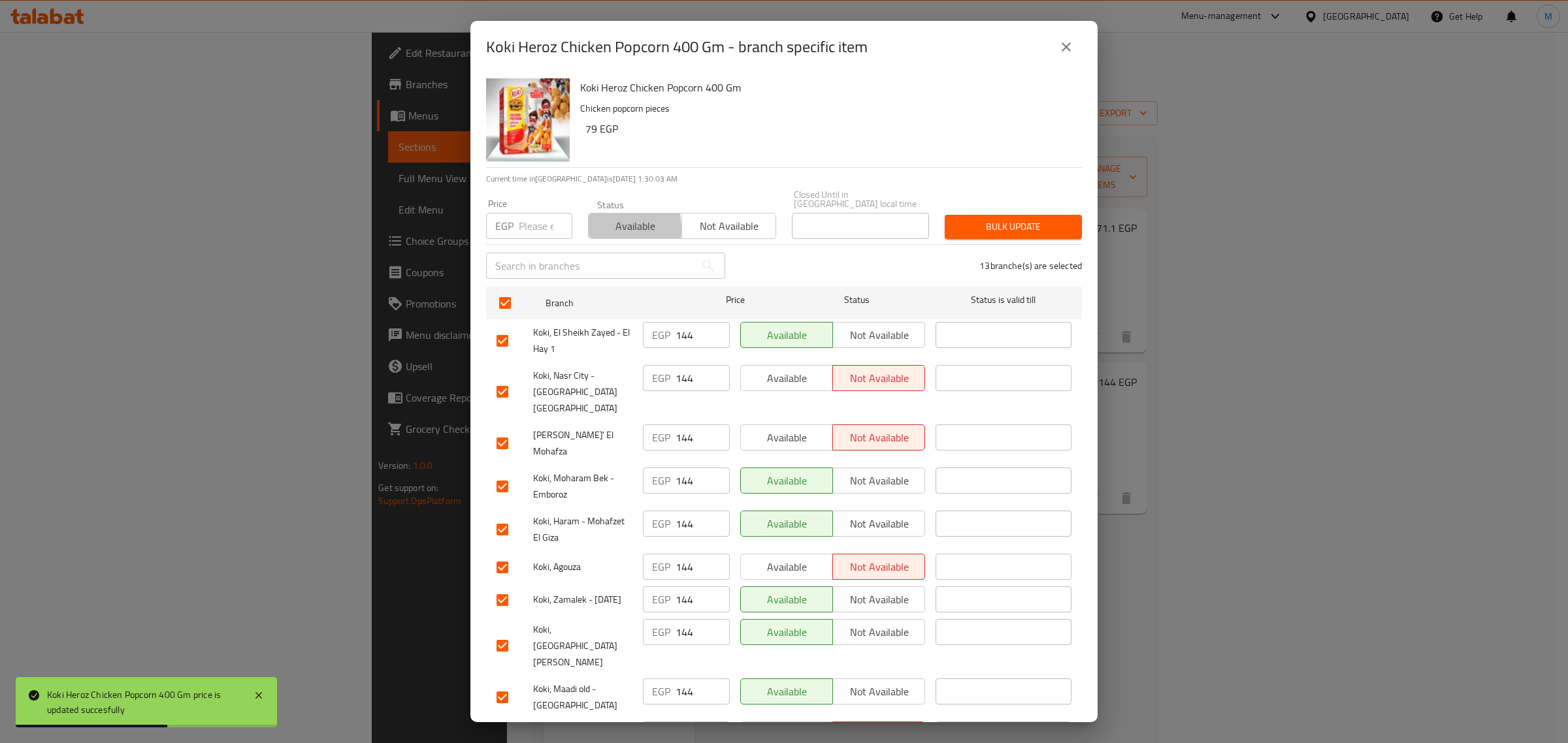
click at [601, 219] on span "Available" at bounding box center [635, 226] width 83 height 19
click at [958, 219] on span "Bulk update" at bounding box center [1013, 226] width 116 height 17
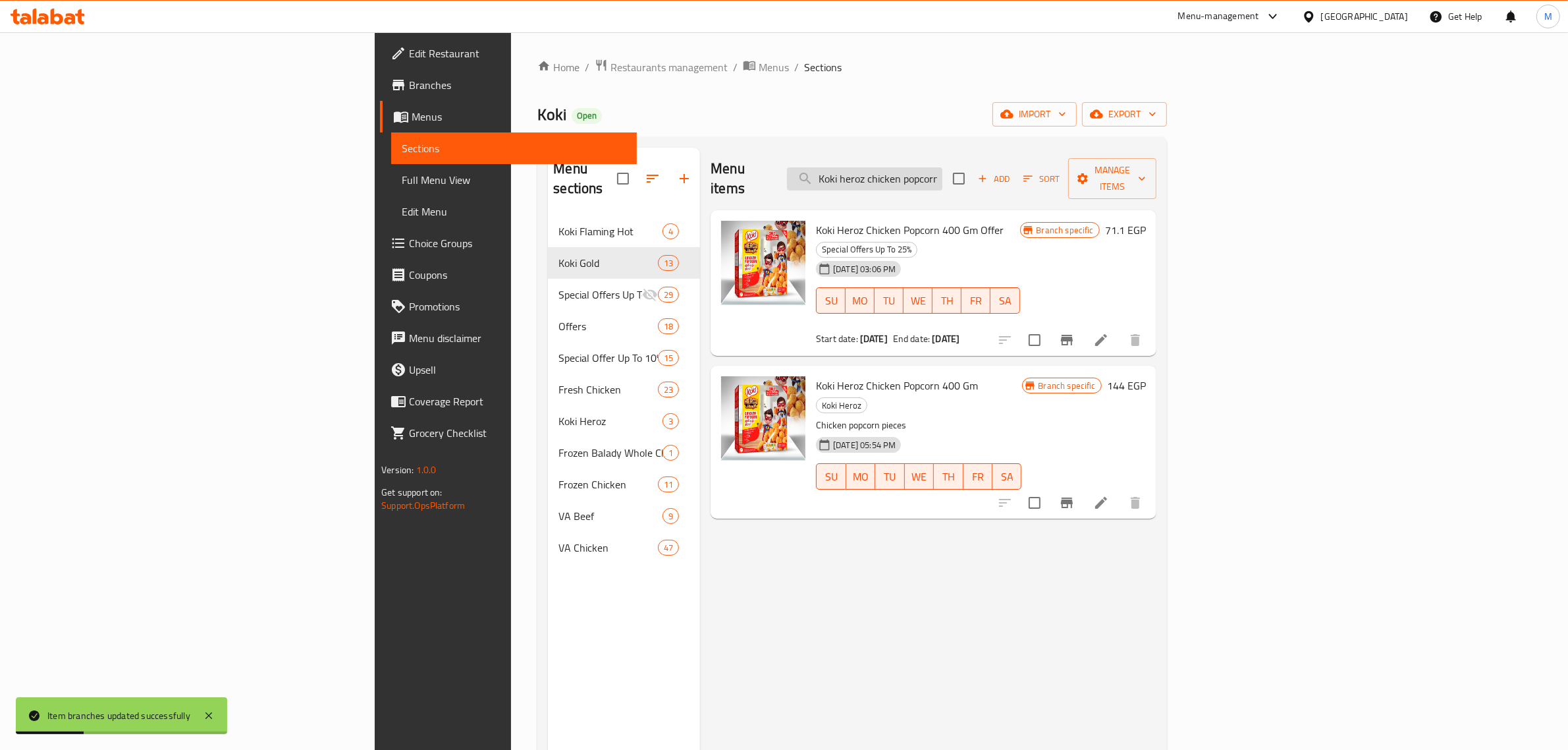
click at [942, 169] on input "Koki heroz chicken popcorn 400 gm" at bounding box center [865, 178] width 156 height 23
paste input "Happy chicken Nuggets 400 gm"
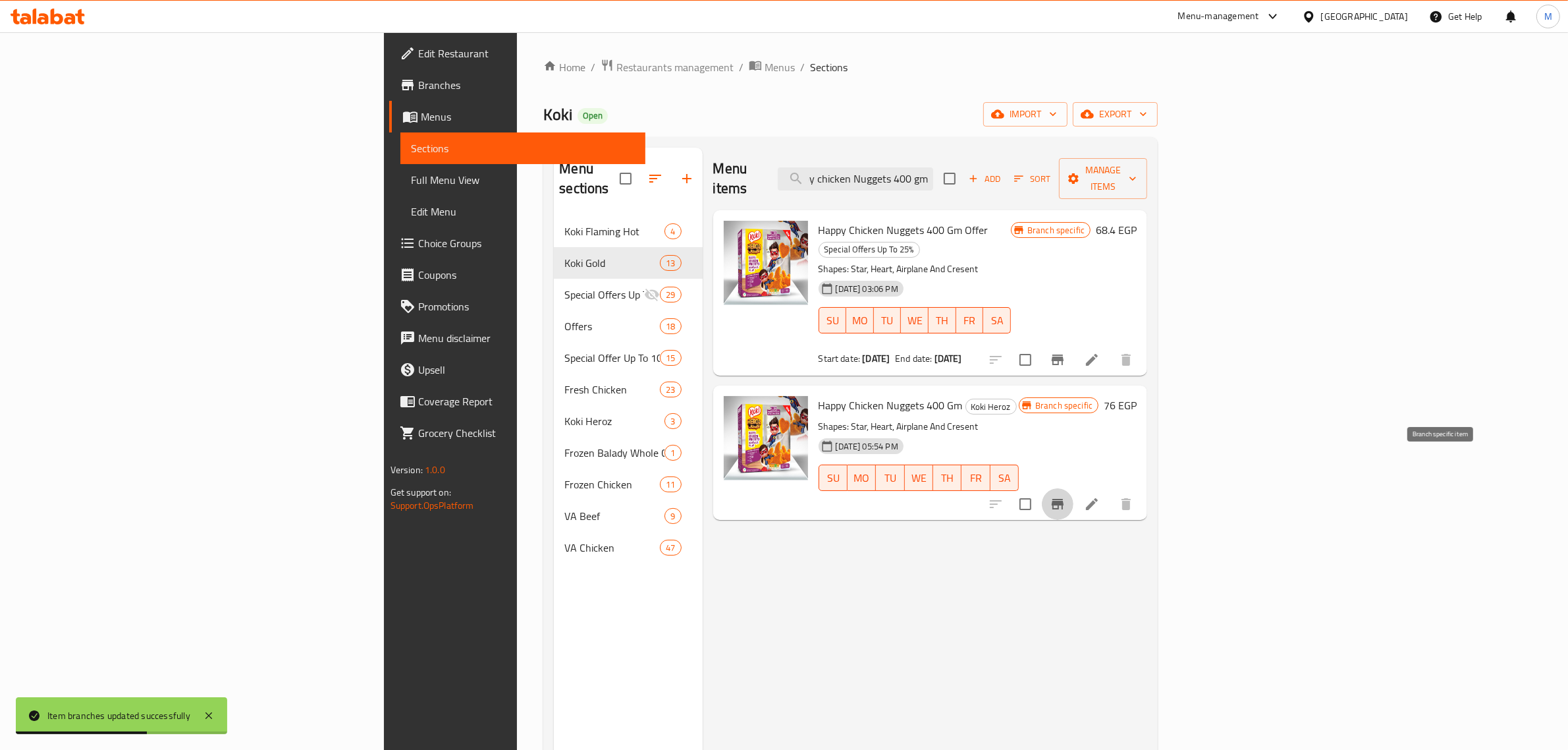
click at [1074, 488] on button "Branch-specific-item" at bounding box center [1058, 504] width 32 height 32
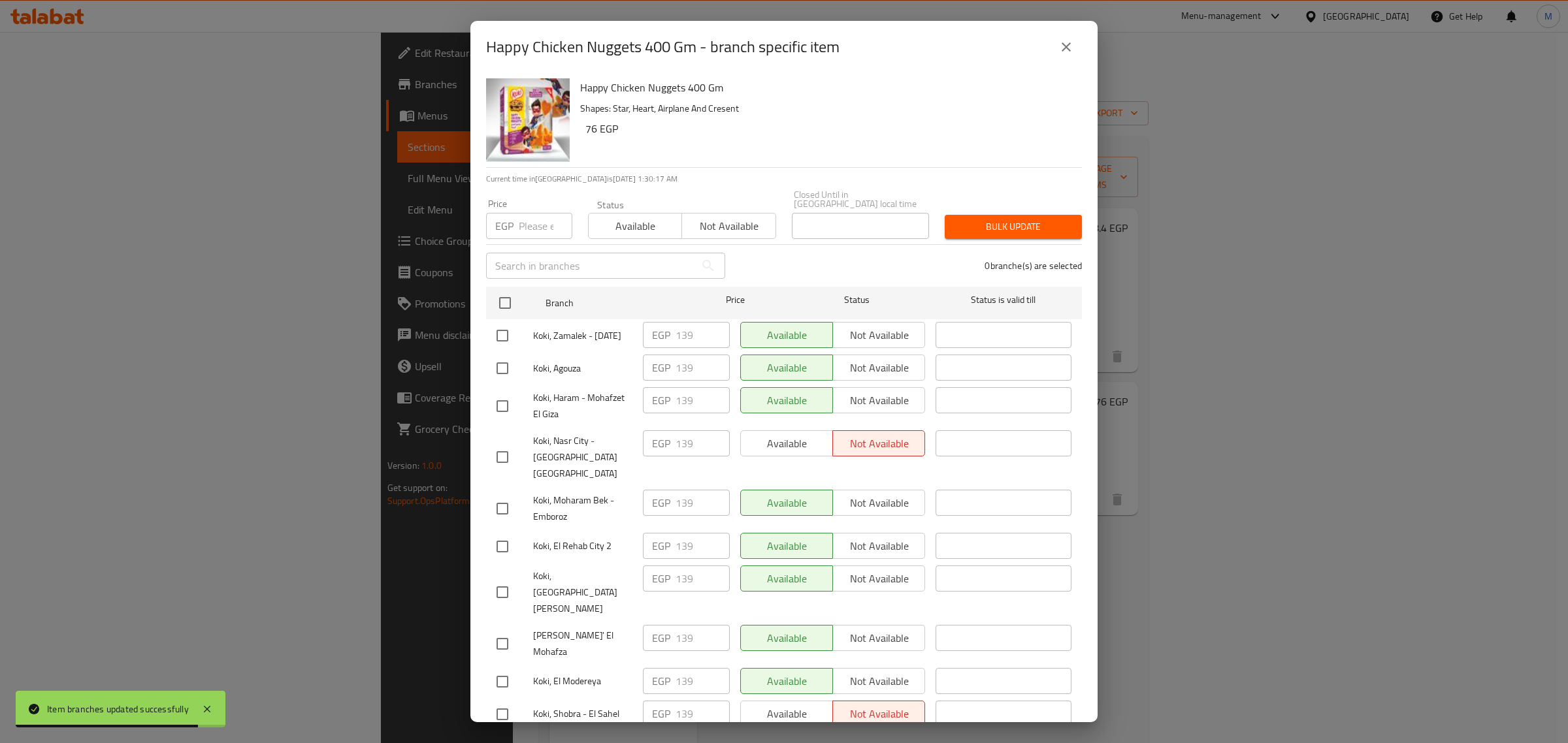
click at [1060, 51] on icon "close" at bounding box center [1066, 47] width 16 height 16
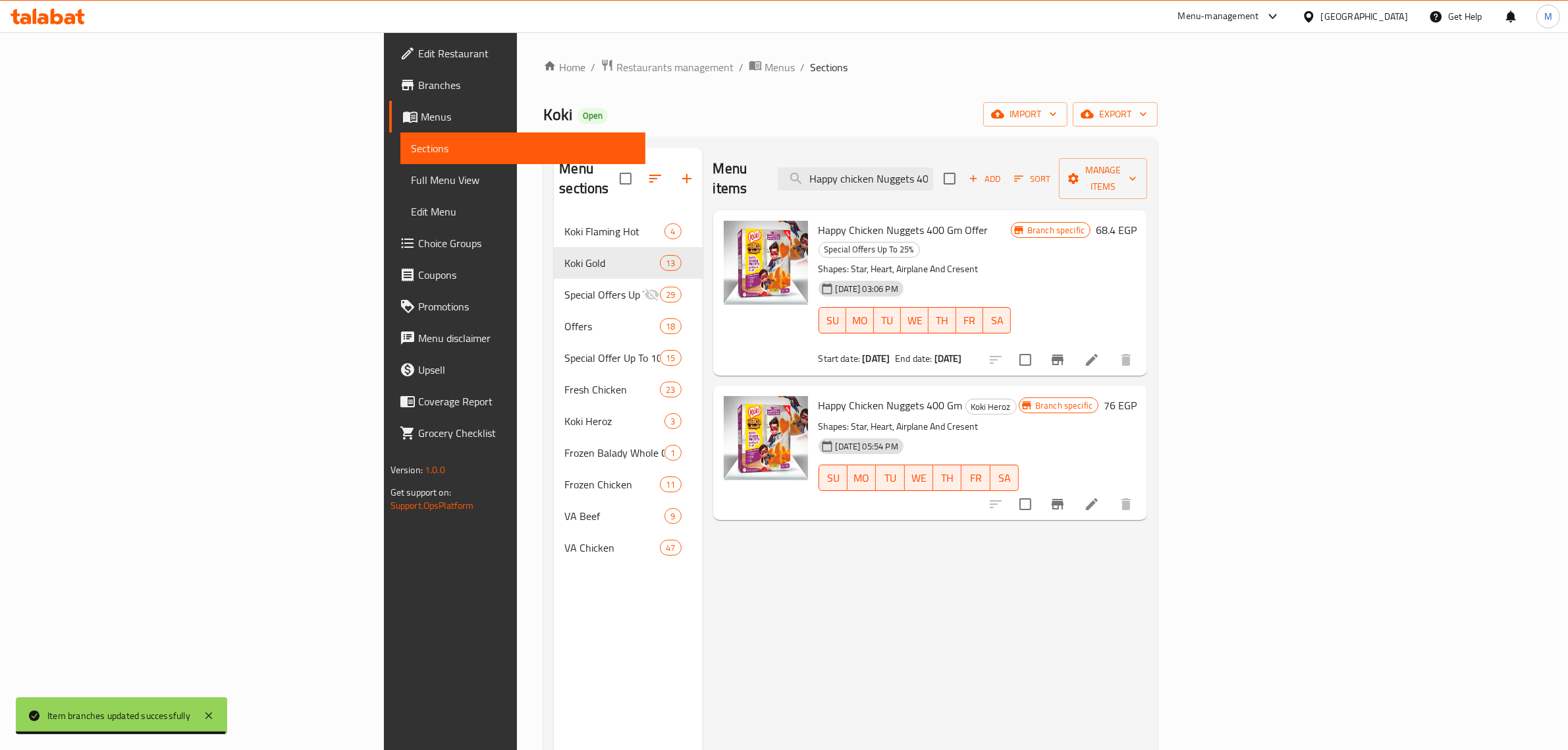
click at [1136, 396] on h6 "76 EGP" at bounding box center [1120, 404] width 33 height 18
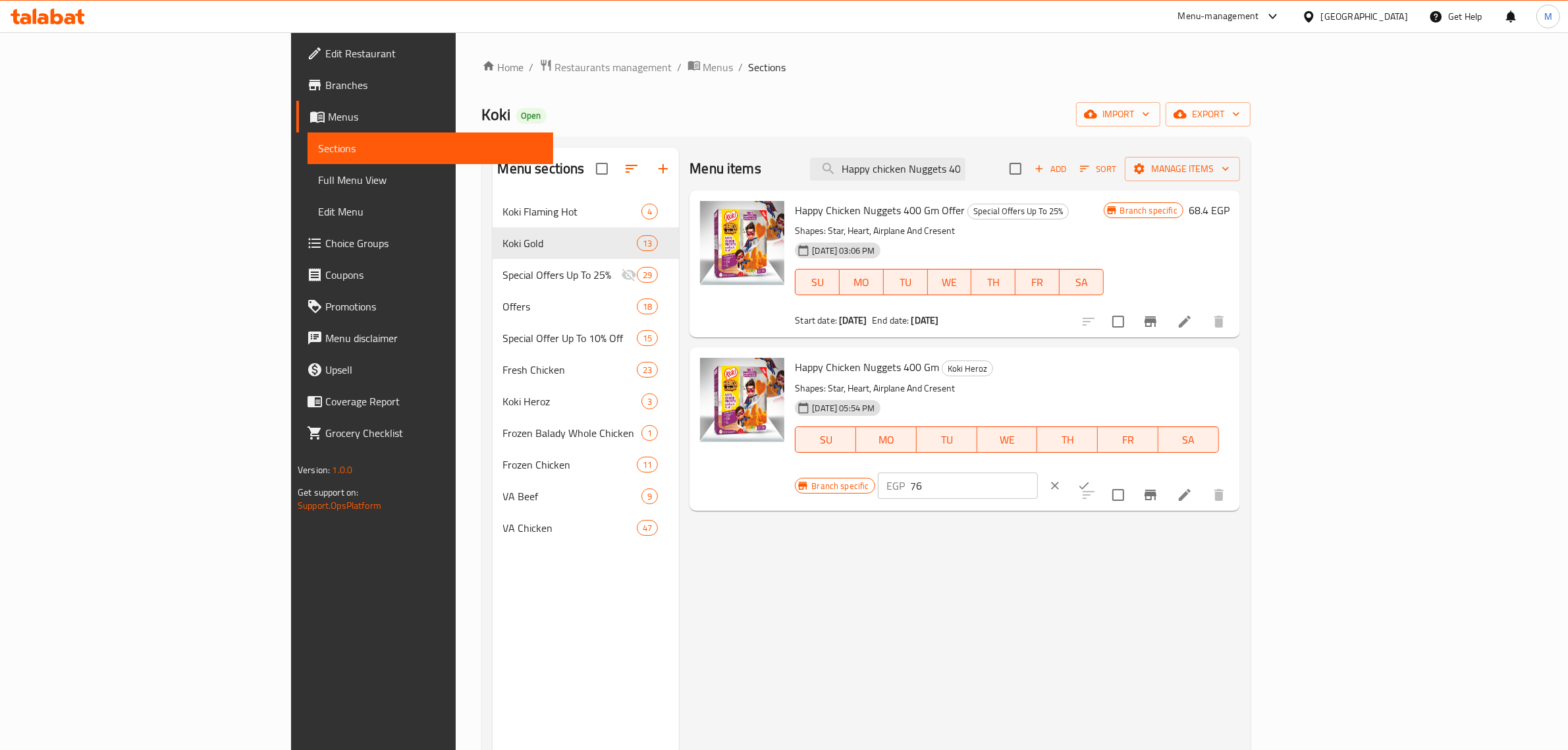
click at [1038, 472] on input "76" at bounding box center [974, 485] width 127 height 26
paste input "139"
click at [1091, 479] on icon "ok" at bounding box center [1084, 485] width 13 height 13
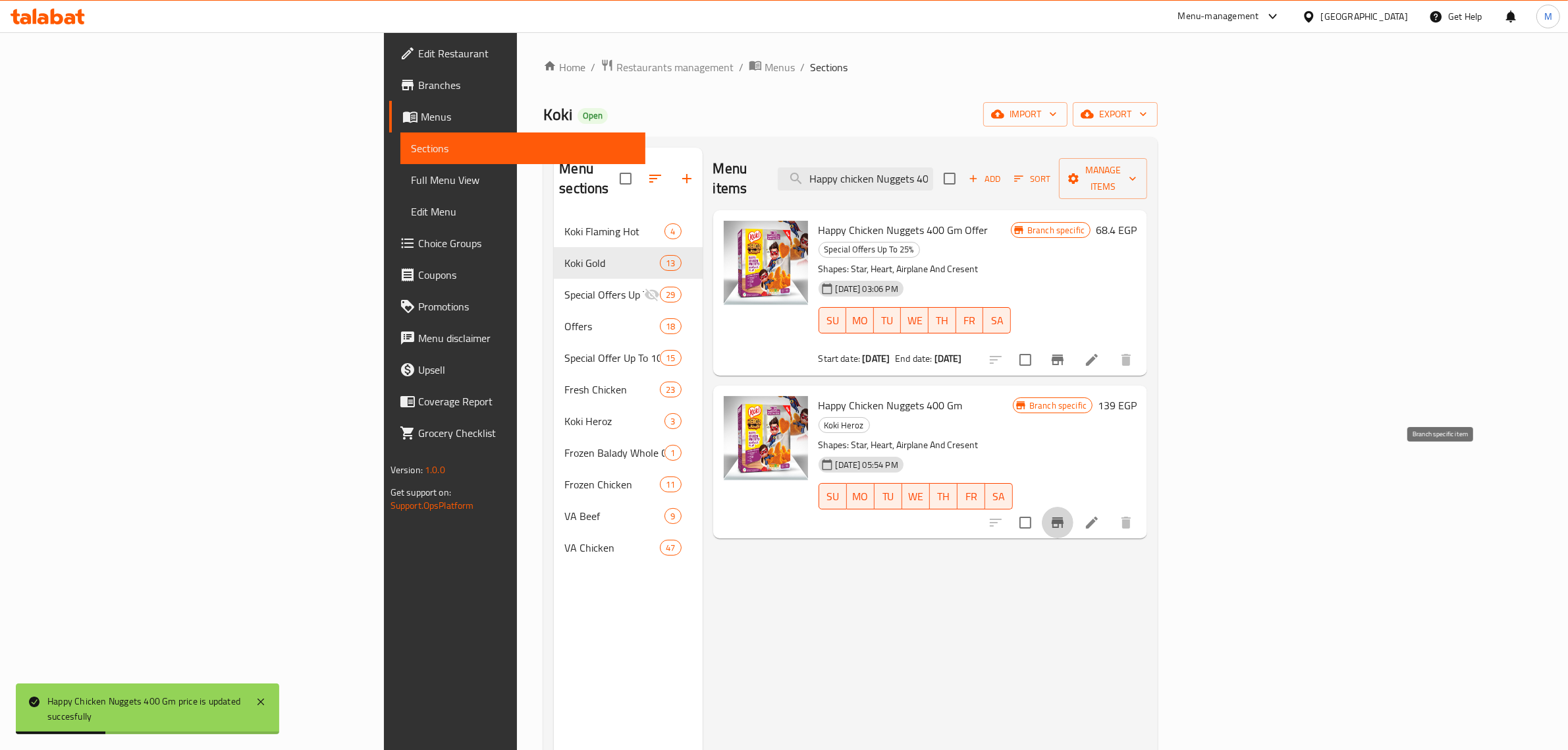
click at [1063, 517] on icon "Branch-specific-item" at bounding box center [1057, 522] width 11 height 11
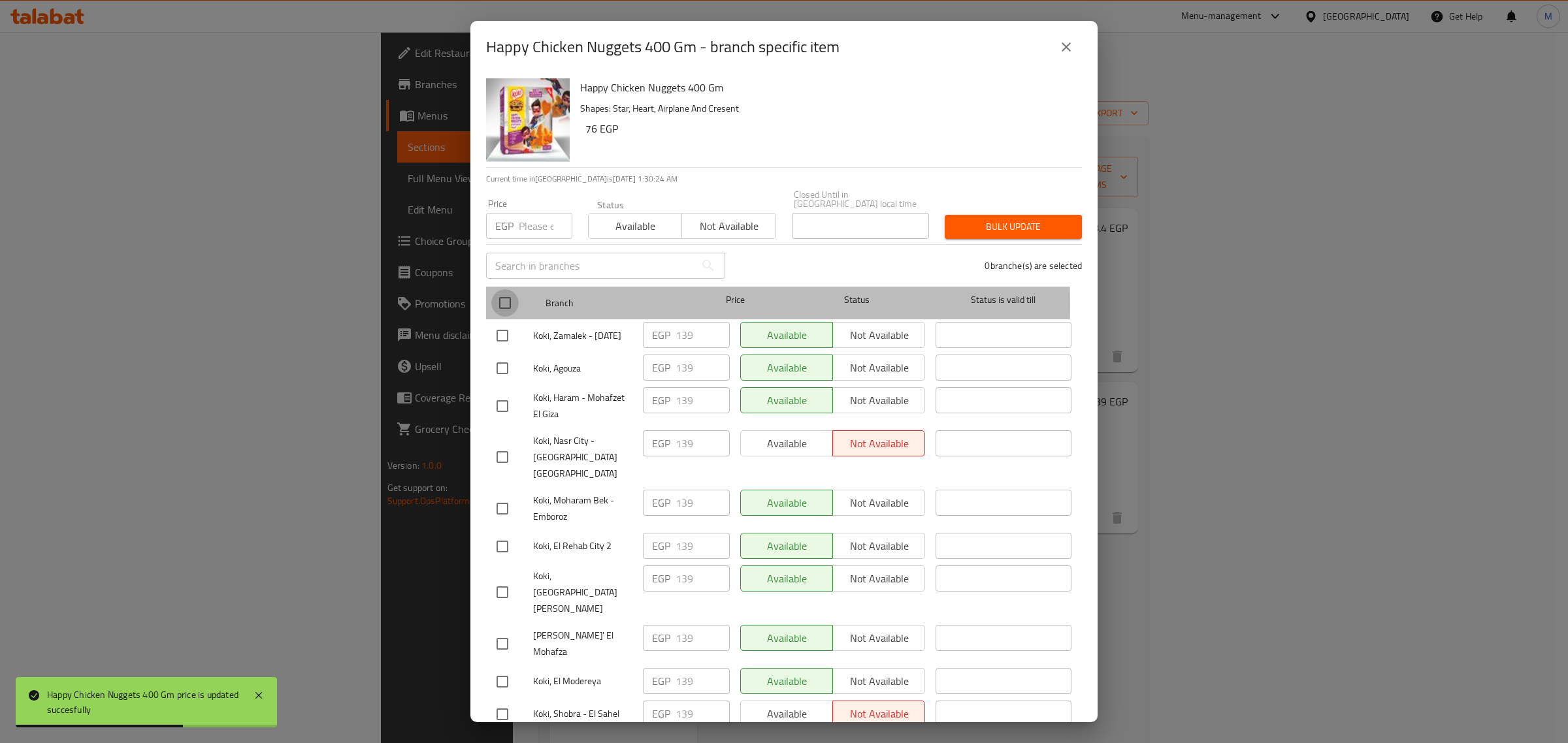
click at [497, 294] on input "checkbox" at bounding box center [505, 302] width 27 height 27
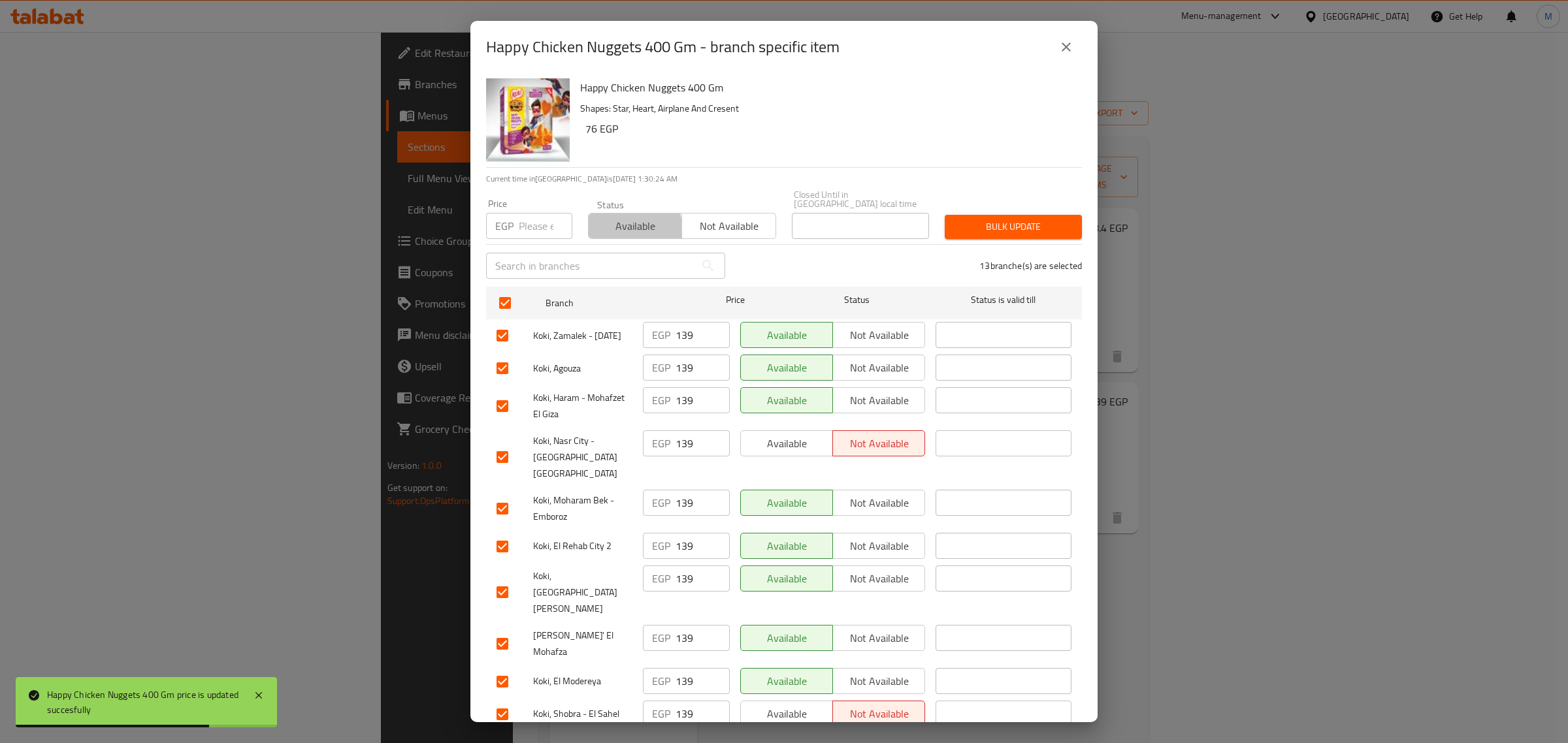
click at [606, 220] on span "Available" at bounding box center [635, 226] width 83 height 19
click at [965, 220] on span "Bulk update" at bounding box center [1013, 226] width 116 height 17
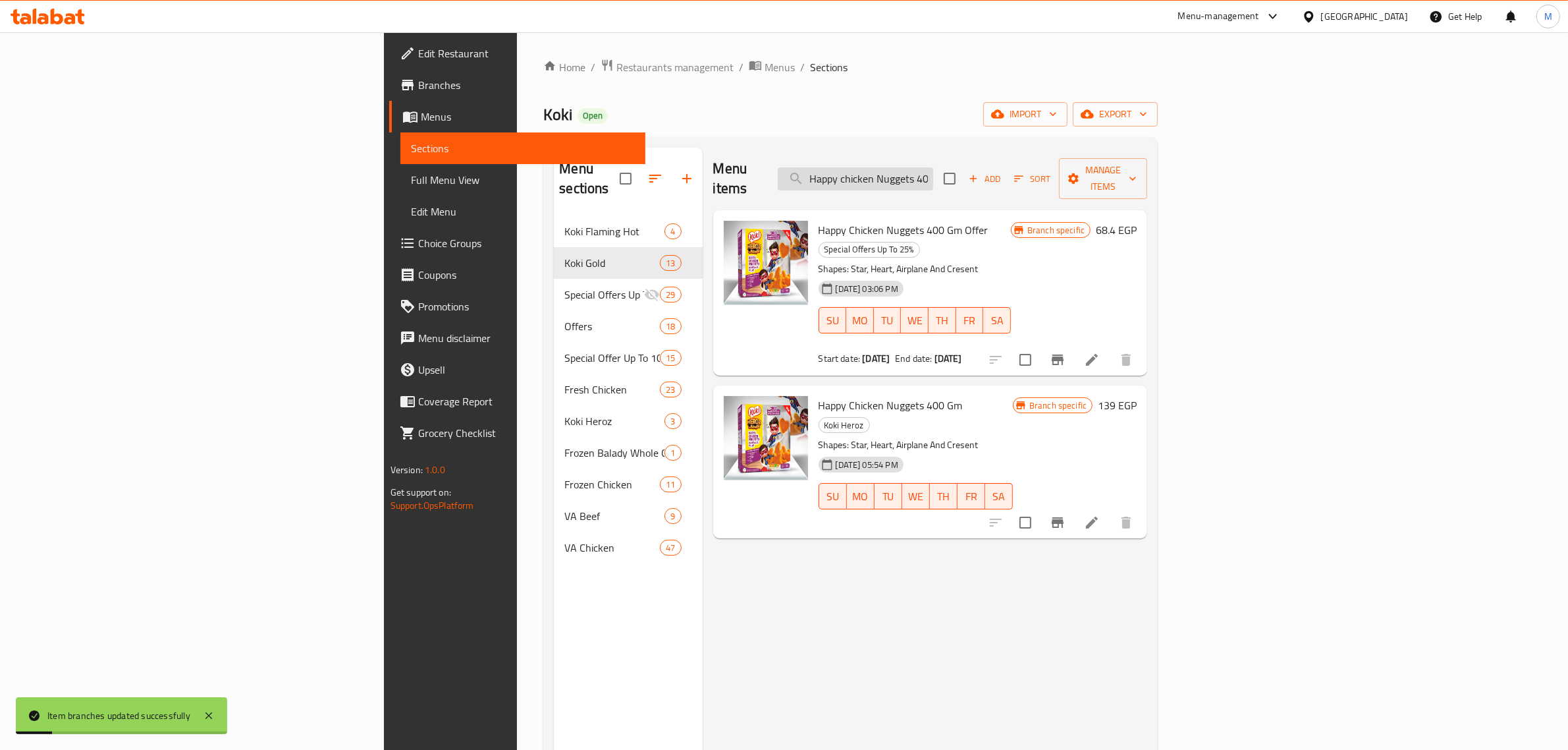
click at [933, 168] on input "Happy chicken Nuggets 400 gm" at bounding box center [855, 178] width 156 height 23
paste input "Koki heroz chicken cheese nuggets 400 gm"
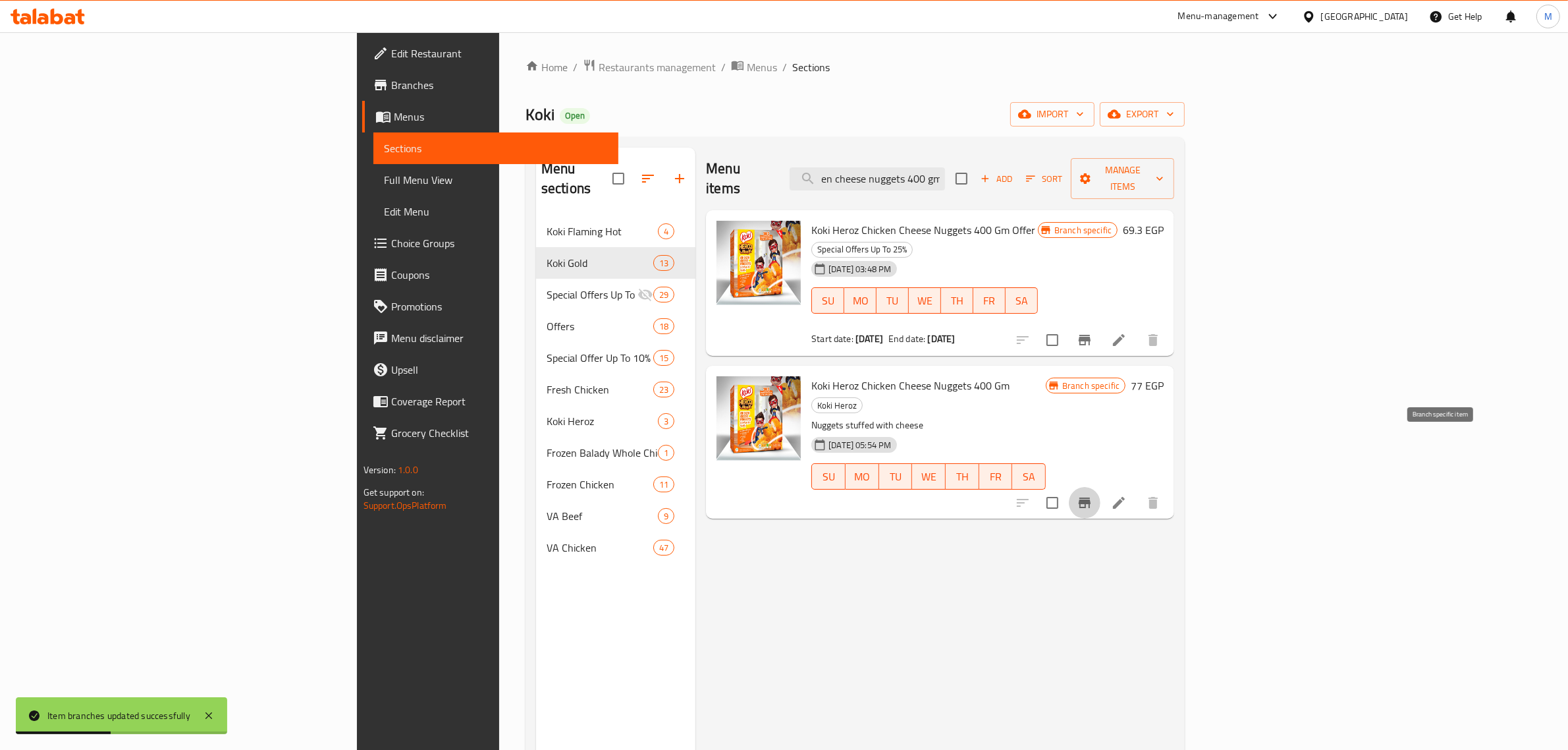
click at [1093, 495] on icon "Branch-specific-item" at bounding box center [1085, 503] width 16 height 16
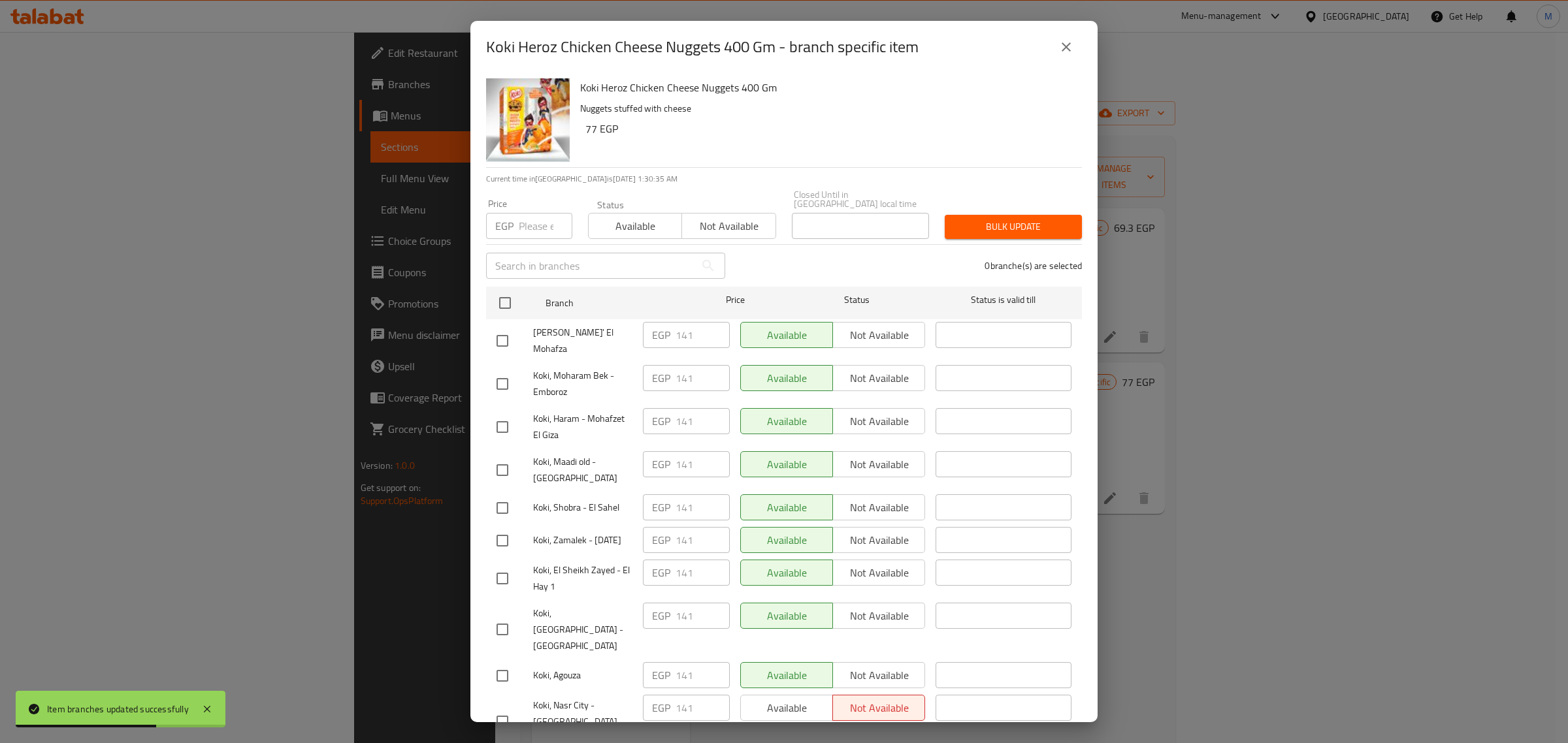
click at [1078, 49] on button "close" at bounding box center [1066, 47] width 31 height 31
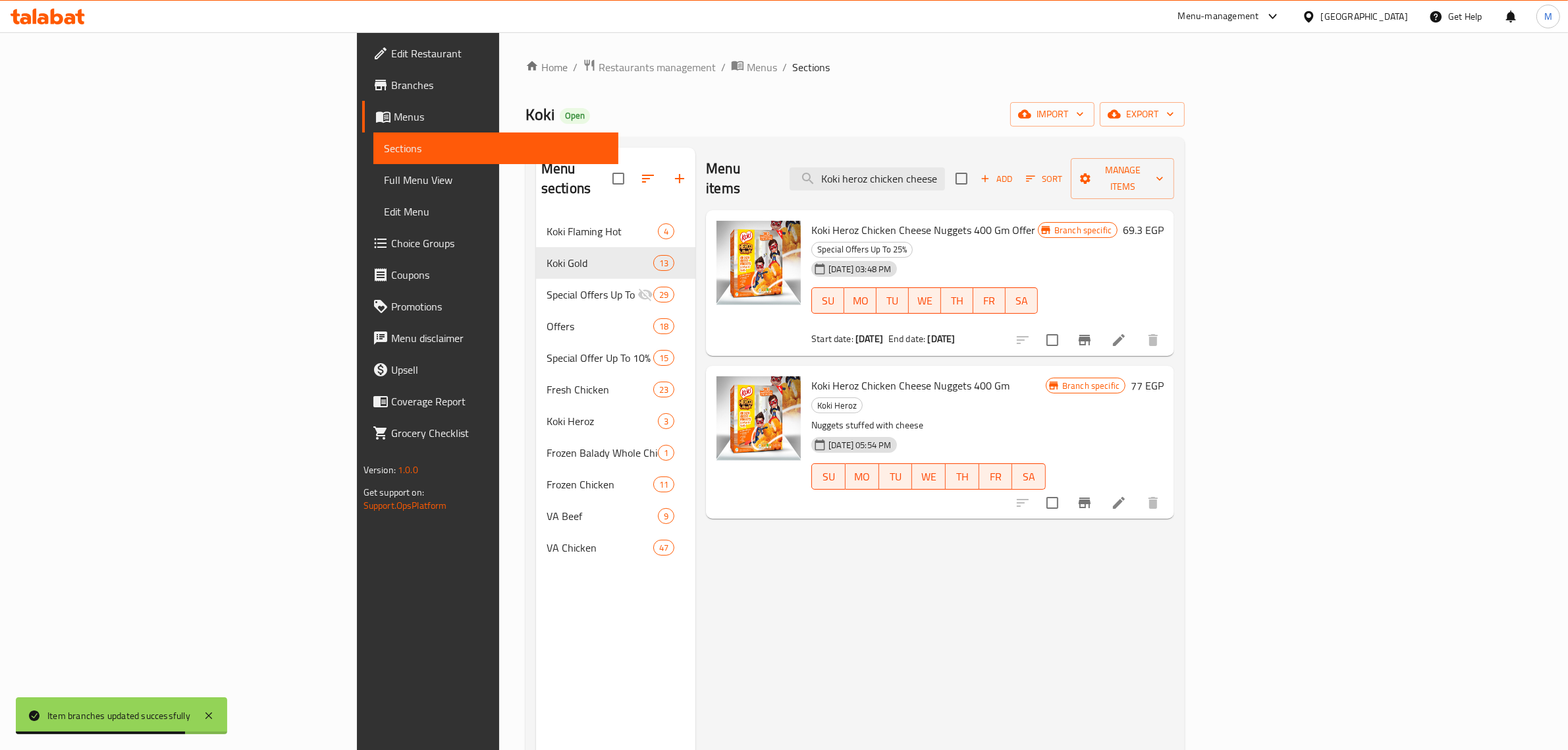
click at [1164, 376] on h6 "77 EGP" at bounding box center [1147, 385] width 33 height 18
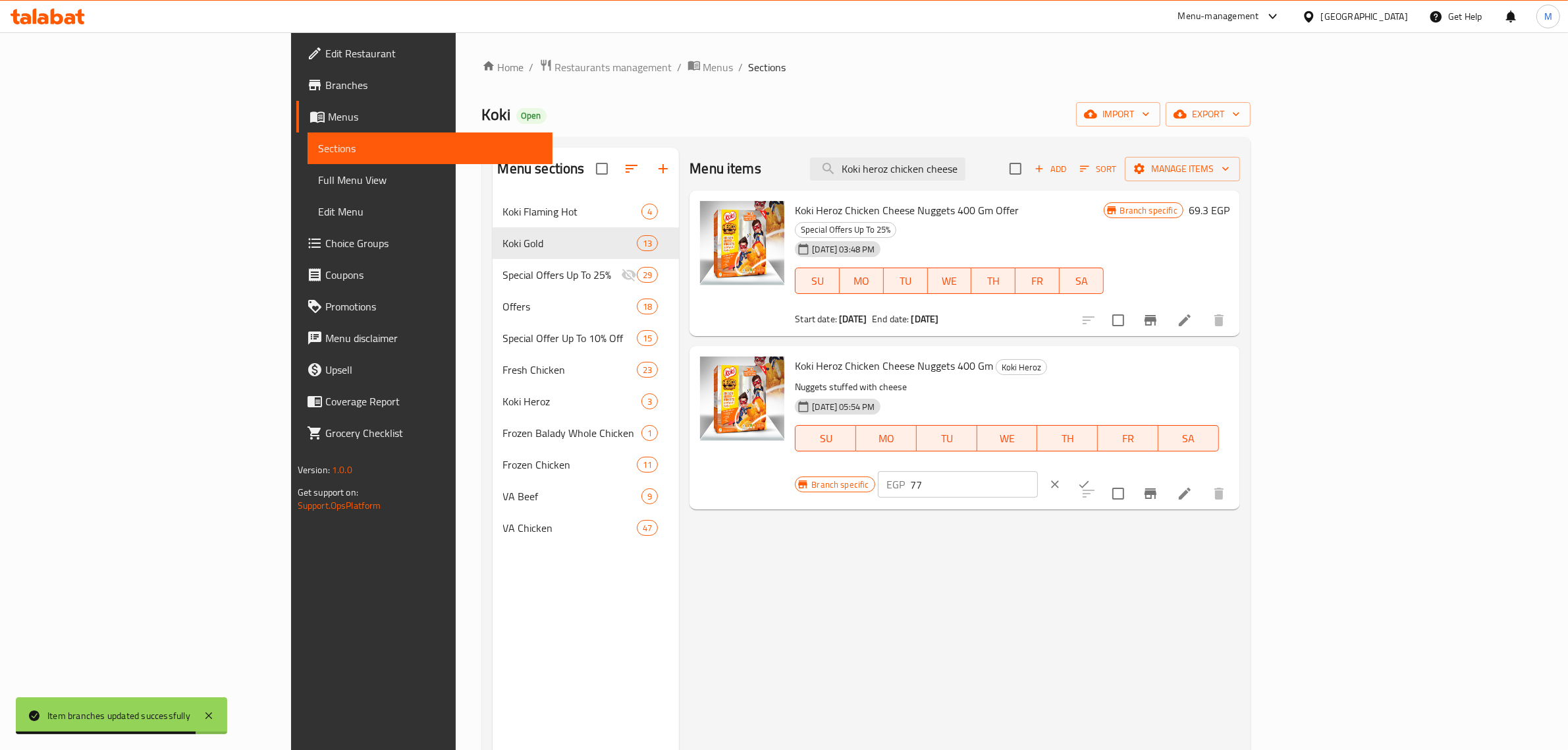
click at [1038, 471] on input "77" at bounding box center [974, 484] width 127 height 26
paste input "141"
click at [1091, 477] on icon "ok" at bounding box center [1084, 484] width 13 height 13
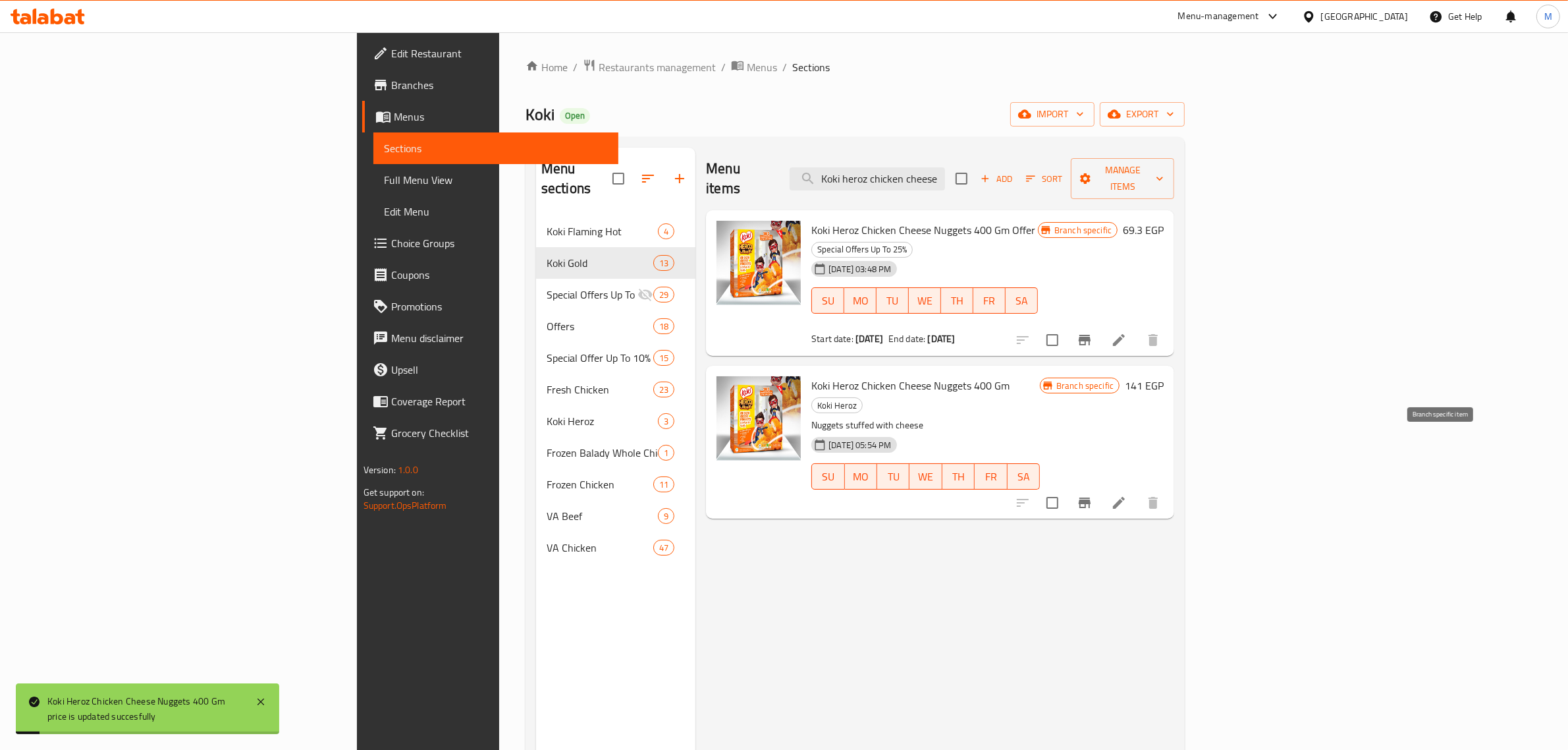
click at [1093, 495] on icon "Branch-specific-item" at bounding box center [1085, 503] width 16 height 16
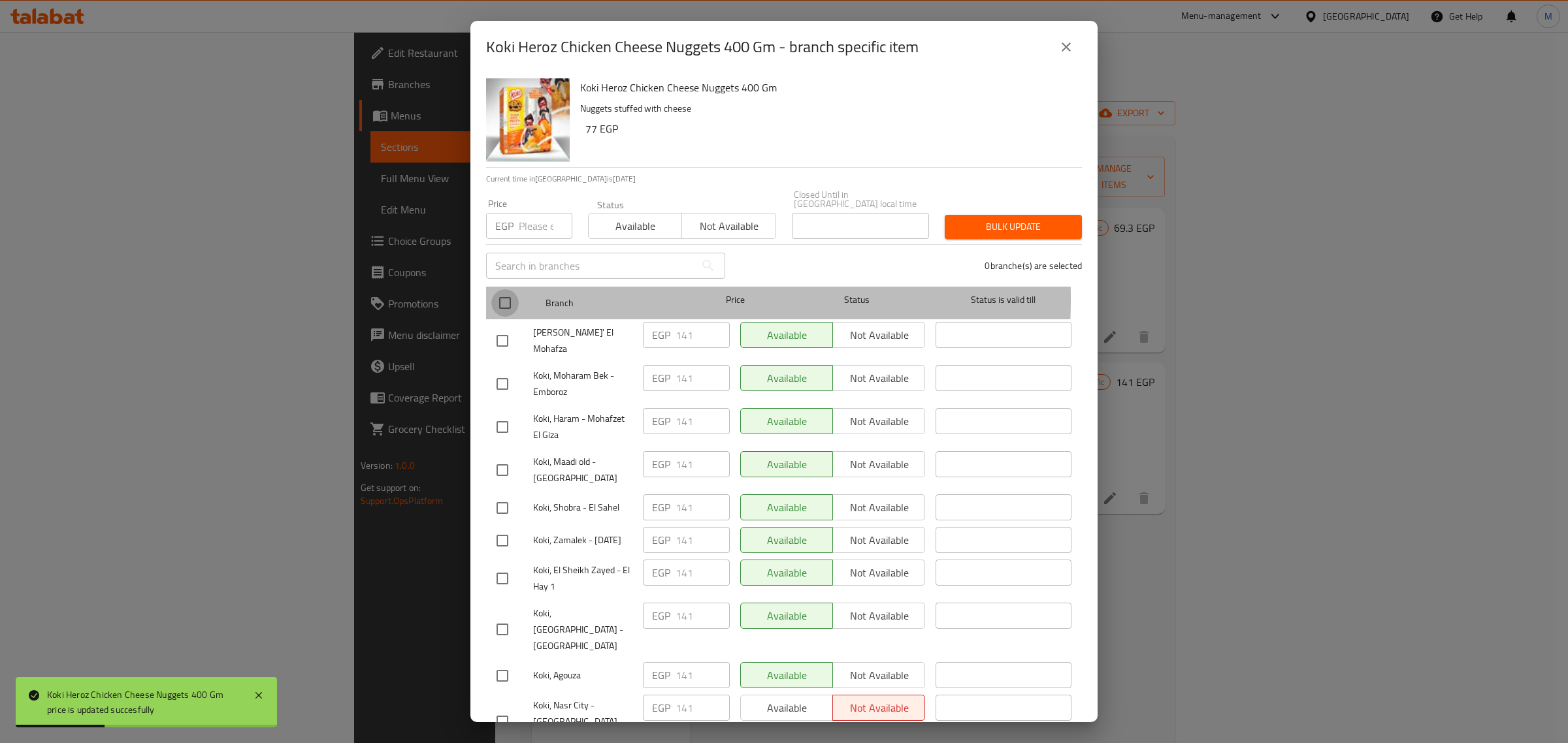
click at [503, 289] on input "checkbox" at bounding box center [505, 302] width 27 height 27
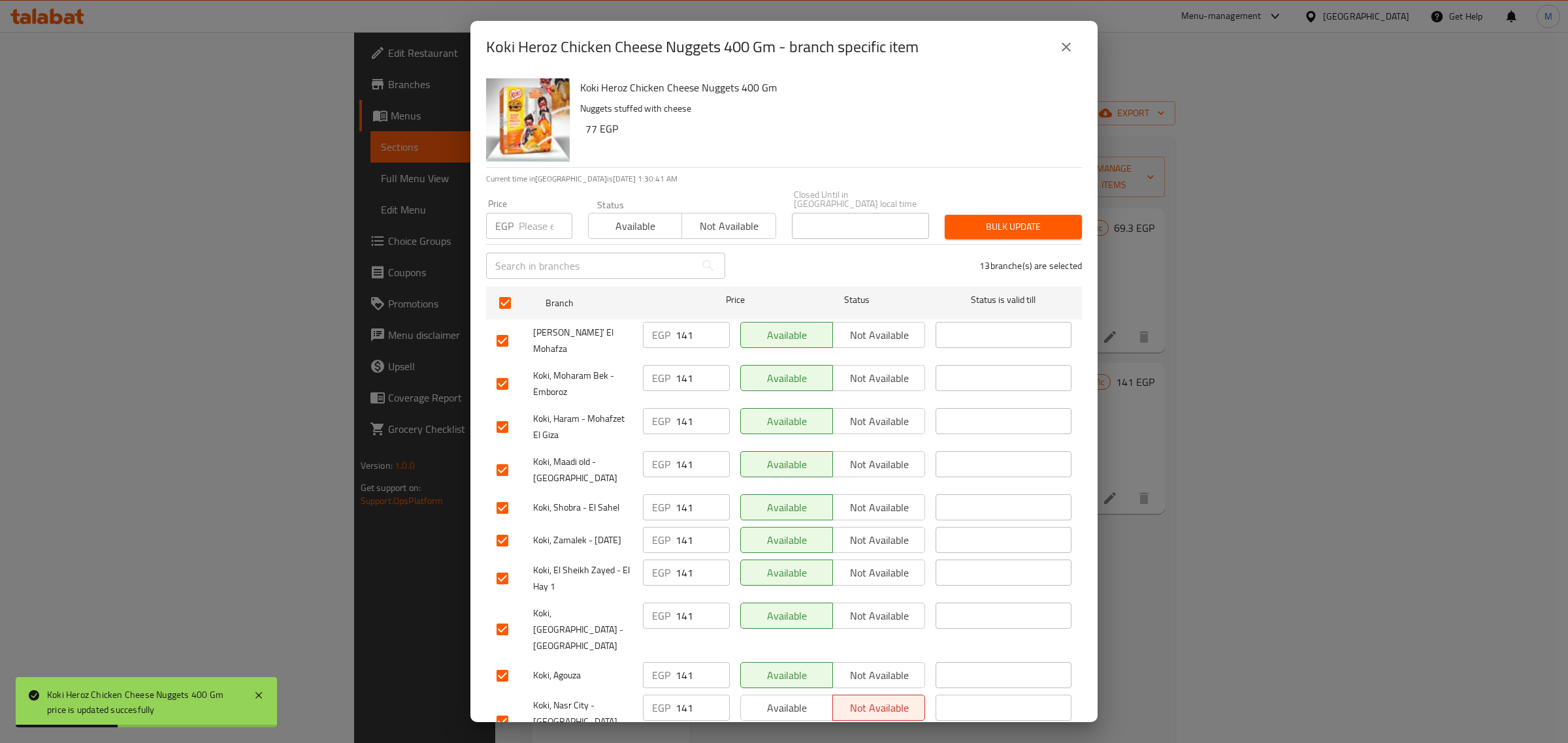
click at [606, 220] on span "Available" at bounding box center [635, 226] width 83 height 19
click at [1001, 242] on div "13 branche(s) are selected" at bounding box center [911, 266] width 356 height 47
drag, startPoint x: 1000, startPoint y: 222, endPoint x: 994, endPoint y: 226, distance: 7.2
click at [998, 220] on span "Bulk update" at bounding box center [1013, 226] width 116 height 17
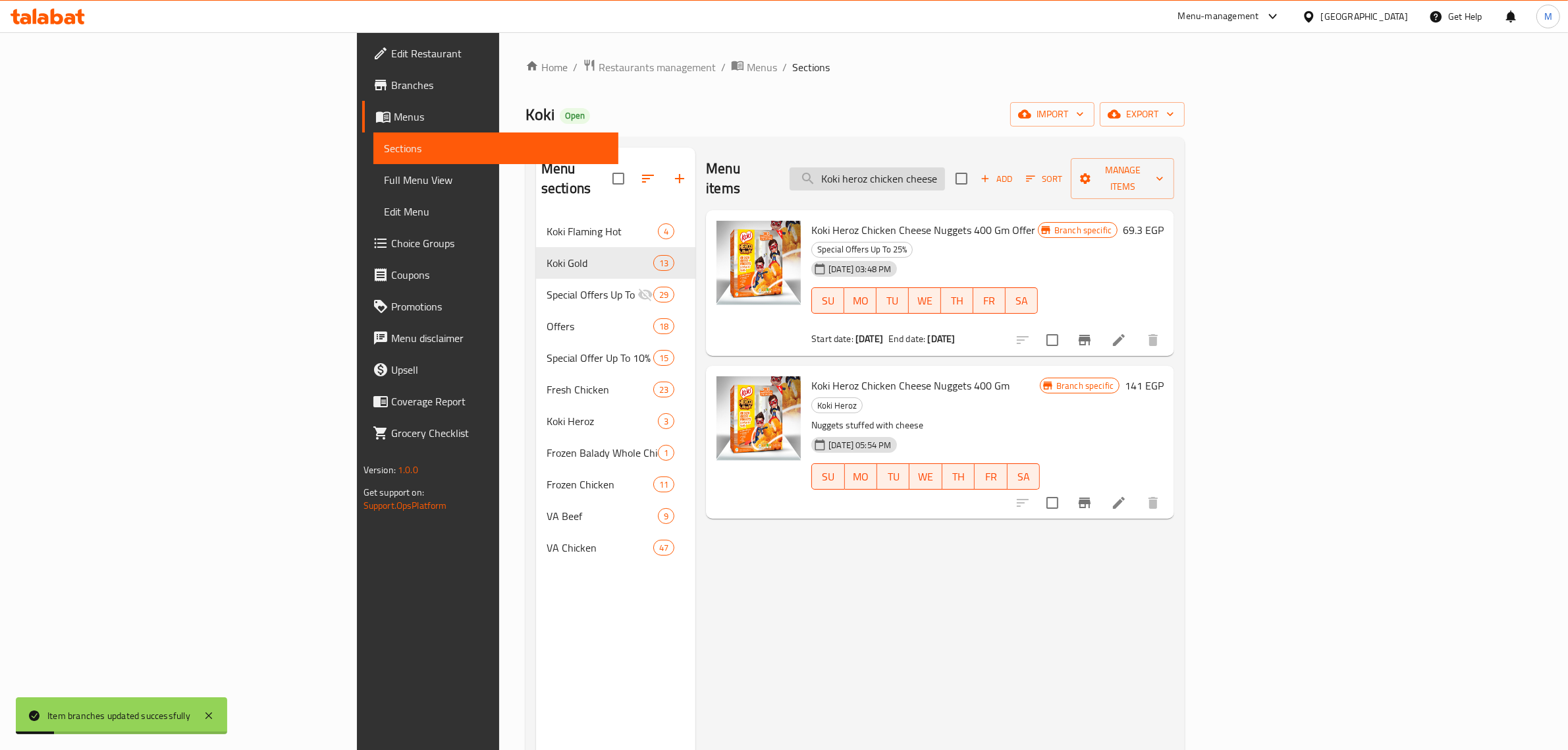
click at [945, 168] on input "Koki heroz chicken cheese nuggets 400 gm" at bounding box center [867, 178] width 156 height 23
paste input "beef hot dog 12 pieces"
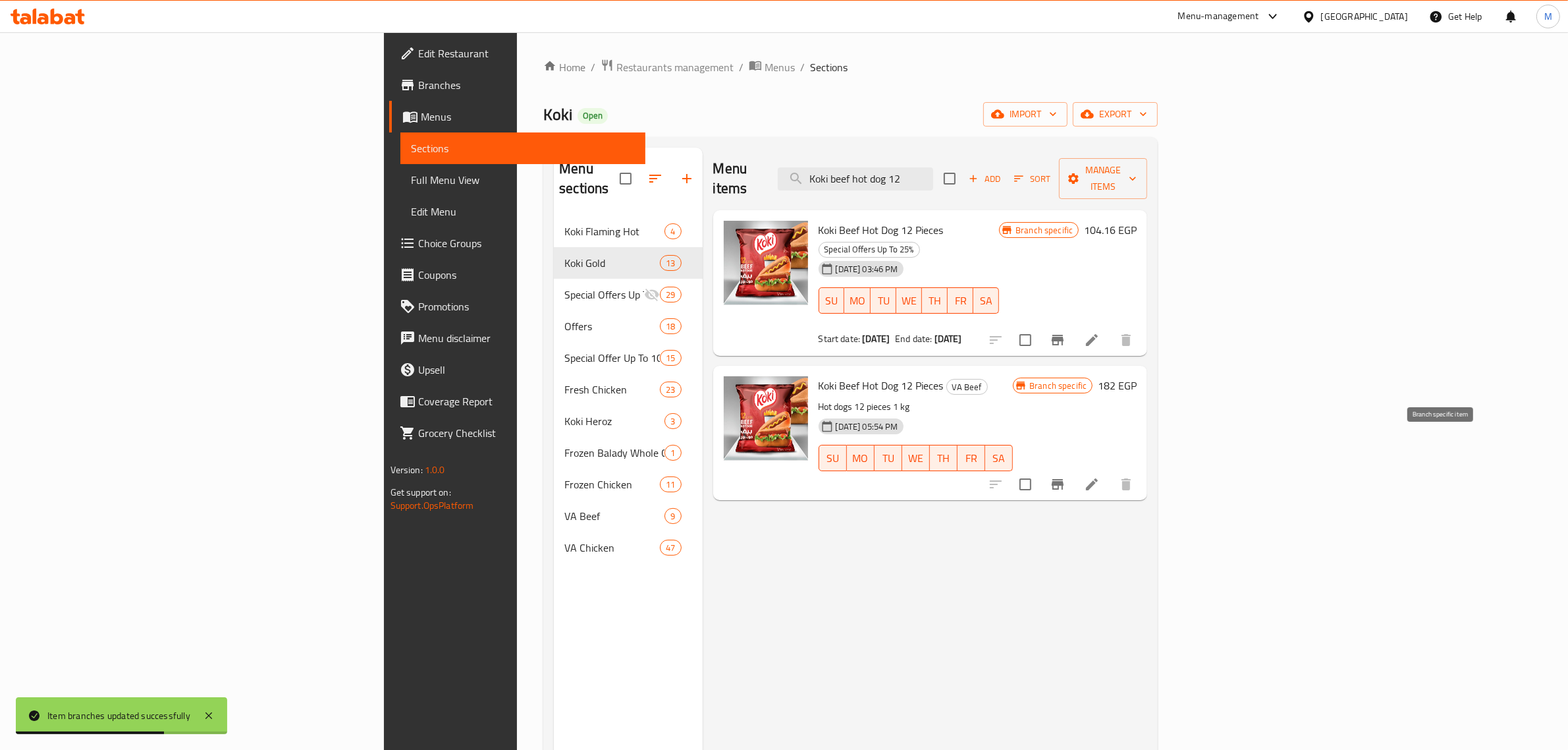
click at [1063, 479] on icon "Branch-specific-item" at bounding box center [1057, 484] width 11 height 11
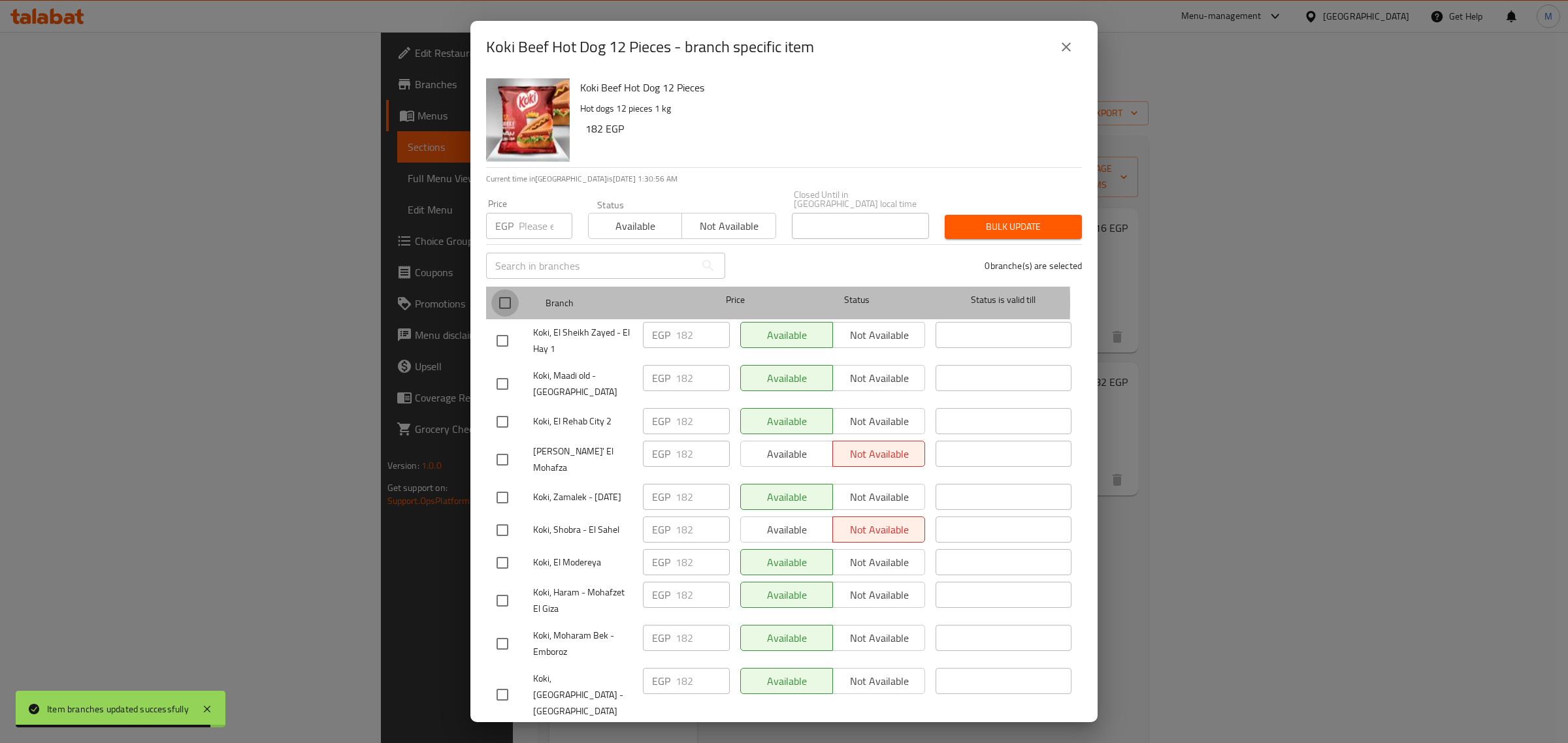
click at [510, 294] on input "checkbox" at bounding box center [505, 302] width 27 height 27
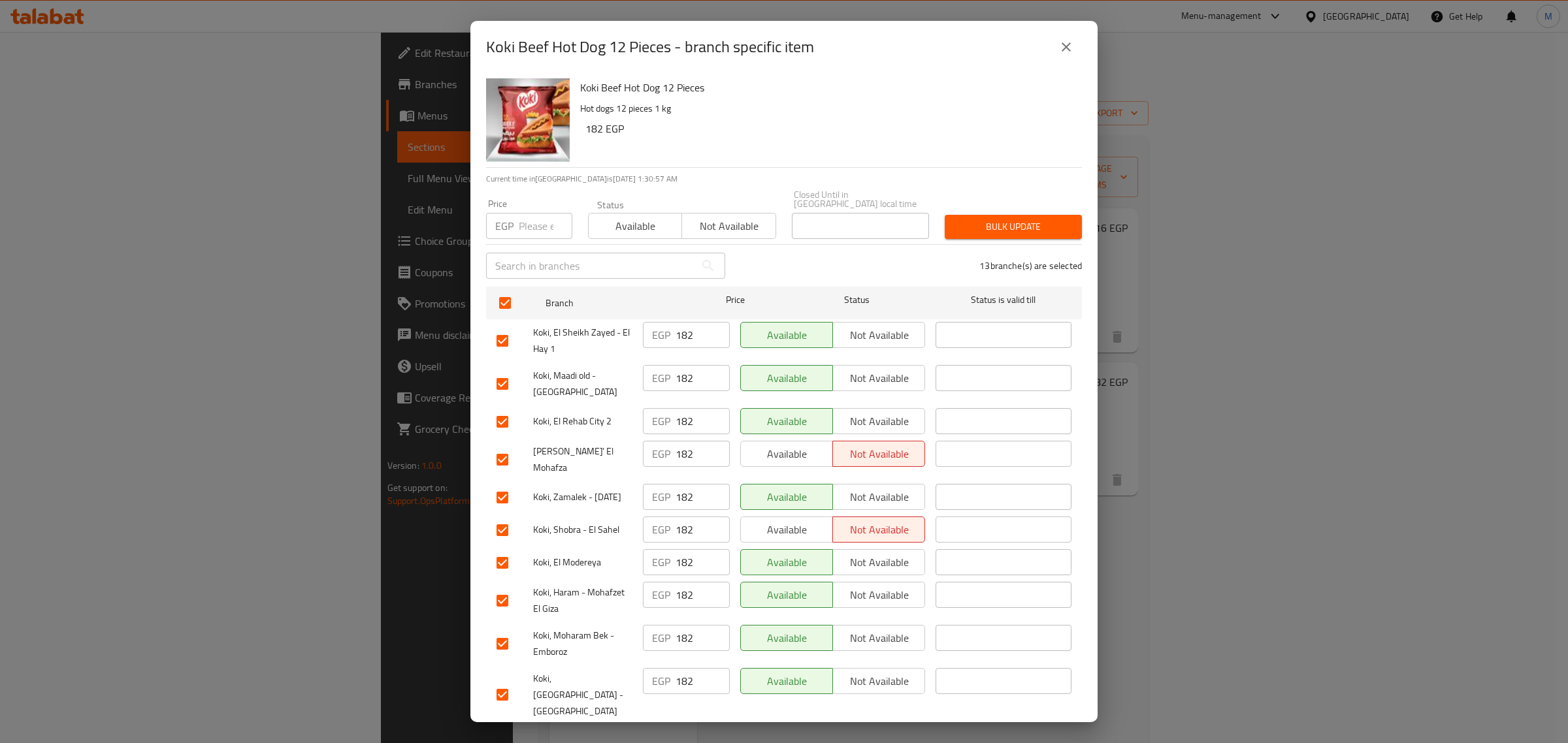
drag, startPoint x: 635, startPoint y: 226, endPoint x: 755, endPoint y: 226, distance: 120.0
click at [635, 226] on button "Available" at bounding box center [635, 226] width 94 height 26
click at [945, 215] on button "Bulk update" at bounding box center [1013, 227] width 137 height 24
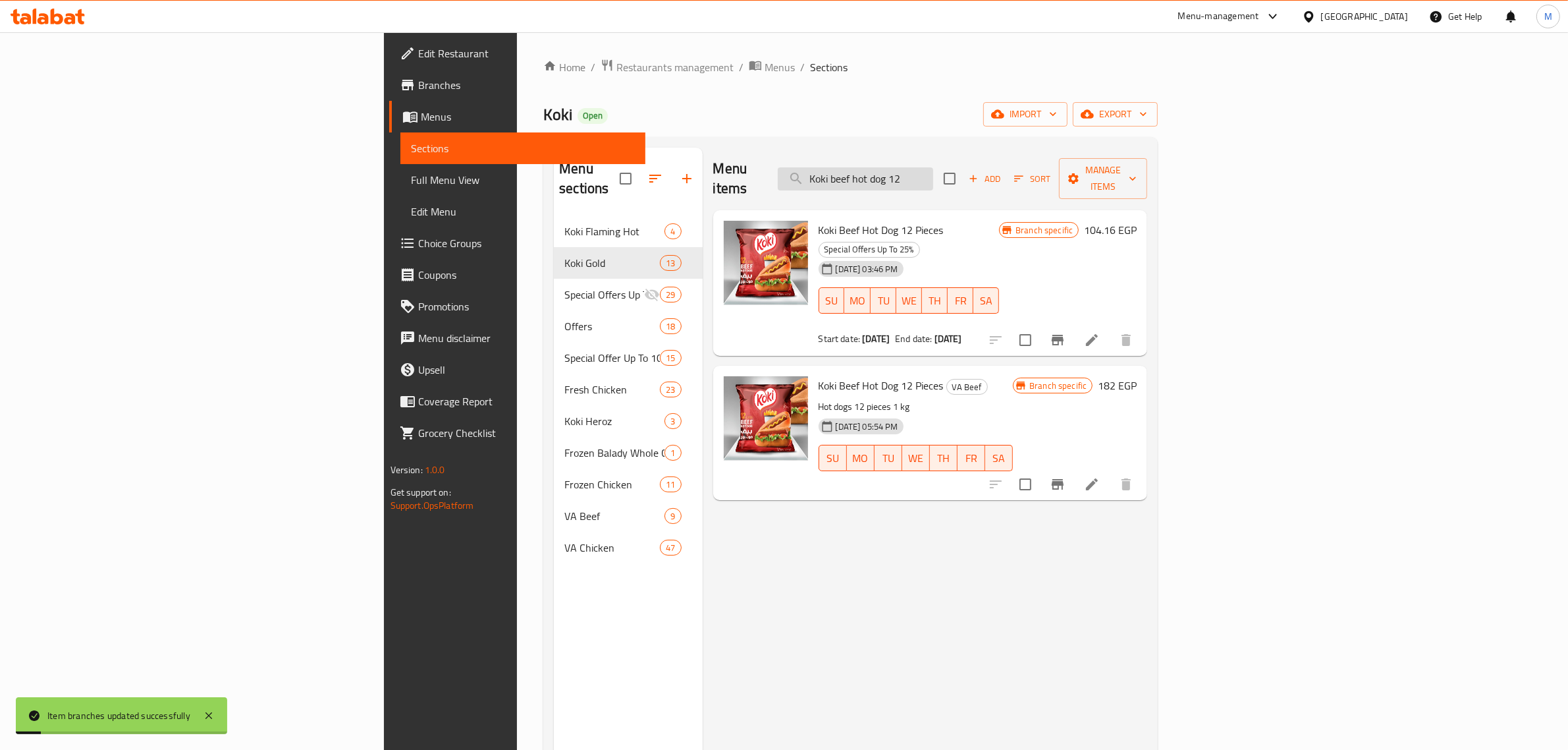
click at [933, 173] on input "Koki beef hot dog 12" at bounding box center [855, 178] width 156 height 23
paste input "koki gold chicken tenders 400 gm"
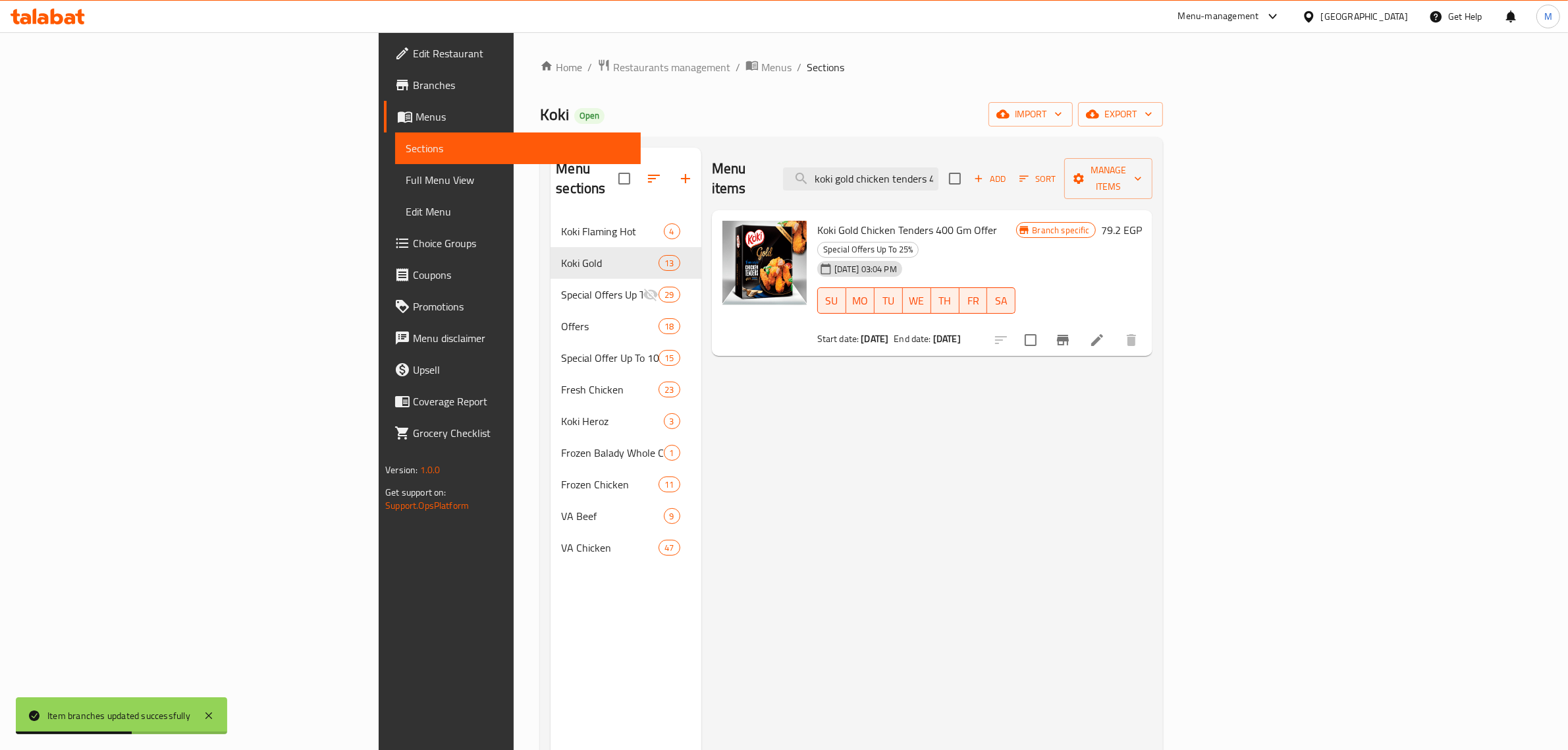
drag, startPoint x: 1441, startPoint y: 305, endPoint x: 1376, endPoint y: 386, distance: 103.9
click at [1152, 386] on div "Menu items koki gold chicken tenders 400 gm Add Sort Manage items Koki Gold Chi…" at bounding box center [926, 522] width 451 height 750
click at [939, 171] on input "koki gold chicken tenders 400 gm" at bounding box center [860, 178] width 156 height 23
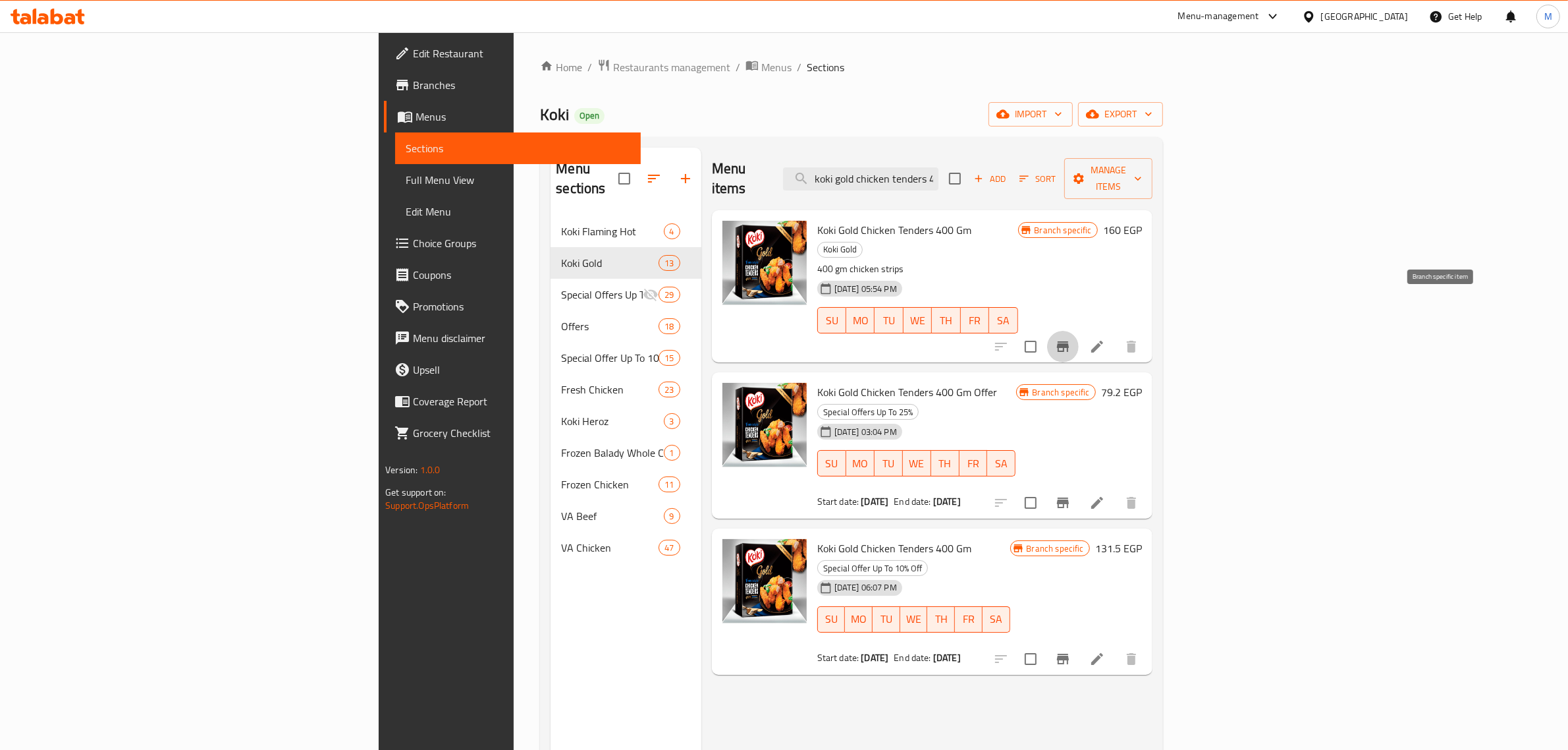
click at [1079, 331] on button "Branch-specific-item" at bounding box center [1063, 346] width 32 height 32
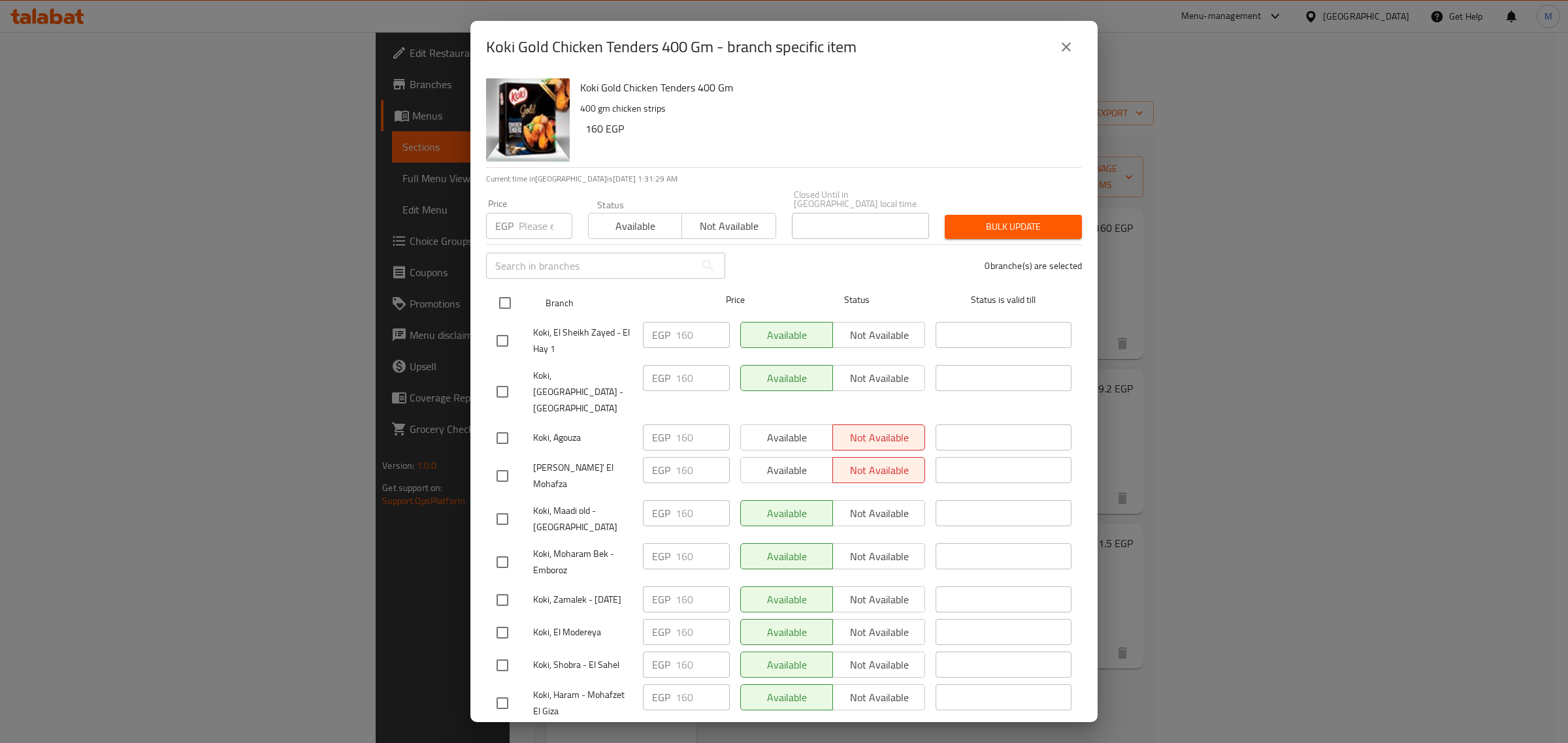
click at [505, 293] on input "checkbox" at bounding box center [505, 302] width 27 height 27
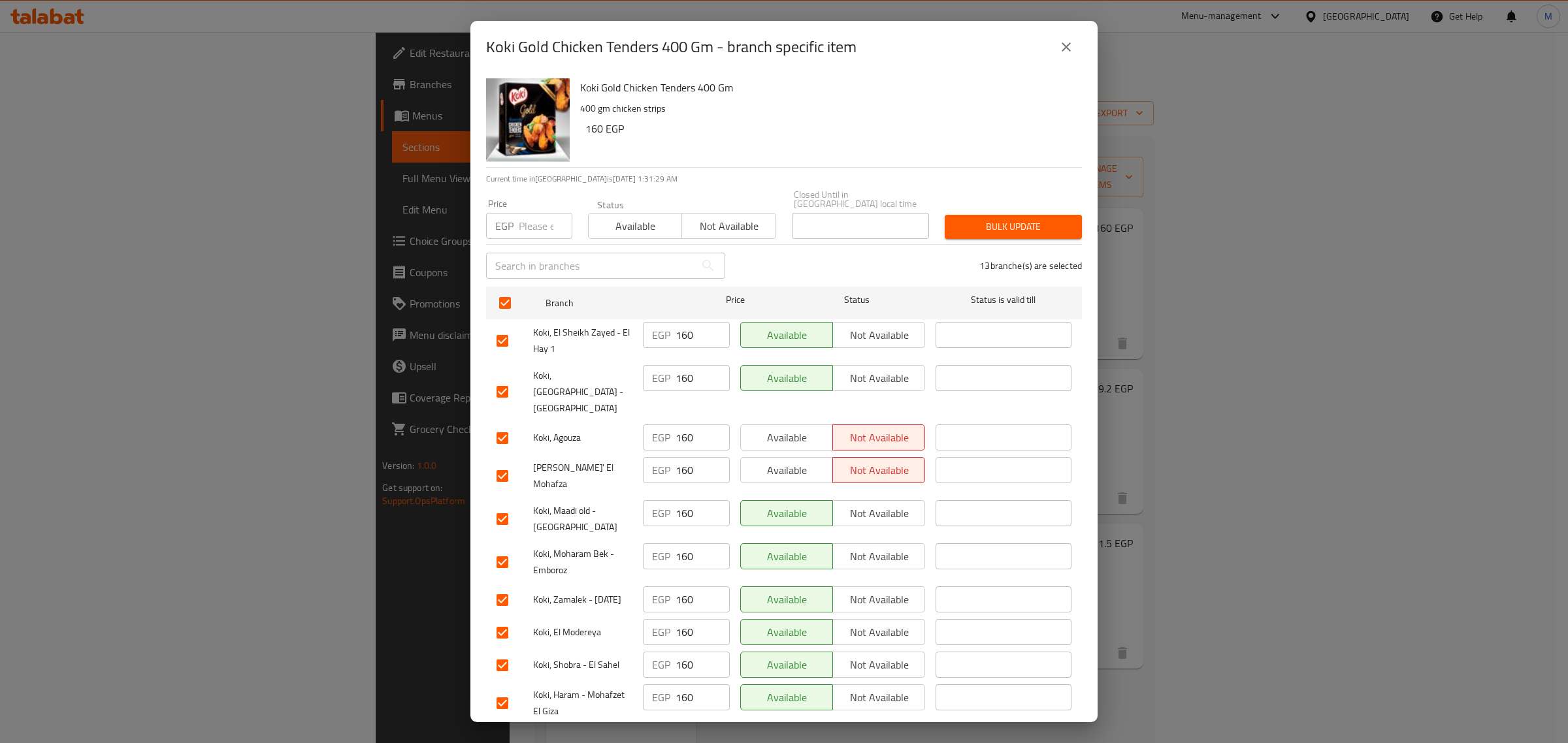
click at [627, 217] on span "Available" at bounding box center [635, 226] width 83 height 19
click at [988, 215] on button "Bulk update" at bounding box center [1013, 227] width 137 height 24
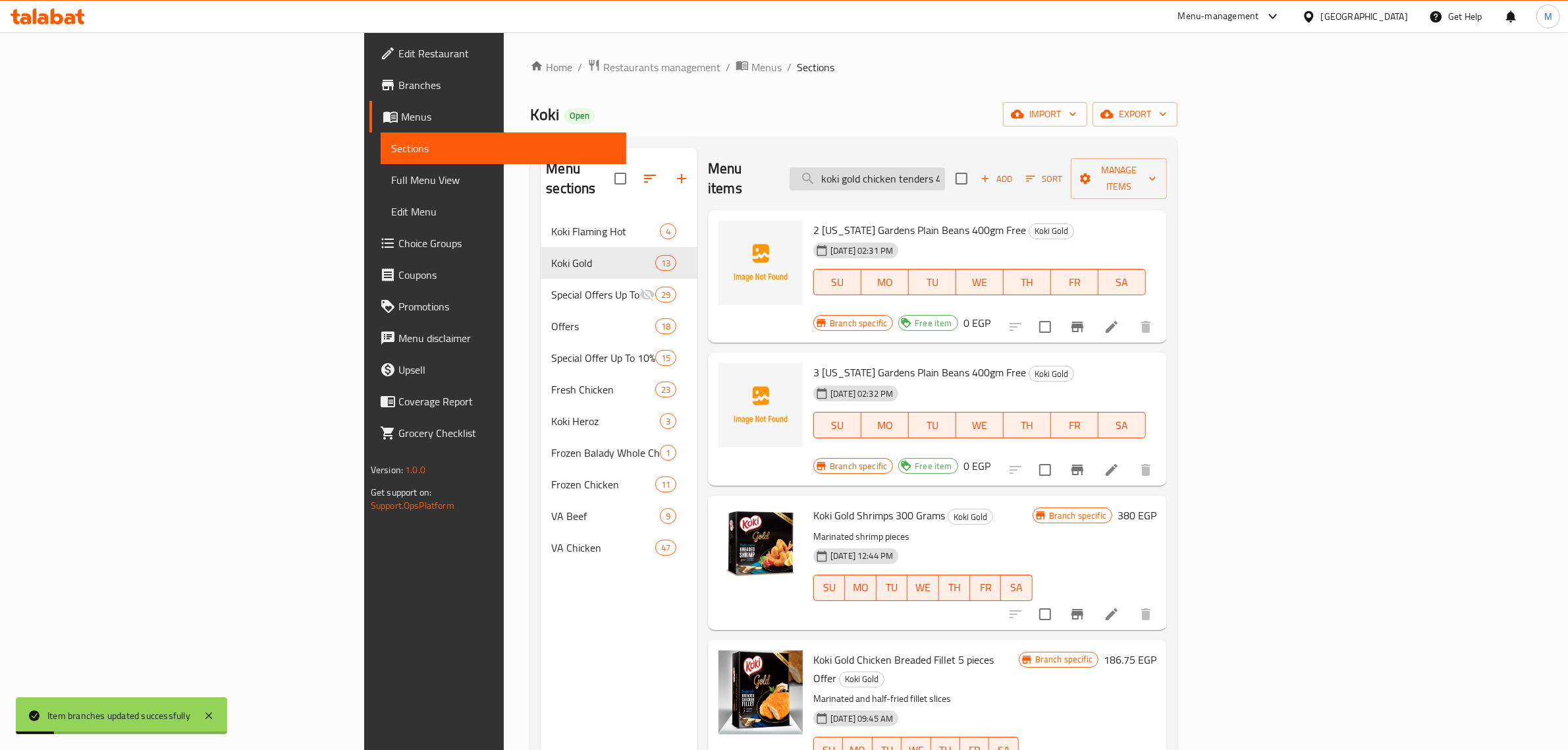
click at [945, 172] on input "koki gold chicken tenders 400 gm" at bounding box center [867, 178] width 156 height 23
paste input "Koki Gold breaded shrimp 3"
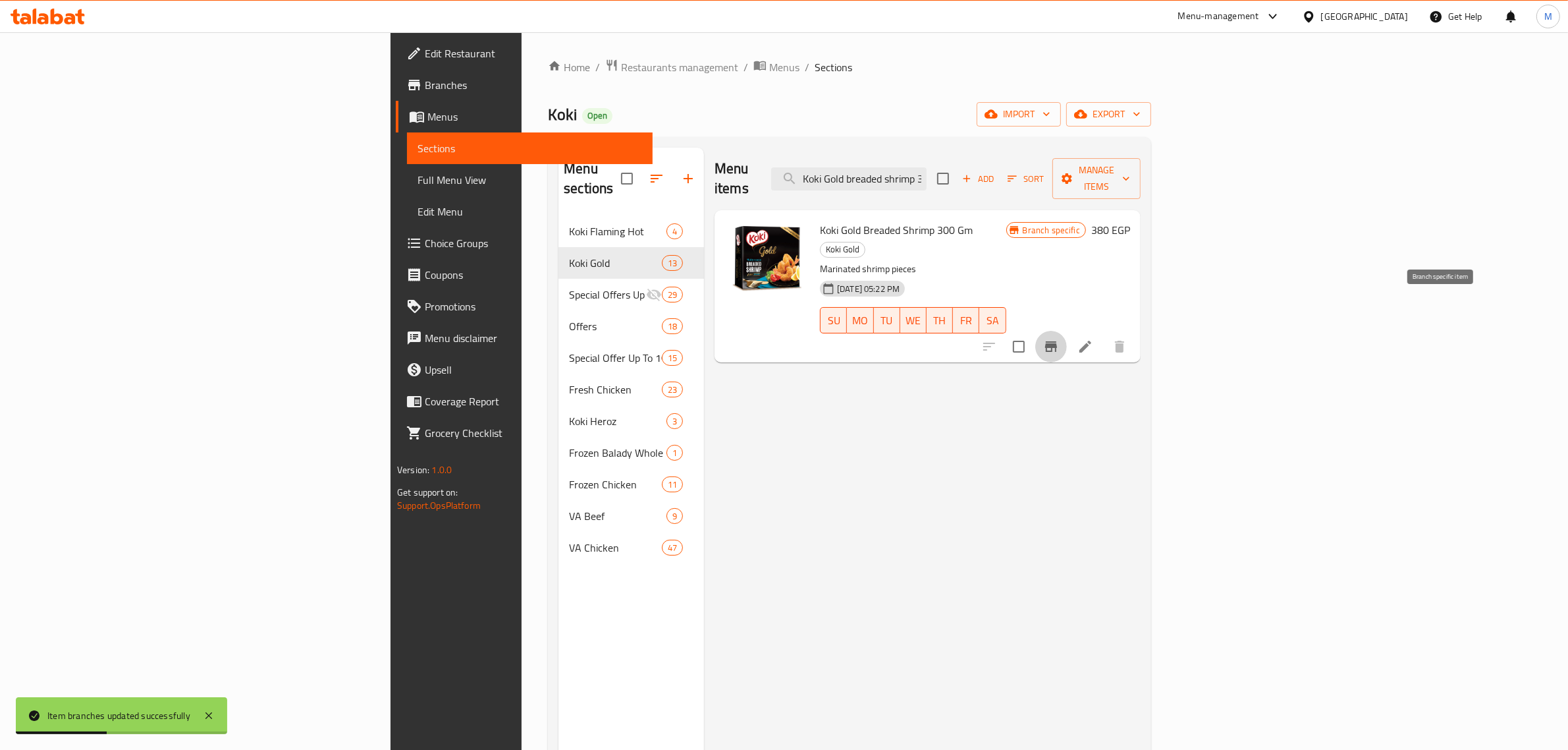
click at [1057, 341] on icon "Branch-specific-item" at bounding box center [1050, 346] width 11 height 11
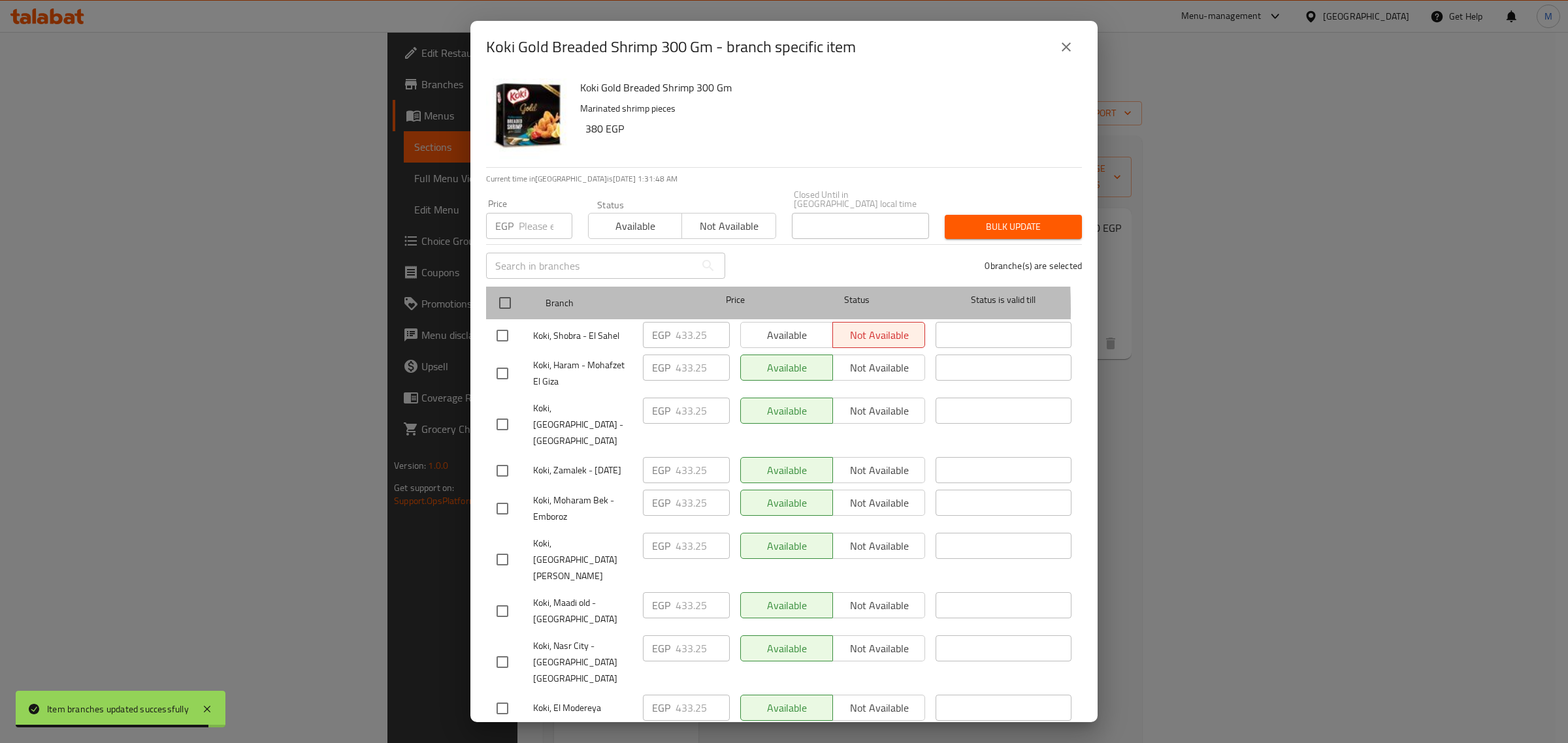
click at [520, 301] on div at bounding box center [516, 302] width 49 height 37
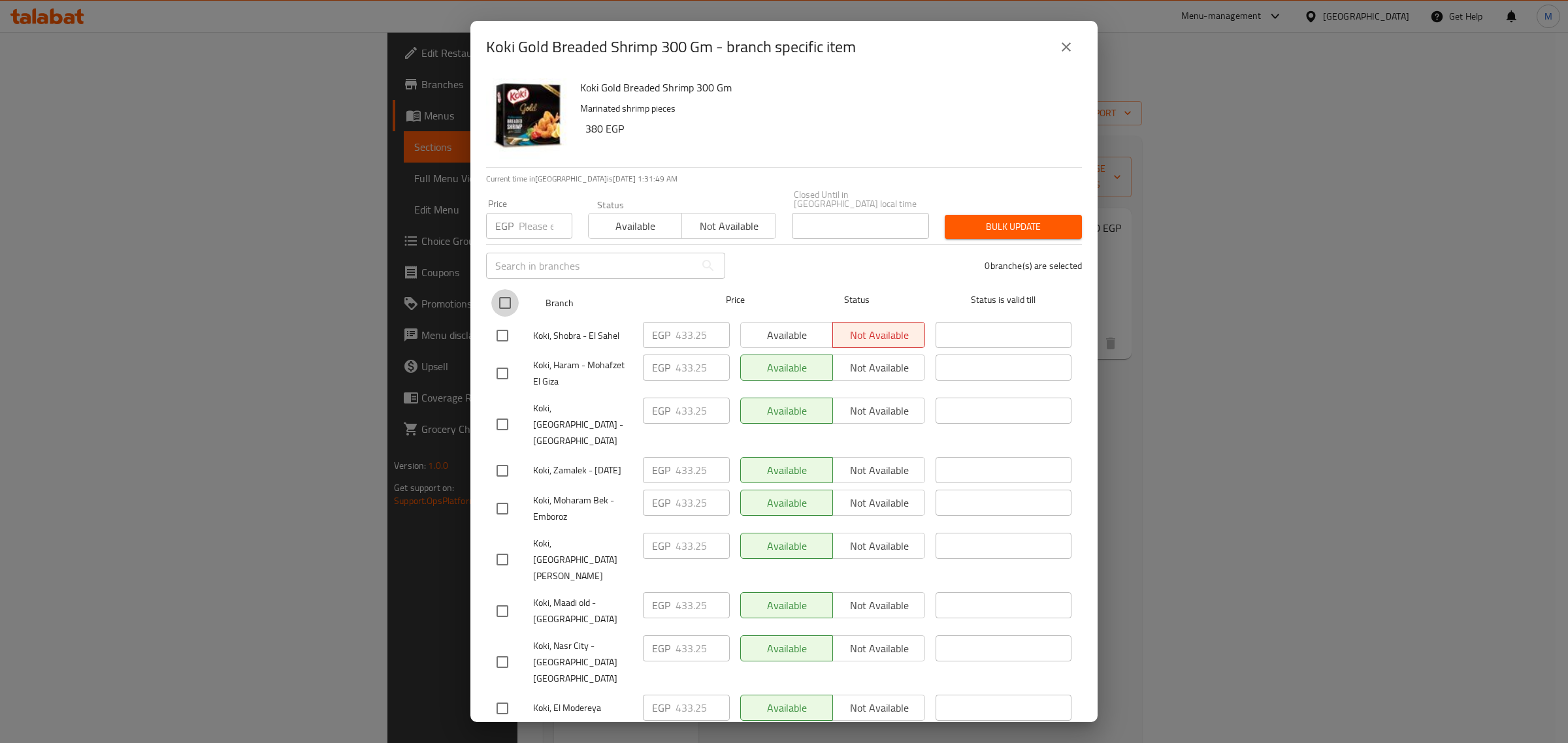
click at [506, 289] on input "checkbox" at bounding box center [505, 302] width 27 height 27
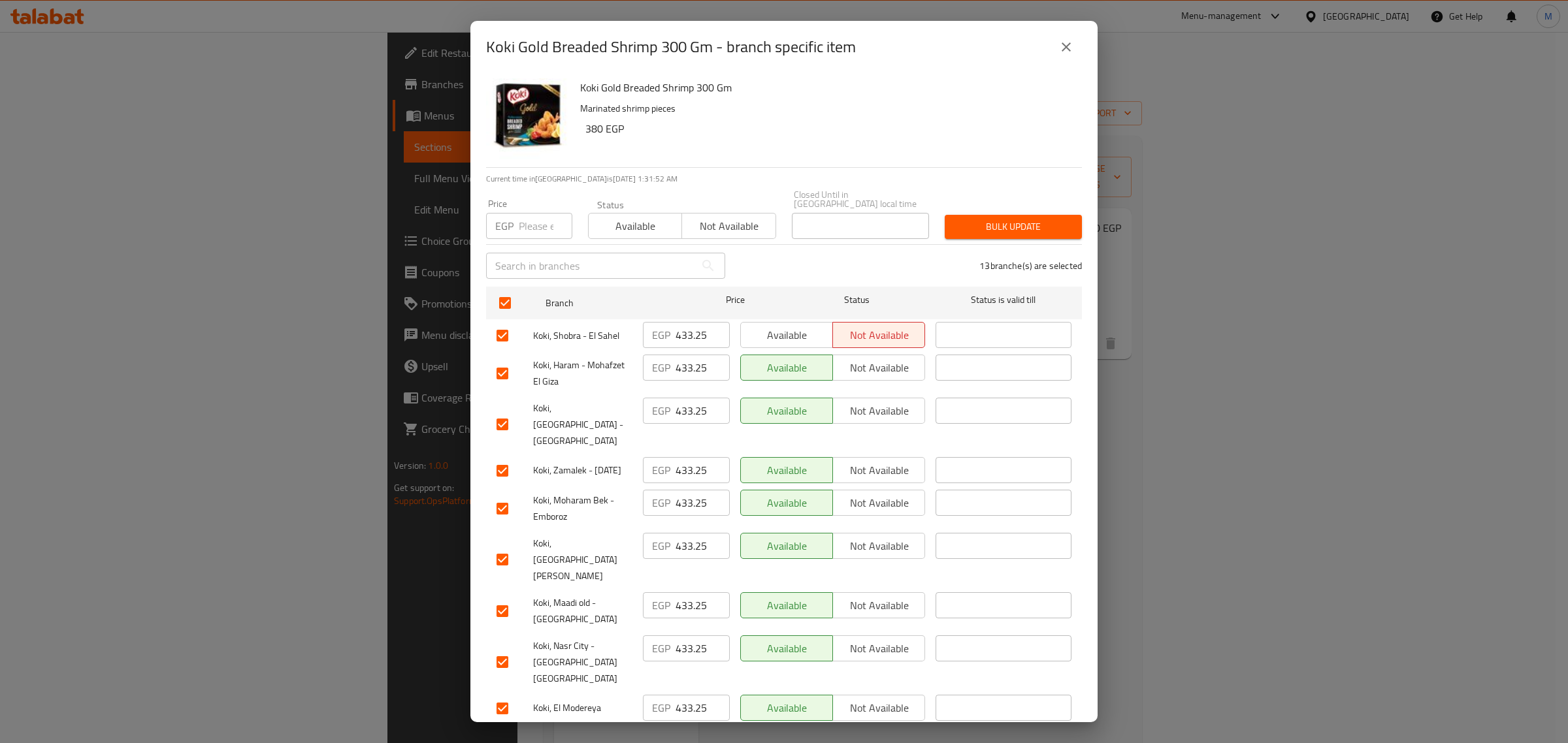
click at [608, 217] on span "Available" at bounding box center [635, 226] width 83 height 19
click at [1014, 226] on button "Bulk update" at bounding box center [1013, 227] width 137 height 24
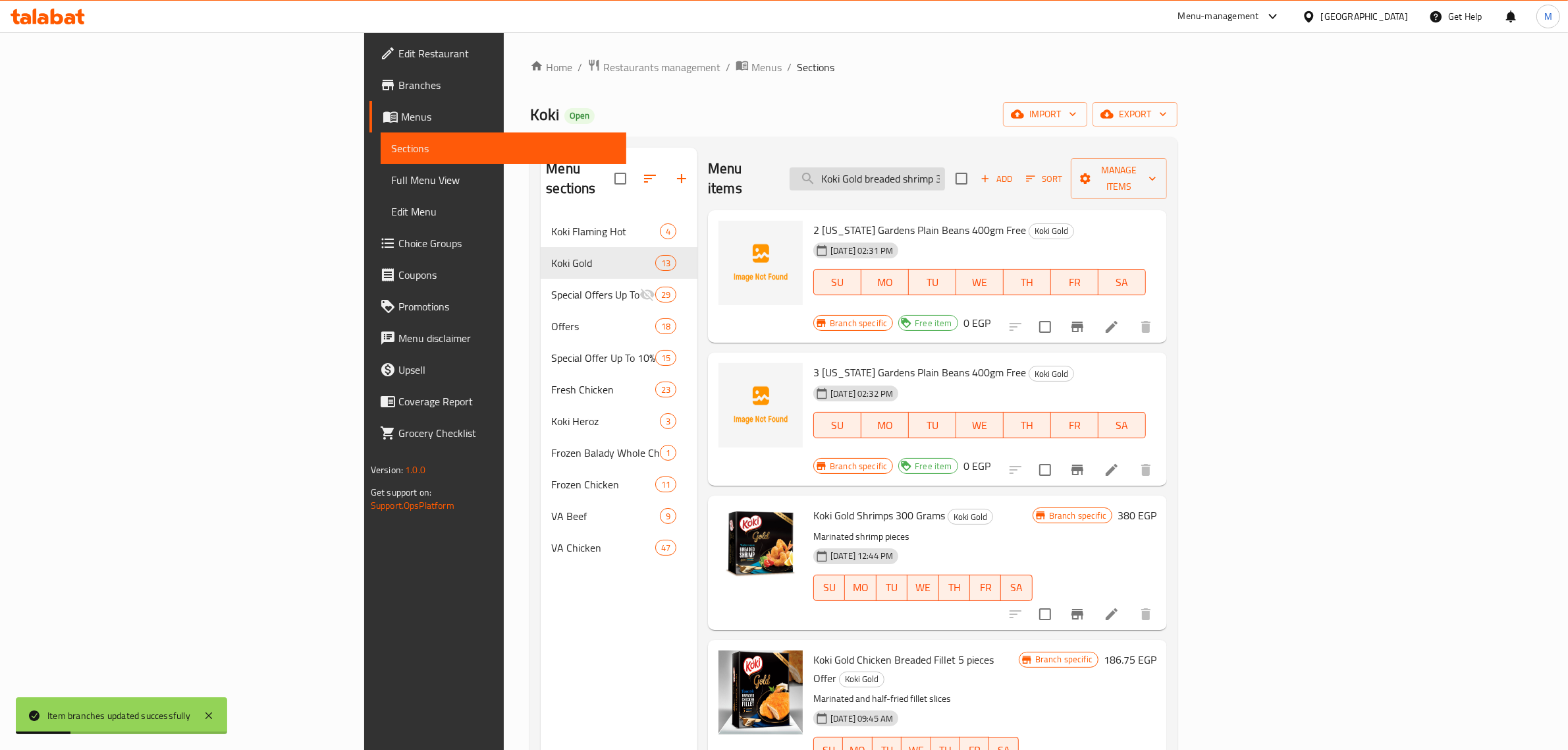
click at [945, 170] on input "Koki Gold breaded shrimp 300 gm" at bounding box center [867, 178] width 156 height 23
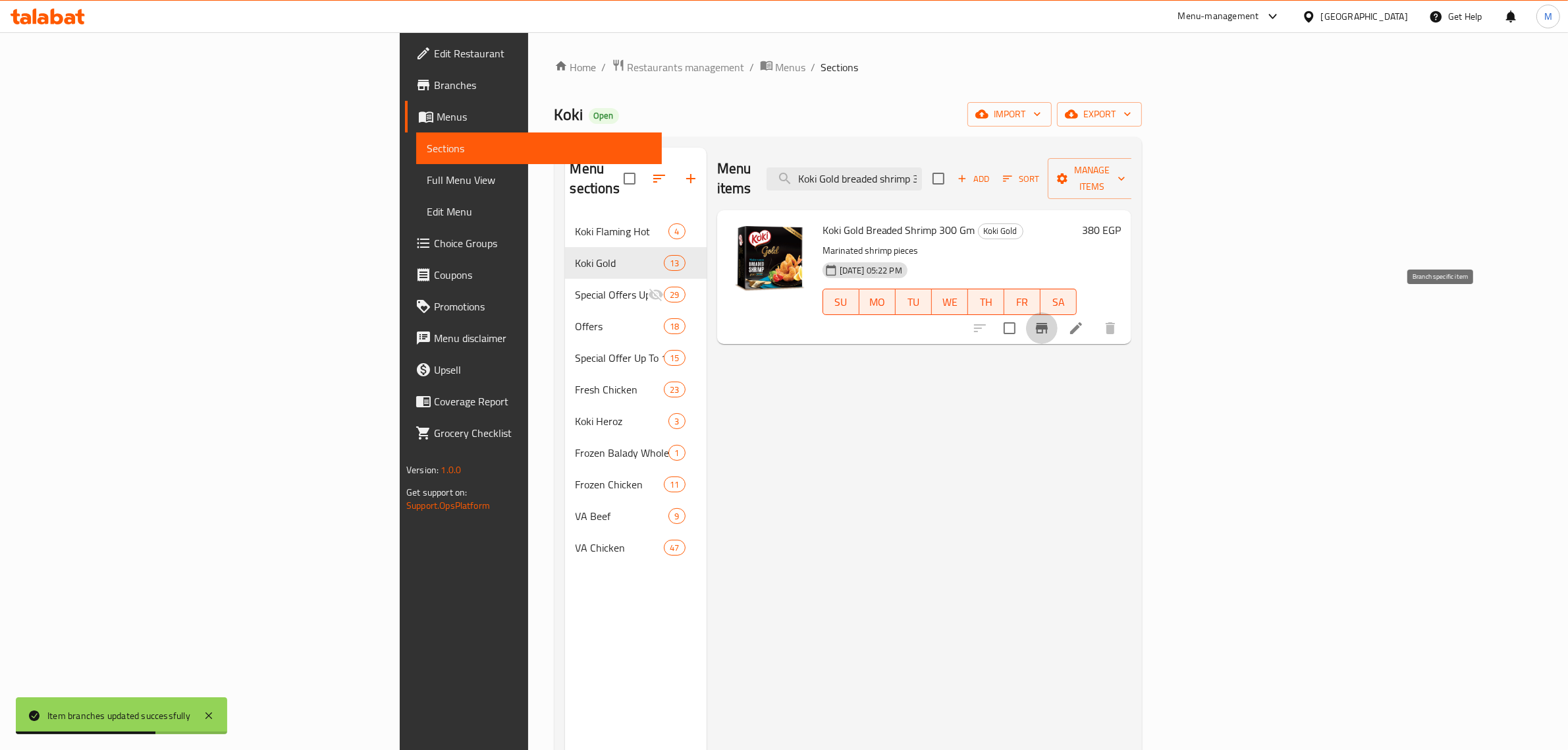
click at [1048, 323] on icon "Branch-specific-item" at bounding box center [1042, 328] width 11 height 11
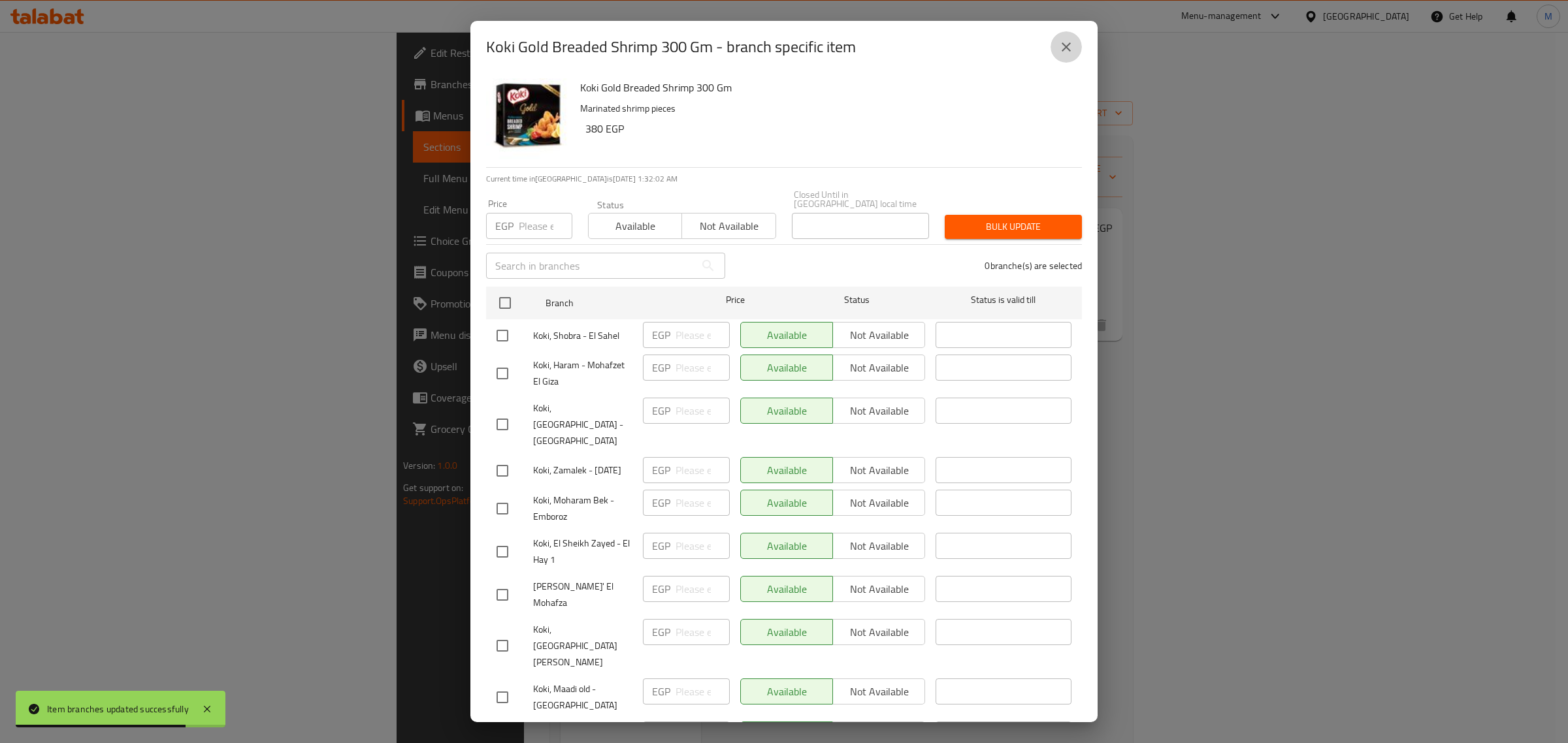
drag, startPoint x: 1075, startPoint y: 49, endPoint x: 1117, endPoint y: 319, distance: 273.2
click at [1073, 49] on button "close" at bounding box center [1066, 47] width 31 height 31
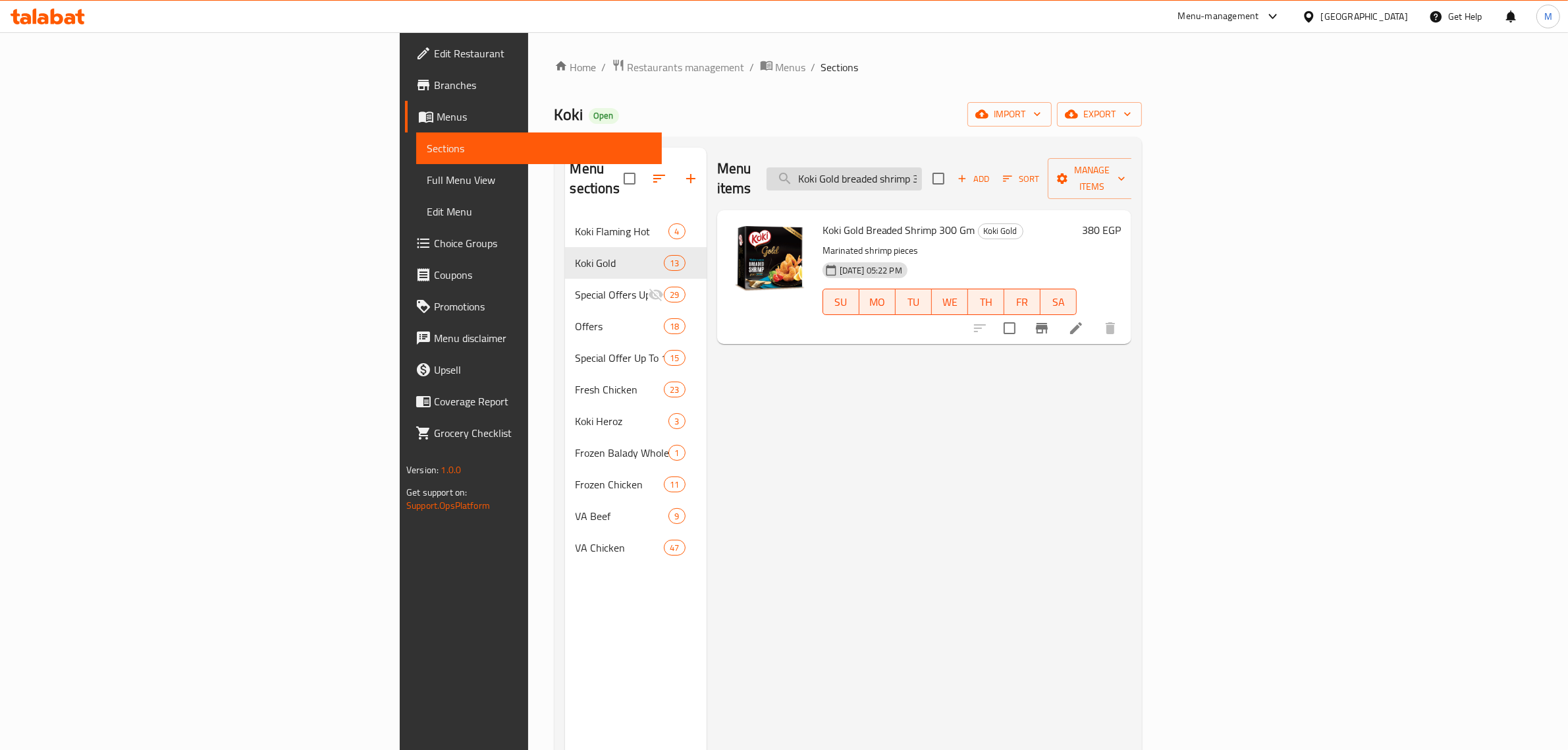
click at [922, 178] on input "Koki Gold breaded shrimp 300 gm" at bounding box center [844, 178] width 156 height 23
paste input "Gourmet Burger 6 Pieces"
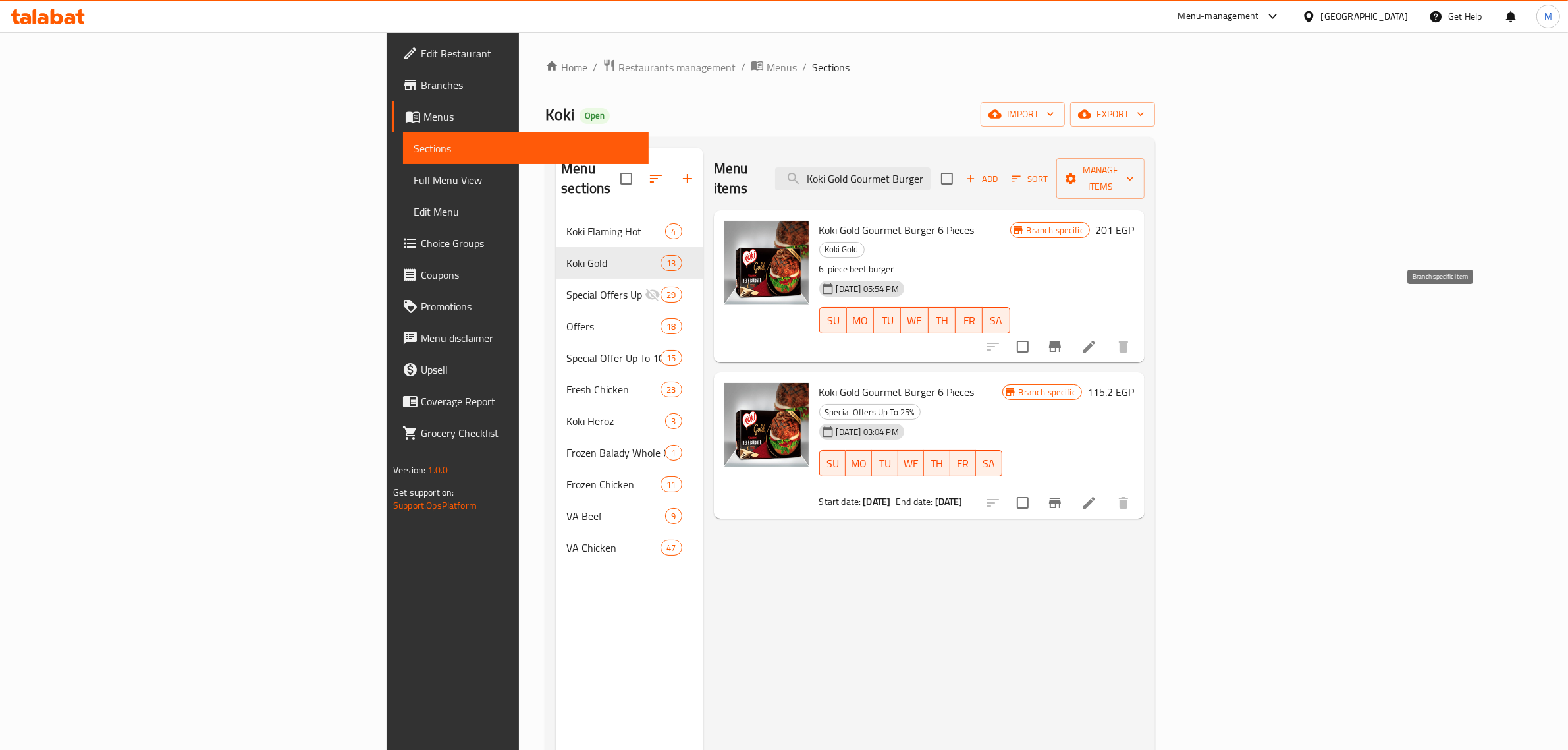
click at [1071, 331] on button "Branch-specific-item" at bounding box center [1056, 346] width 32 height 32
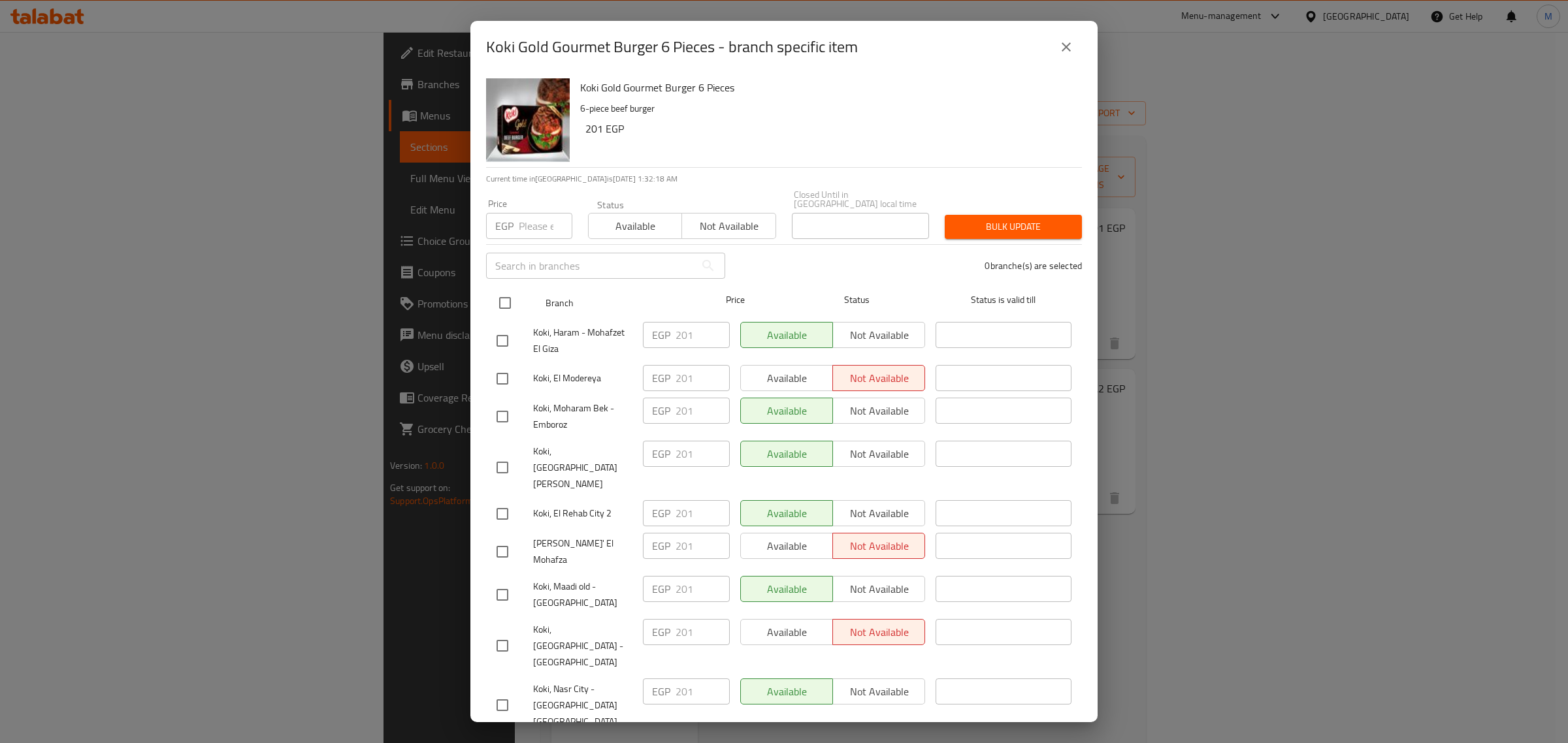
click at [508, 295] on input "checkbox" at bounding box center [505, 302] width 27 height 27
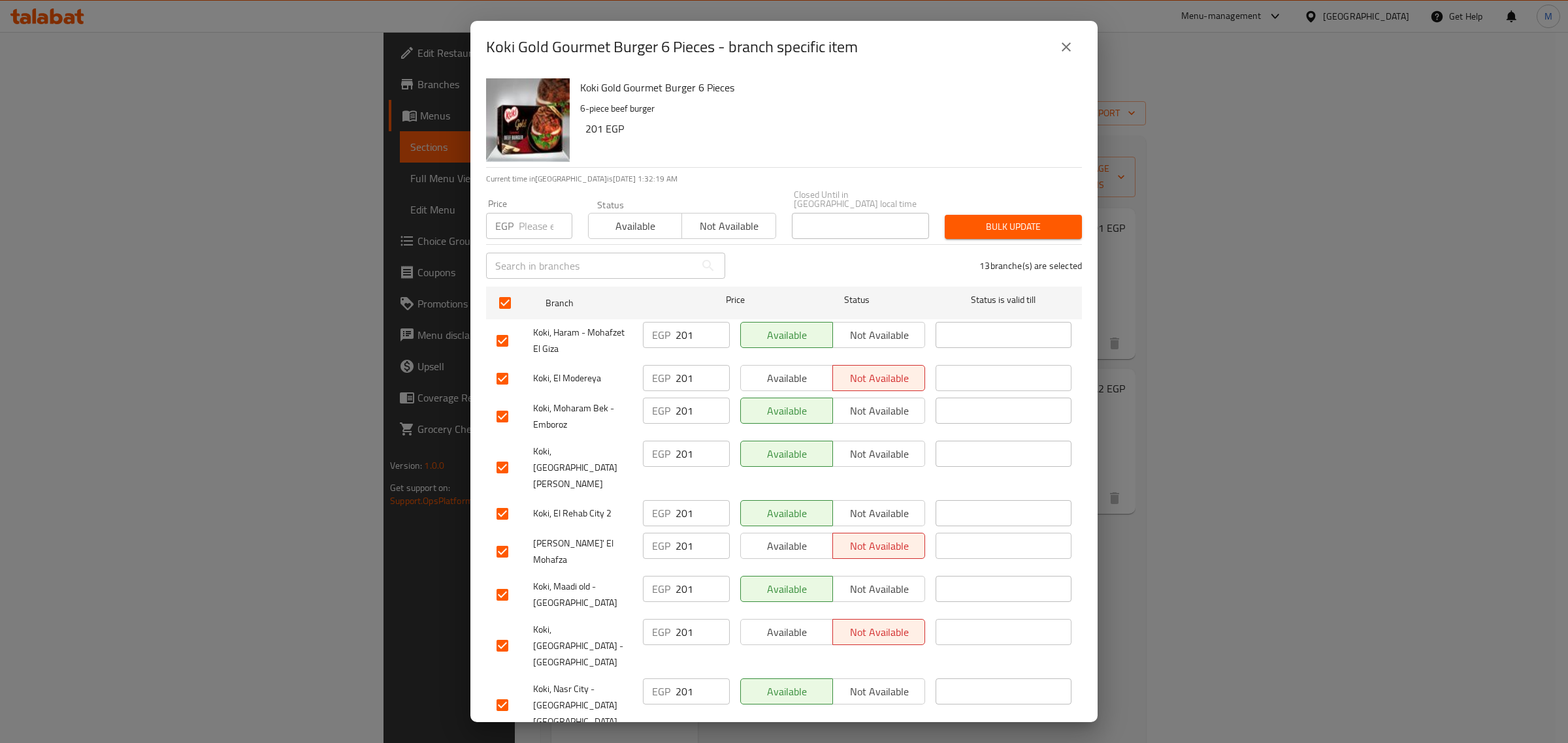
click at [655, 219] on span "Available" at bounding box center [635, 226] width 83 height 19
click at [998, 224] on button "Bulk update" at bounding box center [1013, 227] width 137 height 24
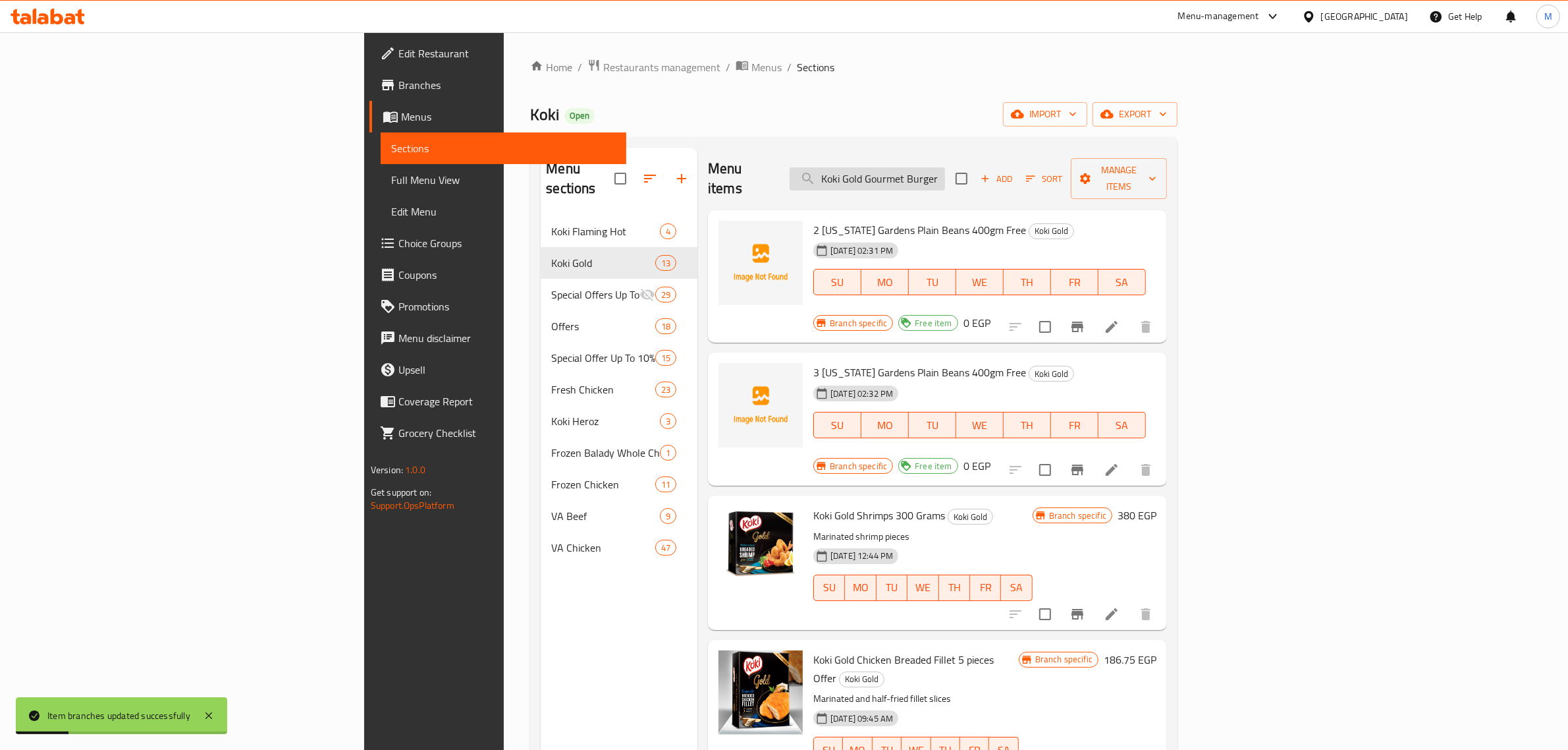
click at [945, 172] on input "Koki Gold Gourmet Burger 6 Pieces" at bounding box center [867, 178] width 156 height 23
paste input "[US_STATE] Hot Dog 5 Pieces"
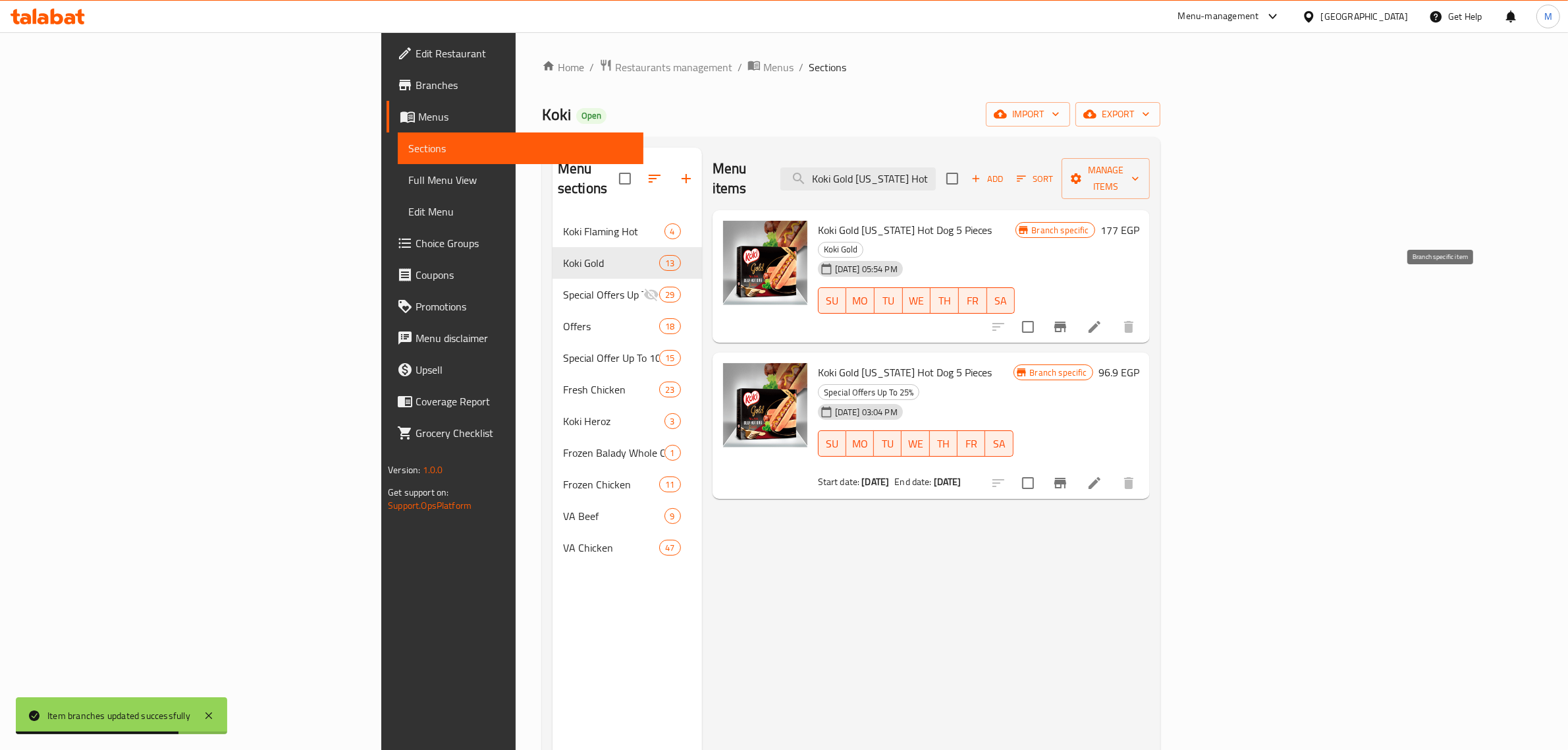
click at [1069, 319] on icon "Branch-specific-item" at bounding box center [1061, 327] width 16 height 16
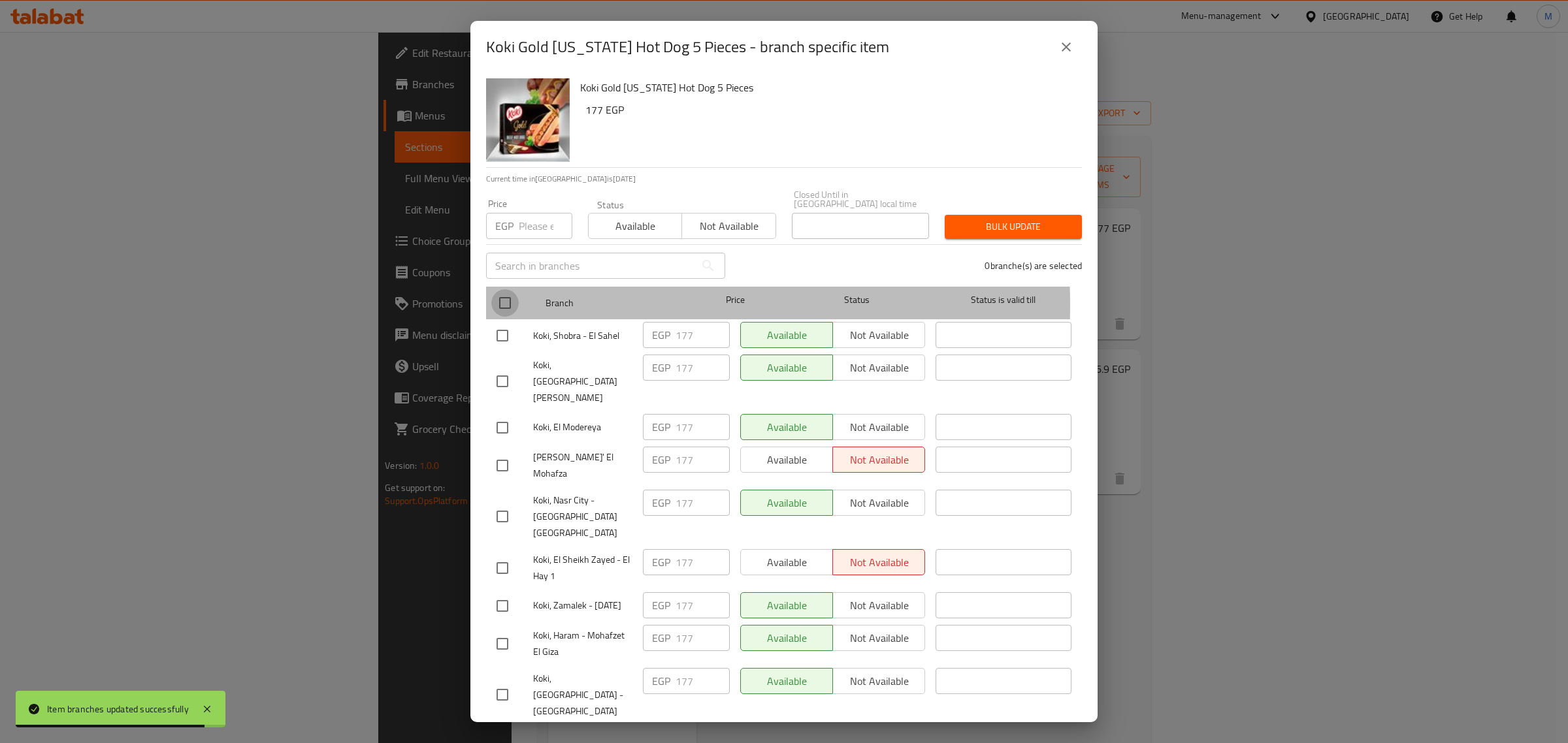
click at [499, 295] on input "checkbox" at bounding box center [505, 302] width 27 height 27
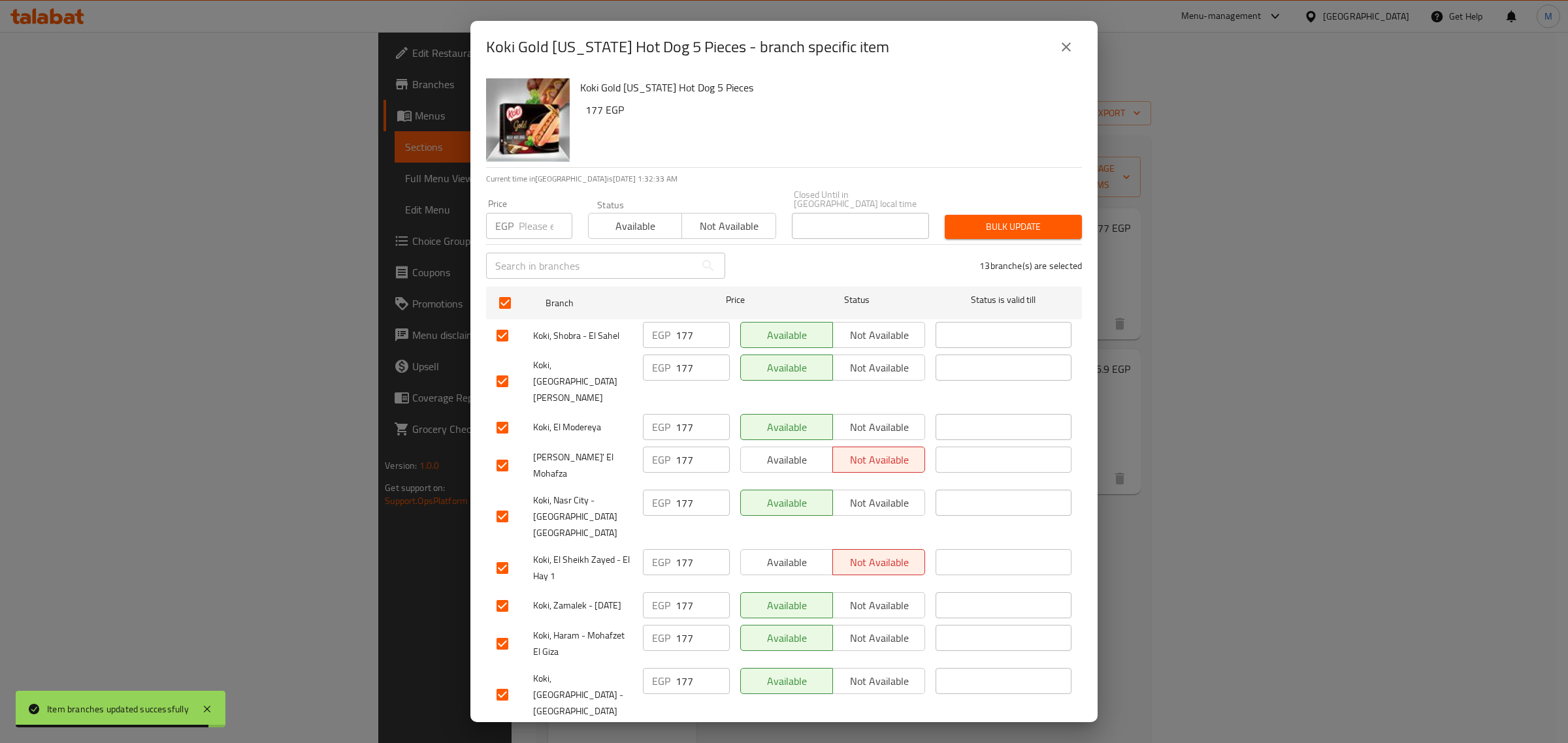
click at [580, 210] on div "Status Available Not available" at bounding box center [682, 219] width 204 height 55
click at [606, 217] on span "Available" at bounding box center [635, 226] width 83 height 19
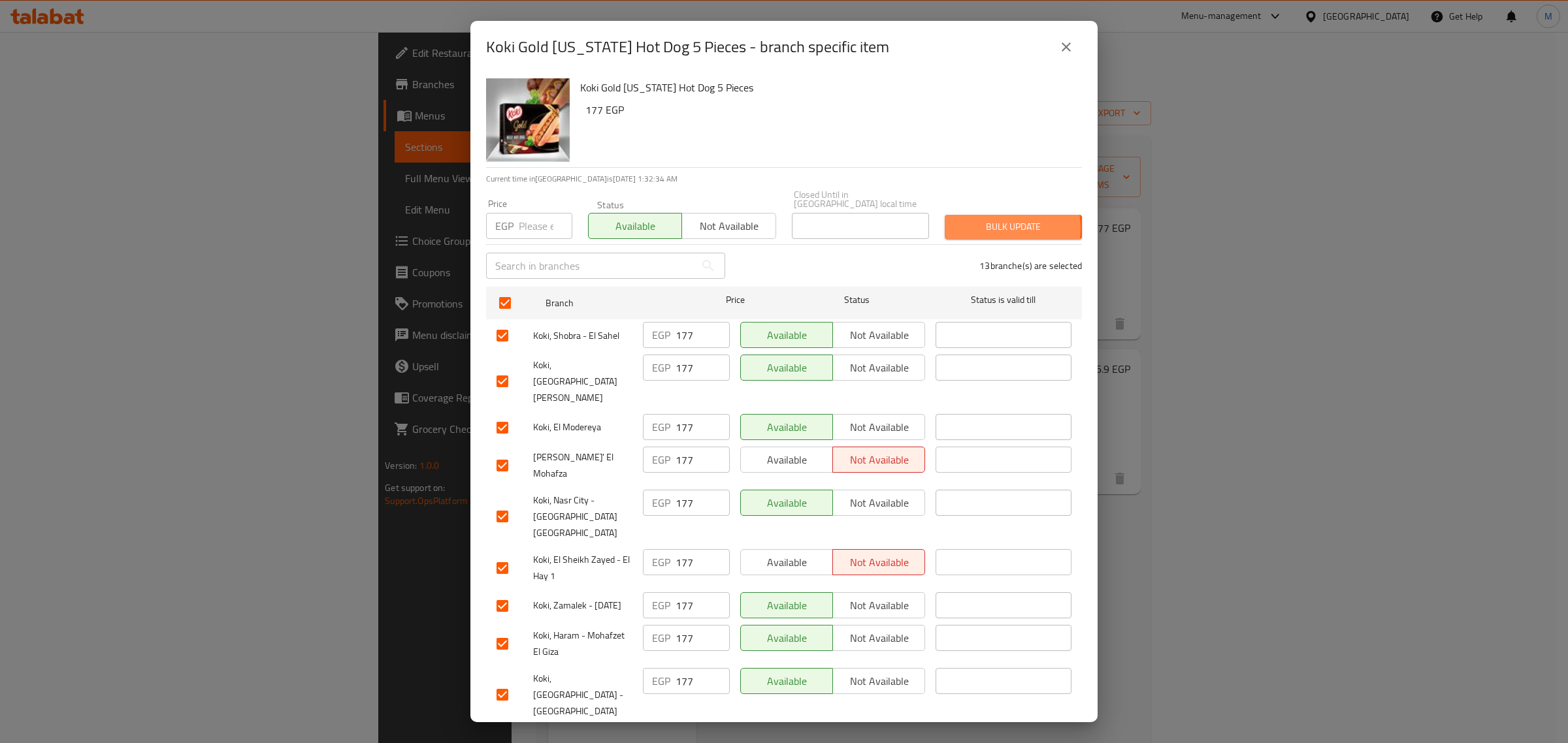
click at [993, 219] on span "Bulk update" at bounding box center [1013, 226] width 116 height 17
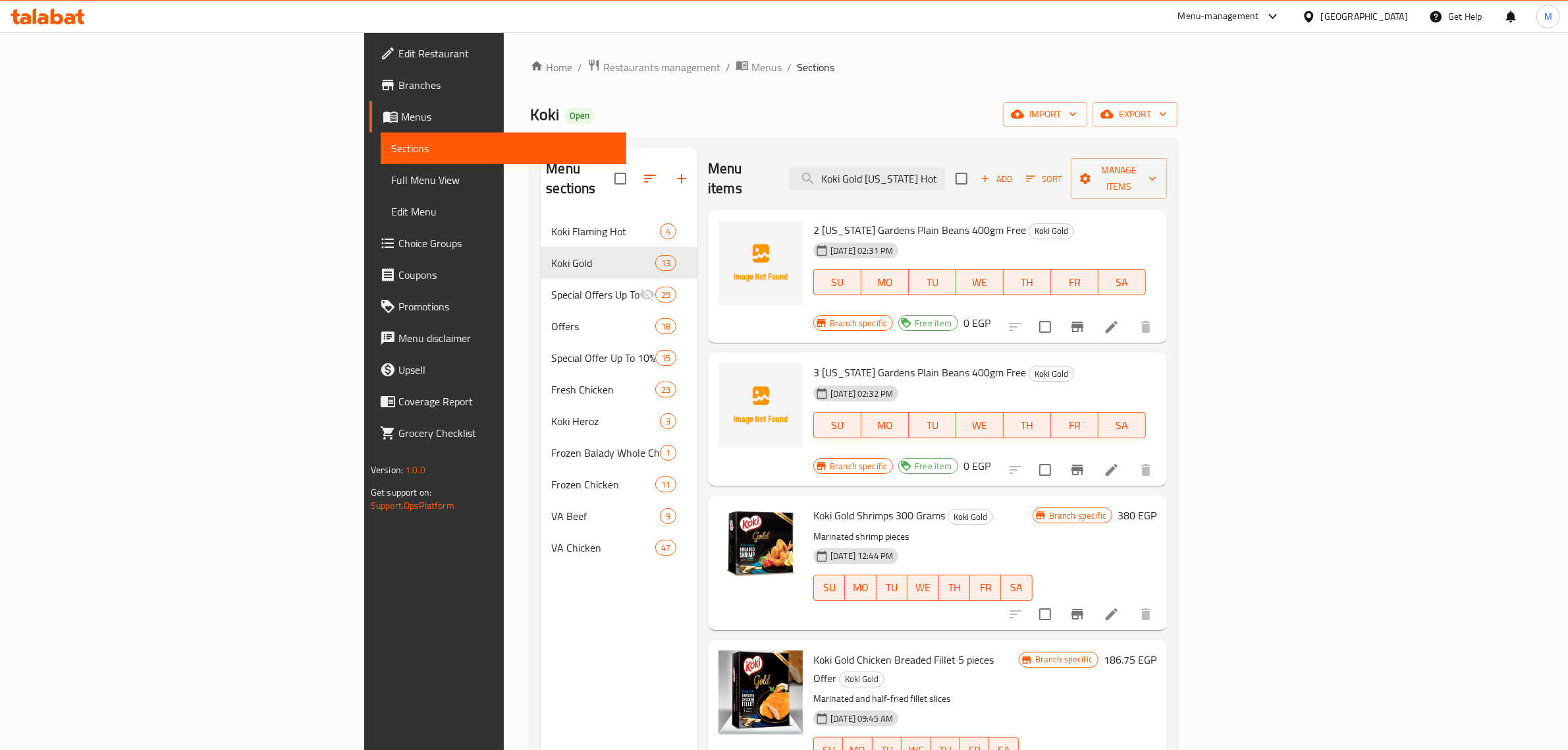
click at [832, 110] on div "Koki Open import export" at bounding box center [853, 114] width 648 height 25
click at [945, 177] on input "Koki Gold [US_STATE] Hot Dog 5 Pieces" at bounding box center [867, 178] width 156 height 23
click at [1028, 113] on div "Koki Open import export" at bounding box center [853, 114] width 648 height 25
click at [1178, 63] on ol "Home / Restaurants management / Menus / Sections" at bounding box center [853, 67] width 648 height 17
click at [1167, 119] on span "export" at bounding box center [1135, 114] width 64 height 17
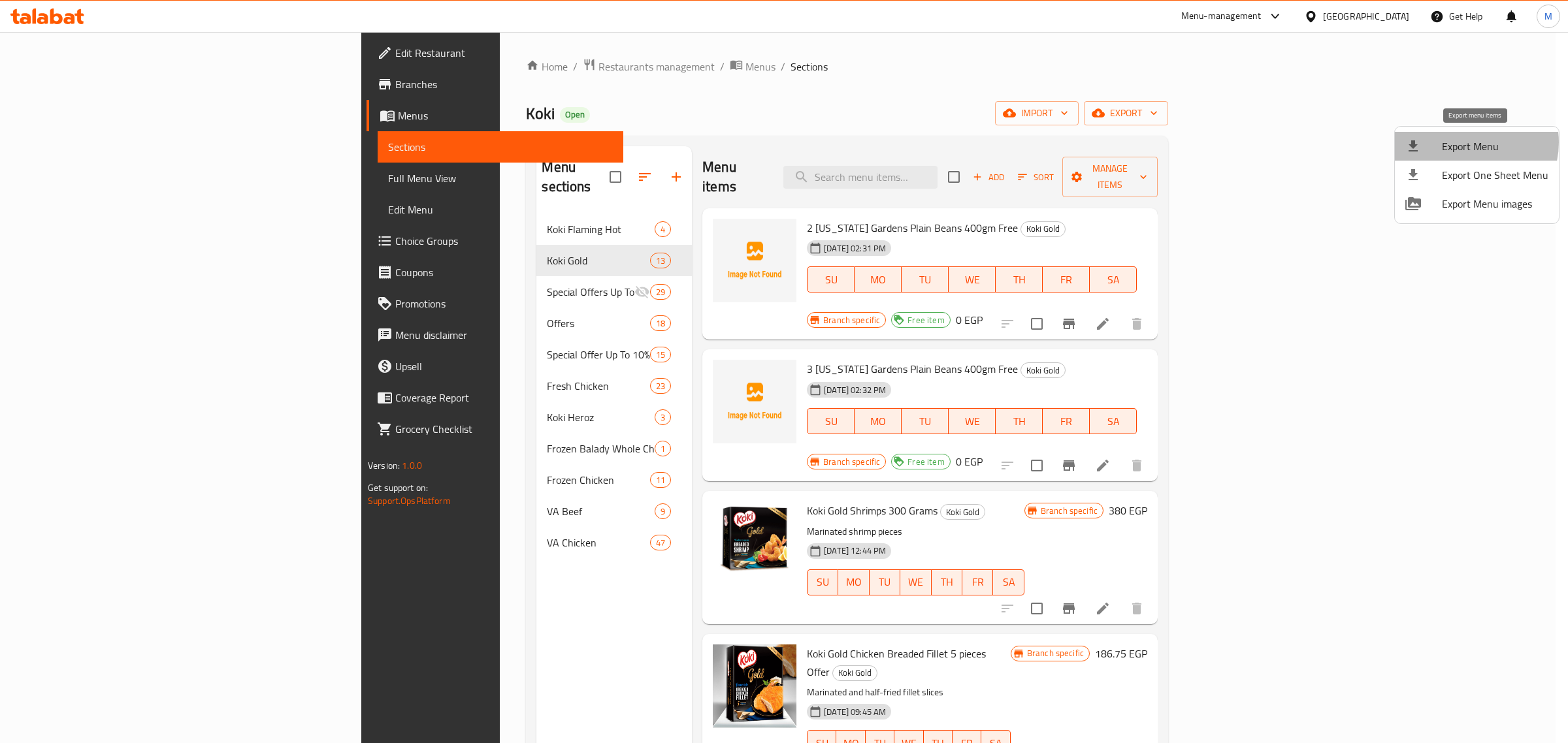
click at [1467, 142] on span "Export Menu" at bounding box center [1495, 146] width 106 height 16
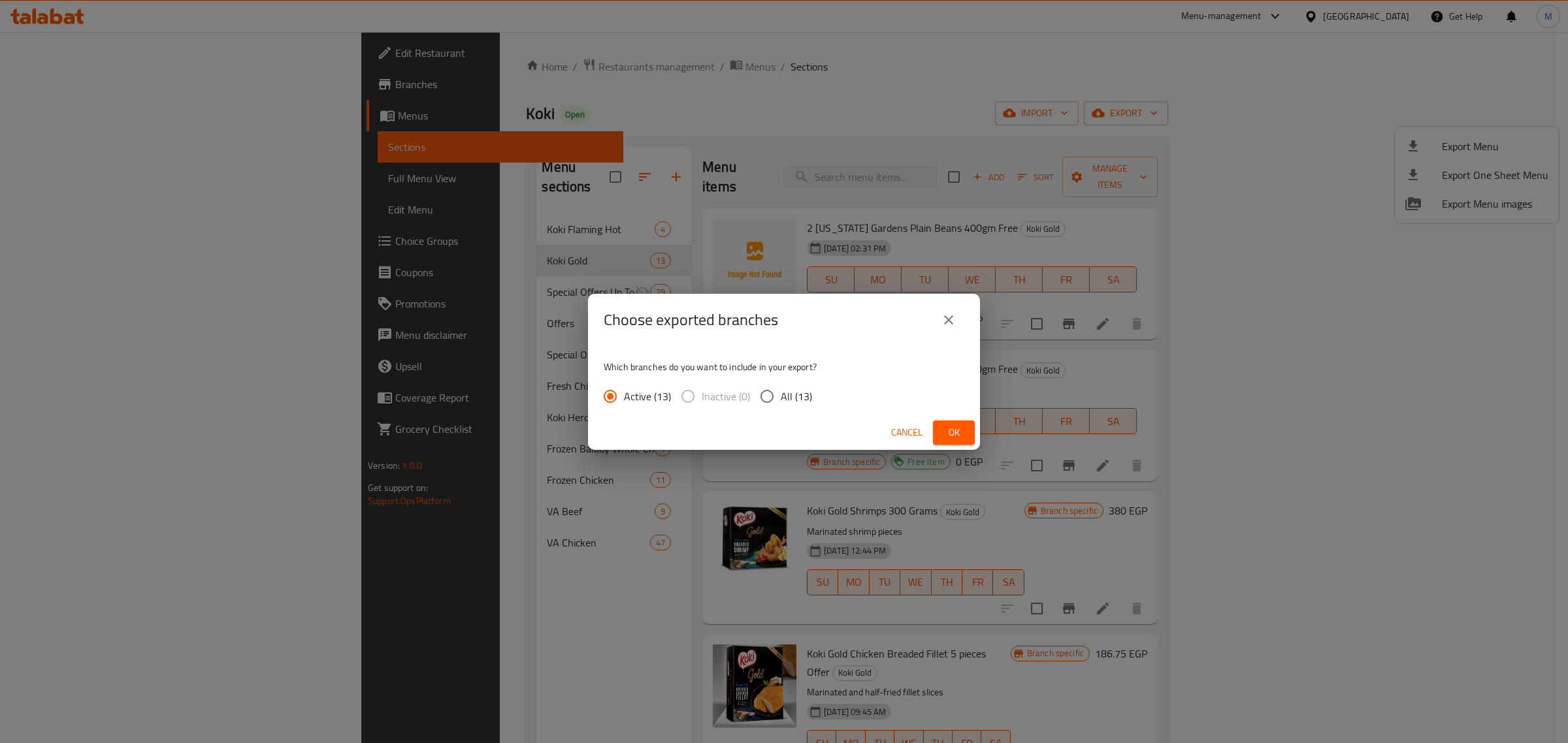
click at [964, 421] on div "Cancel Ok" at bounding box center [784, 433] width 392 height 35
click at [964, 422] on button "Ok" at bounding box center [954, 433] width 42 height 24
